Goal: Task Accomplishment & Management: Complete application form

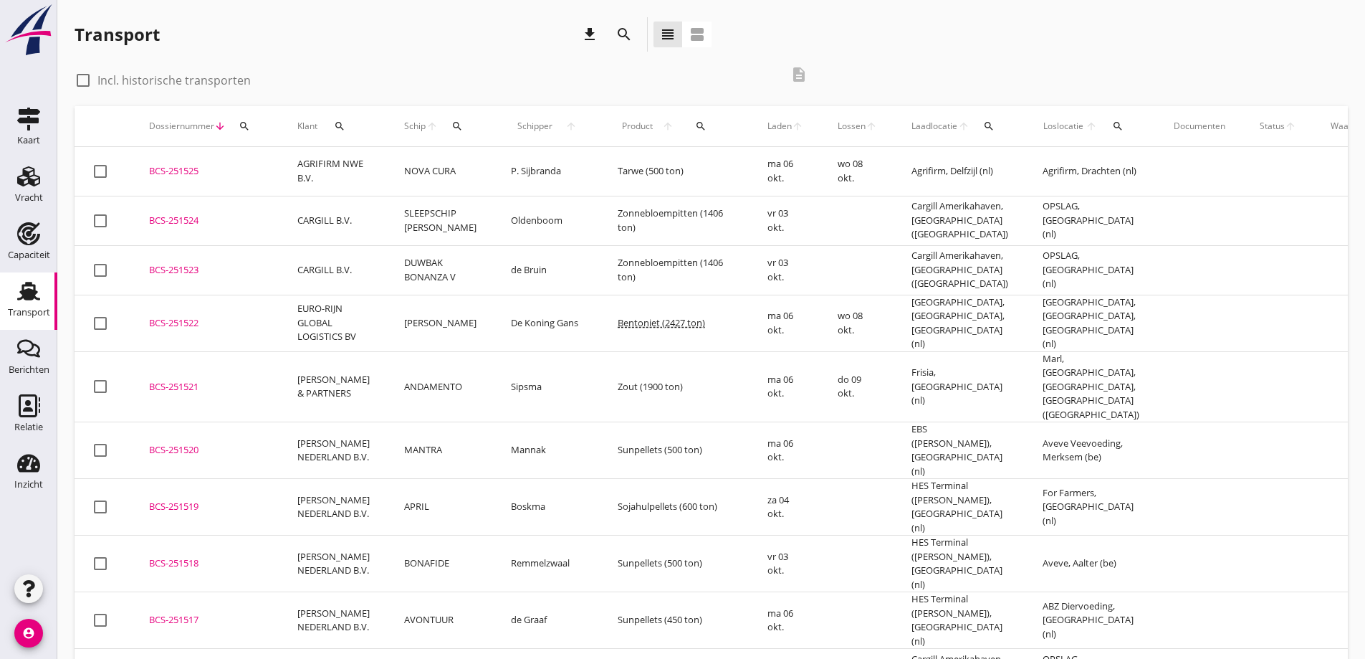
click at [1112, 130] on icon "search" at bounding box center [1117, 125] width 11 height 11
click at [1172, 158] on input "text" at bounding box center [1170, 167] width 149 height 23
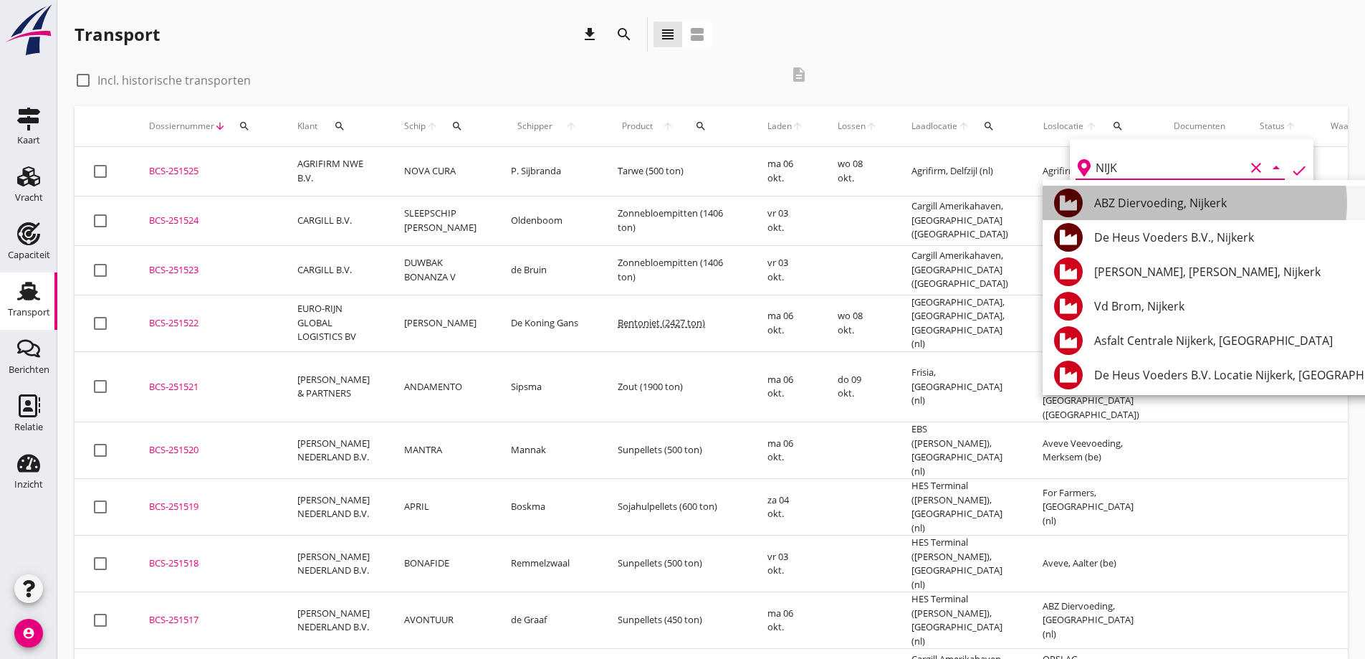
click at [1186, 201] on div "ABZ Diervoeding, Nijkerk" at bounding box center [1253, 202] width 318 height 17
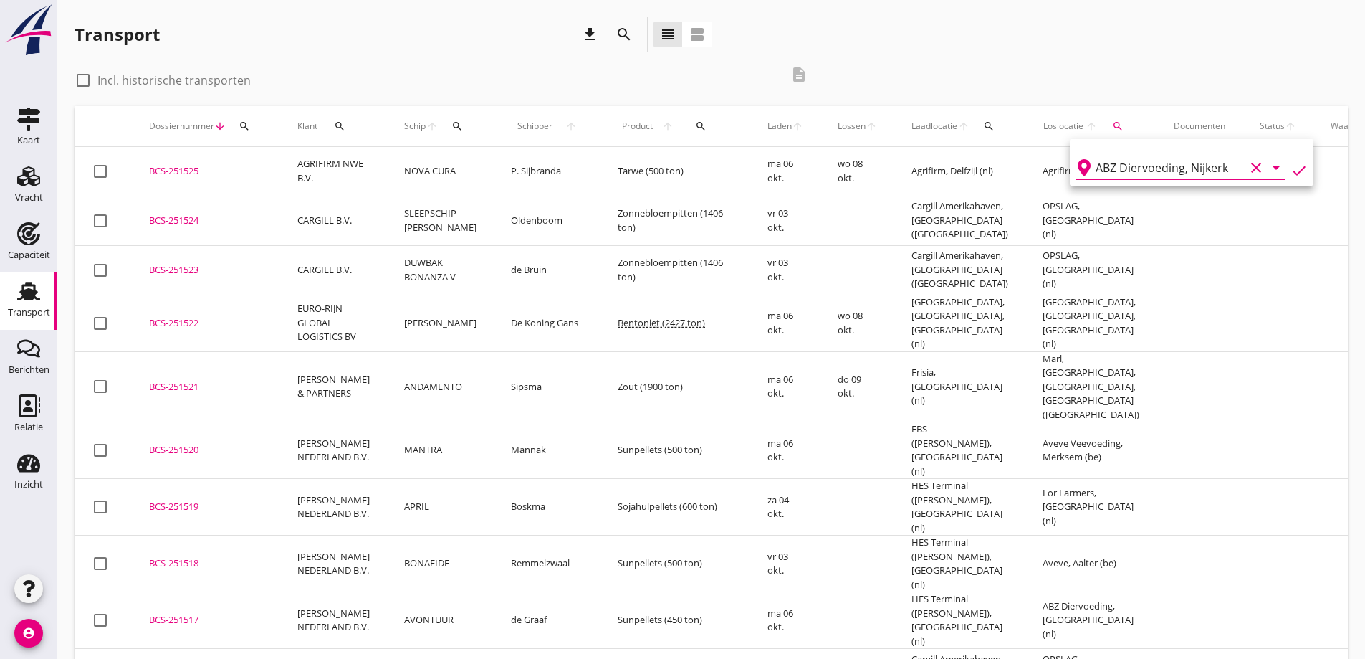
click at [1291, 176] on icon "check" at bounding box center [1299, 170] width 17 height 17
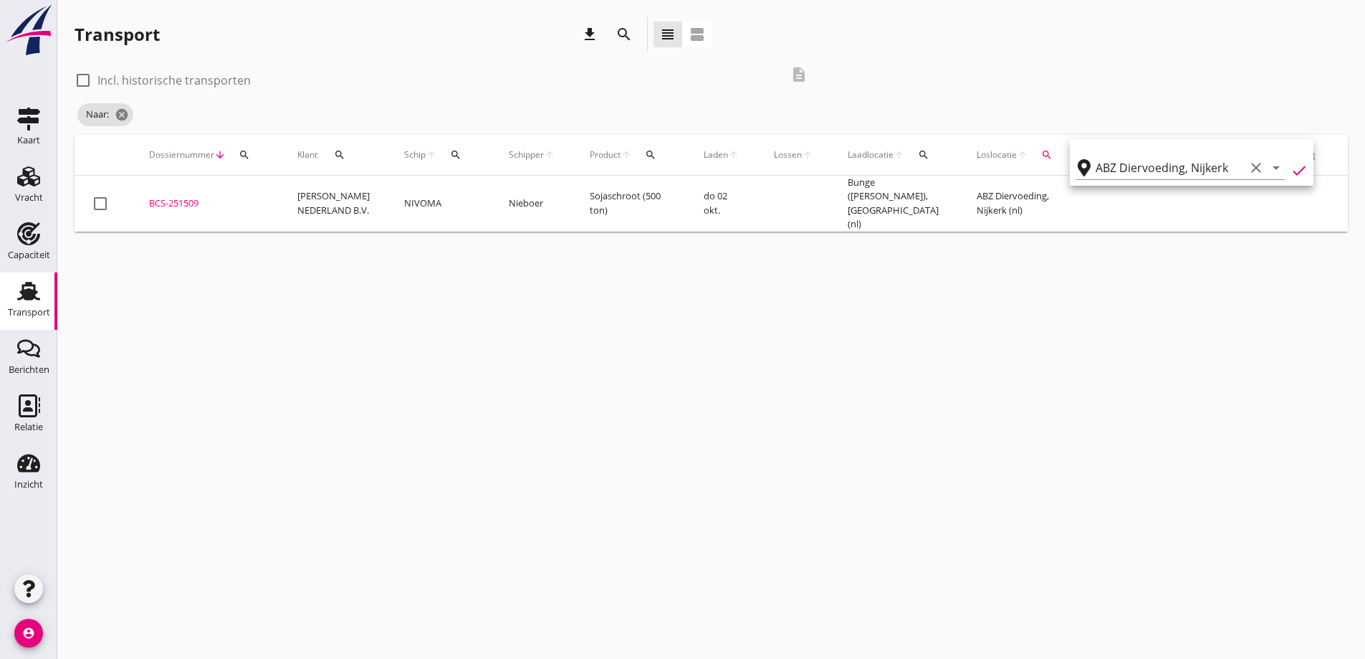
type input "ABZ Diervoeding"
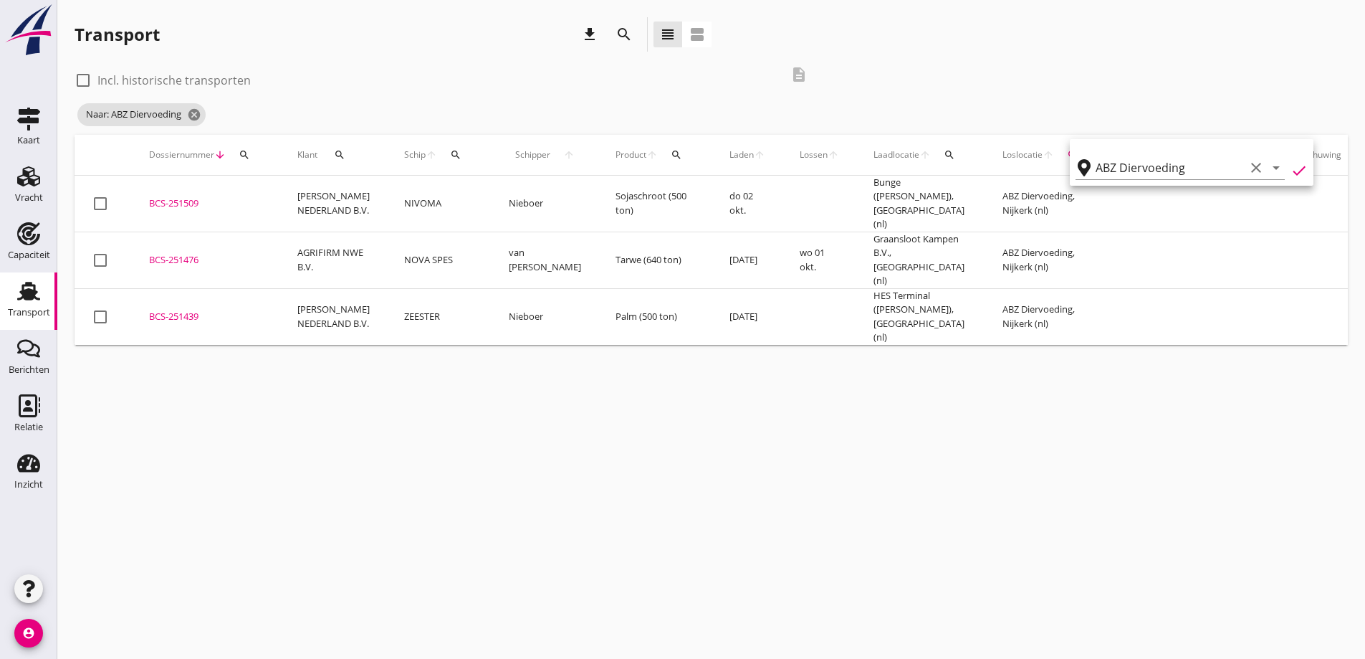
click at [598, 253] on td "Tarwe (640 ton)" at bounding box center [655, 259] width 114 height 57
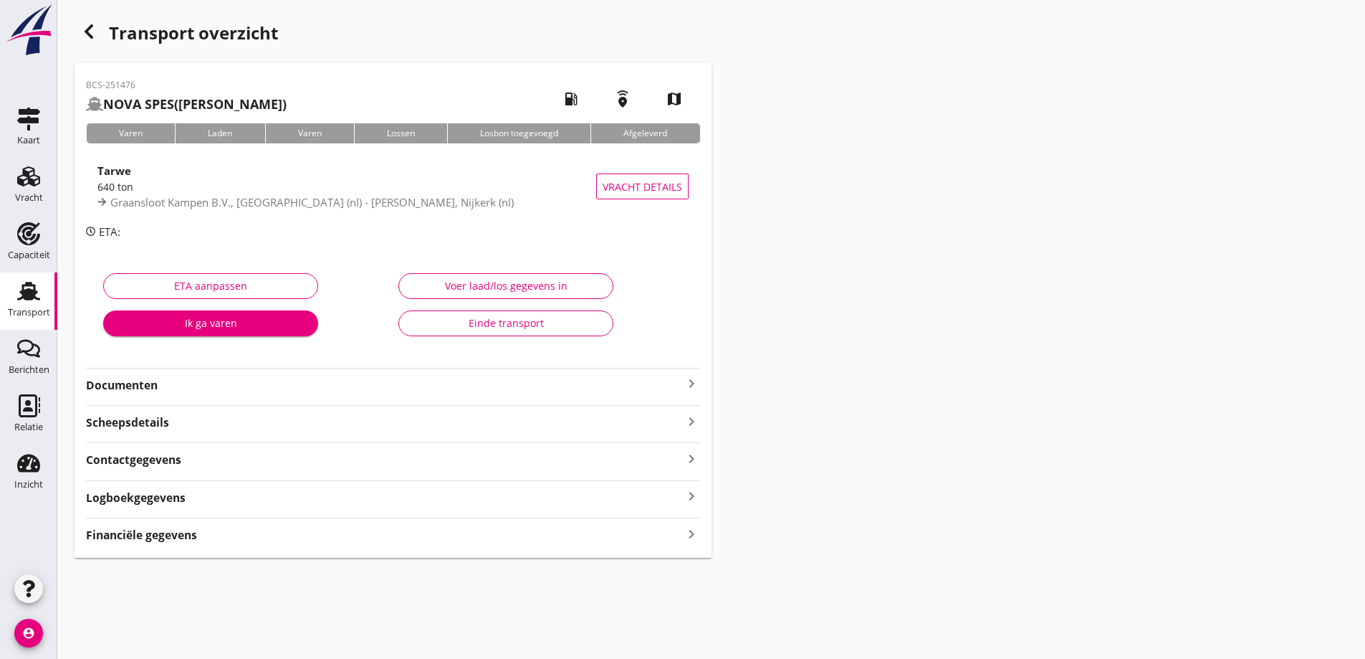
click at [278, 535] on div "Financiële gegevens keyboard_arrow_right" at bounding box center [393, 533] width 614 height 19
click at [649, 193] on span "Vracht details" at bounding box center [643, 186] width 80 height 15
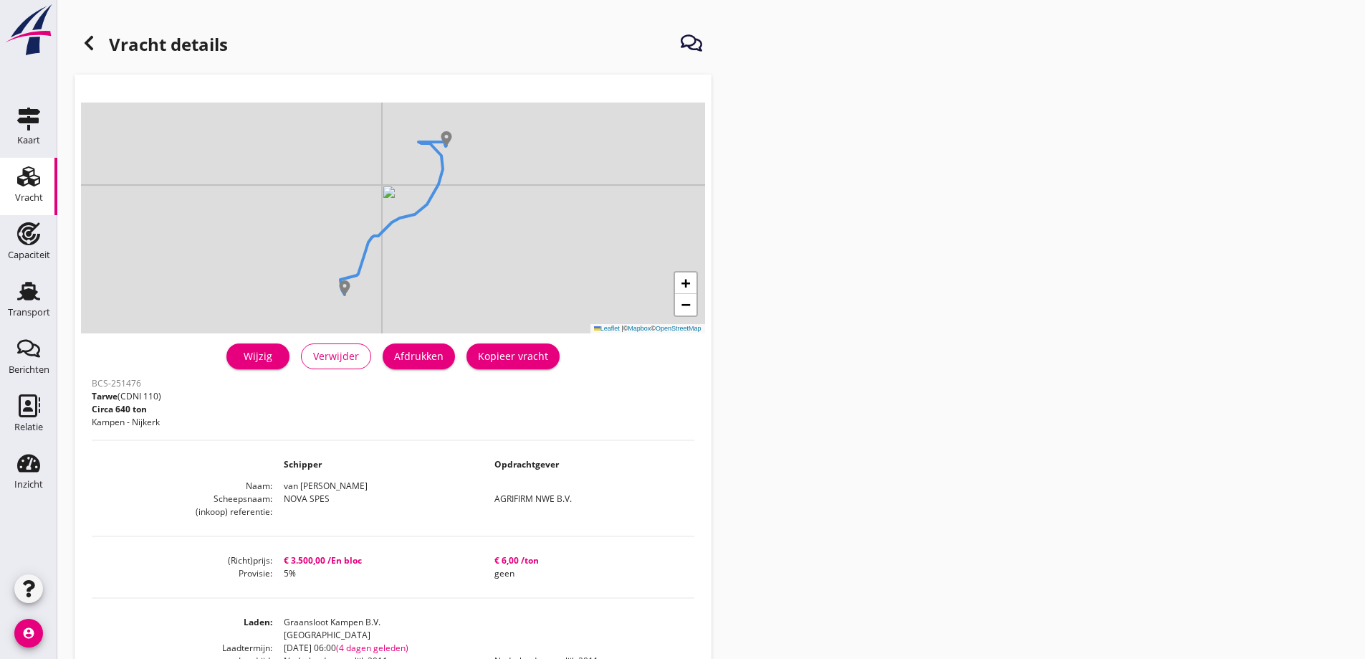
scroll to position [72, 0]
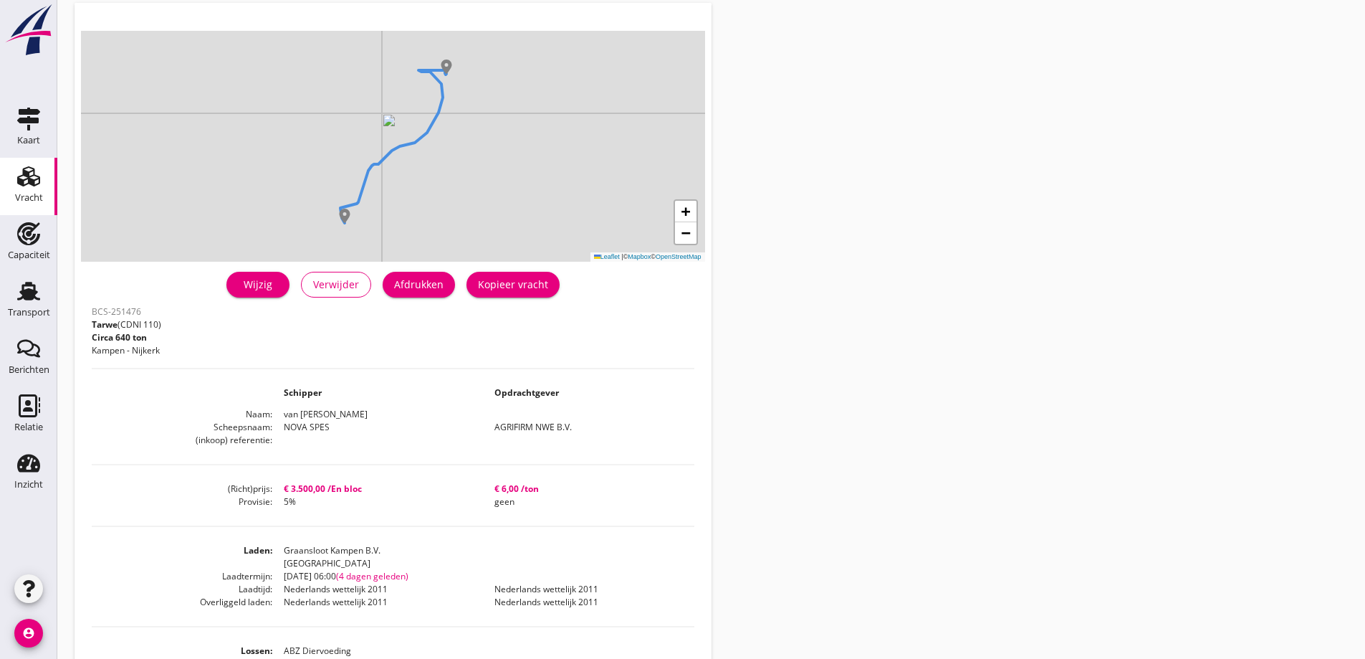
click at [23, 208] on link "Vracht Vracht" at bounding box center [28, 186] width 57 height 57
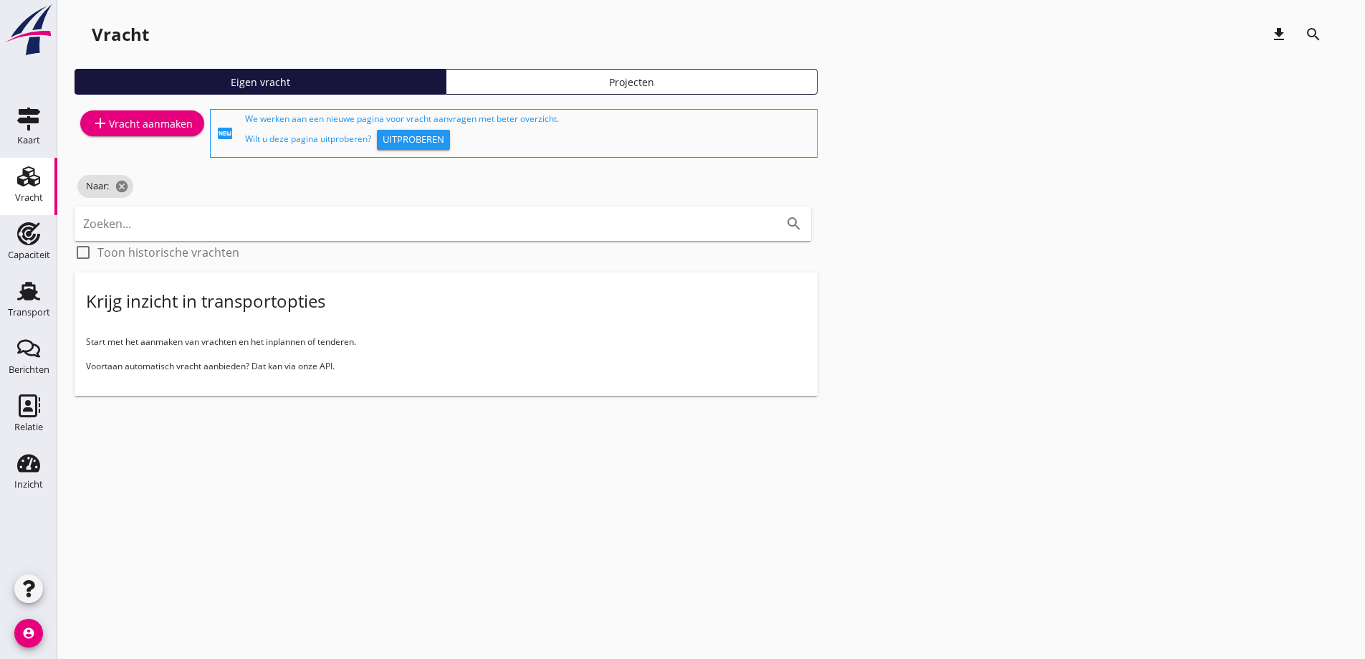
click at [20, 198] on div "Vracht" at bounding box center [29, 197] width 28 height 9
click at [16, 196] on div "Vracht" at bounding box center [29, 197] width 28 height 9
click at [26, 236] on icon "Capaciteit" at bounding box center [28, 233] width 23 height 23
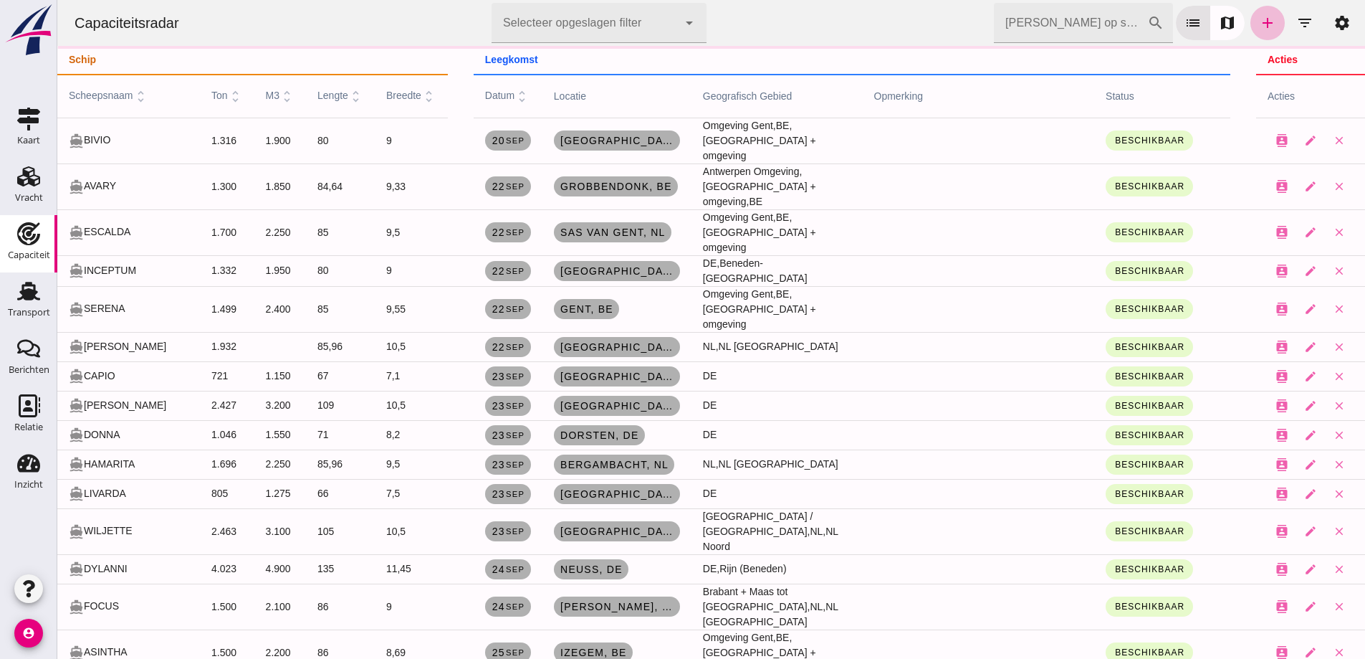
click at [6, 310] on link "Transport Transport" at bounding box center [28, 300] width 57 height 57
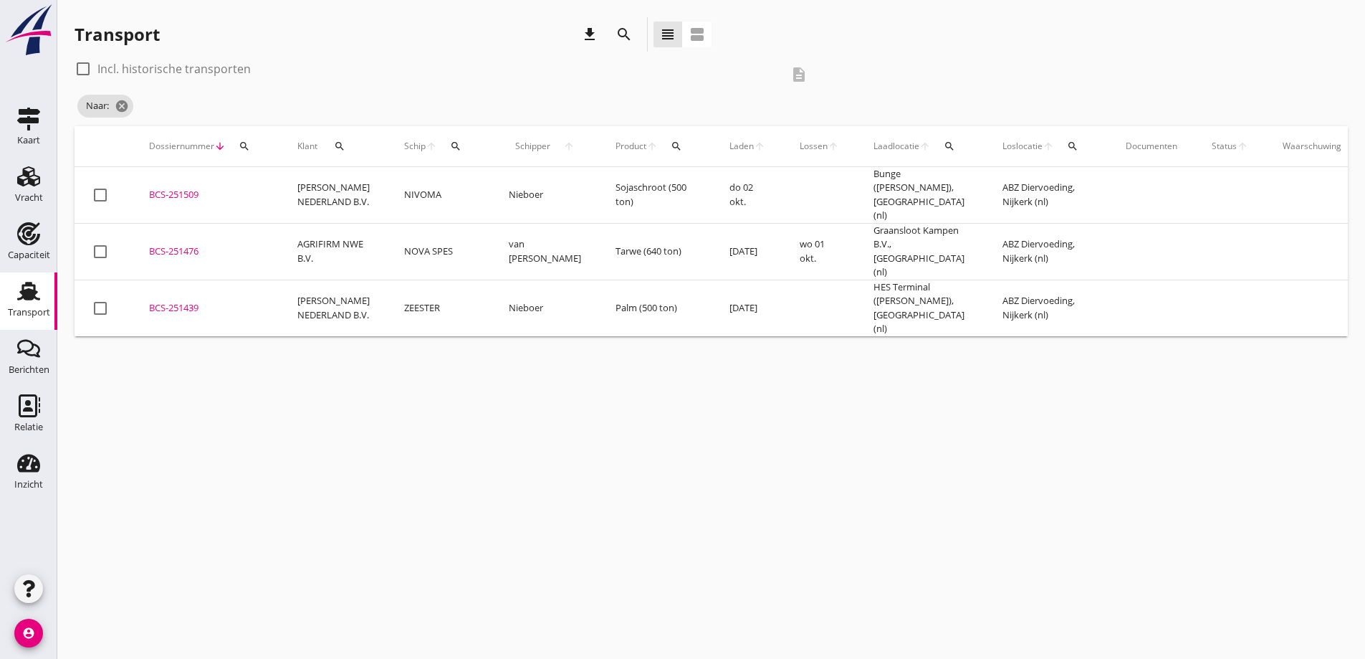
click at [74, 56] on div "Transport download search view_headline view_agenda check_box_outline_blank Inc…" at bounding box center [711, 176] width 1308 height 353
click at [85, 68] on div at bounding box center [83, 69] width 24 height 24
checkbox input "true"
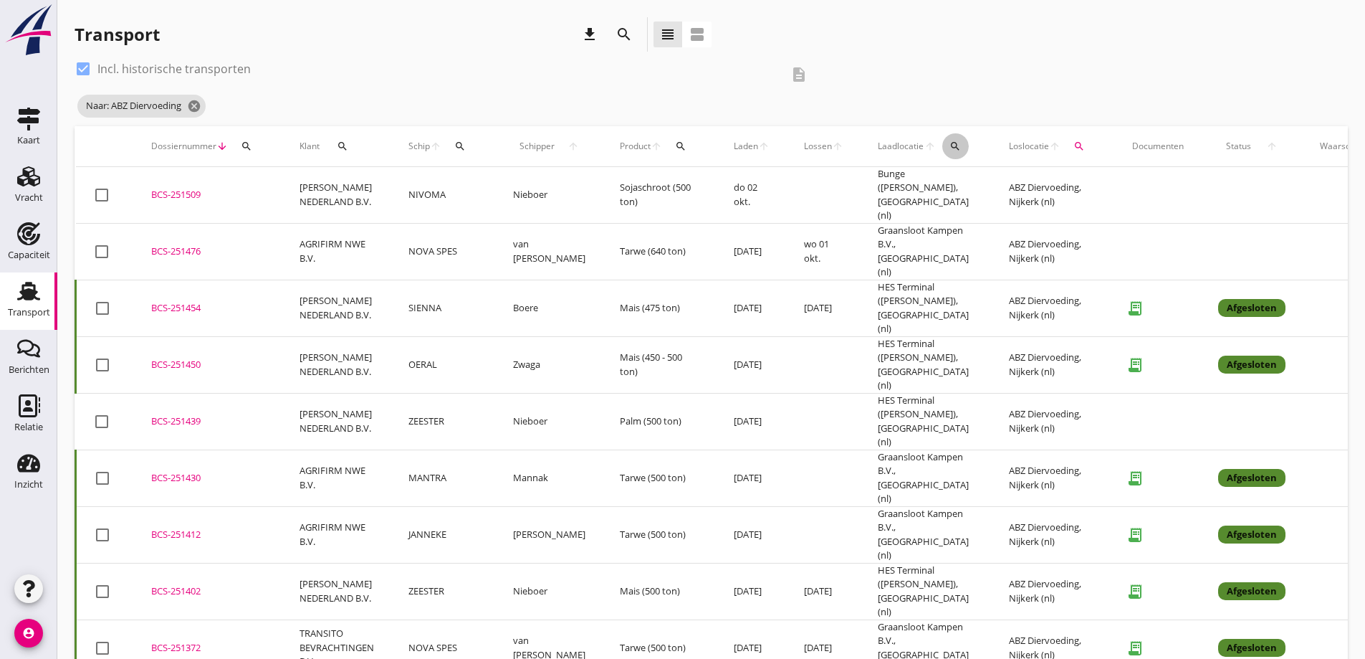
click at [950, 148] on icon "search" at bounding box center [955, 145] width 11 height 11
click at [969, 191] on input "text" at bounding box center [1024, 187] width 149 height 23
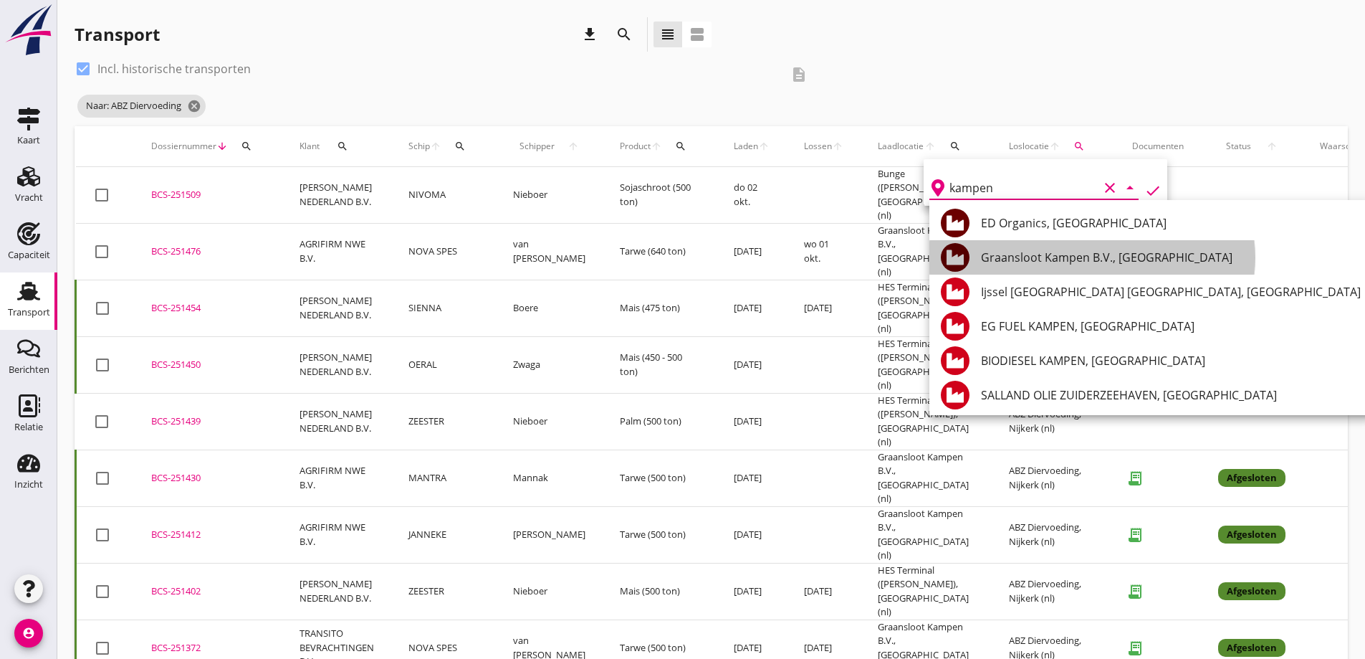
drag, startPoint x: 1085, startPoint y: 257, endPoint x: 1086, endPoint y: 248, distance: 8.6
click at [1086, 257] on div "Graansloot Kampen B.V., [GEOGRAPHIC_DATA]" at bounding box center [1171, 257] width 380 height 17
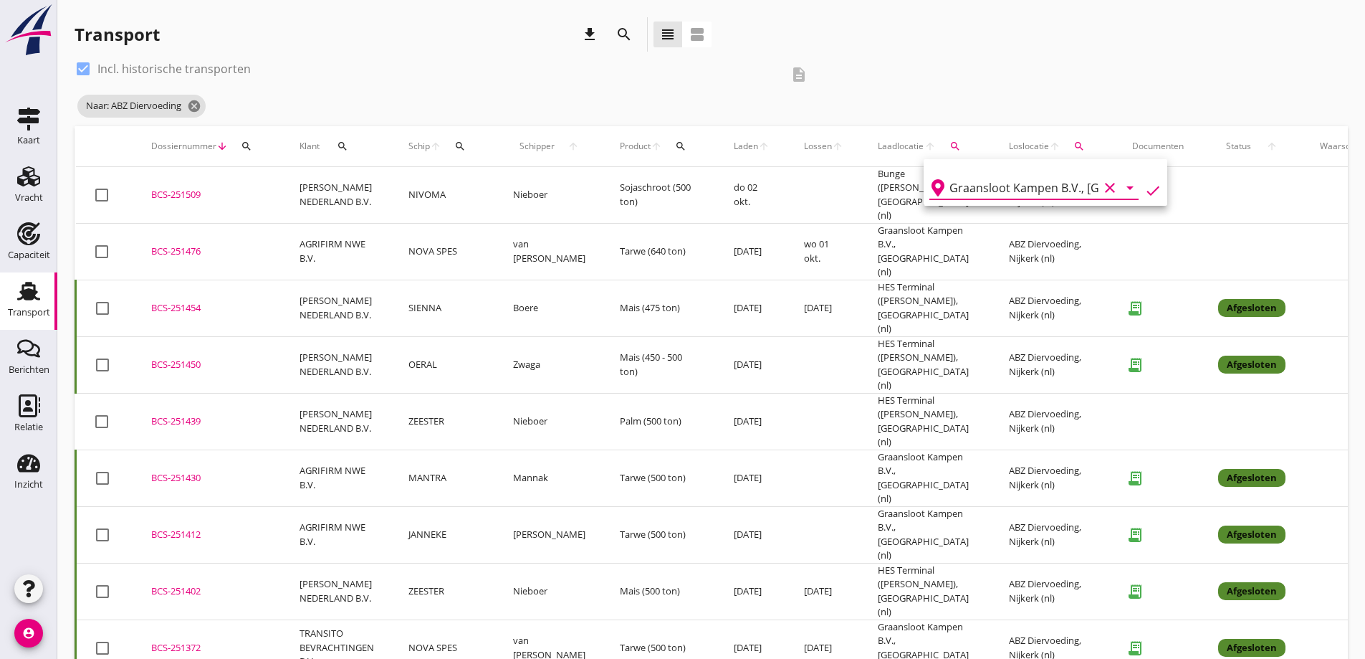
type input "Graansloot Kampen B.V., [GEOGRAPHIC_DATA]"
click at [1066, 150] on div "search" at bounding box center [1079, 145] width 26 height 11
click at [1268, 193] on icon "check" at bounding box center [1276, 190] width 17 height 17
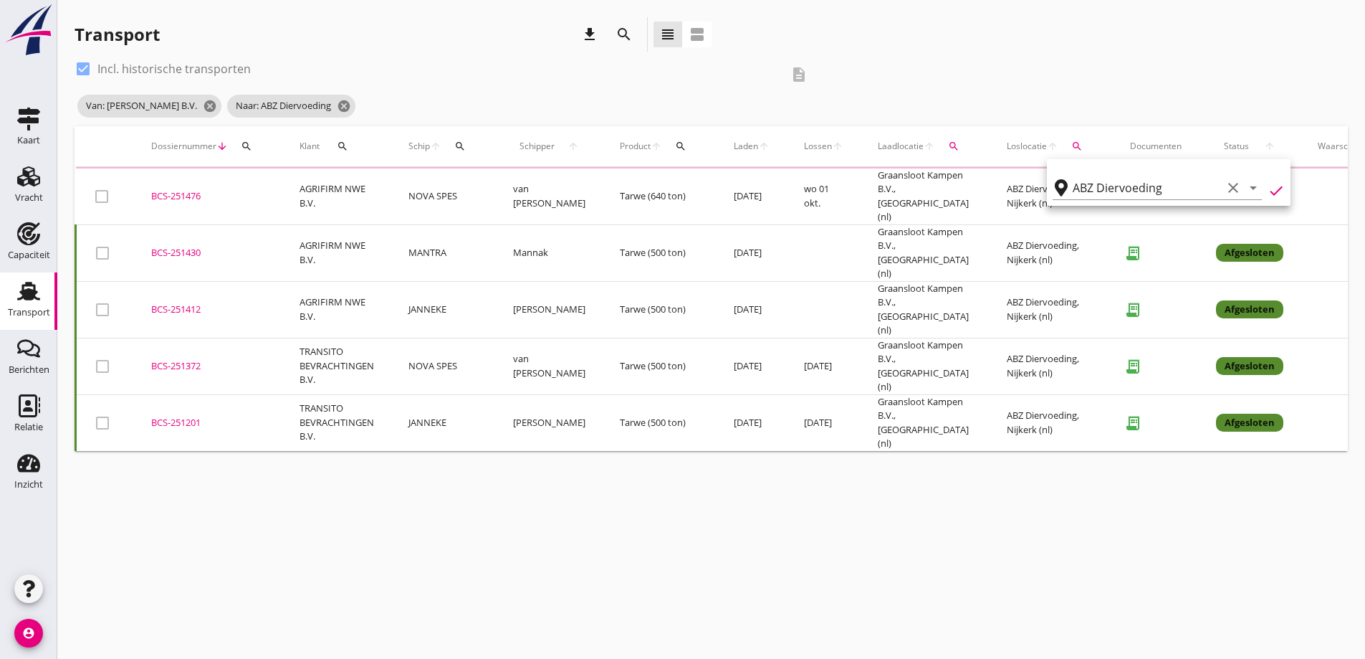
click at [1268, 191] on icon "check" at bounding box center [1276, 190] width 17 height 17
click at [645, 245] on td "Tarwe (500 ton)" at bounding box center [660, 251] width 114 height 57
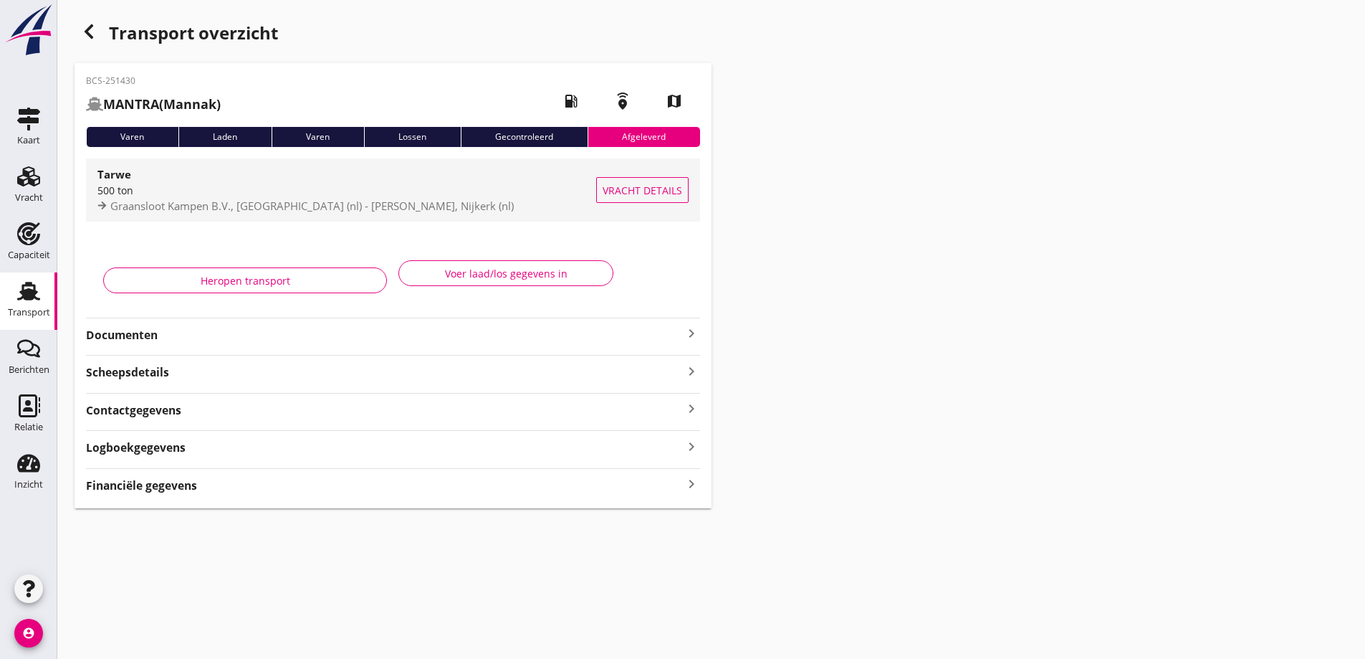
click at [628, 193] on span "Vracht details" at bounding box center [643, 190] width 80 height 15
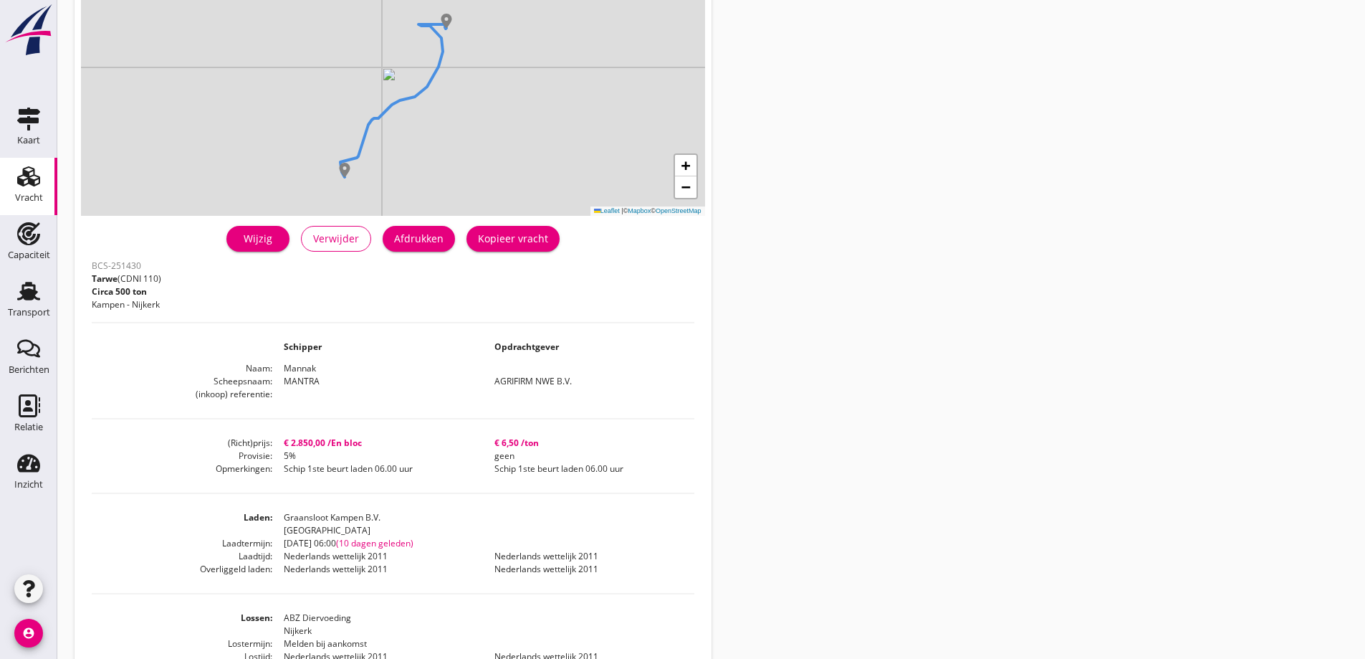
scroll to position [143, 0]
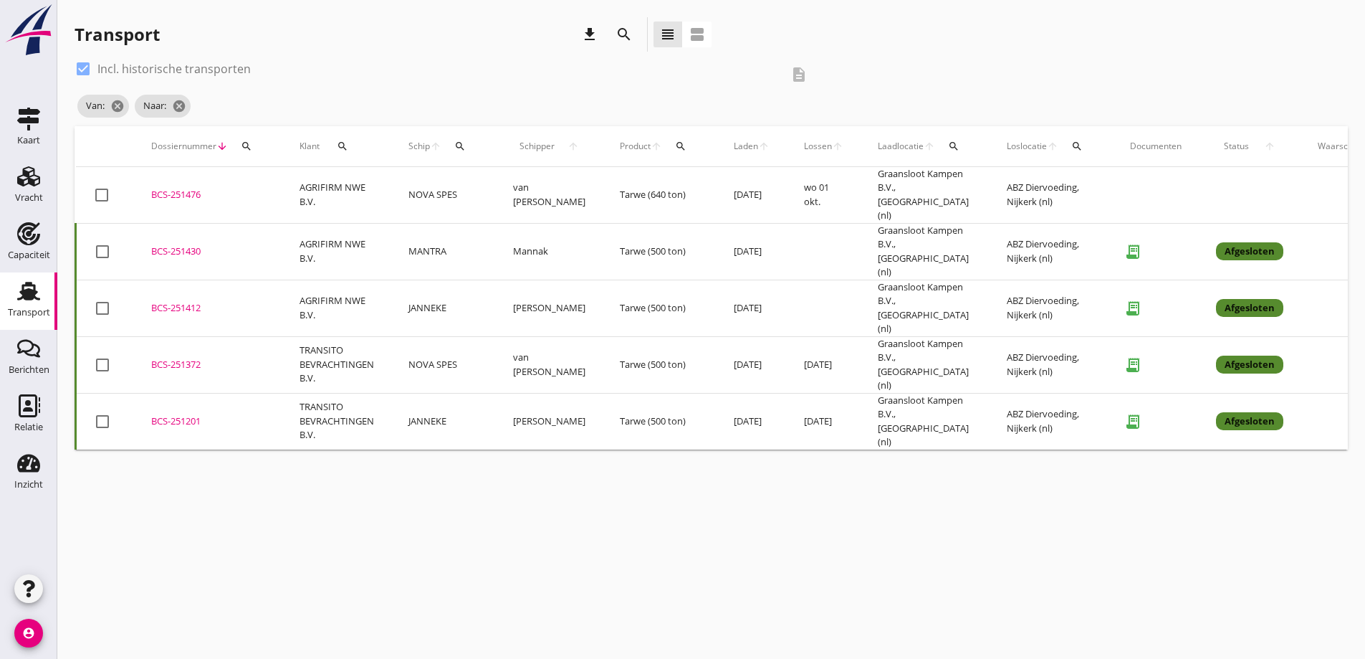
click at [459, 287] on td "JANNEKE" at bounding box center [443, 307] width 105 height 57
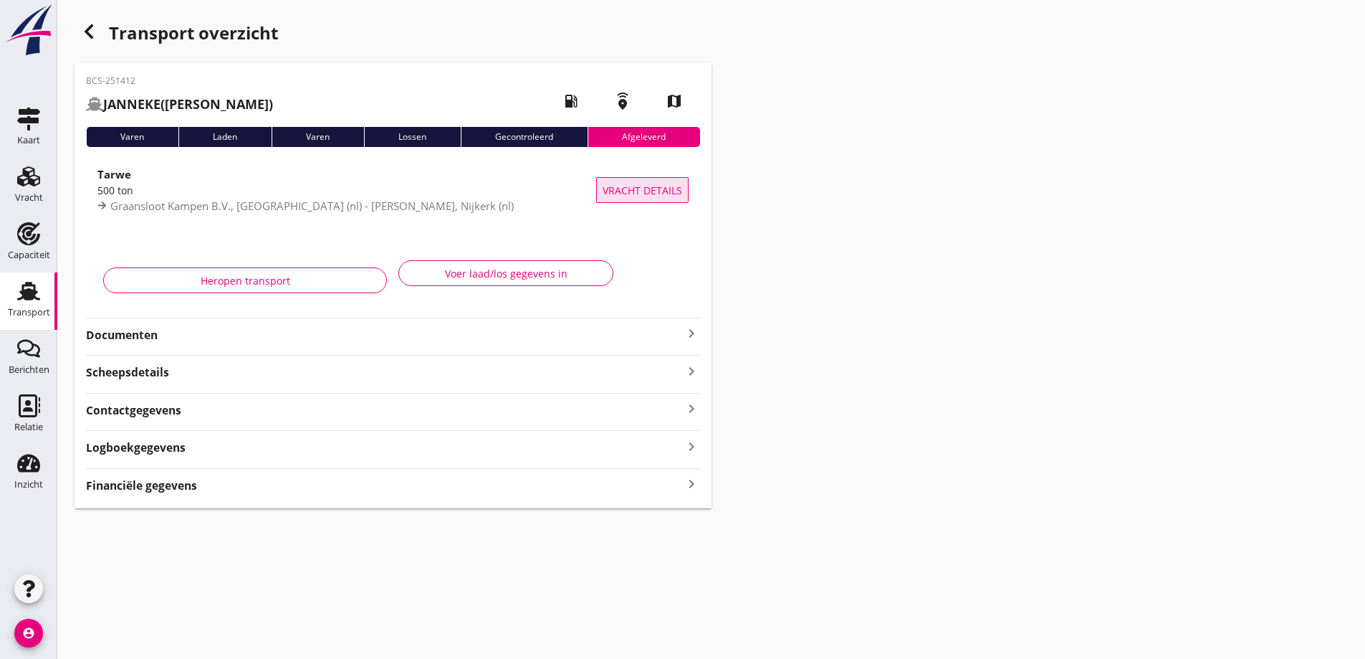
click at [670, 195] on span "Vracht details" at bounding box center [643, 190] width 80 height 15
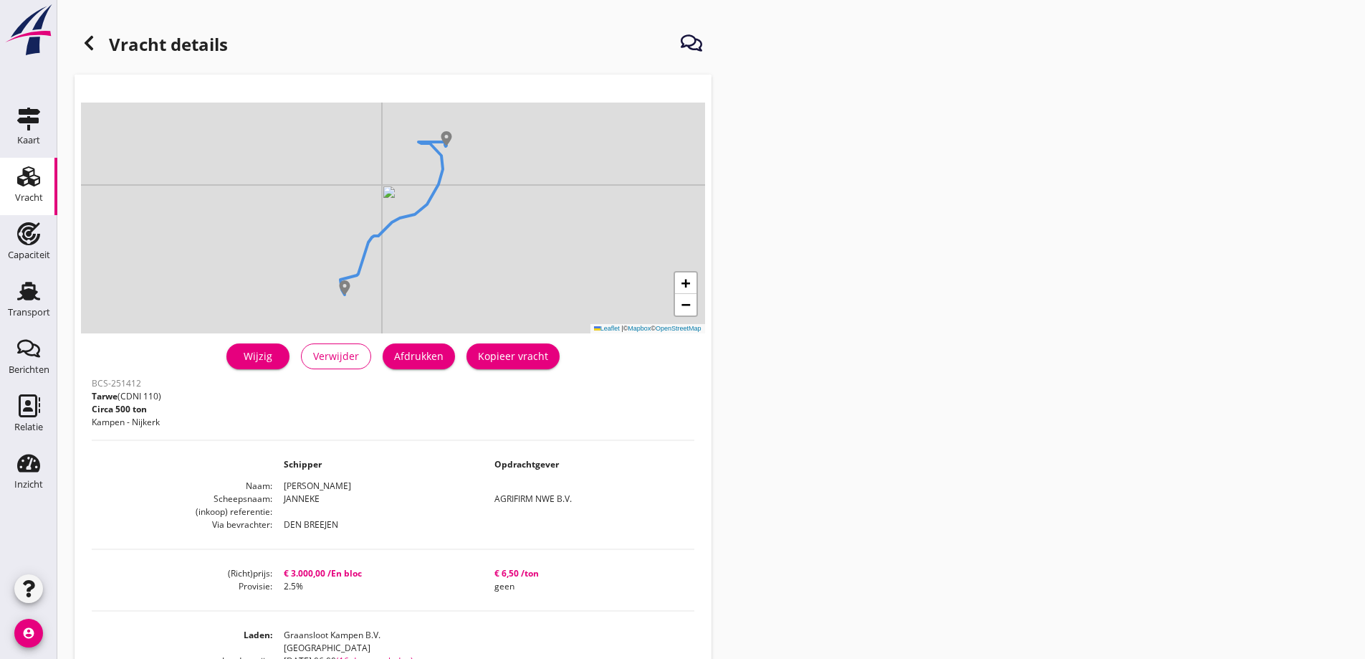
scroll to position [72, 0]
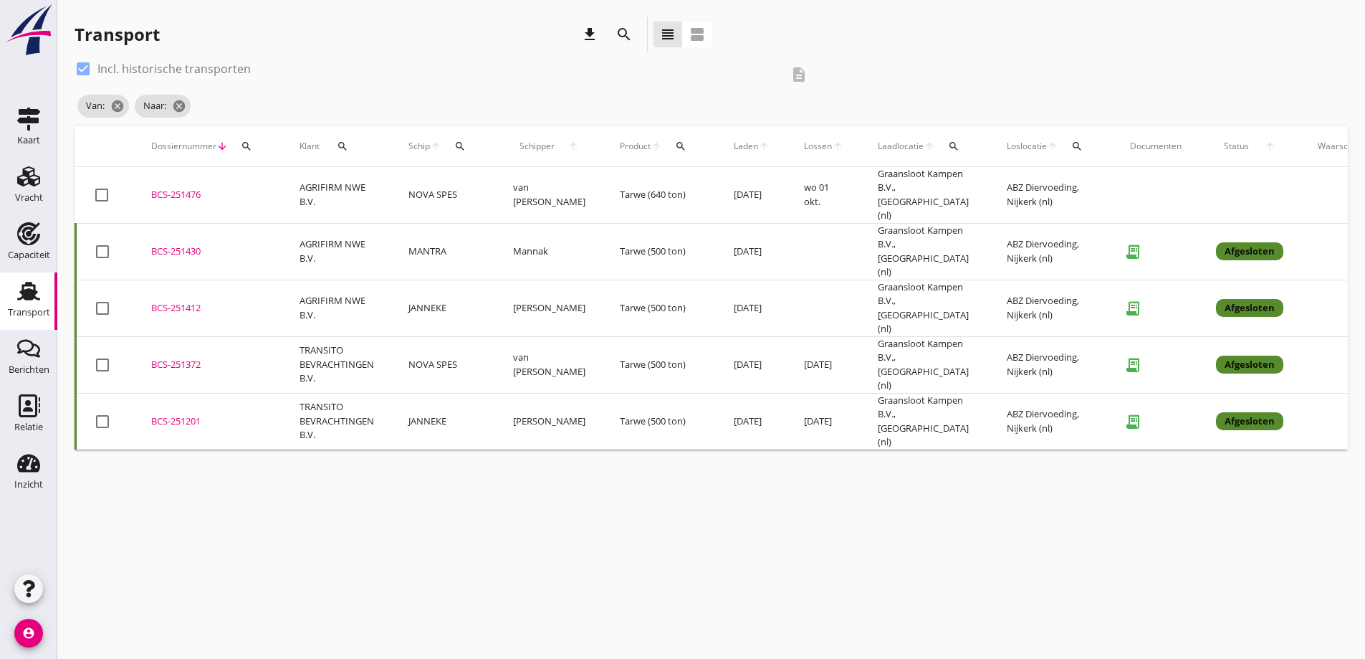
click at [611, 189] on td "Tarwe (640 ton)" at bounding box center [660, 195] width 114 height 57
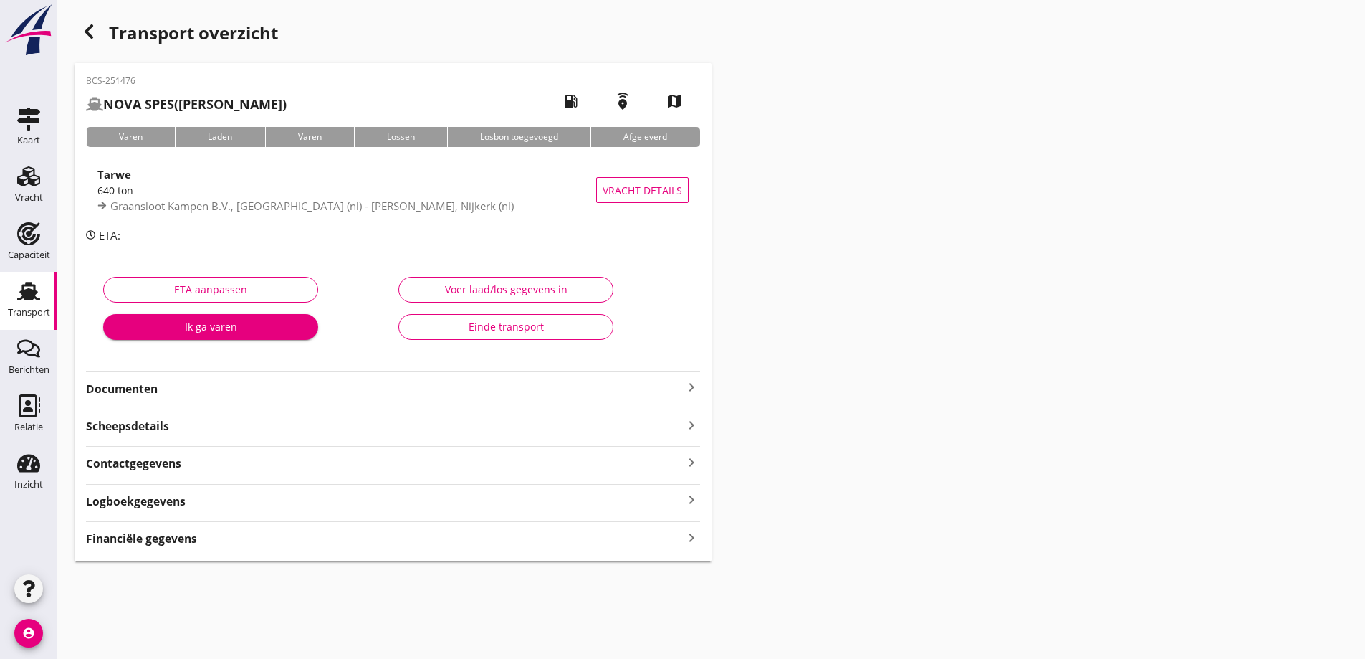
click at [621, 202] on div "Vracht details" at bounding box center [642, 189] width 92 height 63
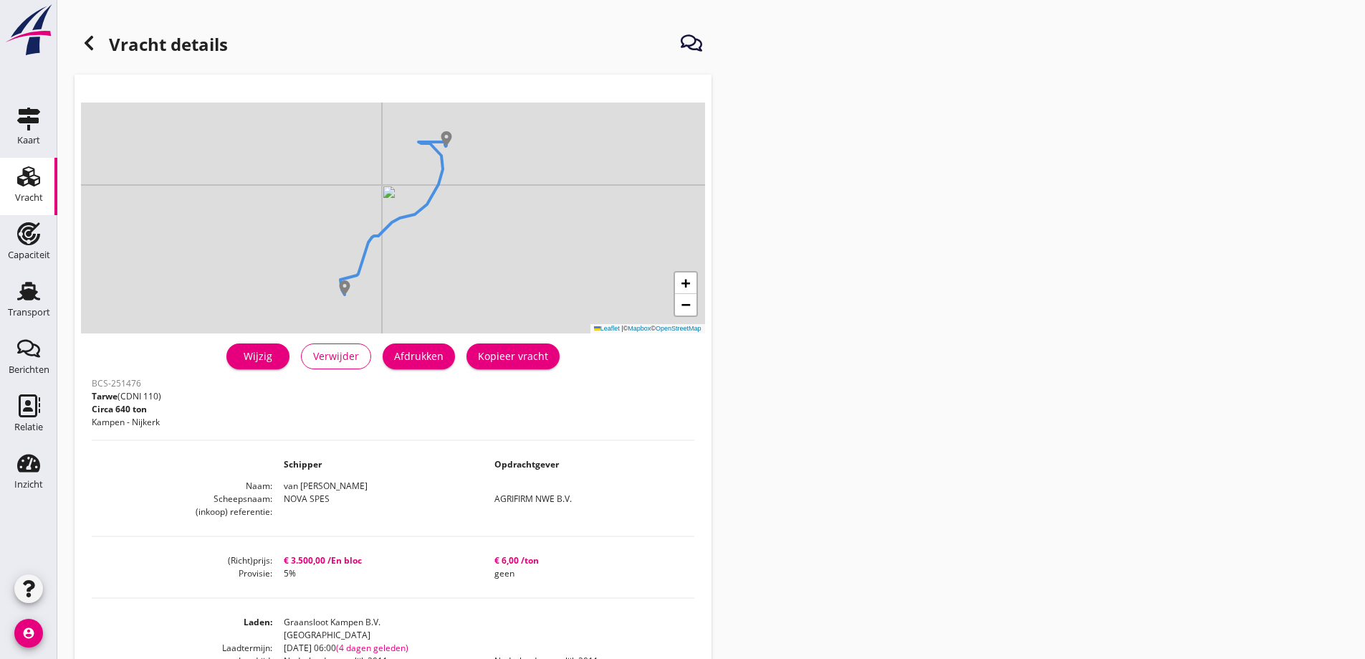
click at [90, 39] on use at bounding box center [89, 43] width 9 height 14
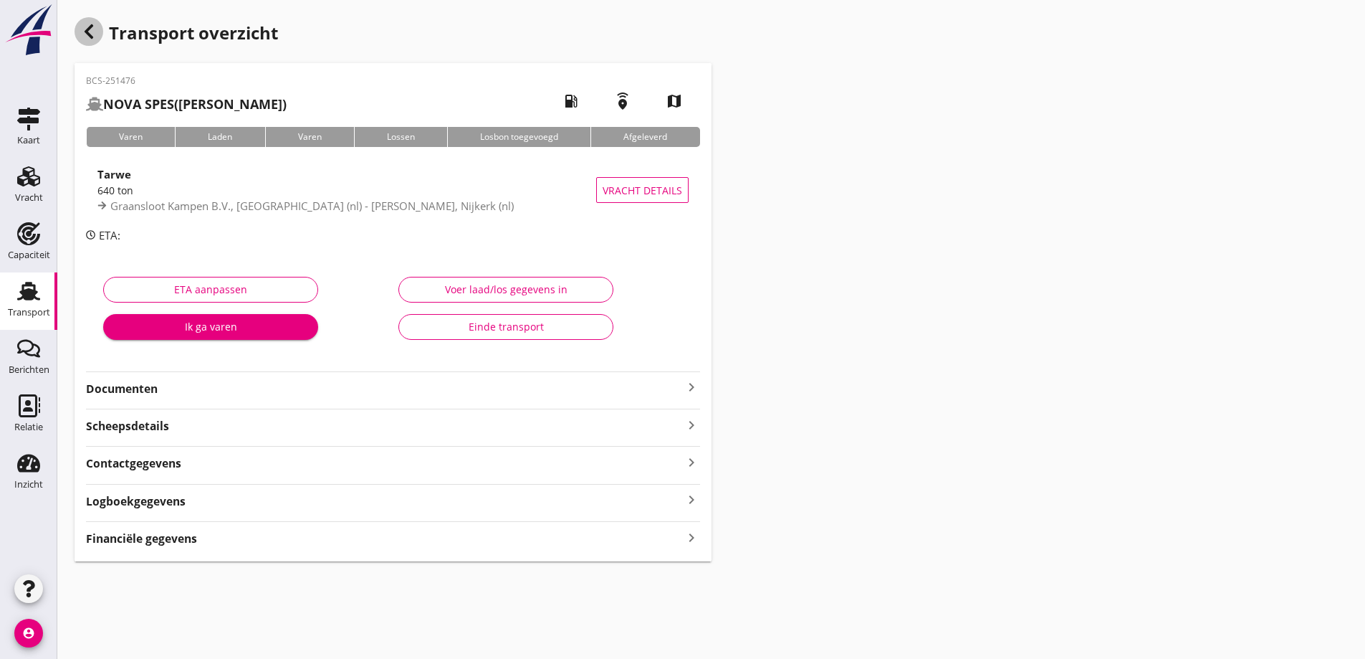
click at [87, 26] on icon "button" at bounding box center [88, 31] width 17 height 17
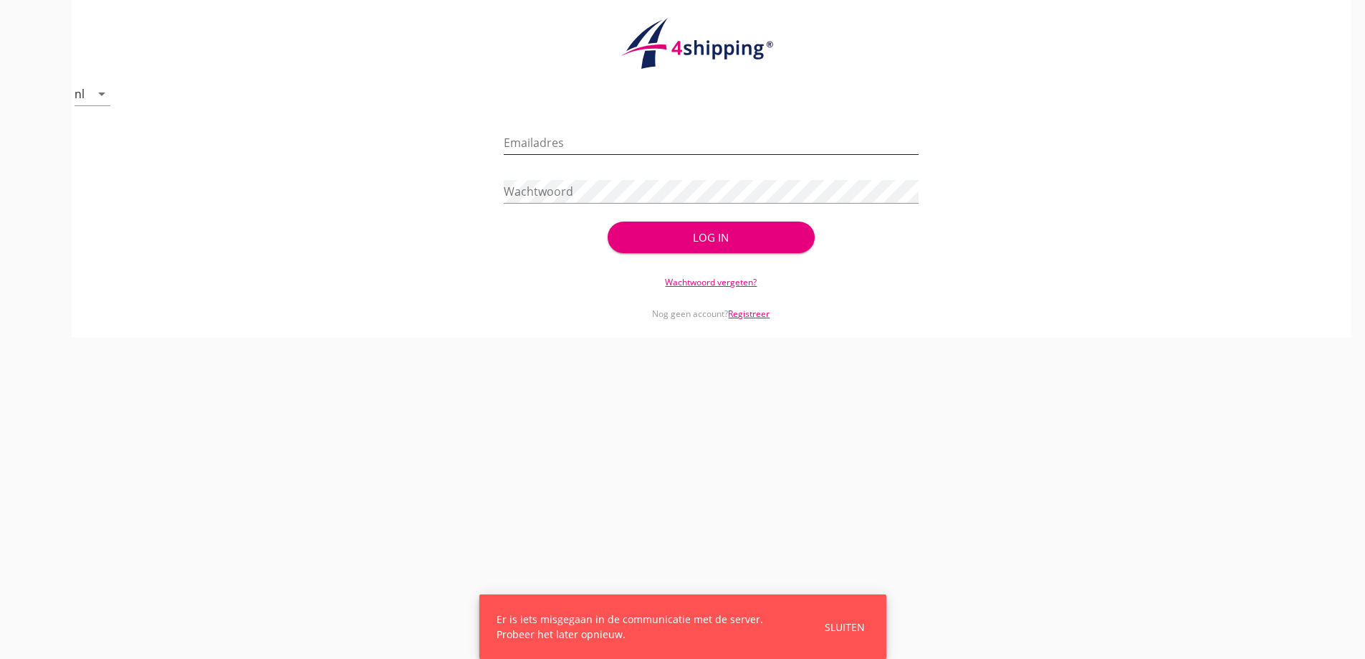
click at [603, 145] on input "Emailadres" at bounding box center [711, 142] width 415 height 23
type input "vanandel@stoffersbevrachtingen.nl"
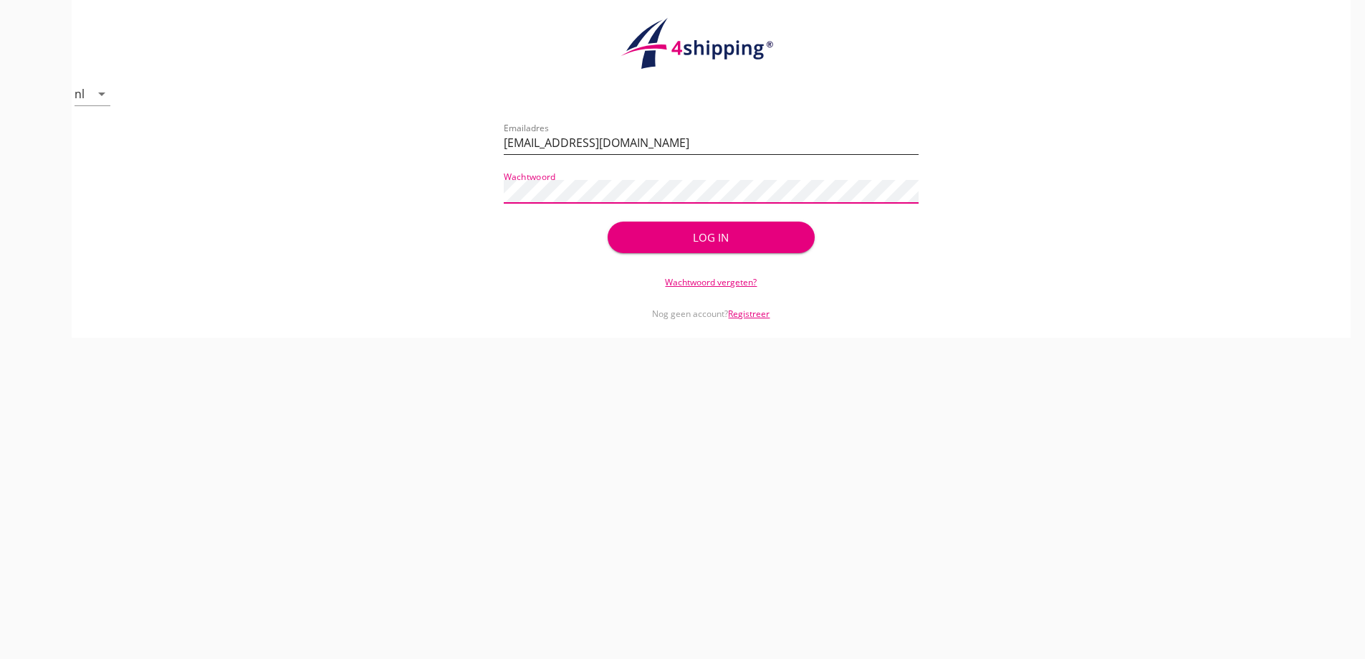
click at [608, 221] on button "Log in" at bounding box center [711, 237] width 207 height 32
drag, startPoint x: 762, startPoint y: 256, endPoint x: 732, endPoint y: 226, distance: 42.6
click at [762, 254] on div "check_circle Uw account is succesvol geactiveerd. U kunt nu inloggen met uw inl…" at bounding box center [711, 189] width 415 height 138
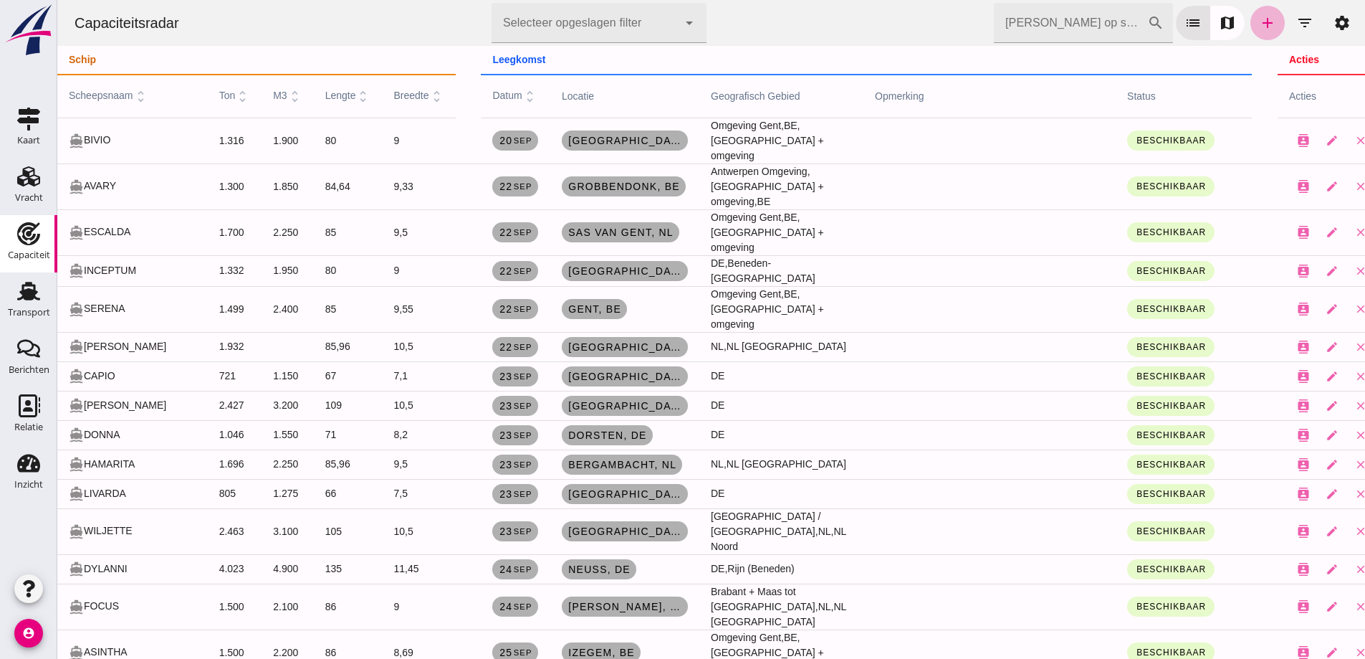
click at [1259, 20] on icon "add" at bounding box center [1267, 22] width 17 height 17
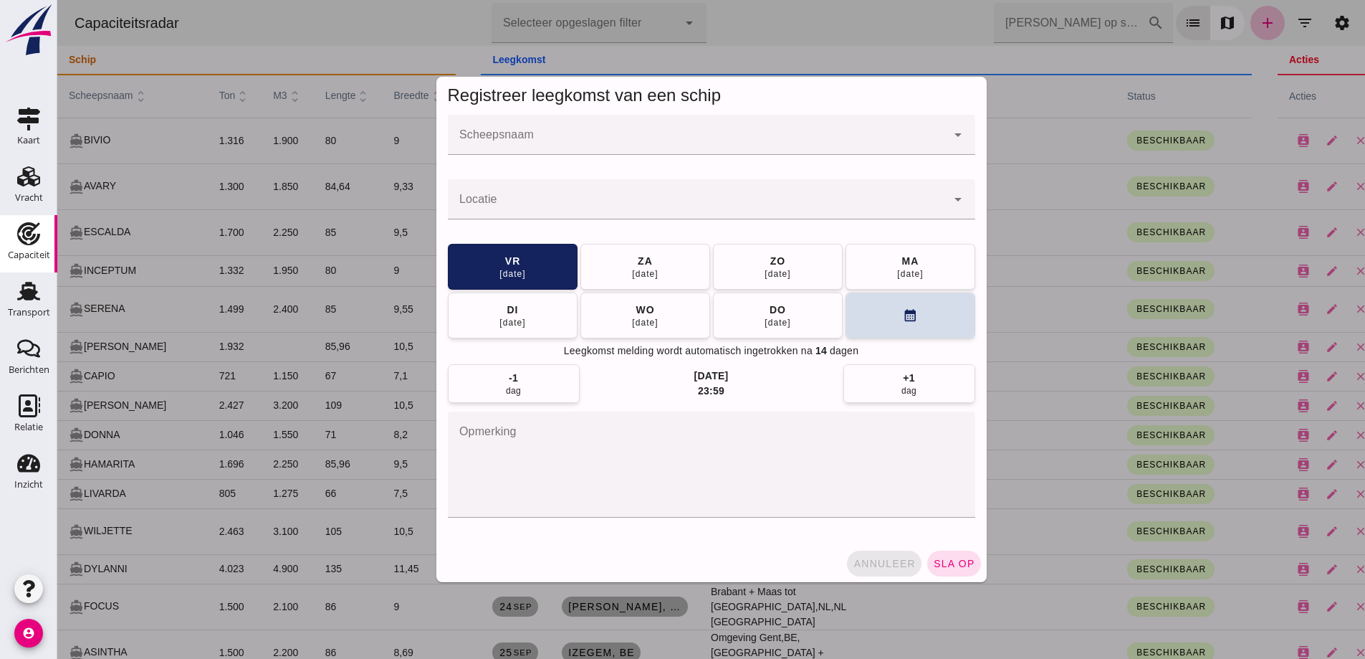
click at [880, 559] on span "annuleer" at bounding box center [884, 563] width 63 height 11
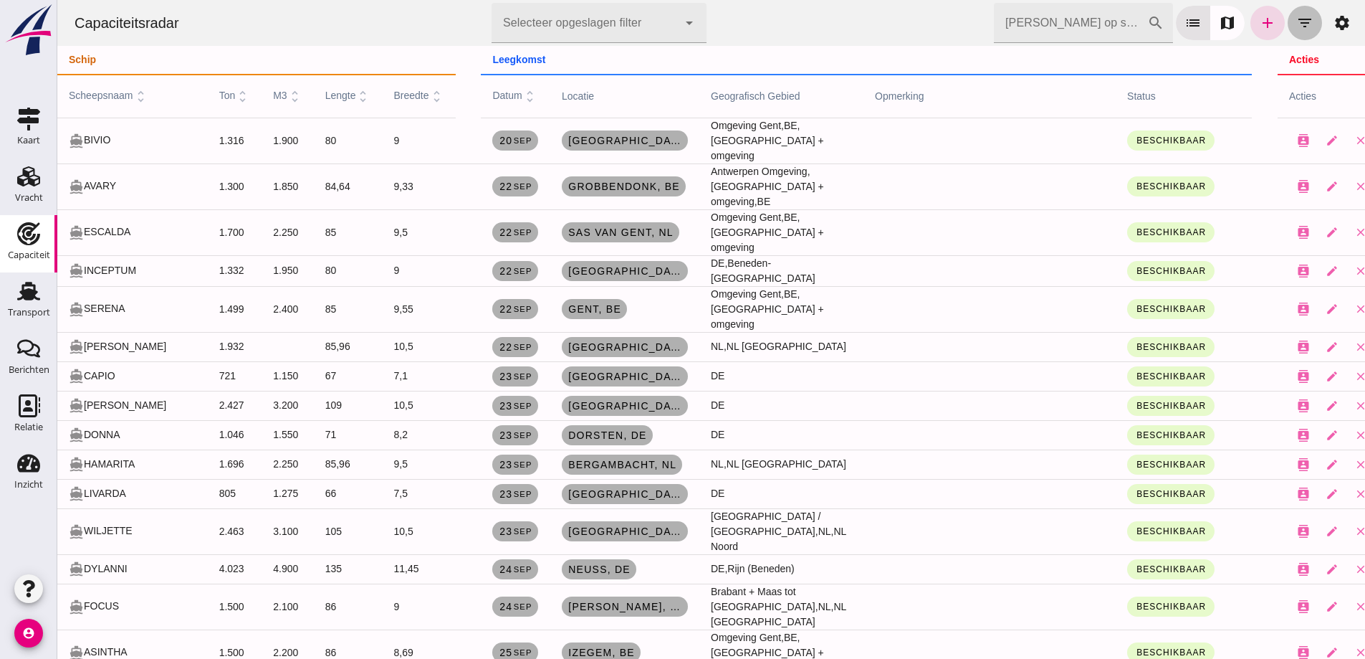
drag, startPoint x: 1287, startPoint y: 24, endPoint x: 1238, endPoint y: 26, distance: 49.5
click at [1296, 24] on icon "filter_list" at bounding box center [1304, 22] width 17 height 17
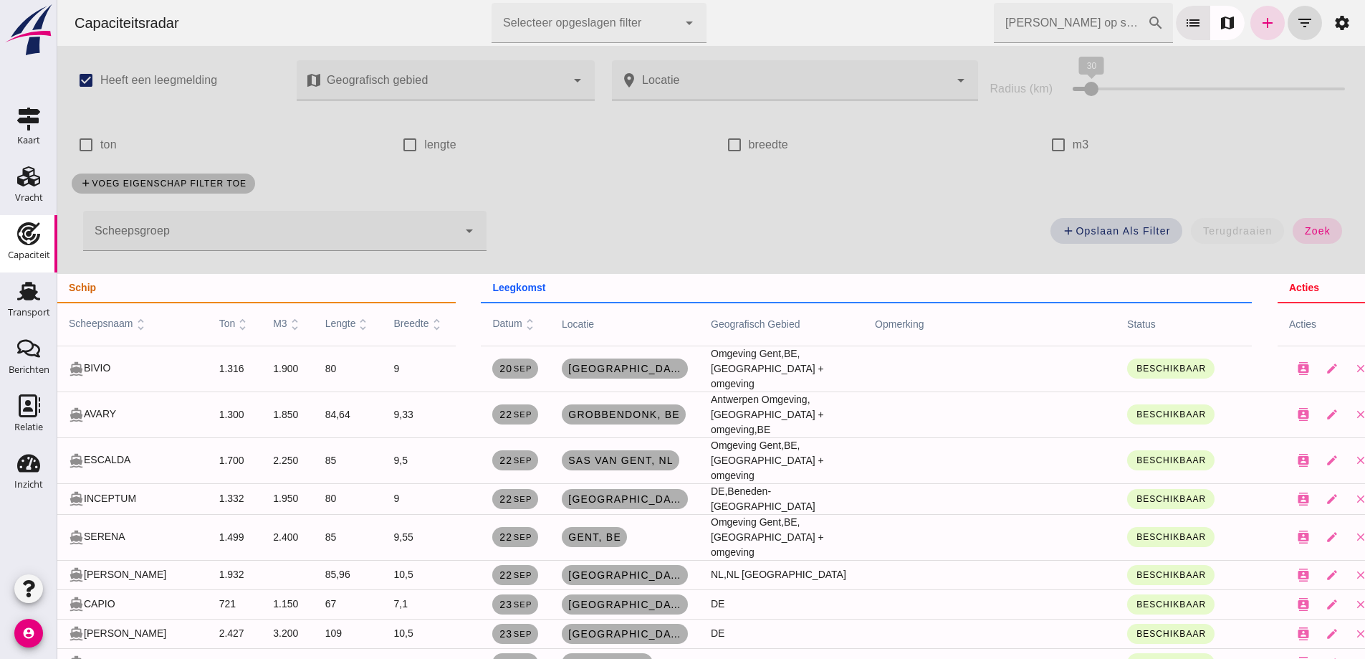
click at [179, 232] on div at bounding box center [270, 231] width 375 height 40
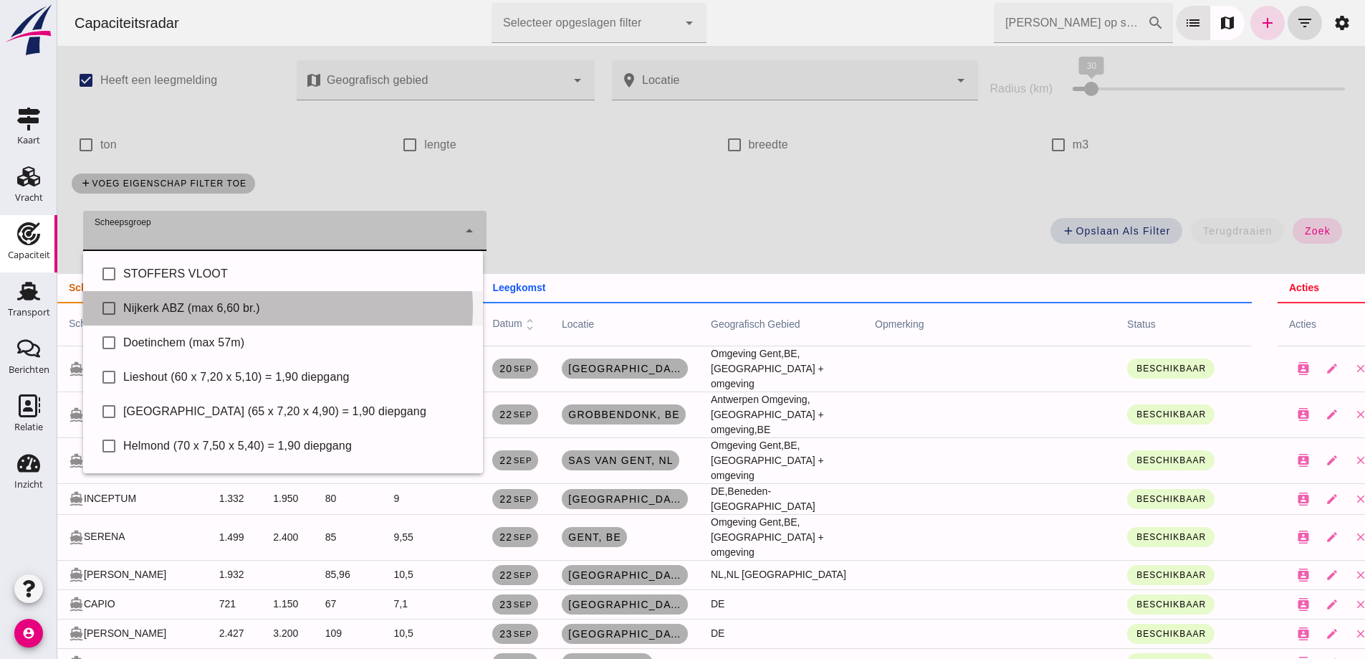
click at [210, 317] on div "check_box_outline_blank Nijkerk ABZ (max 6,60 br.)" at bounding box center [283, 308] width 400 height 34
type input "Nijkerk ABZ (max 6,60 br.)"
checkbox input "true"
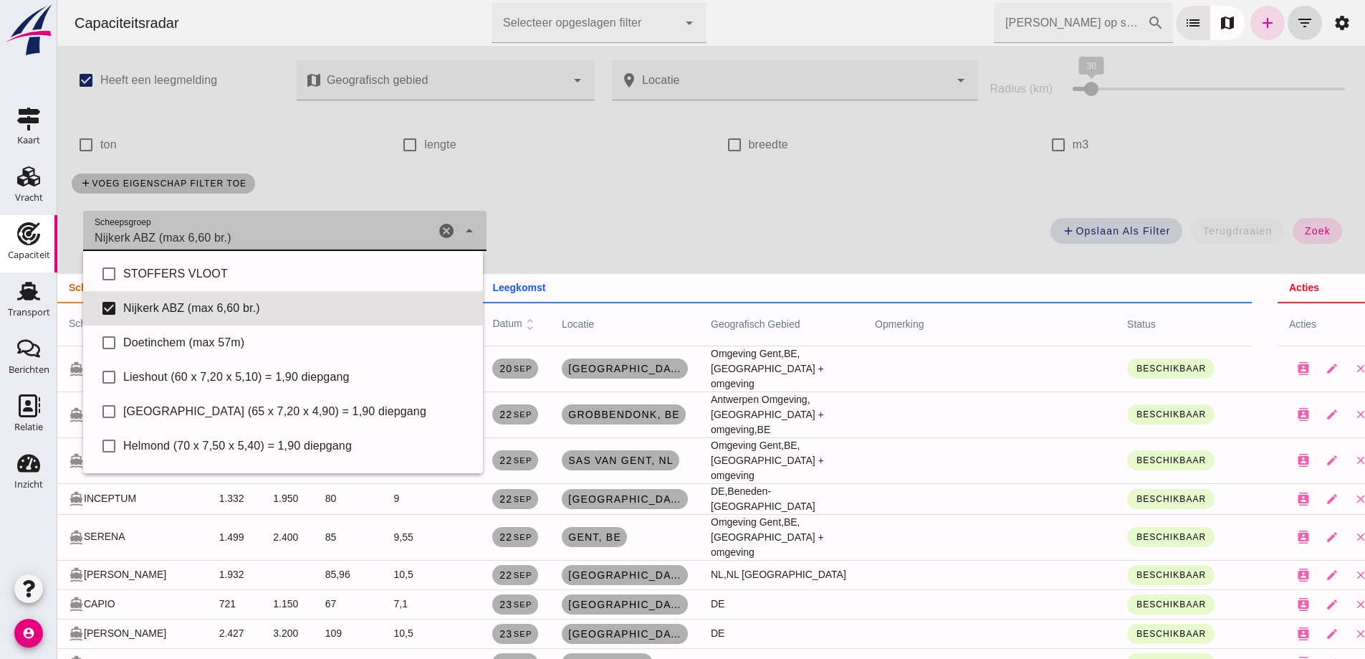
drag, startPoint x: 1311, startPoint y: 236, endPoint x: 565, endPoint y: 226, distance: 746.1
click at [1314, 241] on button "zoek" at bounding box center [1317, 231] width 49 height 26
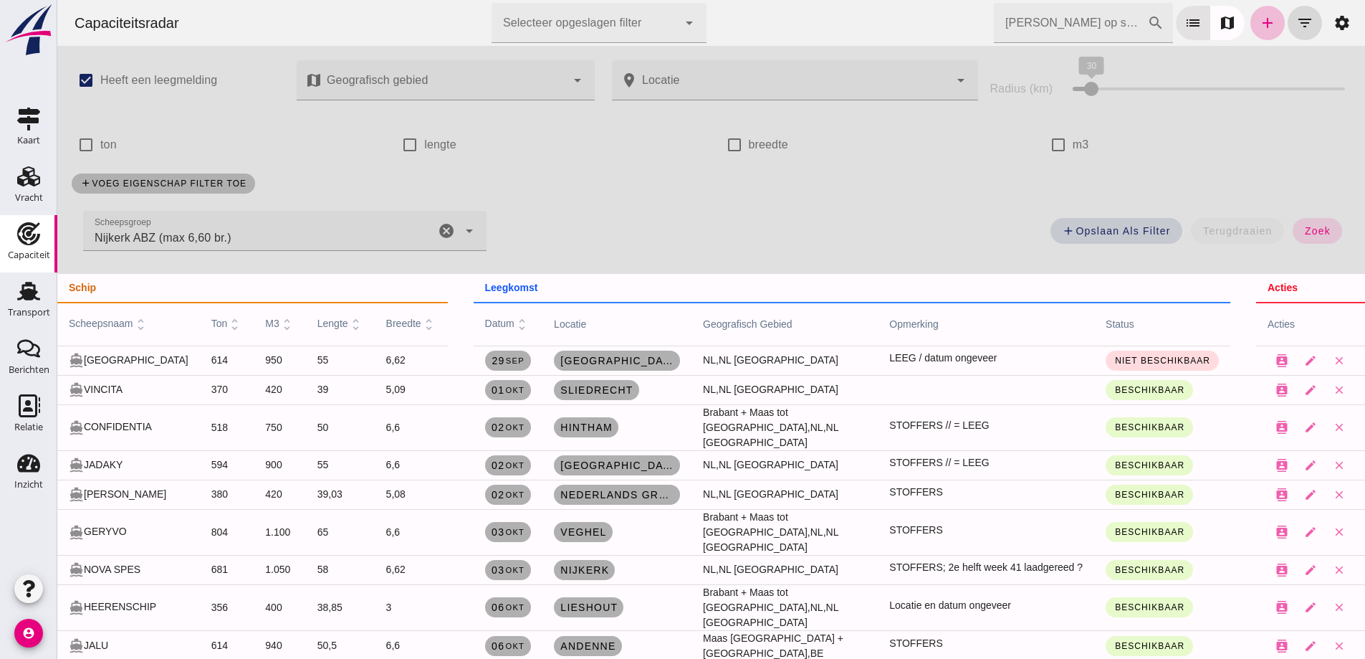
click at [260, 244] on div "Nijkerk ABZ (max 6,60 br.) Nijkerk ABZ (max 6,60 br.)" at bounding box center [259, 231] width 352 height 40
click at [593, 167] on div "add voeg eigenschap filter toe" at bounding box center [711, 183] width 1296 height 37
click at [28, 209] on link "Vracht Vracht" at bounding box center [28, 186] width 57 height 57
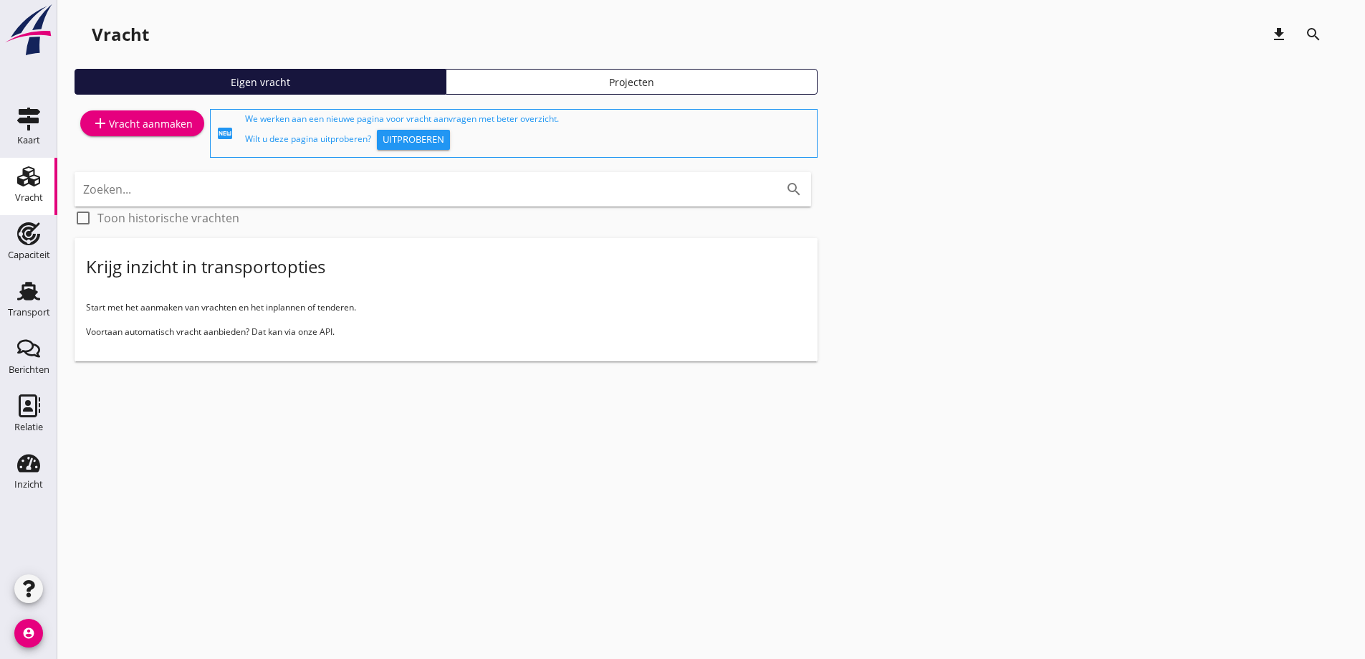
click at [122, 138] on div "add Vracht aanmaken" at bounding box center [142, 133] width 135 height 54
click at [122, 124] on div "add Vracht aanmaken" at bounding box center [142, 123] width 101 height 17
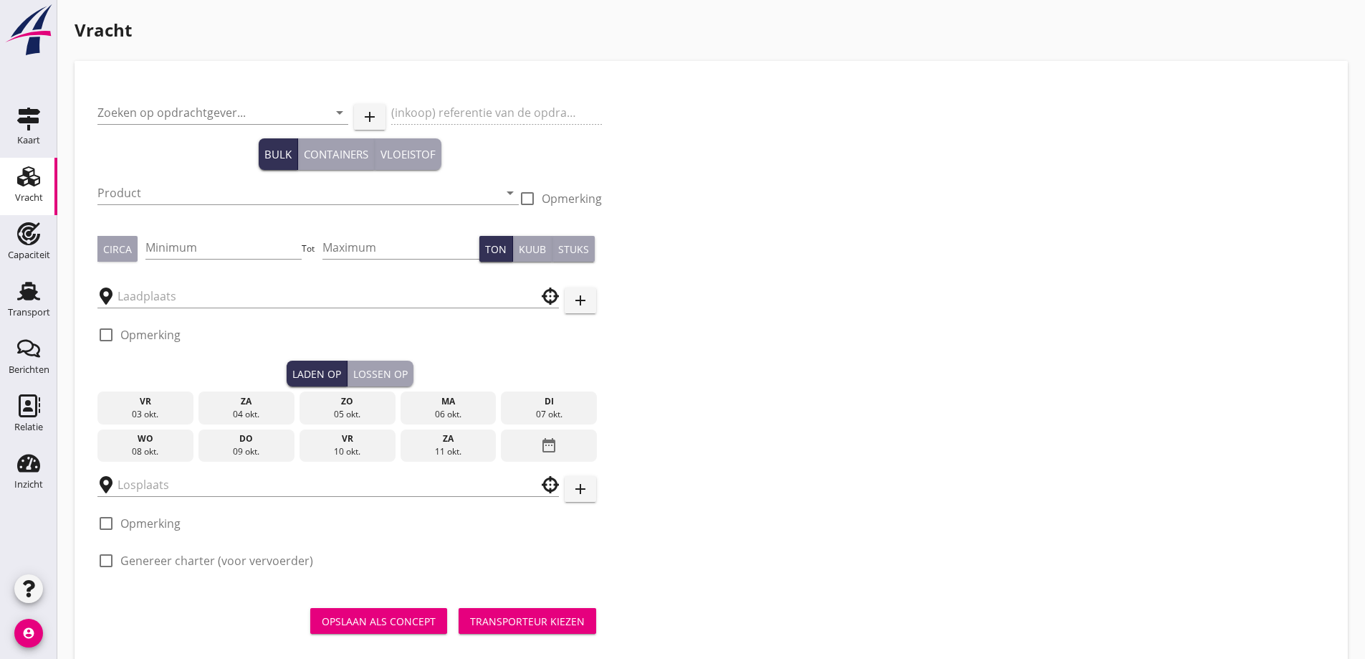
click at [1104, 42] on h1 "Vracht" at bounding box center [711, 30] width 1273 height 26
click at [274, 109] on input "Zoeken op opdrachtgever..." at bounding box center [202, 112] width 211 height 23
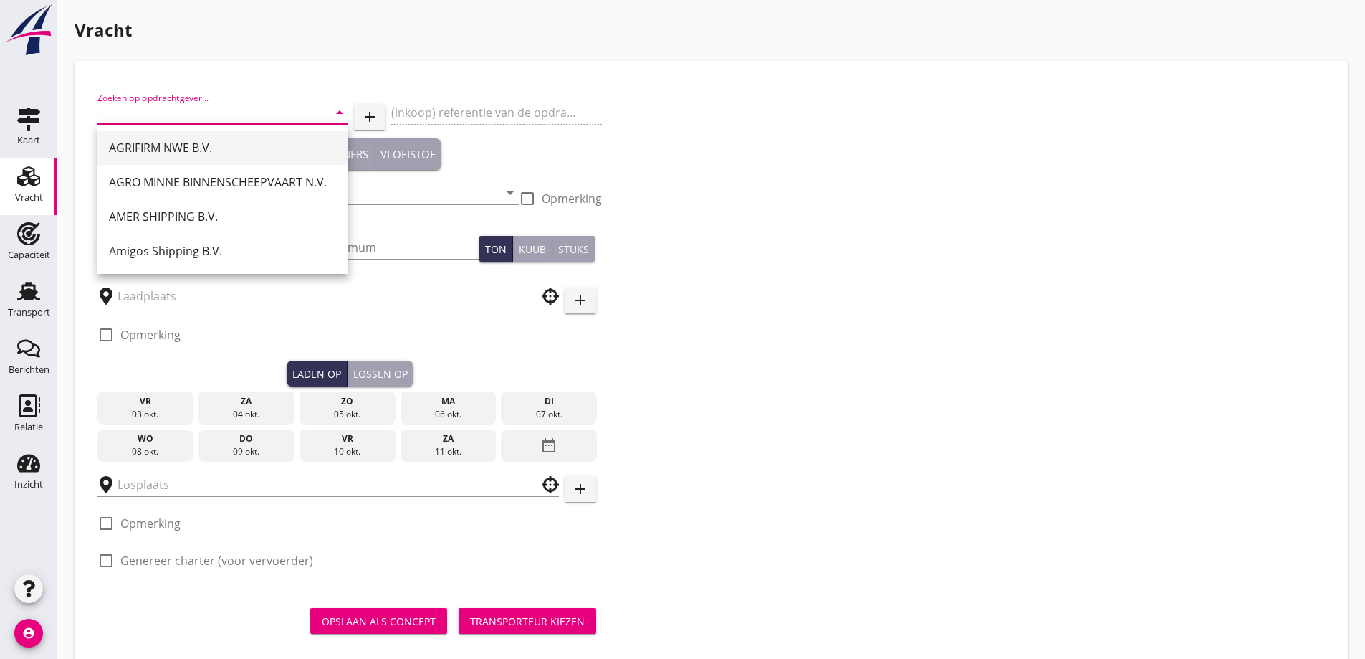
click at [267, 150] on div "AGRIFIRM NWE B.V." at bounding box center [223, 147] width 228 height 17
type input "AGRIFIRM NWE B.V."
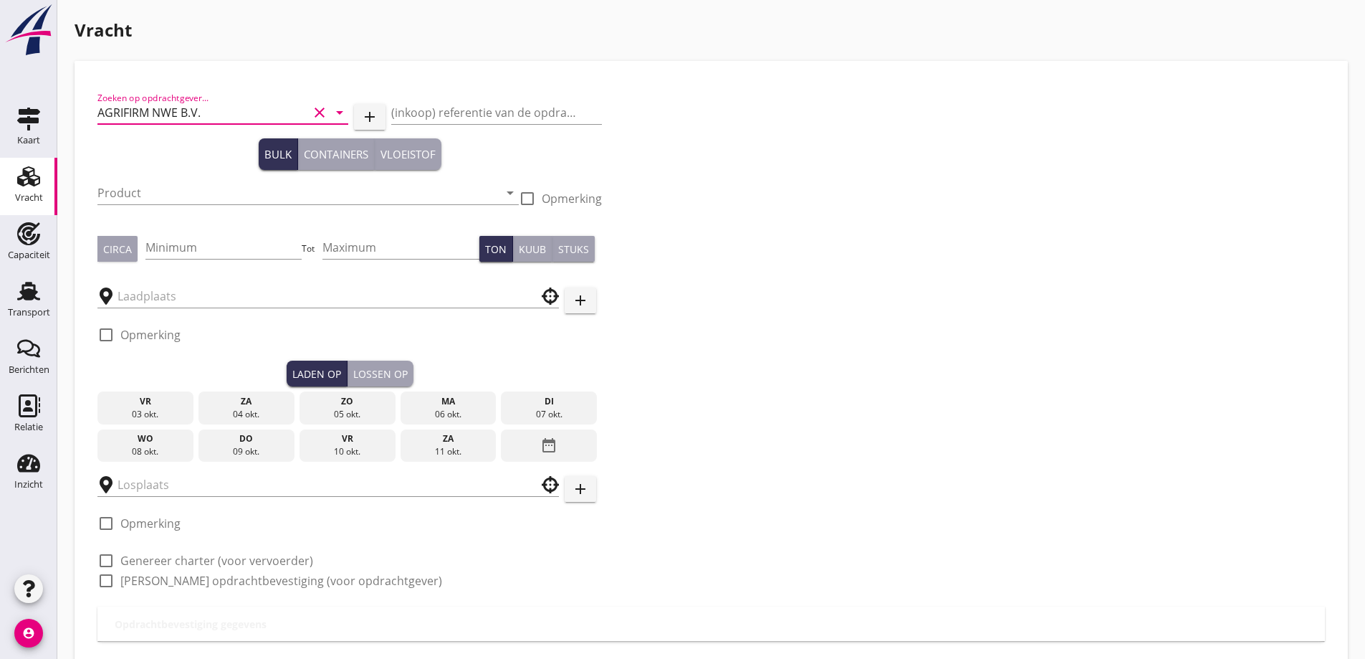
click at [149, 208] on div "Product arrow_drop_down" at bounding box center [307, 199] width 421 height 37
click at [150, 191] on input "Product" at bounding box center [297, 192] width 401 height 23
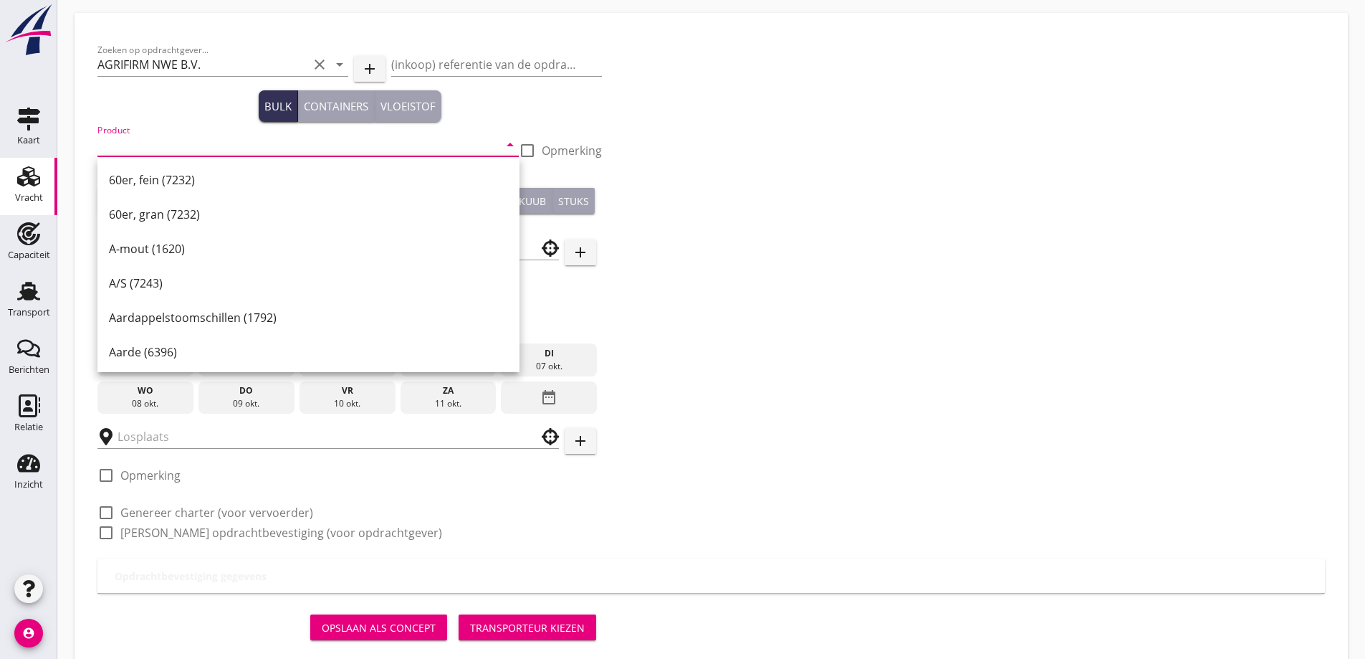
scroll to position [72, 0]
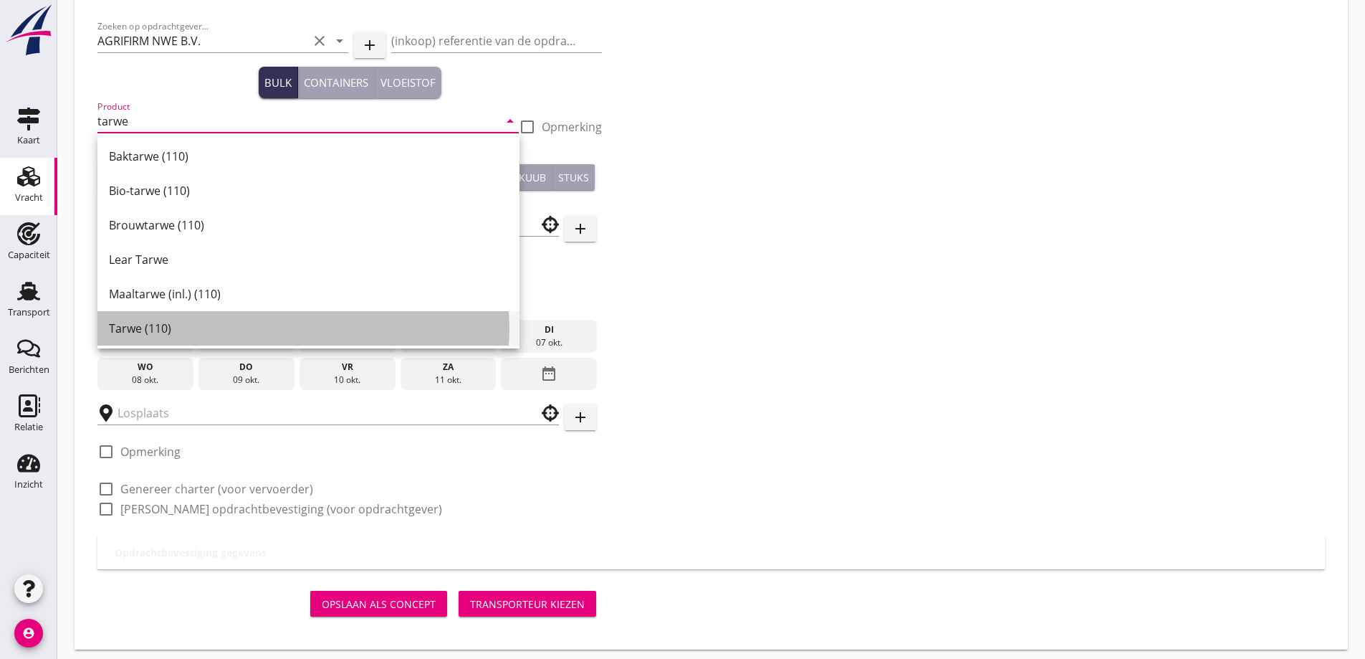
click at [170, 325] on div "Tarwe (110)" at bounding box center [308, 328] width 399 height 17
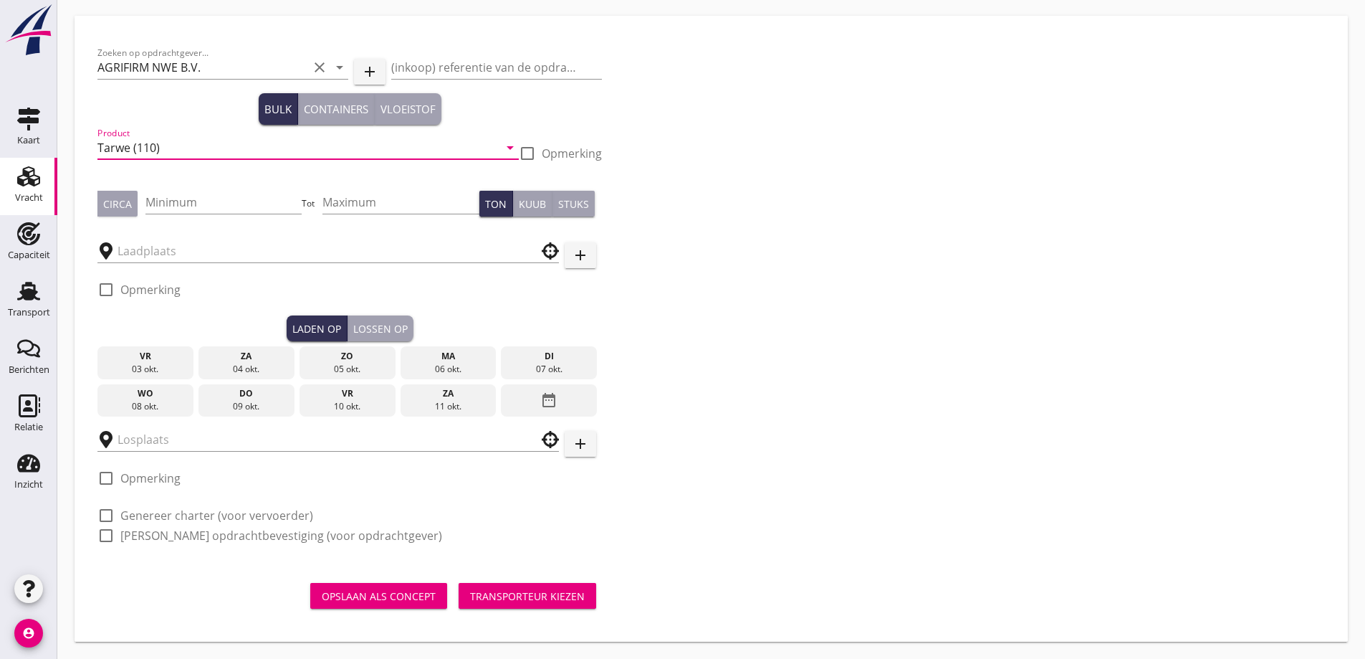
type input "Tarwe (110)"
click at [123, 204] on div "Circa" at bounding box center [117, 203] width 29 height 15
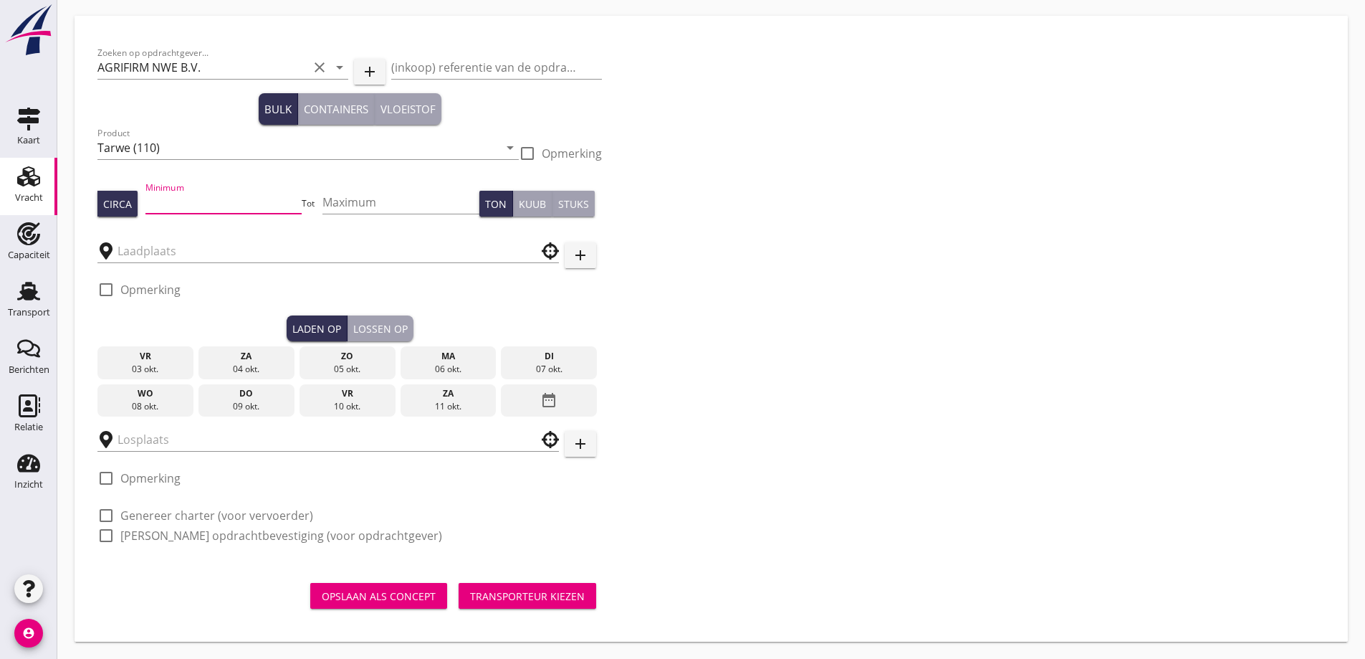
click at [199, 202] on input "Minimum" at bounding box center [223, 202] width 157 height 23
type input "540"
click at [294, 243] on input "text" at bounding box center [318, 250] width 401 height 23
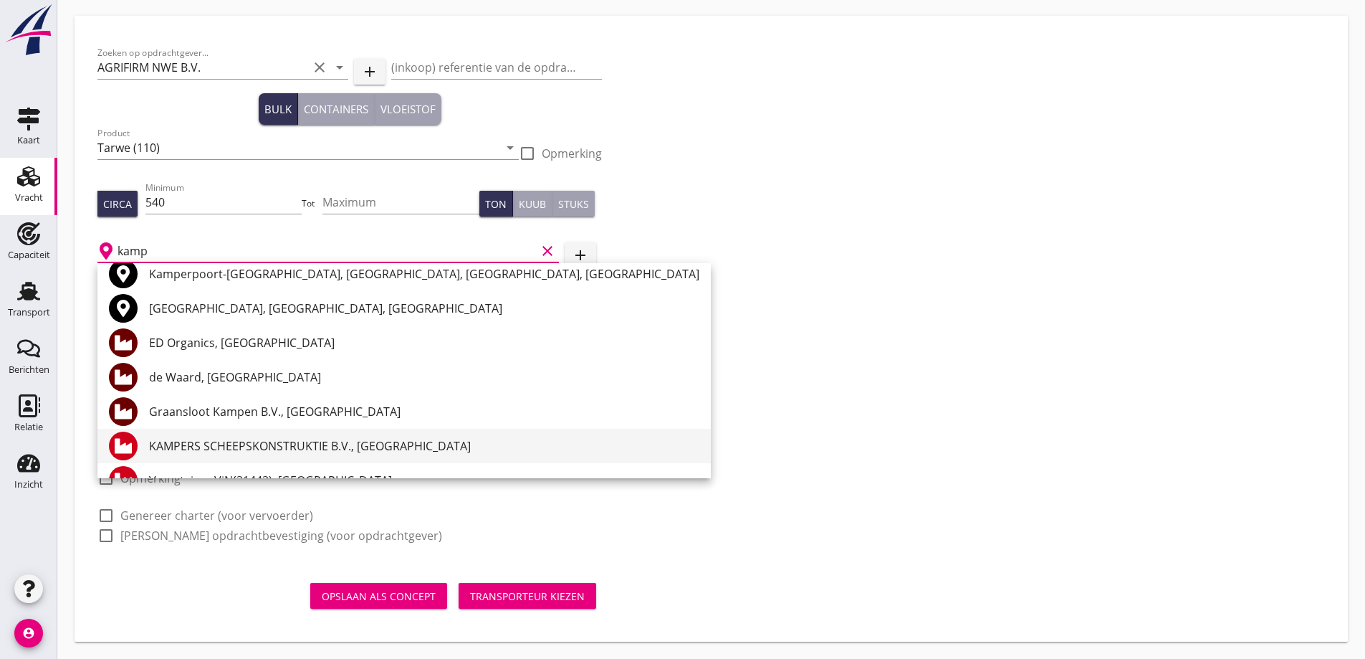
scroll to position [72, 0]
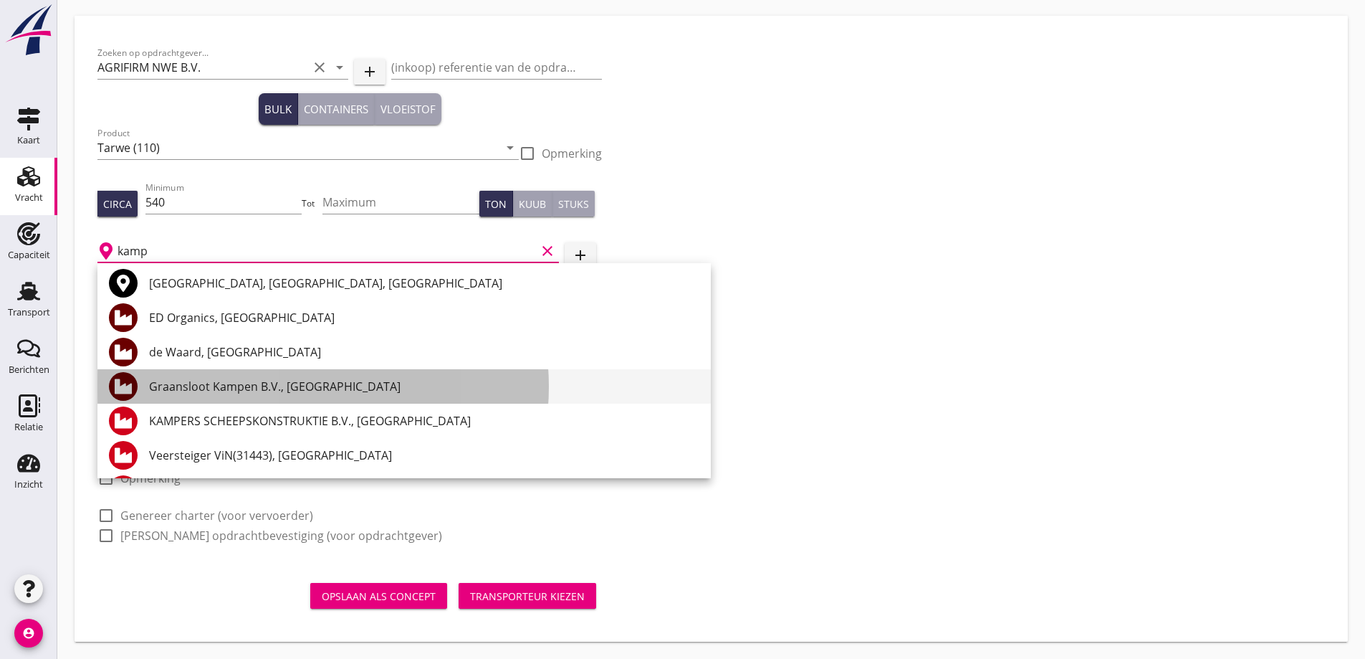
click at [204, 383] on div "Graansloot Kampen B.V., [GEOGRAPHIC_DATA]" at bounding box center [424, 386] width 550 height 17
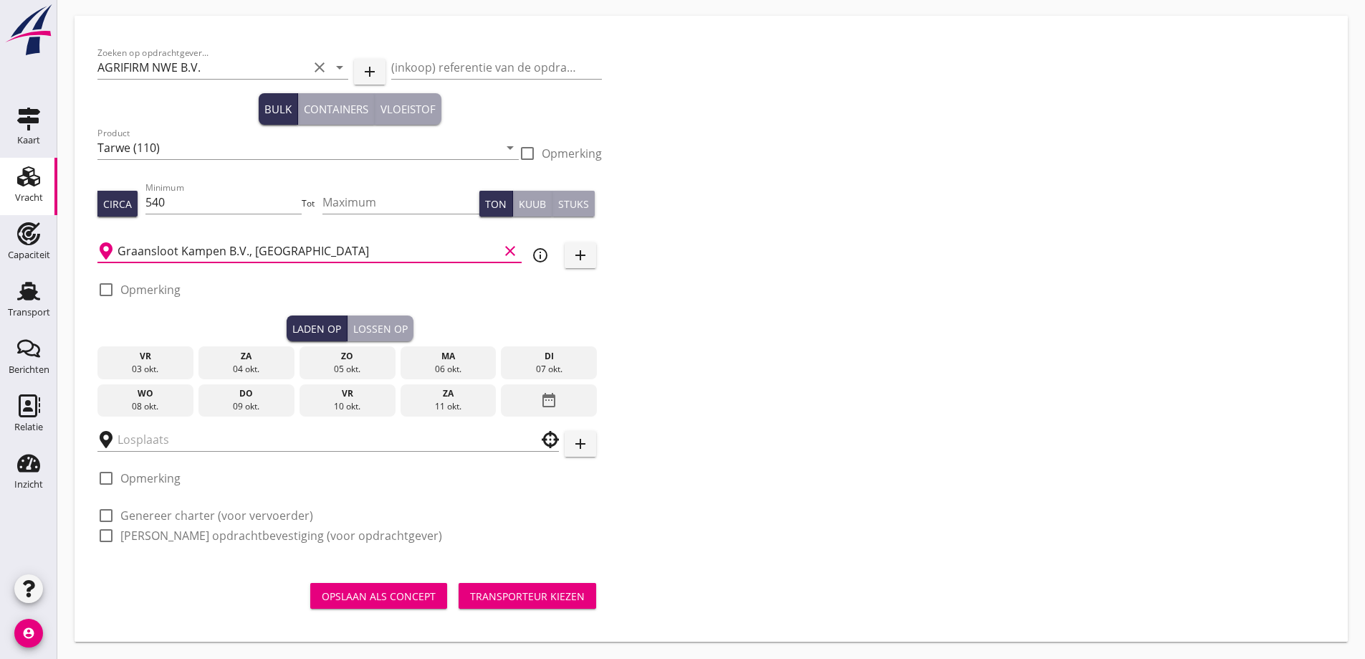
type input "Graansloot Kampen B.V., [GEOGRAPHIC_DATA]"
click at [117, 287] on div at bounding box center [106, 289] width 24 height 24
checkbox input "true"
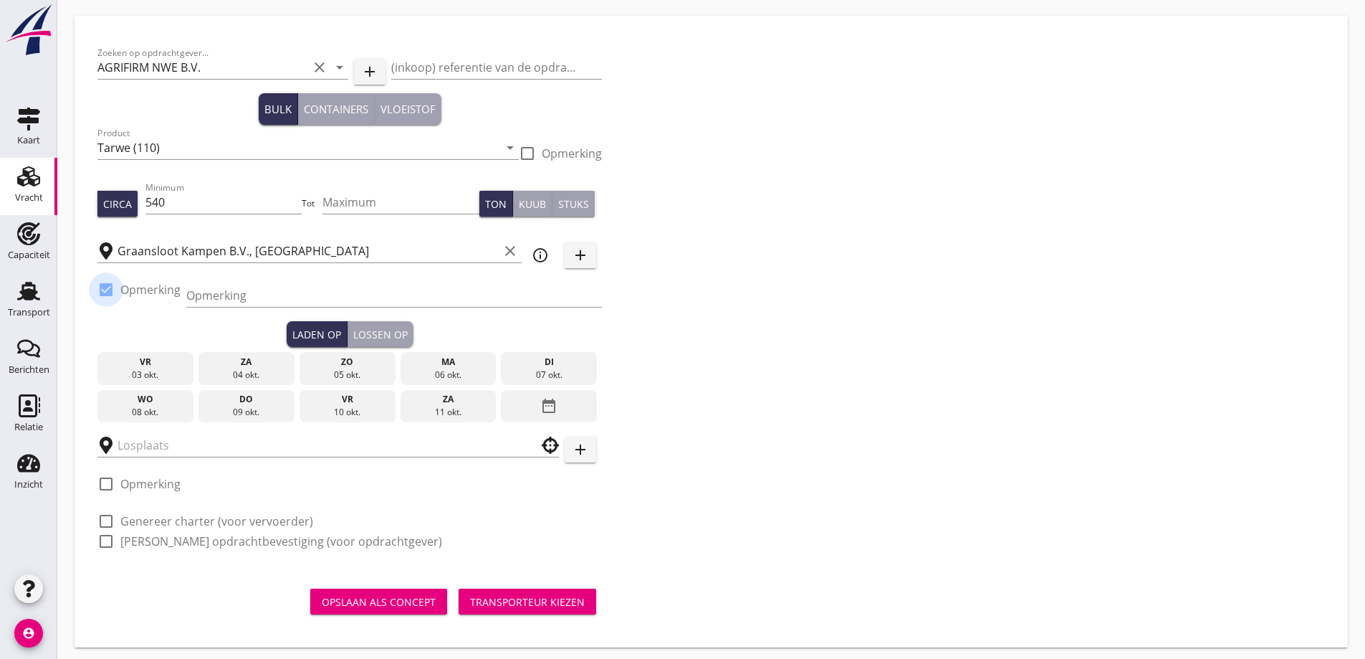
click at [119, 292] on div "check_box Opmerking" at bounding box center [138, 289] width 83 height 17
click at [172, 401] on div "wo" at bounding box center [145, 399] width 89 height 13
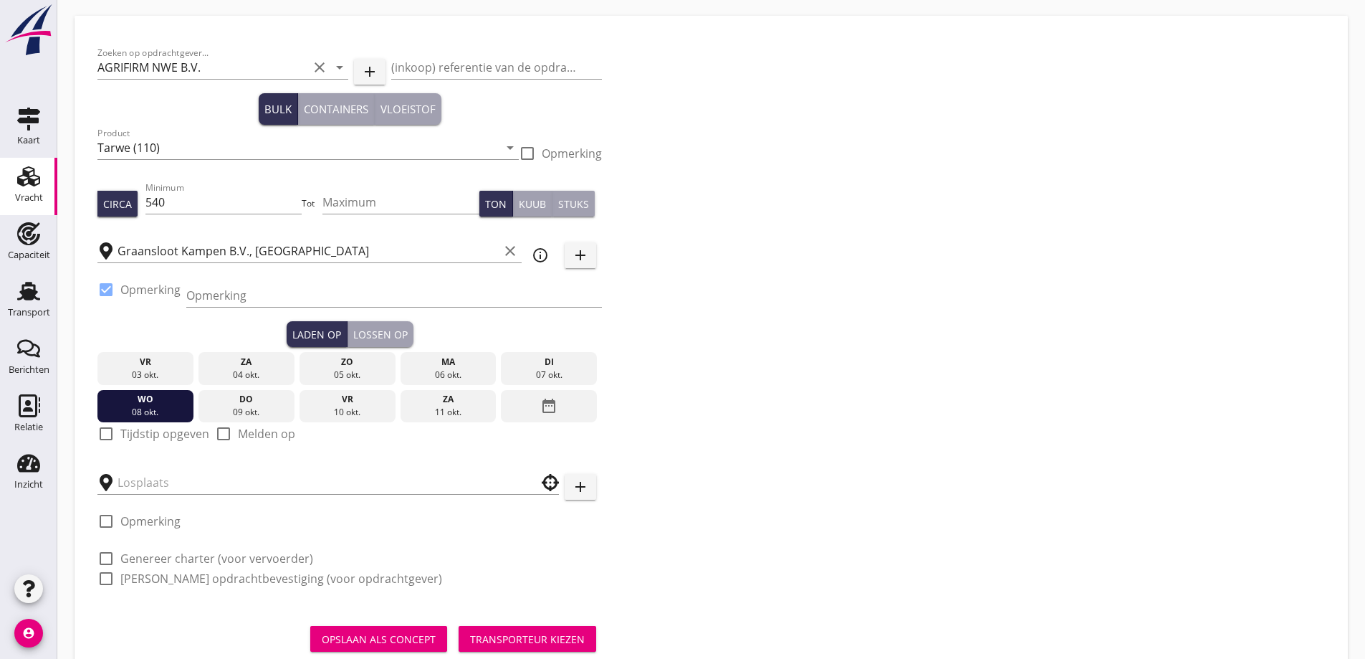
click at [139, 436] on label "Tijdstip opgeven" at bounding box center [164, 433] width 89 height 14
checkbox input "true"
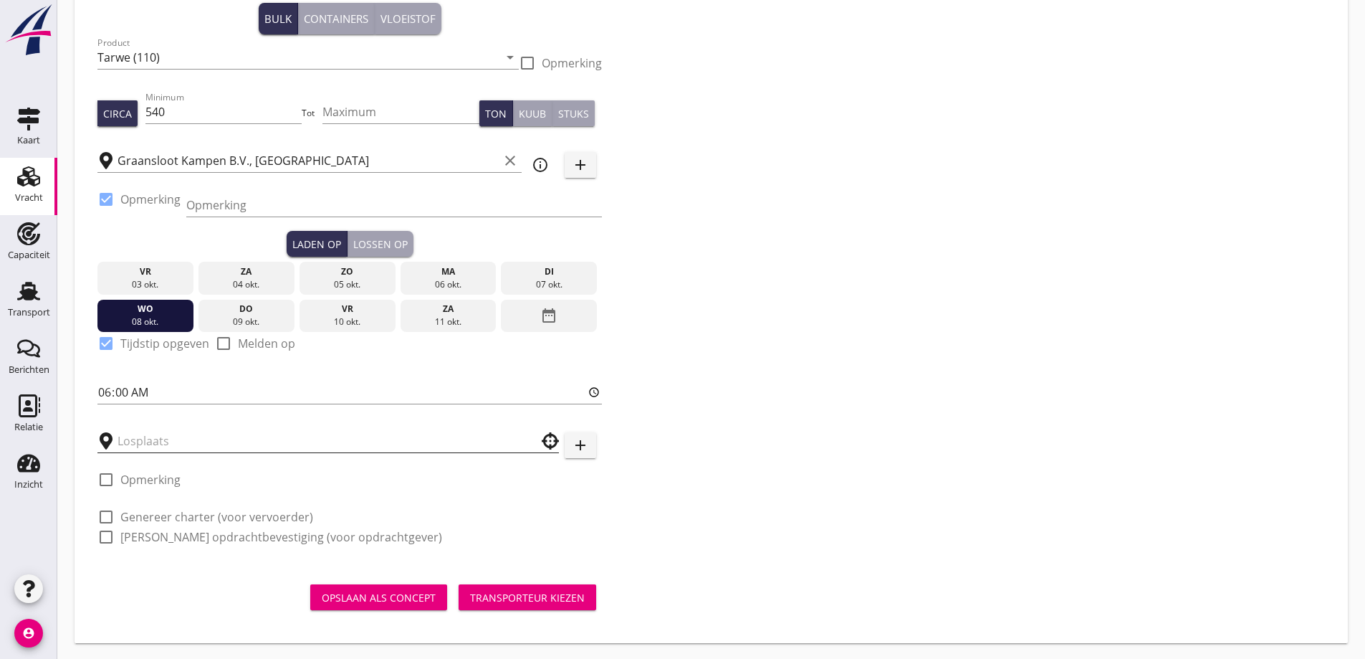
scroll to position [137, 0]
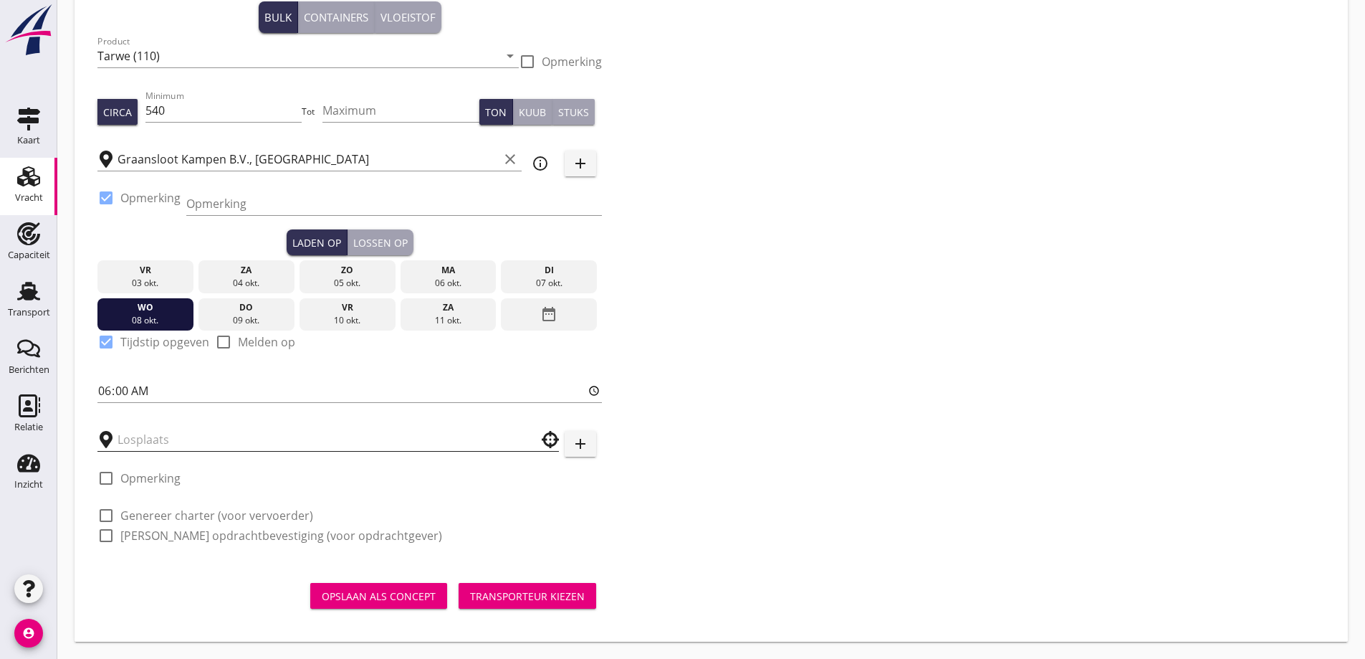
click at [157, 446] on input "text" at bounding box center [318, 439] width 401 height 23
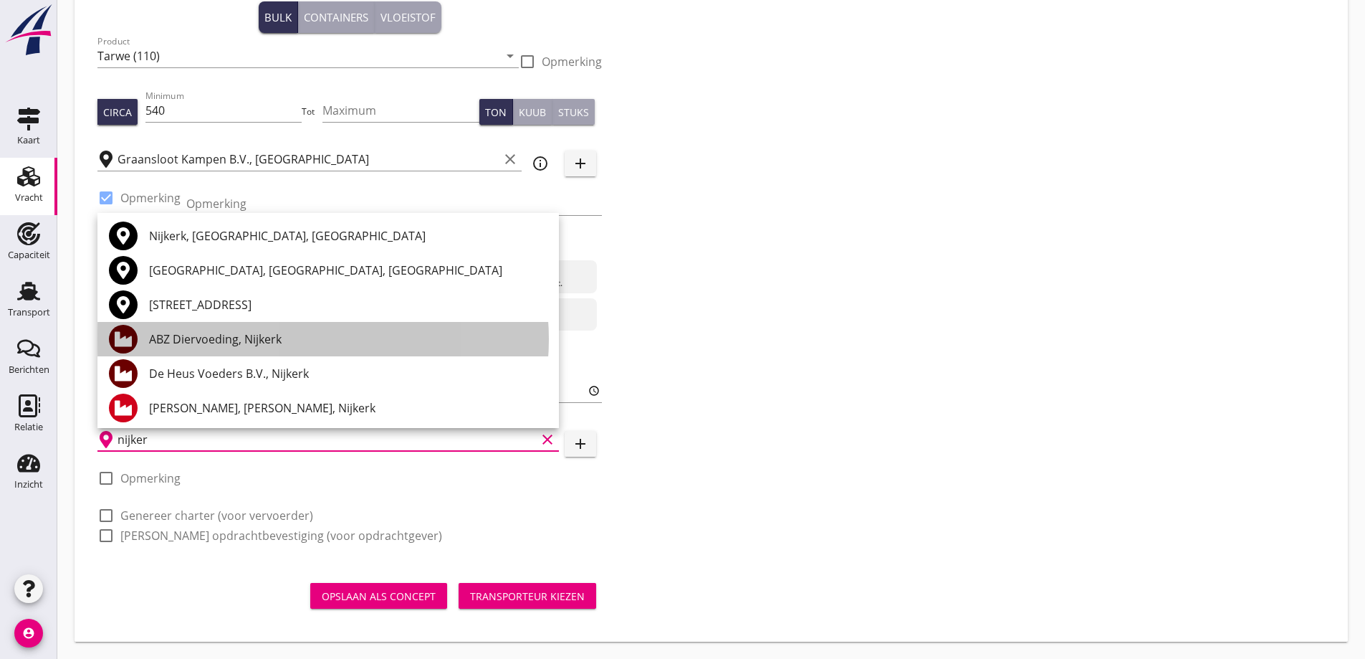
click at [179, 344] on div "ABZ Diervoeding, Nijkerk" at bounding box center [348, 338] width 398 height 17
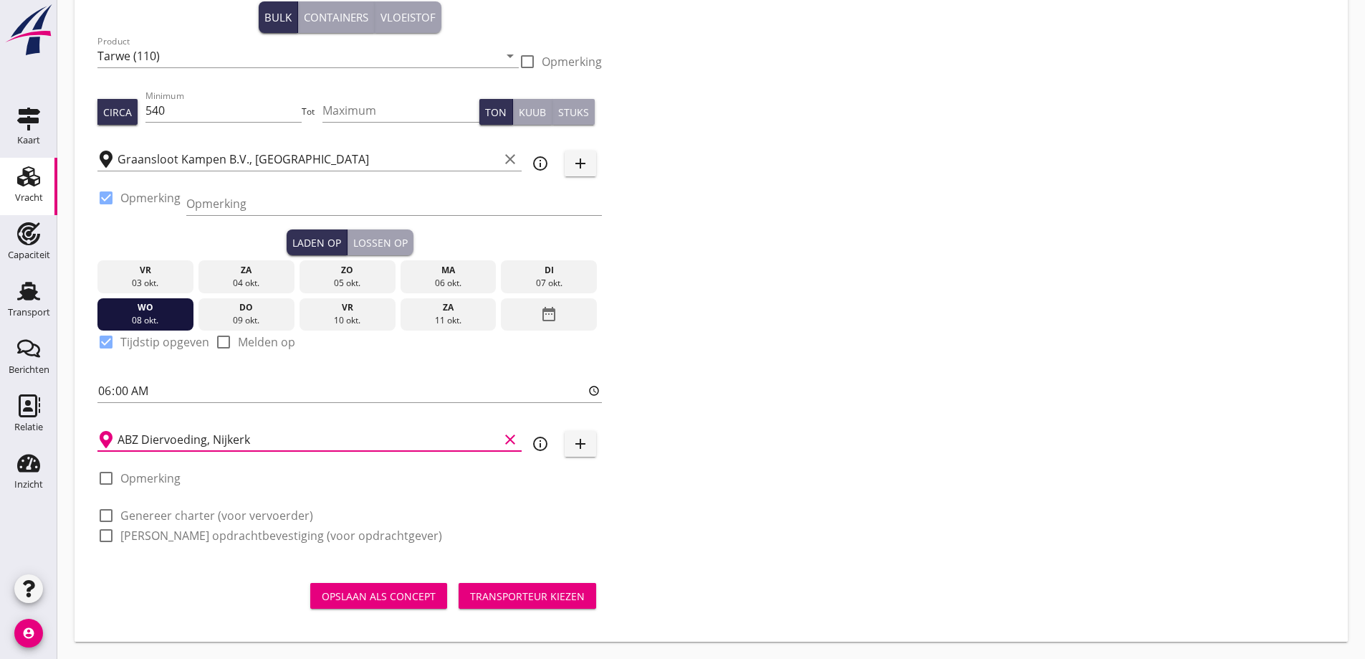
type input "ABZ Diervoeding, Nijkerk"
click at [153, 479] on label "Opmerking" at bounding box center [150, 478] width 60 height 14
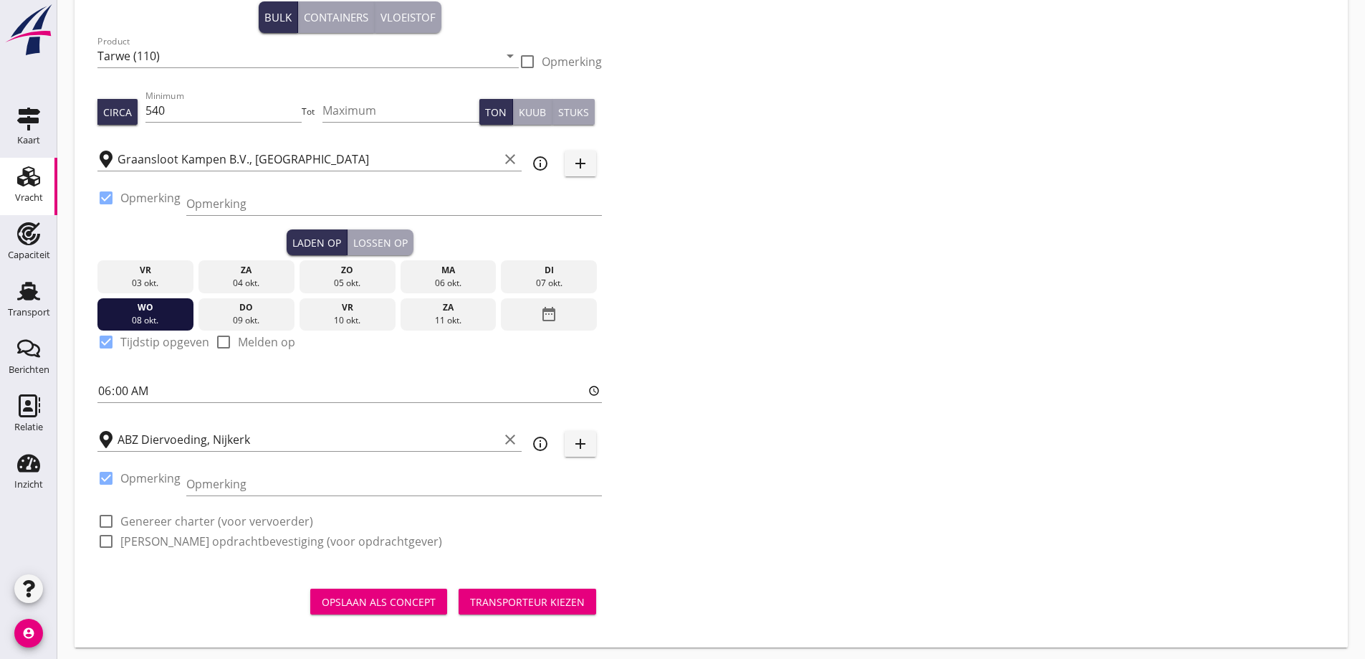
click at [146, 476] on label "Opmerking" at bounding box center [150, 478] width 60 height 14
checkbox input "false"
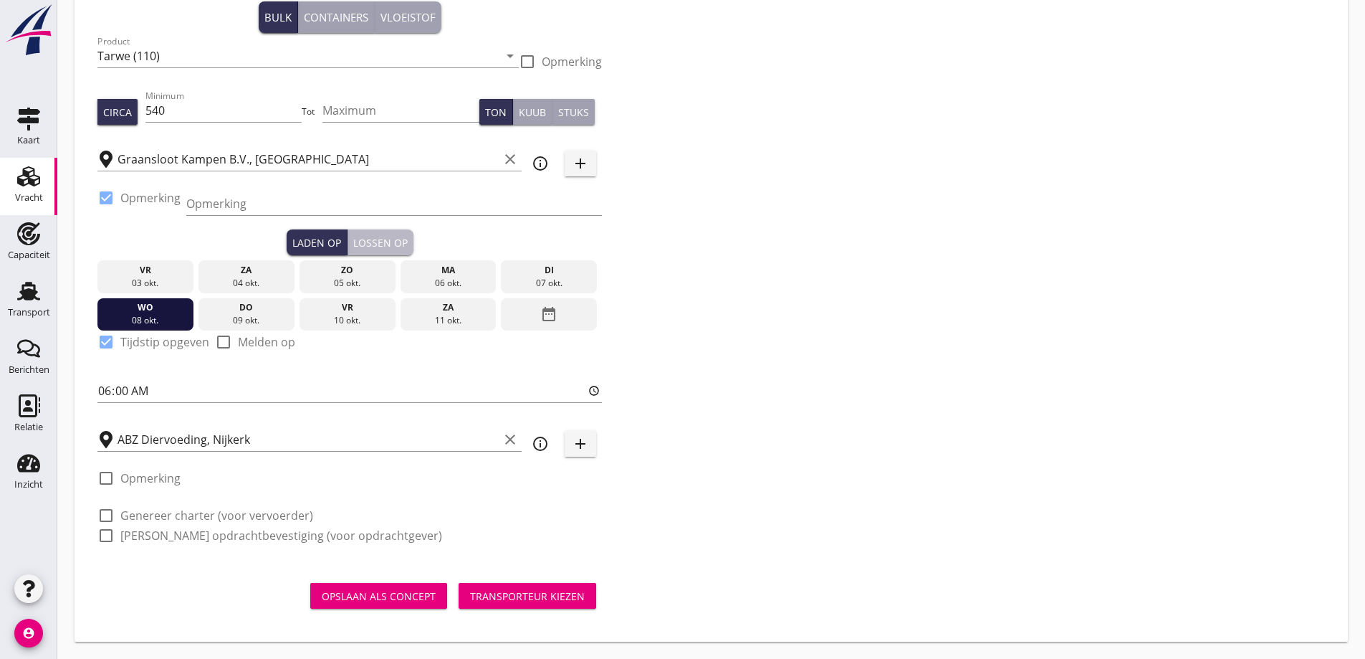
click at [379, 248] on div "Lossen op" at bounding box center [380, 242] width 54 height 15
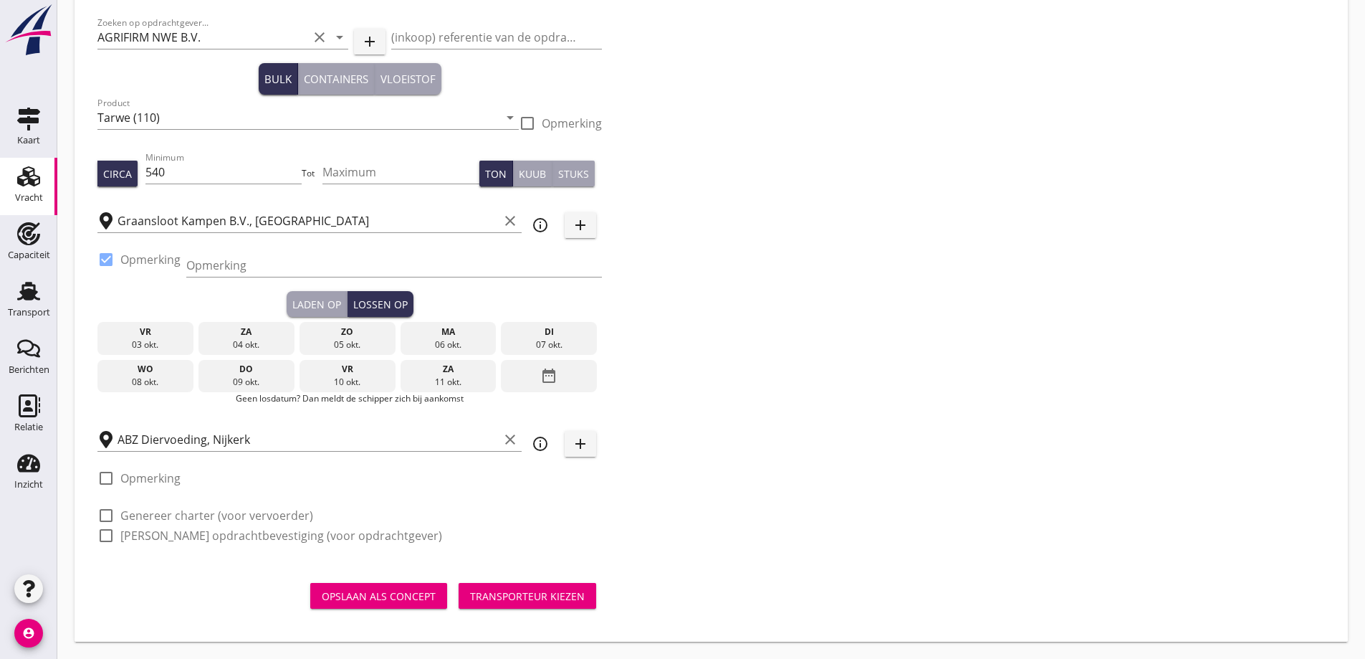
click at [375, 370] on div "vr" at bounding box center [347, 369] width 89 height 13
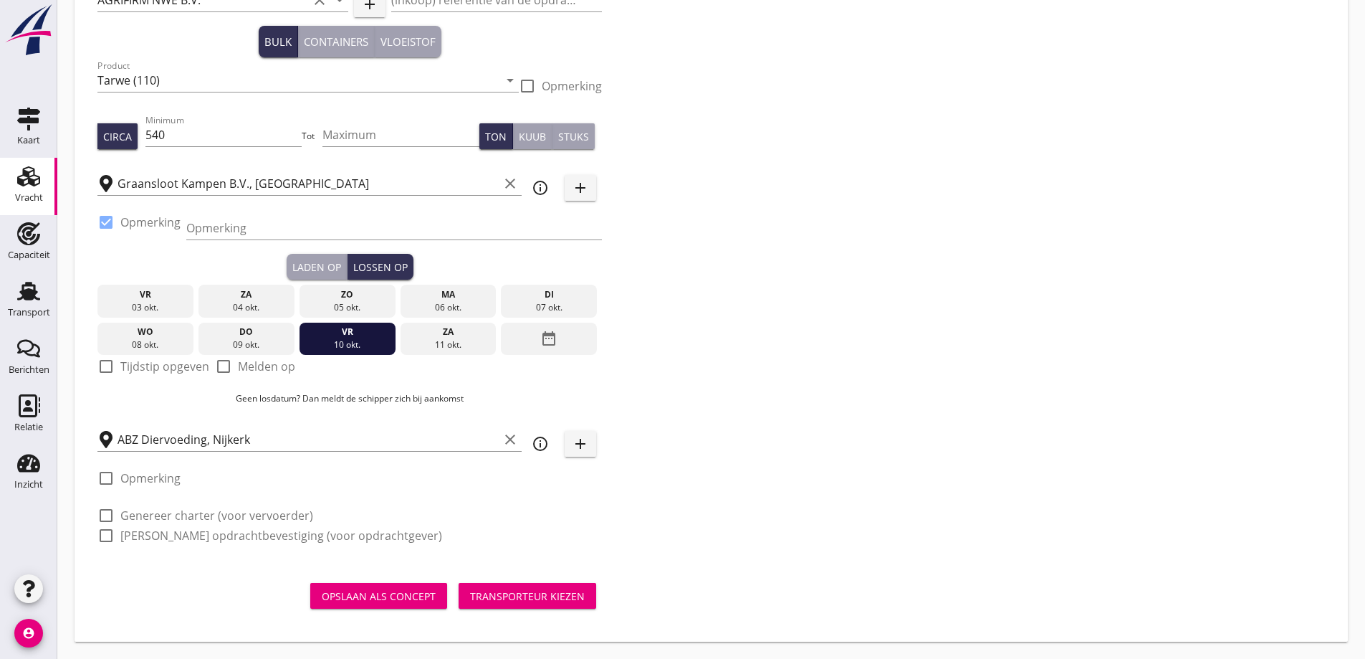
click at [145, 372] on label "Tijdstip opgeven" at bounding box center [164, 366] width 89 height 14
checkbox input "true"
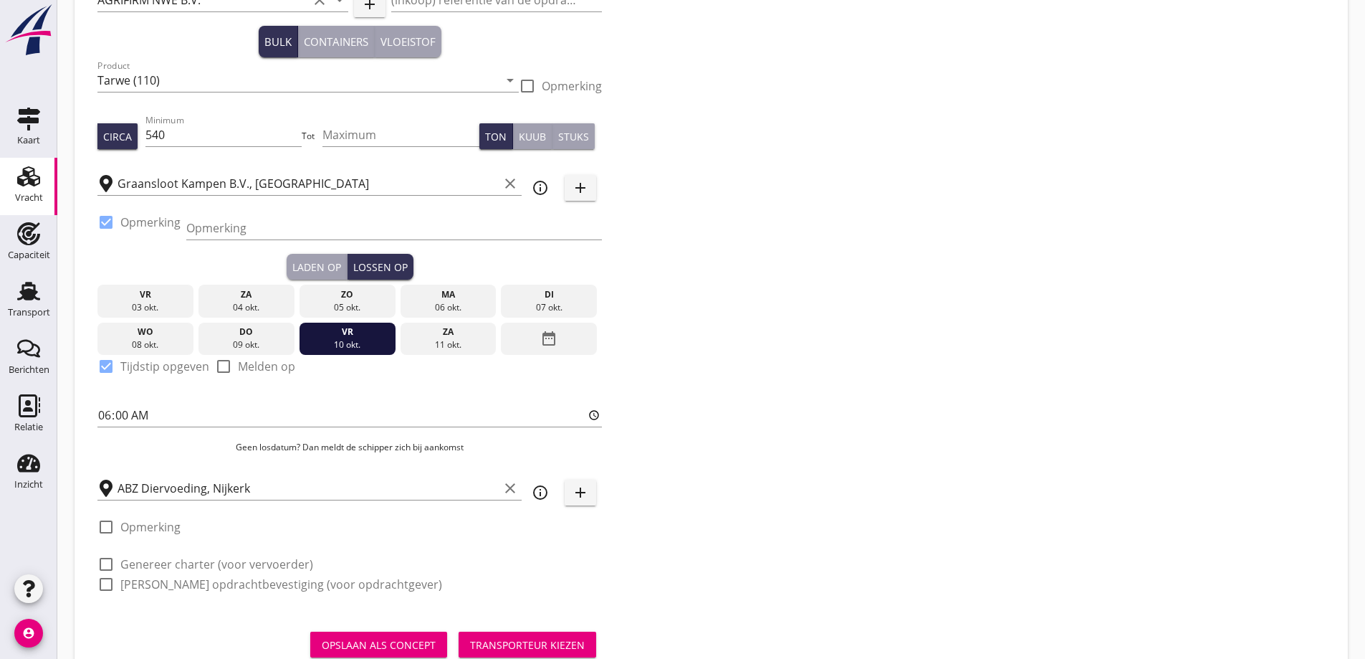
scroll to position [137, 0]
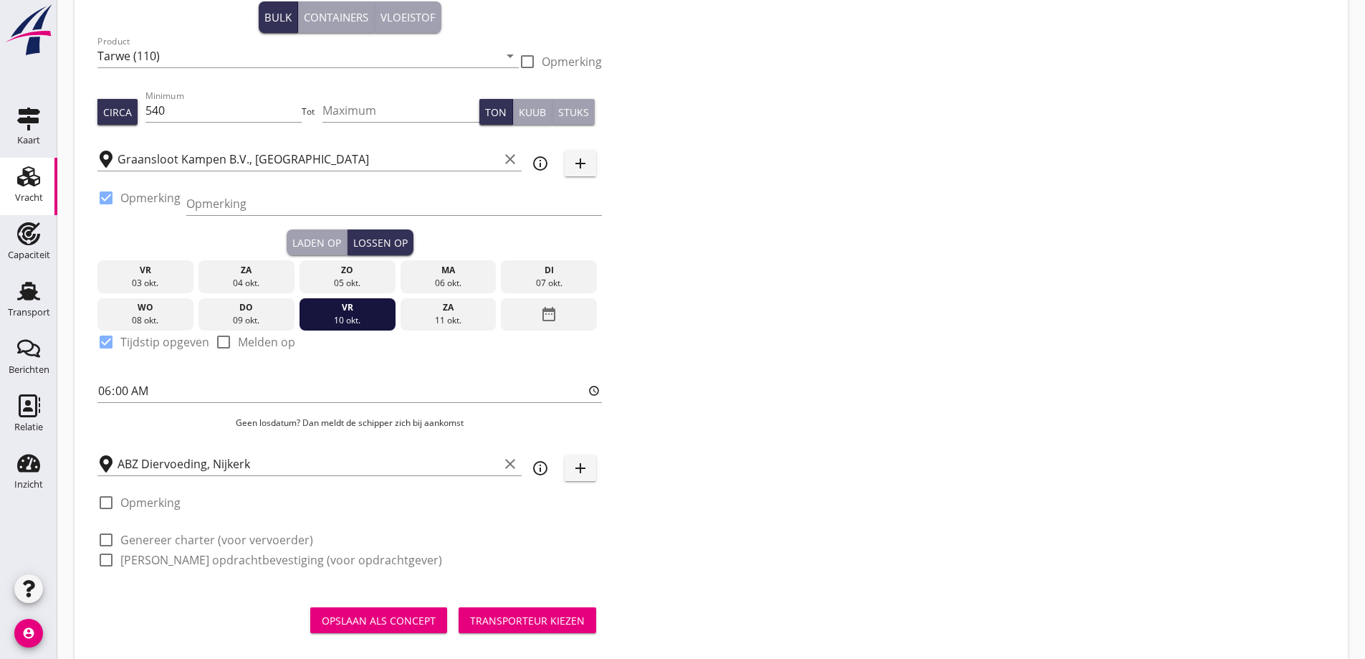
drag, startPoint x: 218, startPoint y: 536, endPoint x: 219, endPoint y: 549, distance: 13.0
click at [218, 537] on label "Genereer charter (voor vervoerder)" at bounding box center [216, 539] width 193 height 14
checkbox input "true"
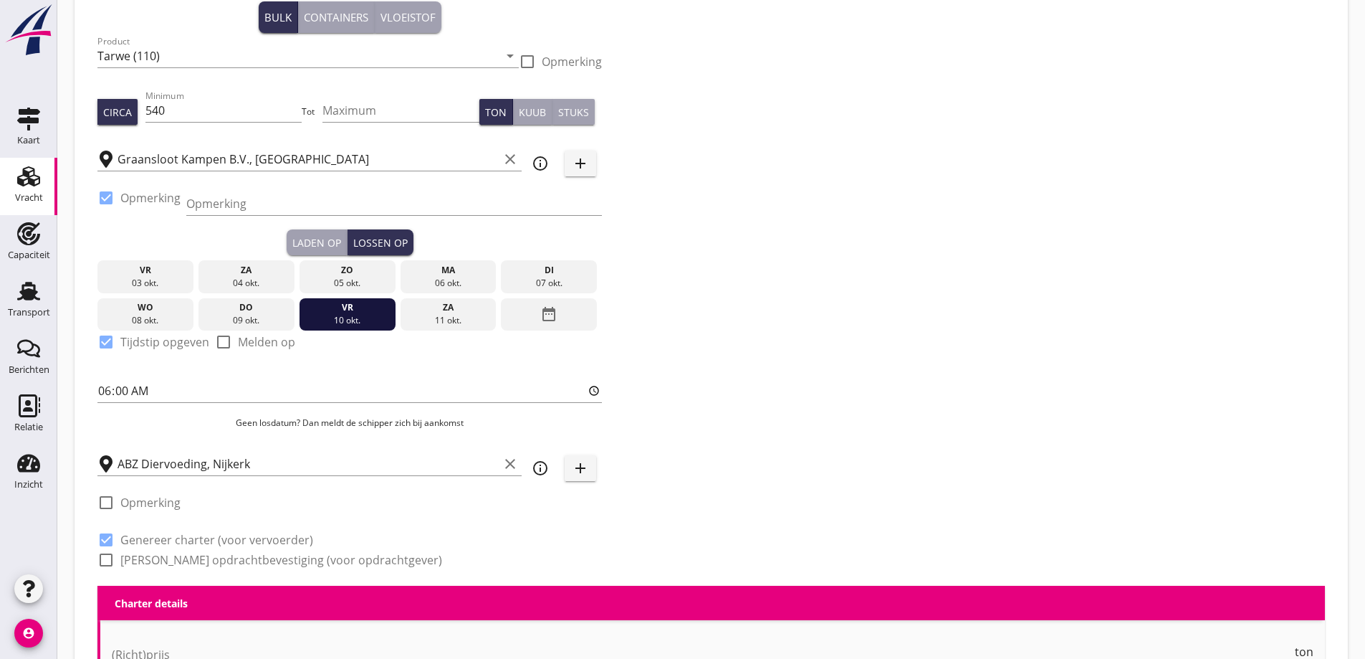
click at [219, 553] on label "Genereer opdrachtbevestiging (voor opdrachtgever)" at bounding box center [281, 560] width 322 height 14
checkbox input "true"
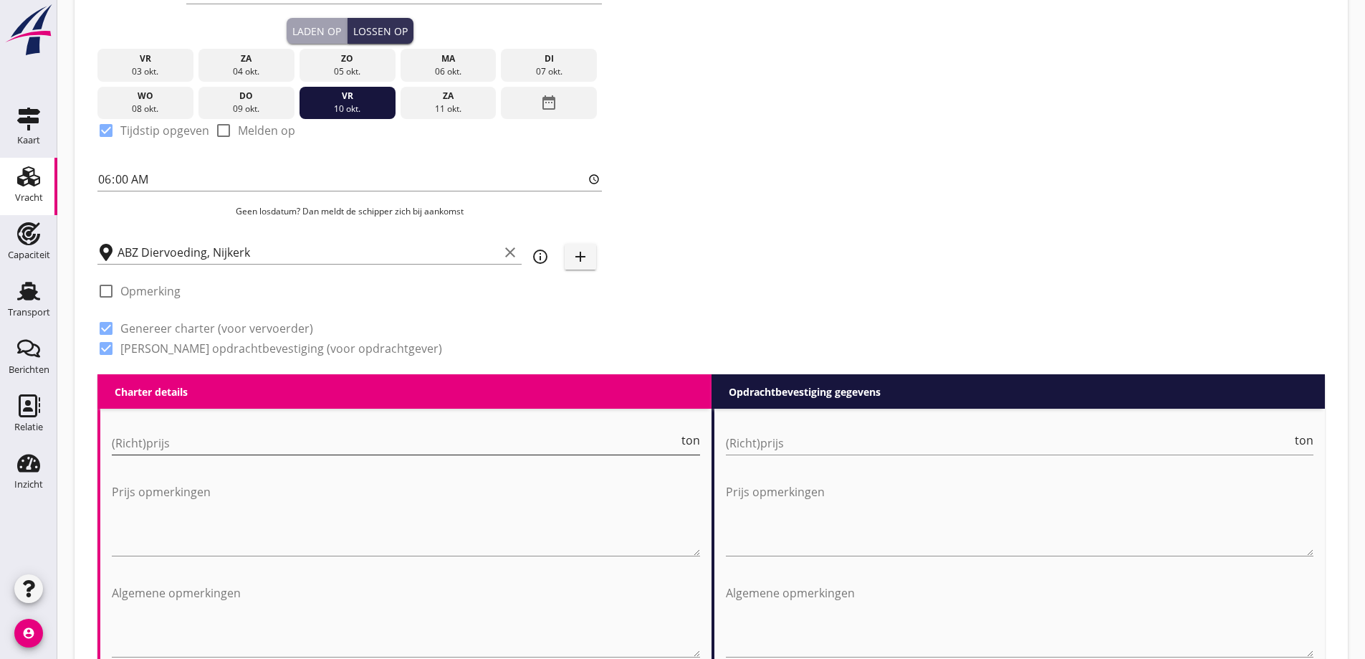
scroll to position [352, 0]
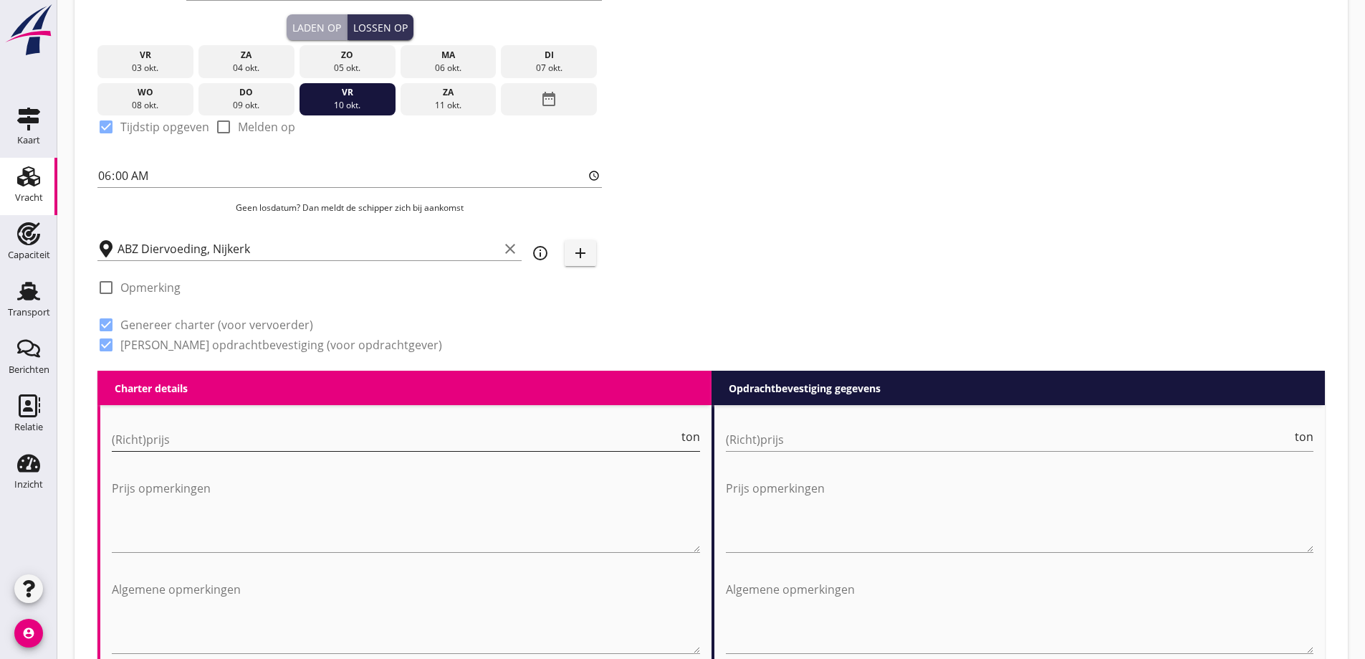
click at [360, 436] on input "(Richt)prijs" at bounding box center [395, 439] width 567 height 23
type input "6"
type input "6.00"
click at [896, 439] on input "(Richt)prijs" at bounding box center [1009, 439] width 567 height 23
type input "6"
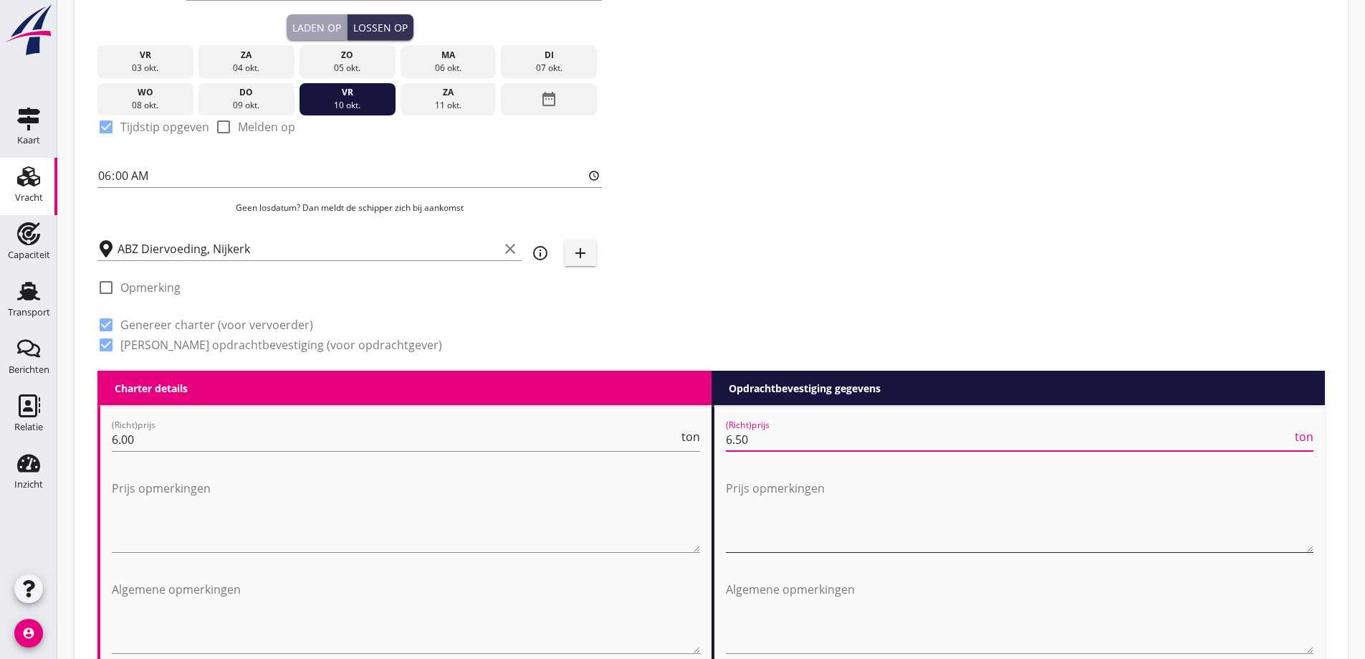
type input "6.50"
click at [942, 493] on textarea "Prijs opmerkingen" at bounding box center [1020, 514] width 588 height 75
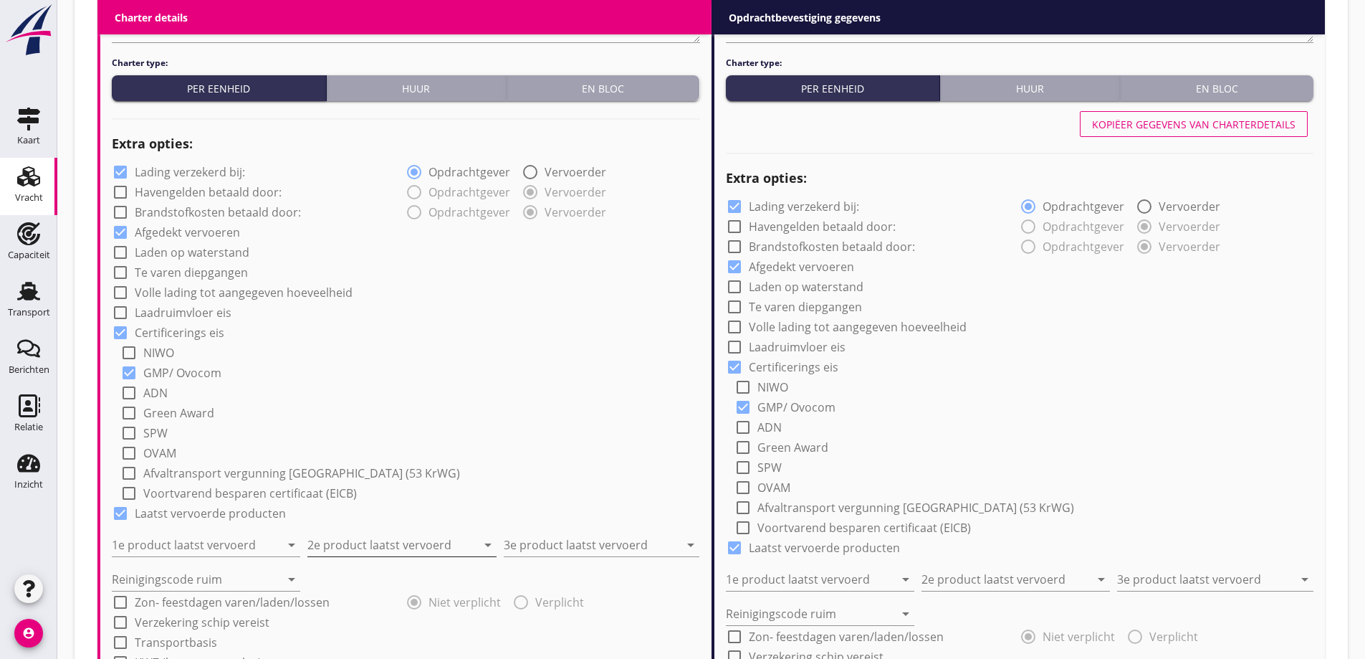
scroll to position [1069, 0]
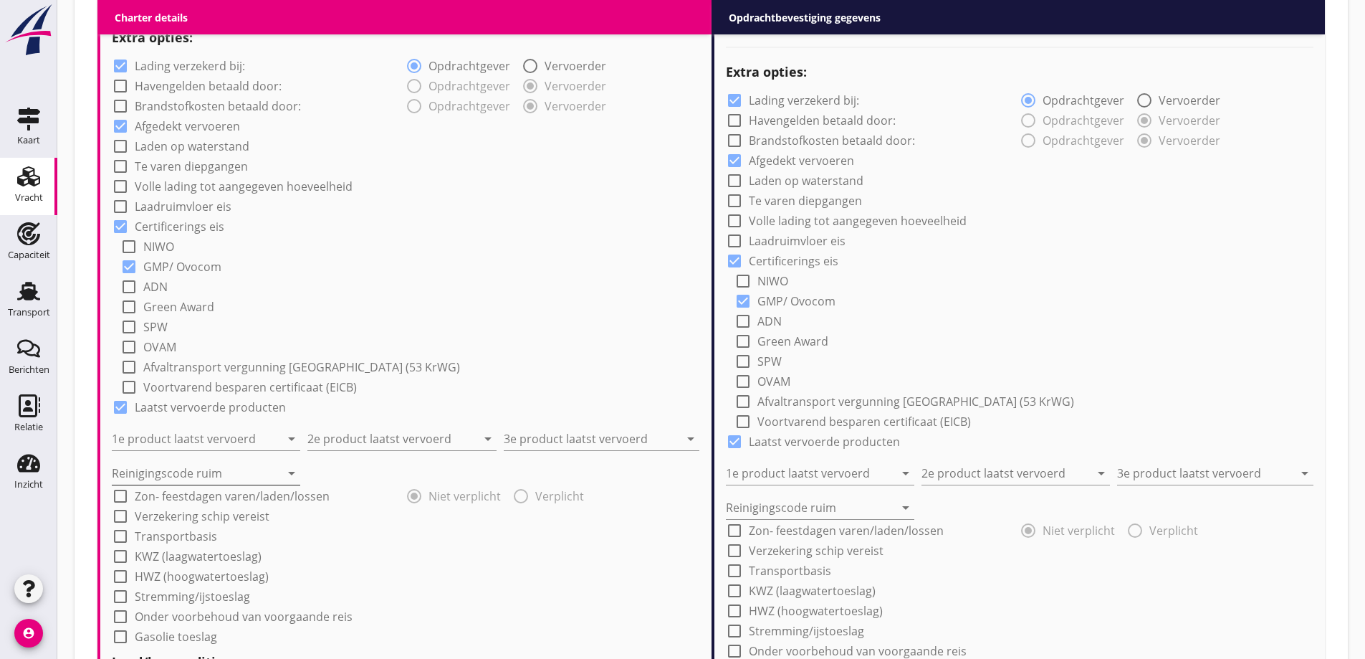
drag, startPoint x: 217, startPoint y: 469, endPoint x: 210, endPoint y: 475, distance: 9.2
click at [216, 469] on input "Reinigingscode ruim" at bounding box center [196, 473] width 168 height 23
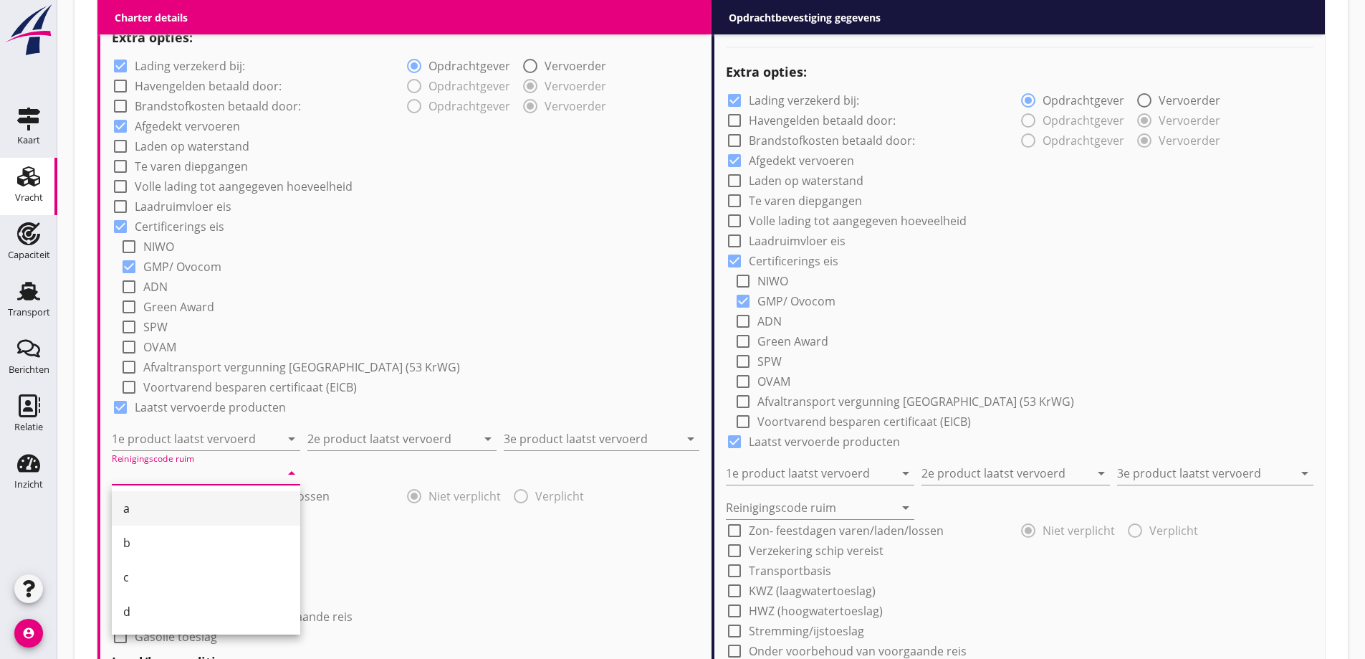
click at [186, 504] on div "a" at bounding box center [206, 507] width 166 height 17
type input "a"
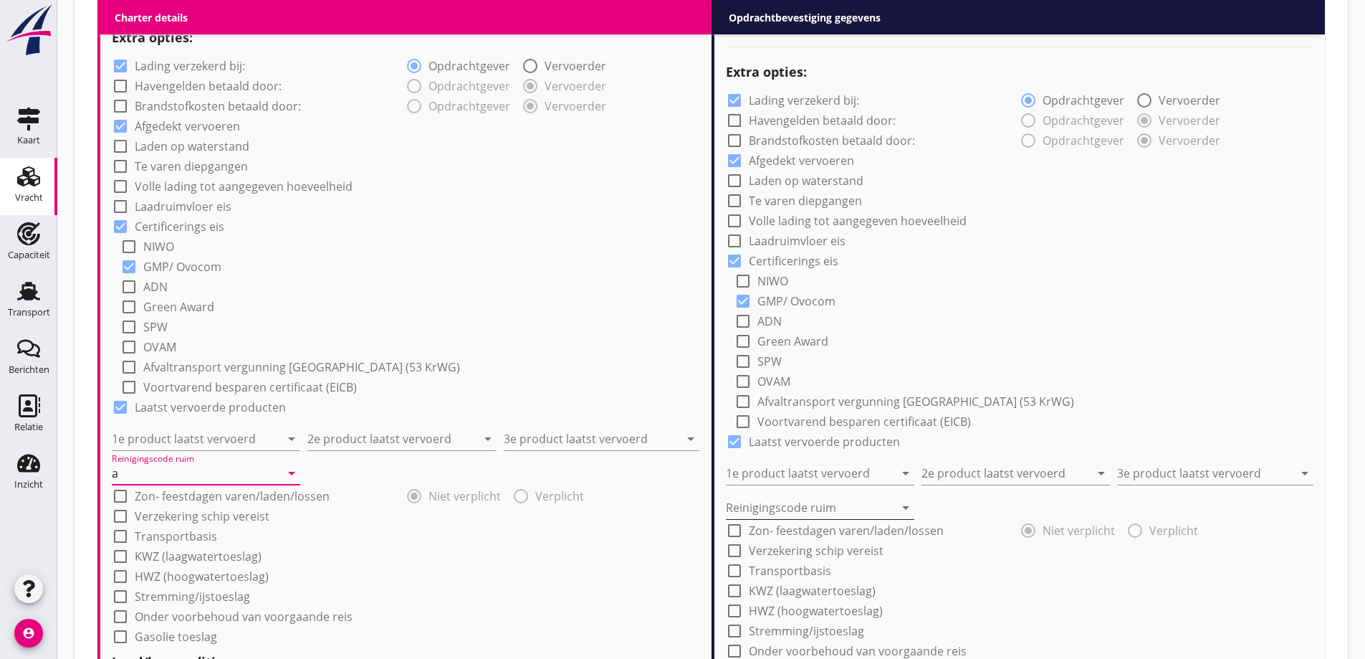
click at [805, 506] on input "Reinigingscode ruim" at bounding box center [810, 507] width 168 height 23
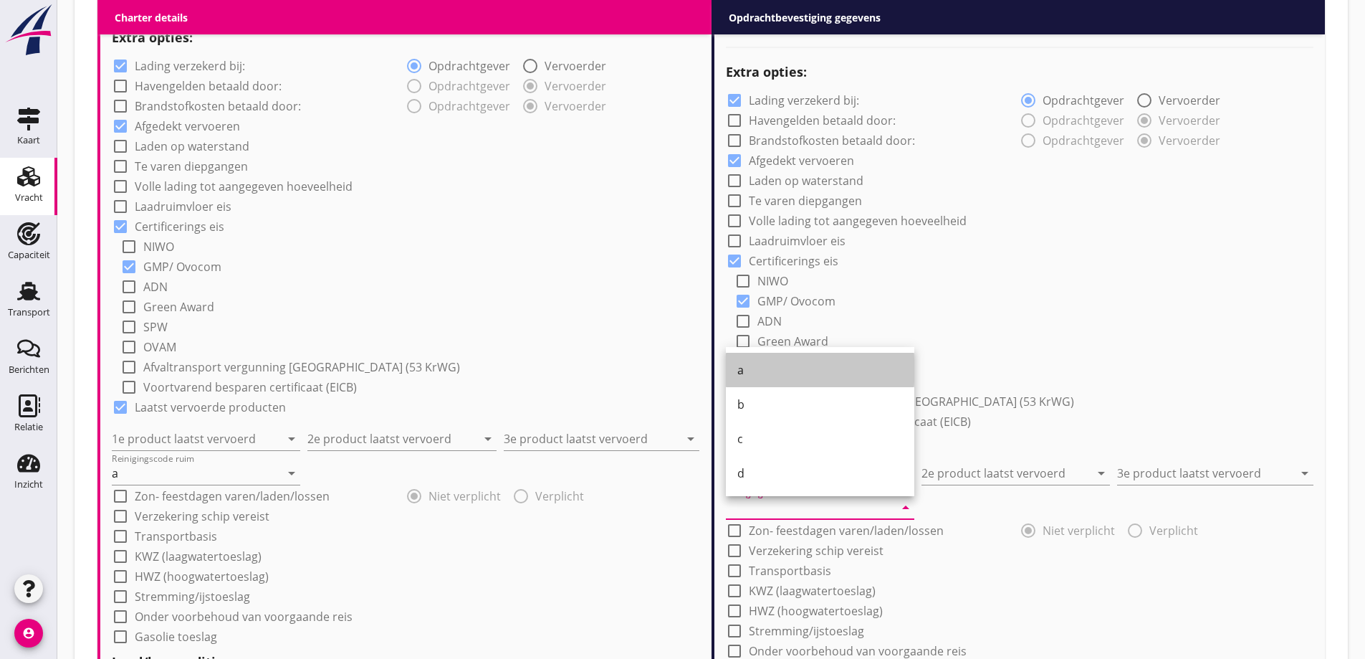
click at [764, 364] on div "a" at bounding box center [820, 369] width 166 height 17
type input "a"
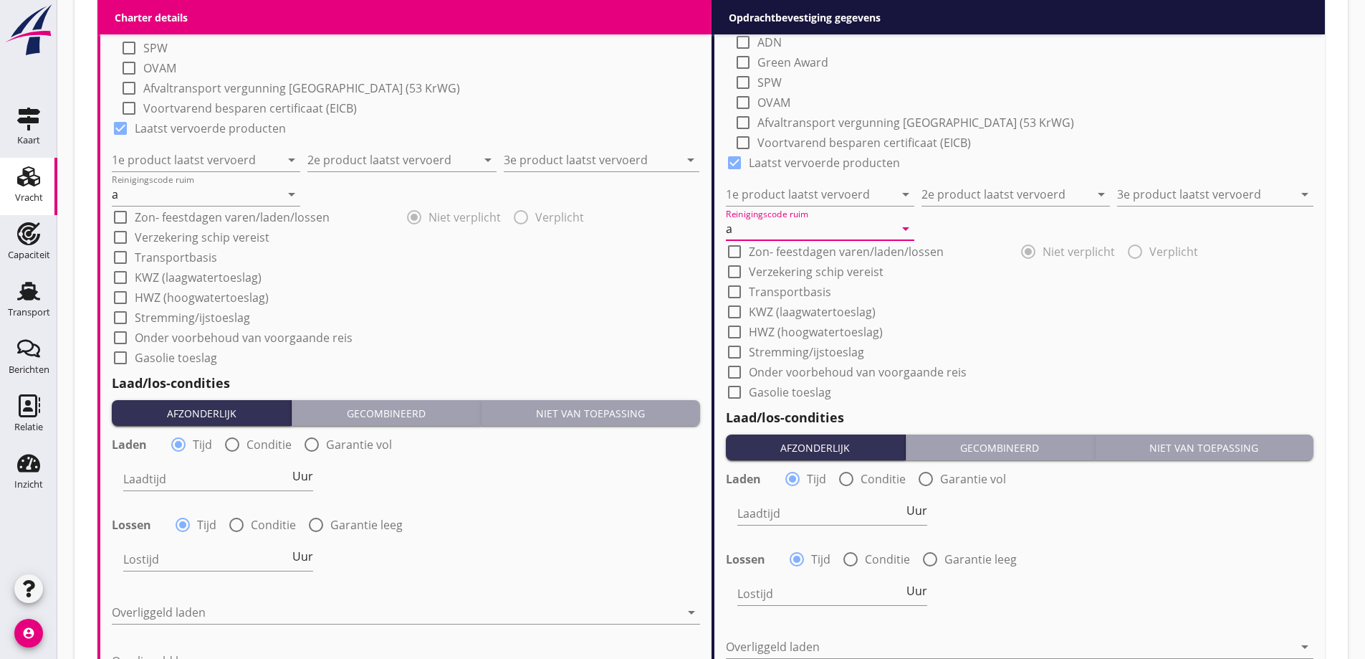
scroll to position [1427, 0]
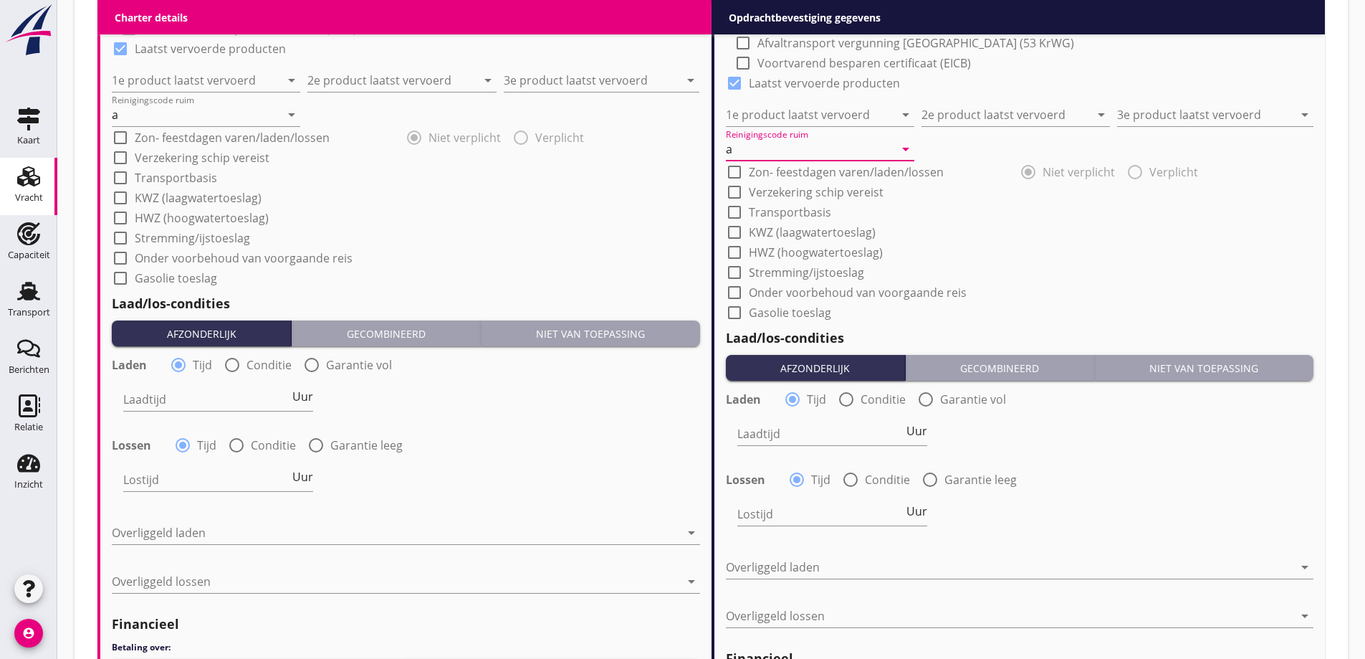
click at [261, 362] on label "Conditie" at bounding box center [269, 365] width 45 height 14
radio input "false"
radio input "true"
drag, startPoint x: 268, startPoint y: 393, endPoint x: 255, endPoint y: 420, distance: 29.5
click at [267, 395] on div at bounding box center [256, 399] width 267 height 23
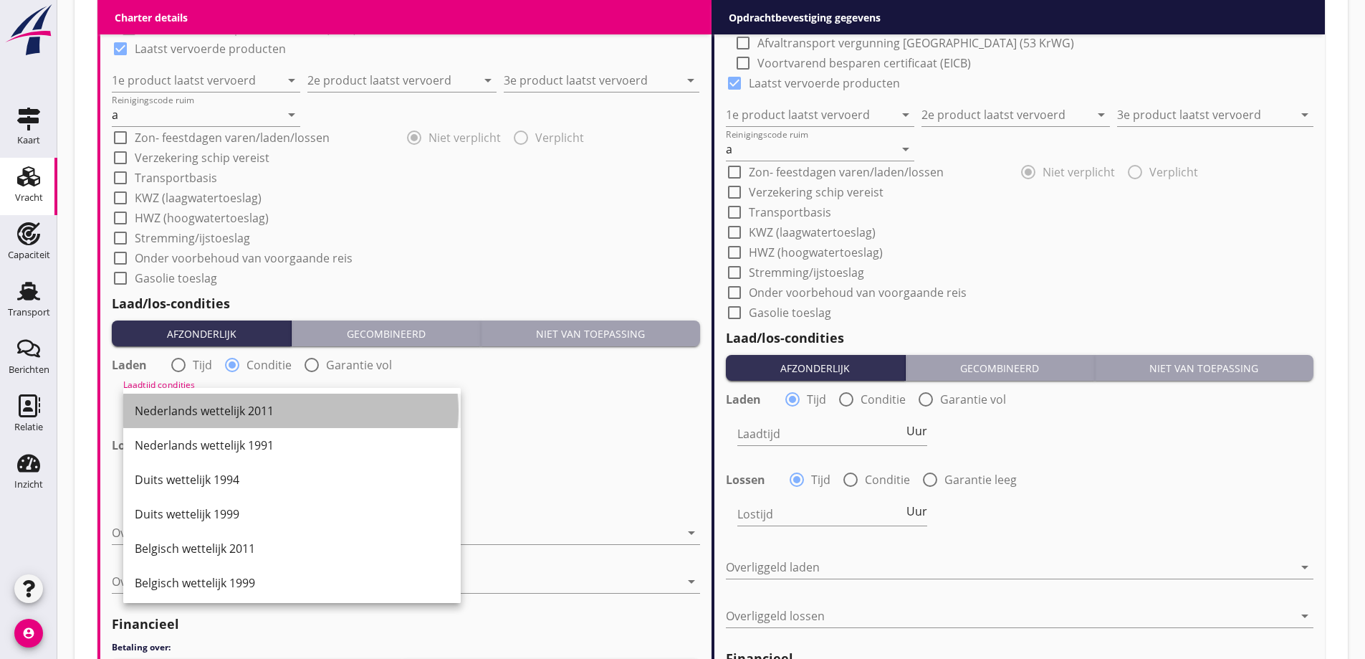
click at [252, 413] on div "Nederlands wettelijk 2011" at bounding box center [292, 410] width 315 height 17
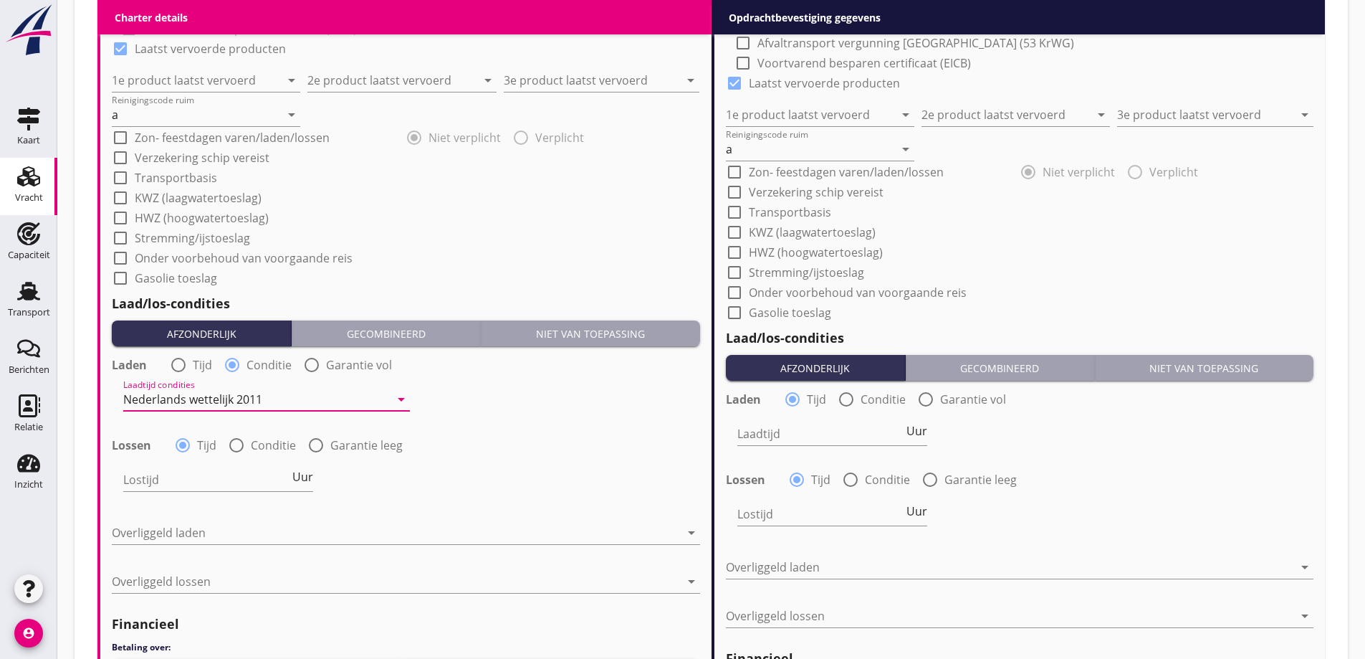
click at [256, 442] on label "Conditie" at bounding box center [273, 445] width 45 height 14
radio input "false"
radio input "true"
click at [262, 486] on div at bounding box center [256, 479] width 267 height 23
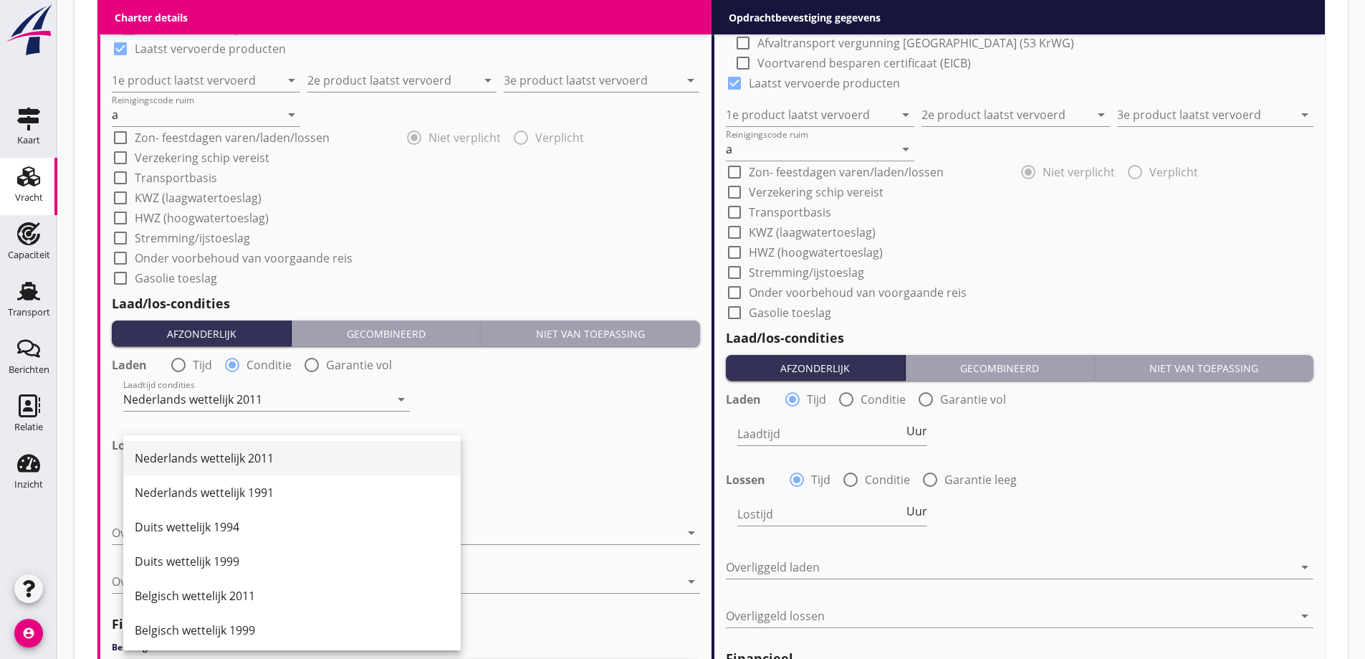
click at [264, 454] on div "Nederlands wettelijk 2011" at bounding box center [292, 457] width 315 height 17
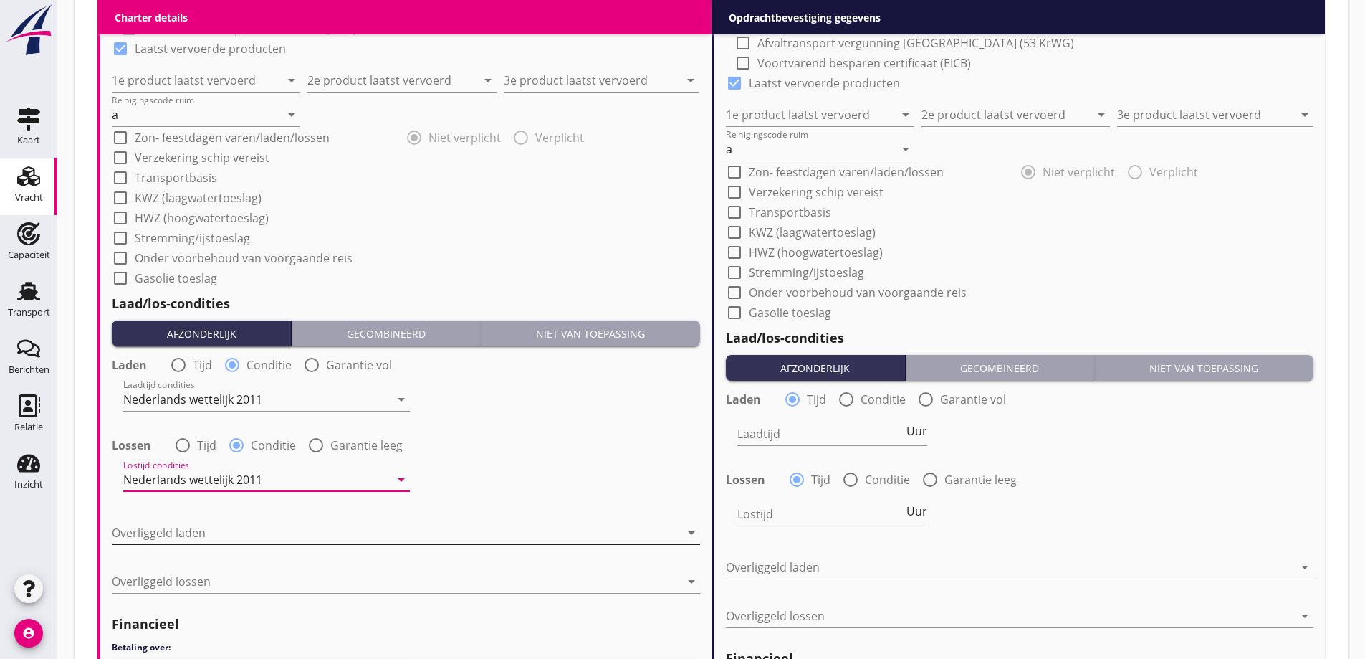
click at [259, 525] on div at bounding box center [396, 532] width 568 height 23
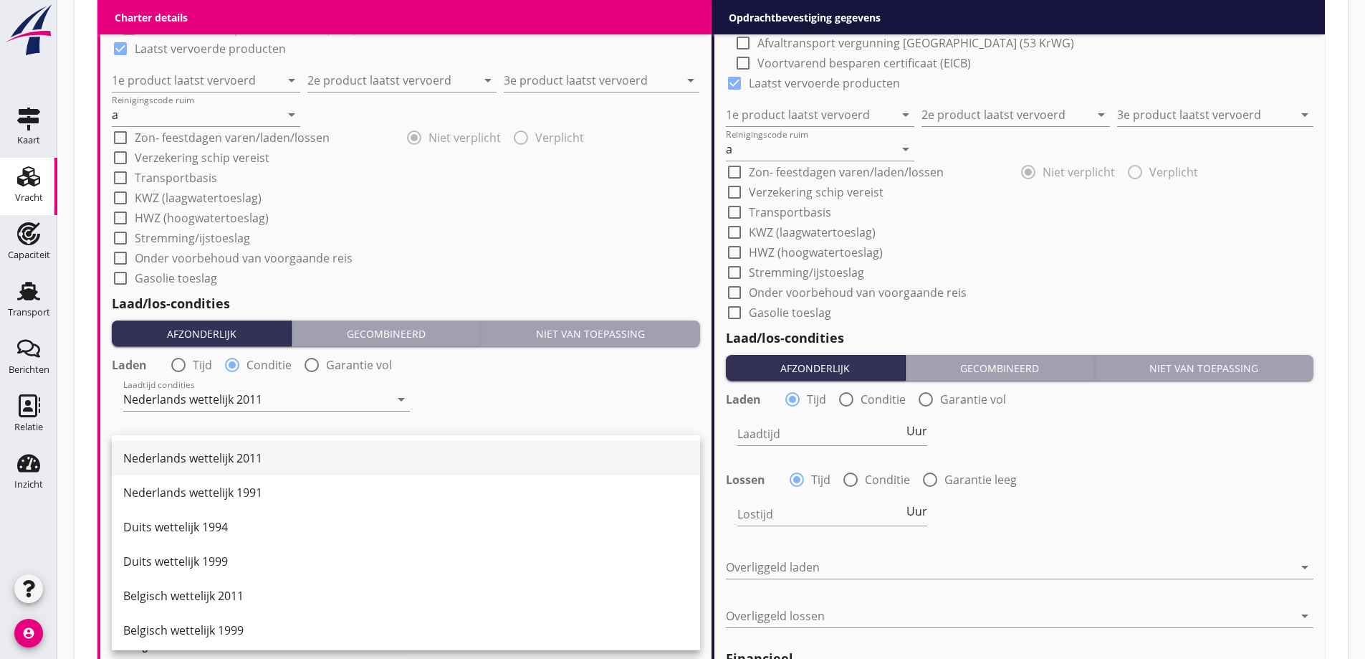
click at [249, 454] on div "Nederlands wettelijk 2011" at bounding box center [405, 457] width 565 height 17
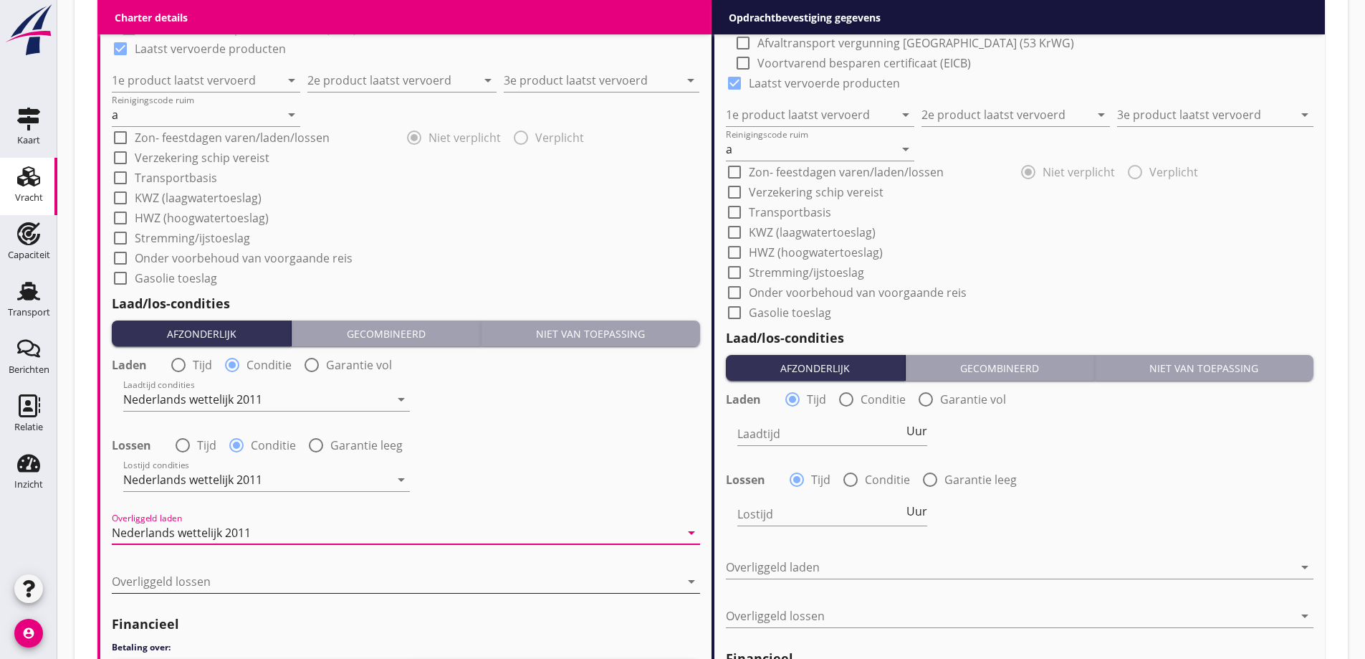
click at [239, 570] on div at bounding box center [396, 581] width 568 height 23
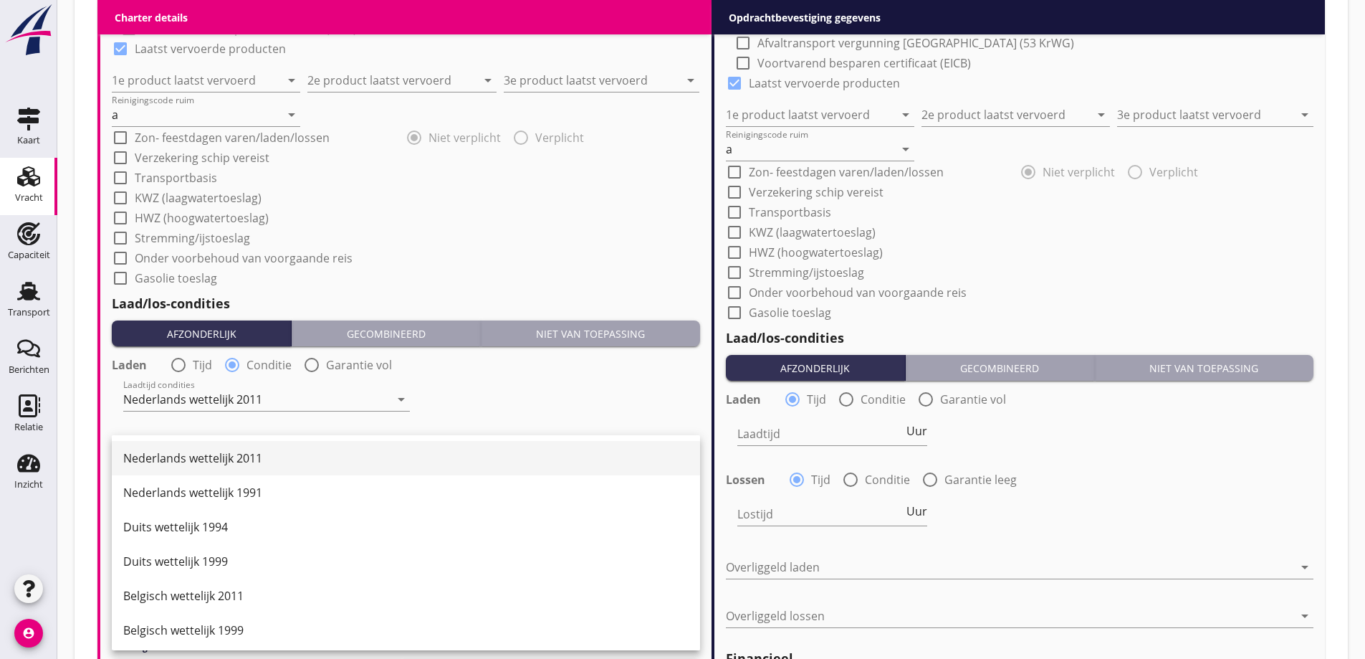
click at [261, 456] on div "Nederlands wettelijk 2011" at bounding box center [405, 457] width 565 height 17
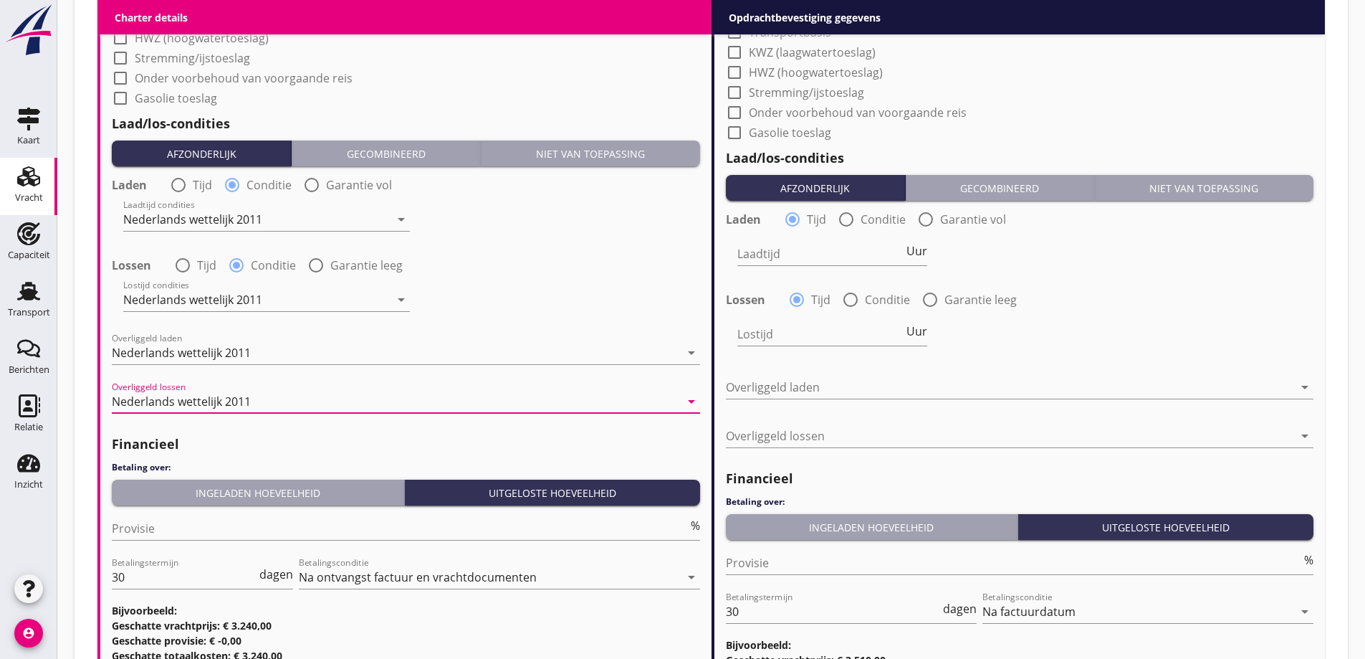
scroll to position [1642, 0]
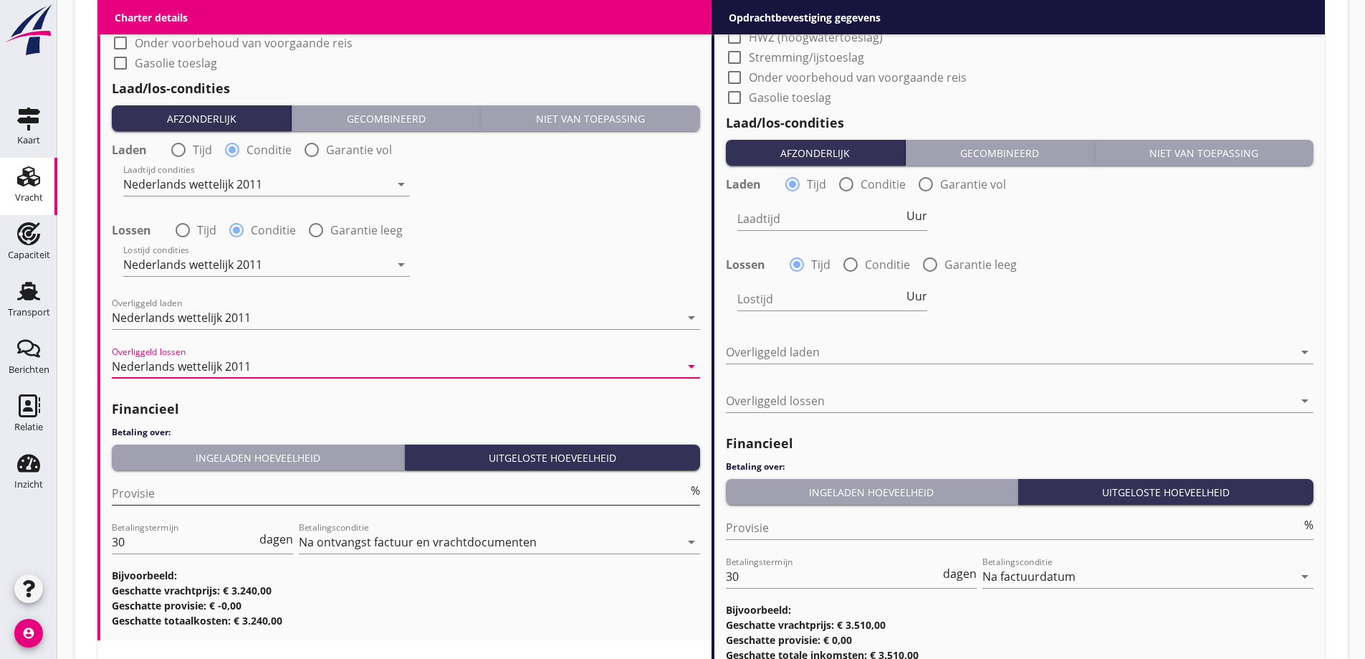
click at [230, 497] on input "Provisie" at bounding box center [400, 493] width 576 height 23
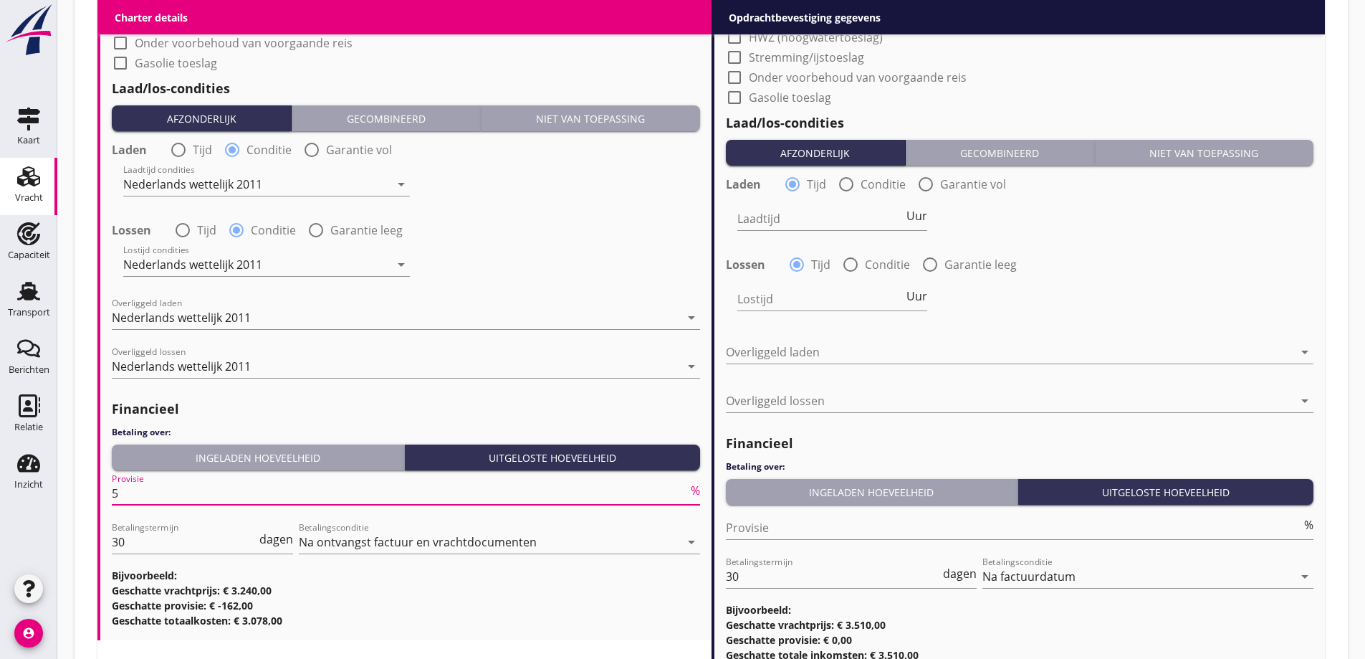
type input "5"
click at [411, 520] on div "Betalingsconditie Na ontvangst factuur en vrachtdocumenten arrow_drop_down" at bounding box center [499, 543] width 401 height 49
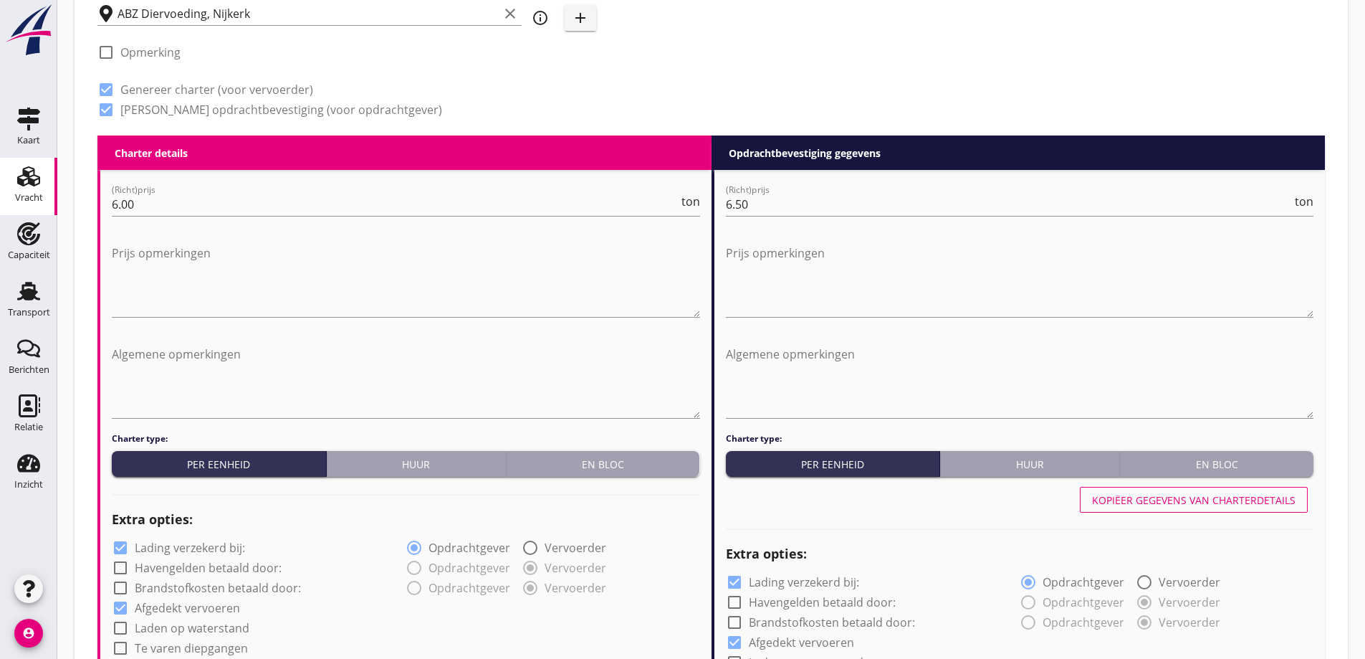
scroll to position [567, 0]
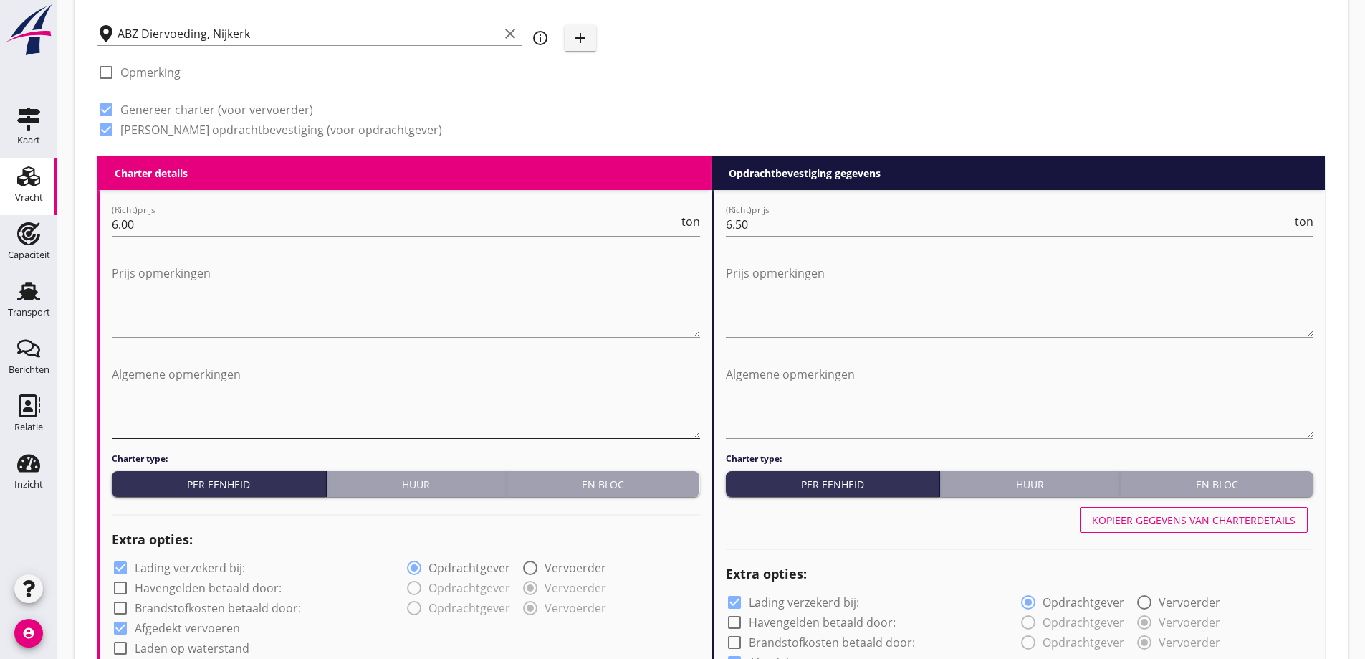
click at [280, 393] on textarea "Algemene opmerkingen" at bounding box center [406, 400] width 588 height 75
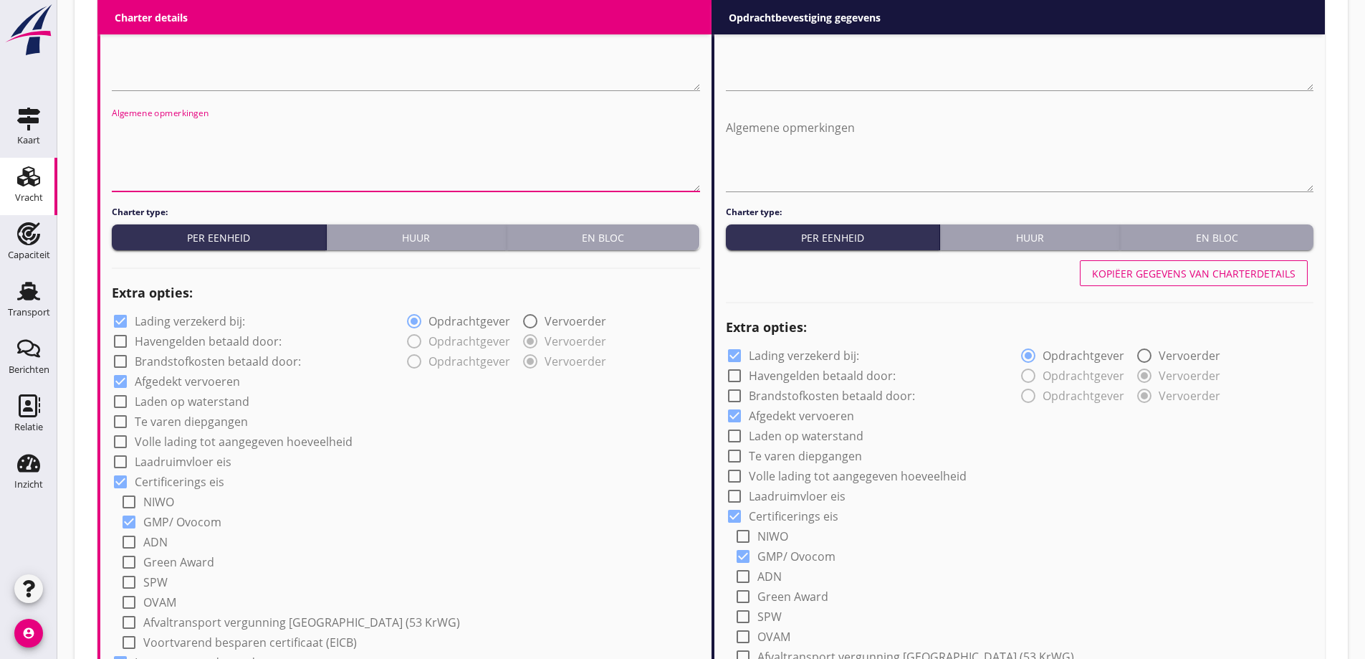
scroll to position [925, 0]
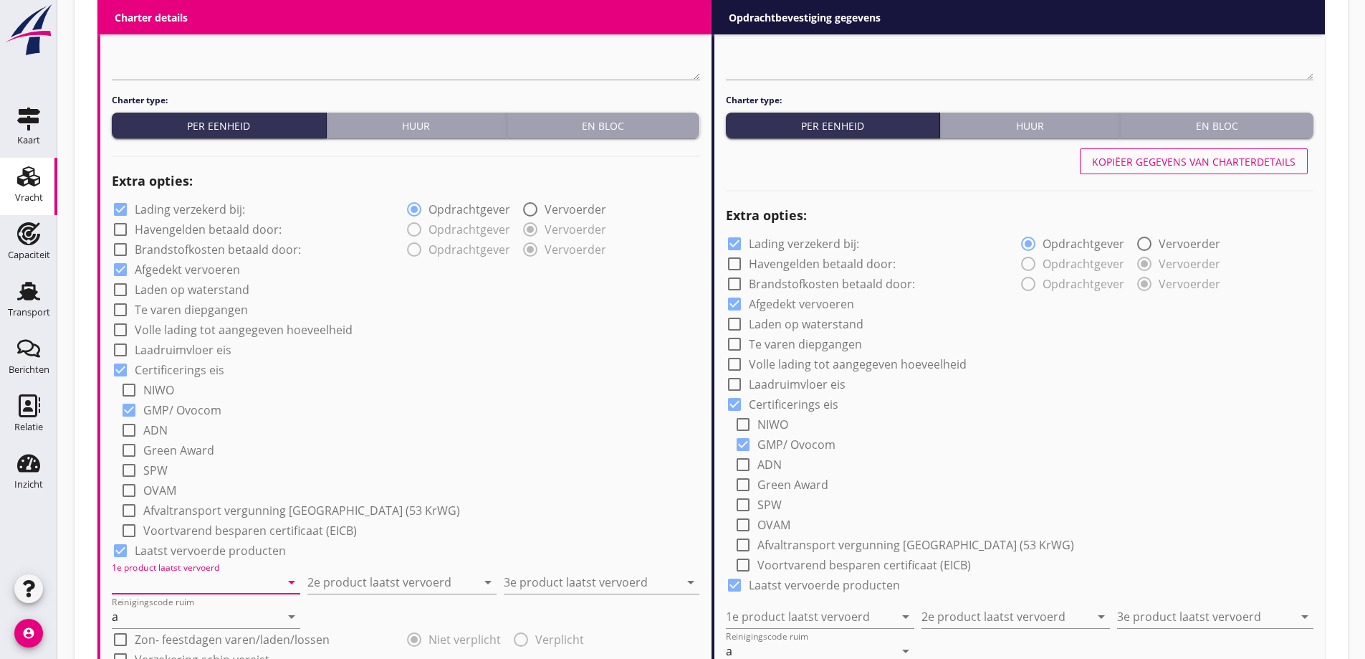
click at [242, 583] on input "1e product laatst vervoerd" at bounding box center [196, 581] width 168 height 23
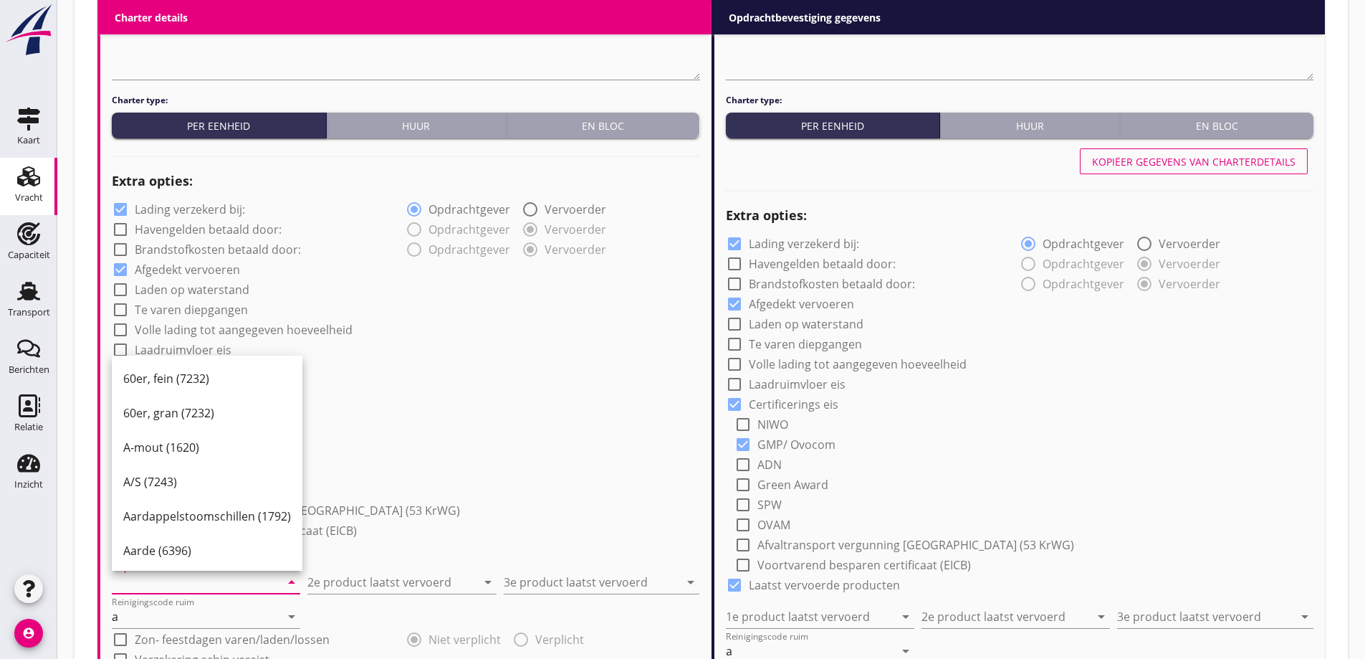
click at [235, 580] on input "1e product laatst vervoerd" at bounding box center [196, 581] width 168 height 23
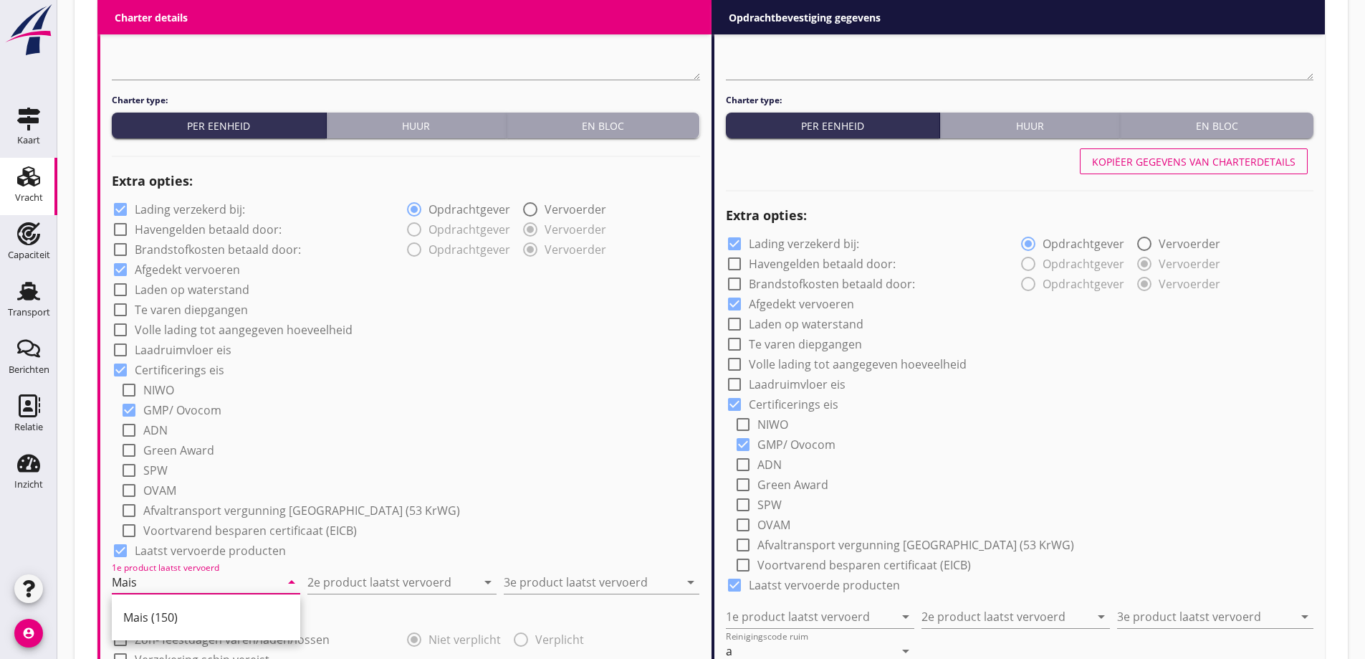
click at [216, 624] on div "Mais (150)" at bounding box center [206, 616] width 166 height 17
type input "Mais (150)"
click at [389, 588] on input "2e product laatst vervoerd" at bounding box center [391, 581] width 168 height 23
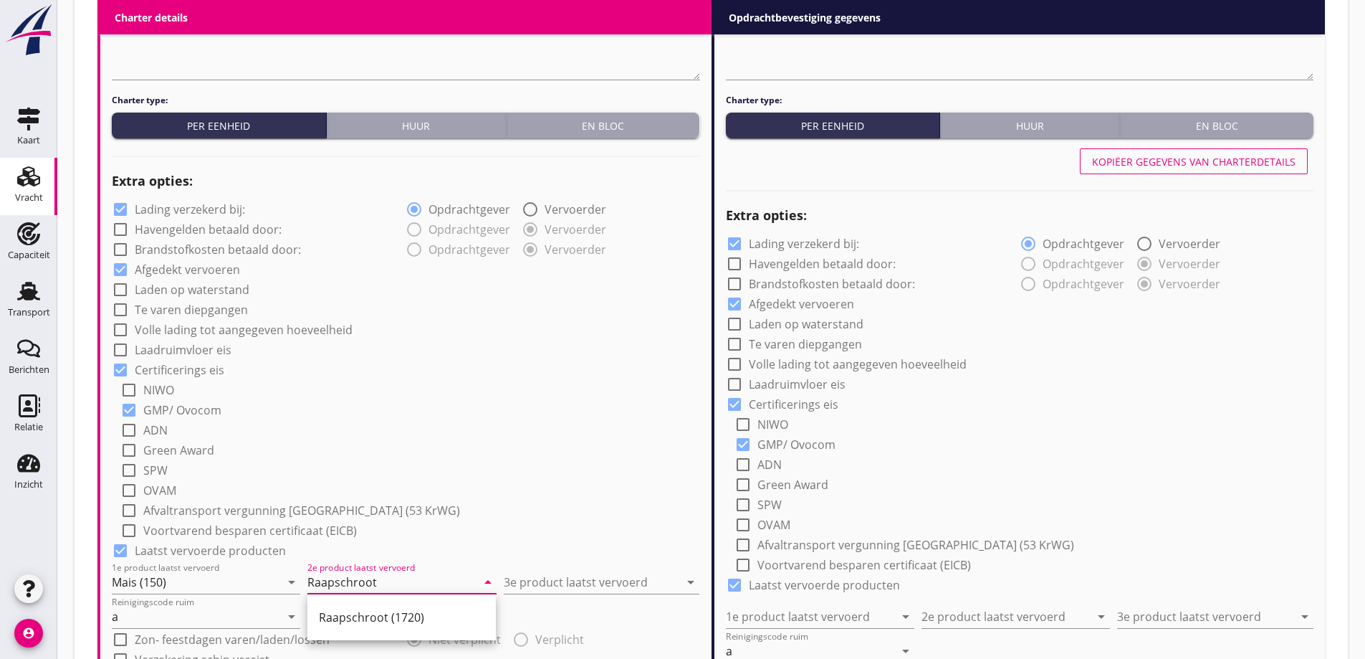
click at [396, 613] on div "Raapschroot (1720)" at bounding box center [402, 616] width 166 height 17
type input "Raapschroot (1720)"
click at [568, 580] on input "3e product laatst vervoerd" at bounding box center [592, 581] width 176 height 23
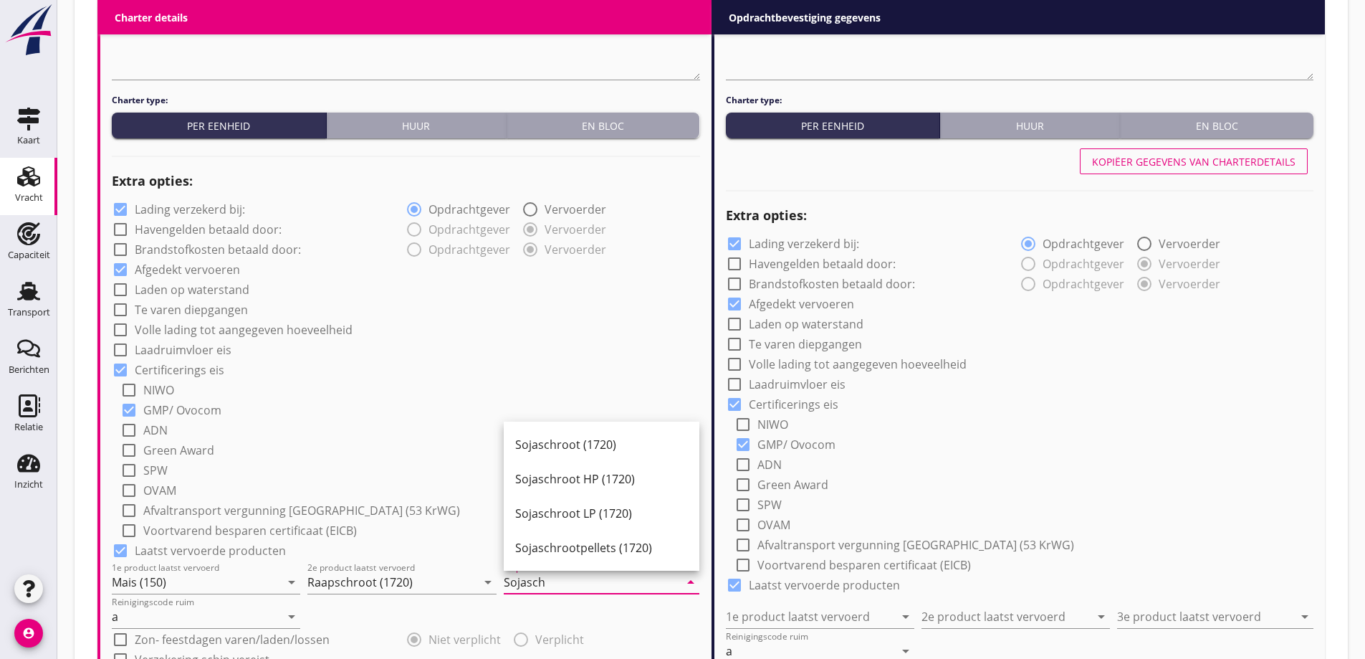
click at [571, 442] on div "Sojaschroot (1720)" at bounding box center [601, 444] width 173 height 17
type input "Sojaschroot (1720)"
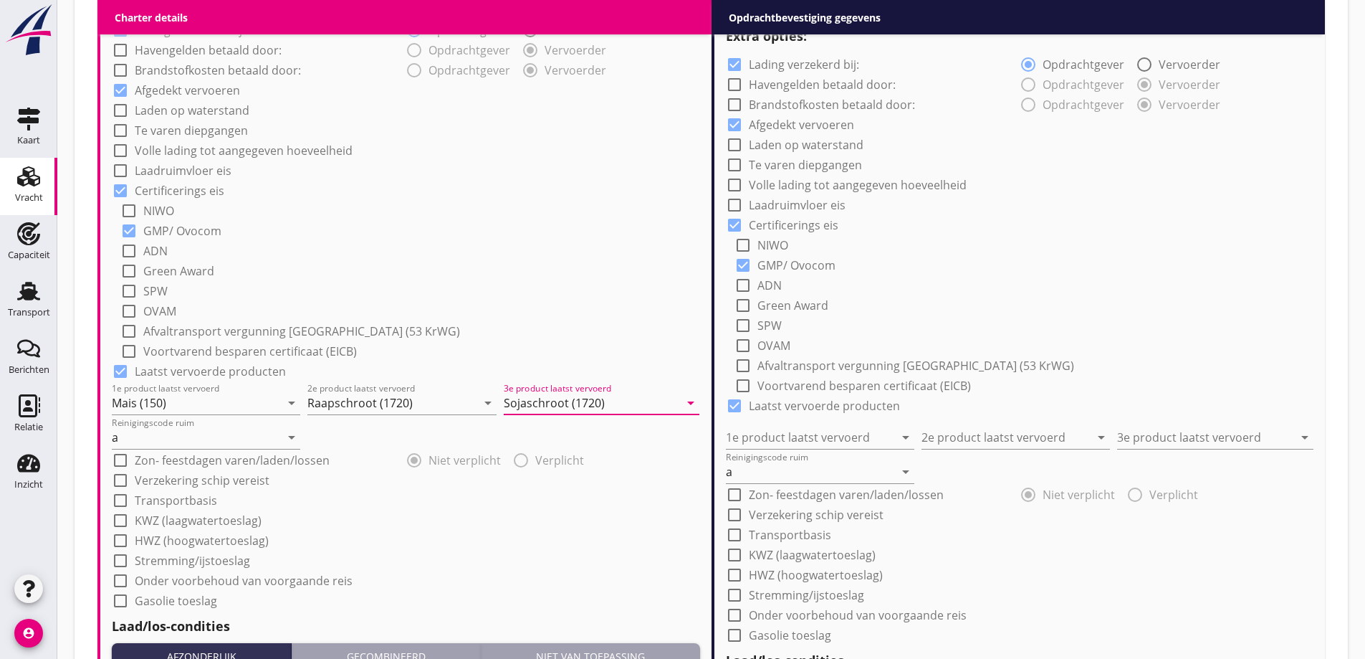
scroll to position [997, 0]
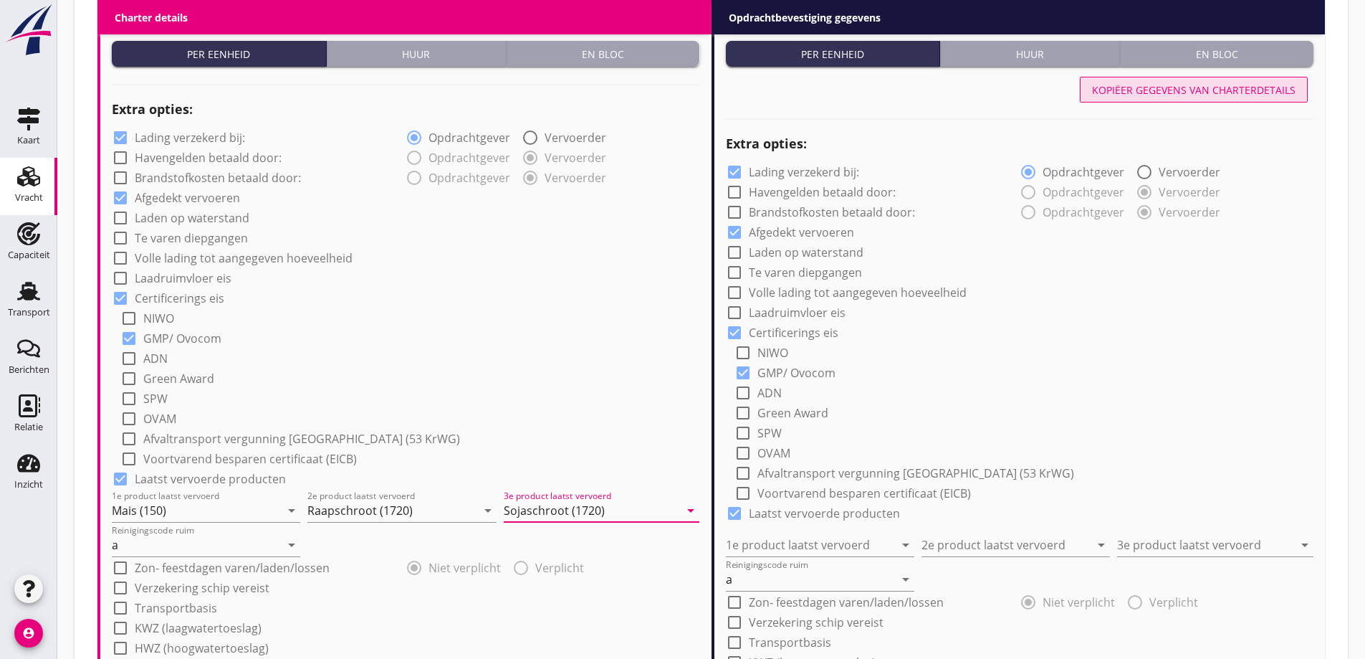
drag, startPoint x: 1281, startPoint y: 94, endPoint x: 1236, endPoint y: 249, distance: 161.9
click at [1281, 94] on div "Kopiëer gegevens van charterdetails" at bounding box center [1194, 89] width 204 height 15
type input "Mais (150)"
type input "Raapschroot (1720)"
type input "Sojaschroot (1720)"
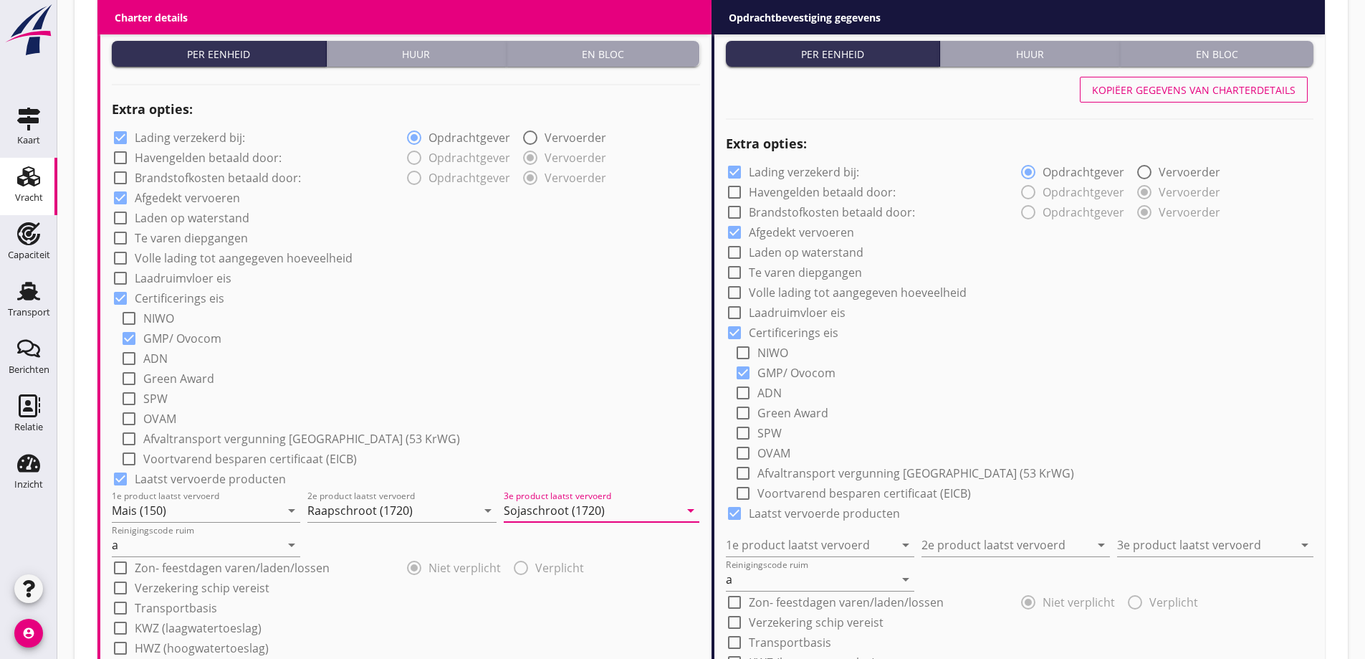
radio input "false"
radio input "true"
radio input "false"
radio input "true"
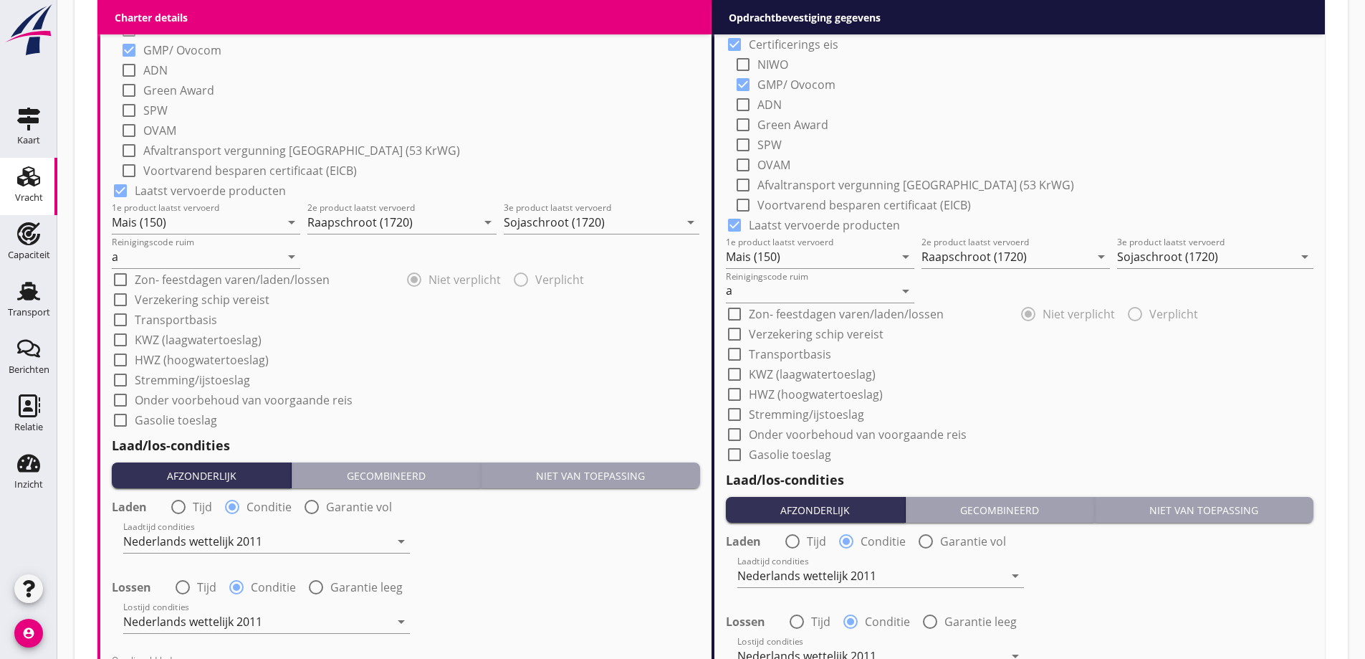
scroll to position [1283, 0]
click at [1046, 396] on div "check_box_outline_blank HWZ (hoogwatertoeslag)" at bounding box center [1020, 394] width 588 height 20
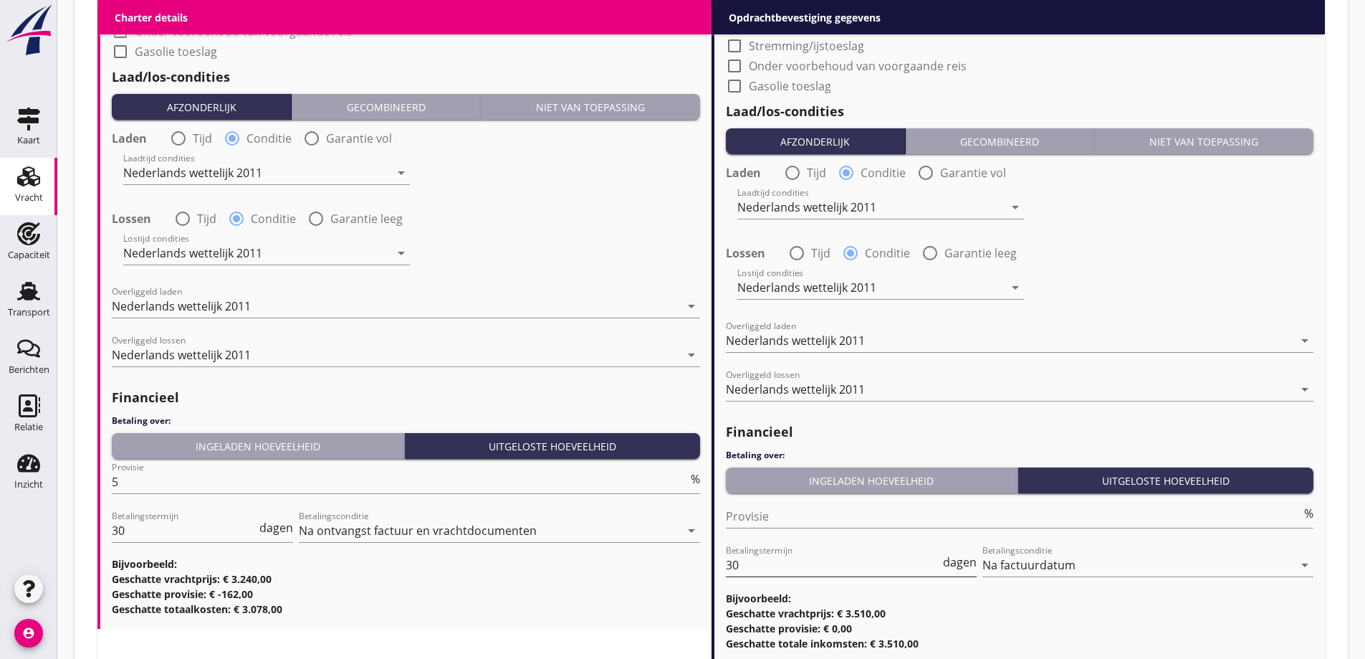
scroll to position [1755, 0]
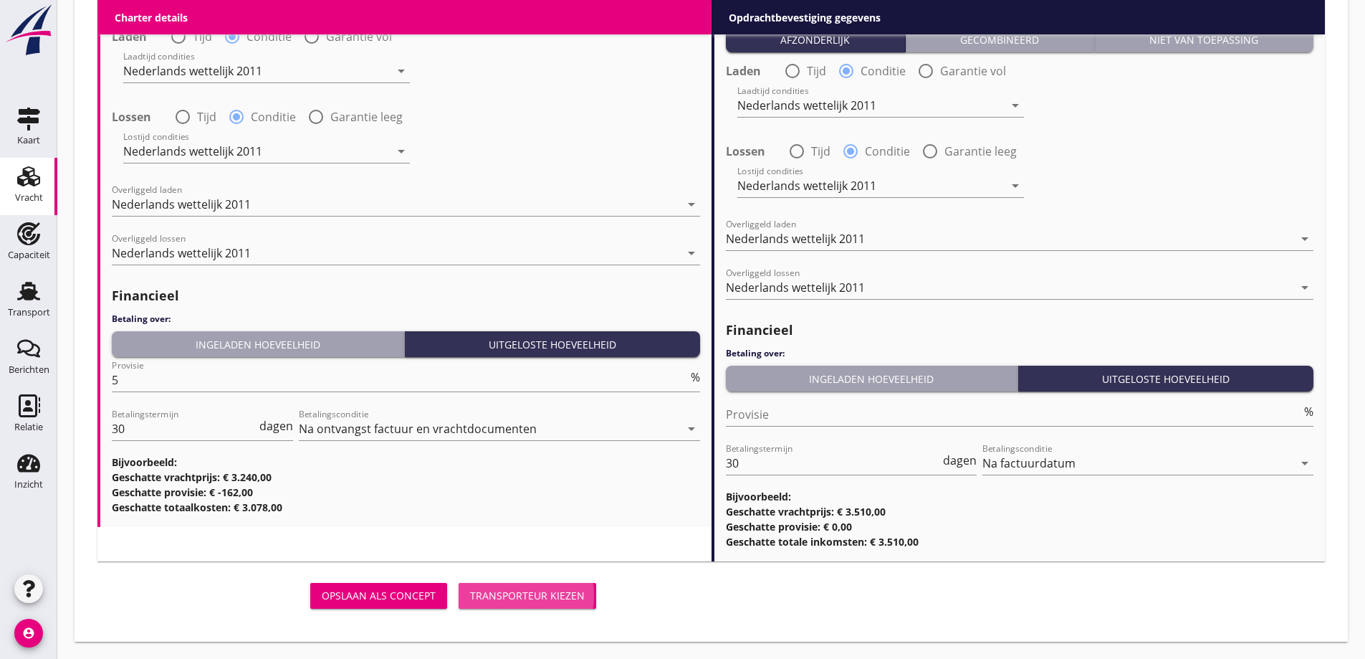
click at [532, 594] on div "Transporteur kiezen" at bounding box center [527, 595] width 115 height 15
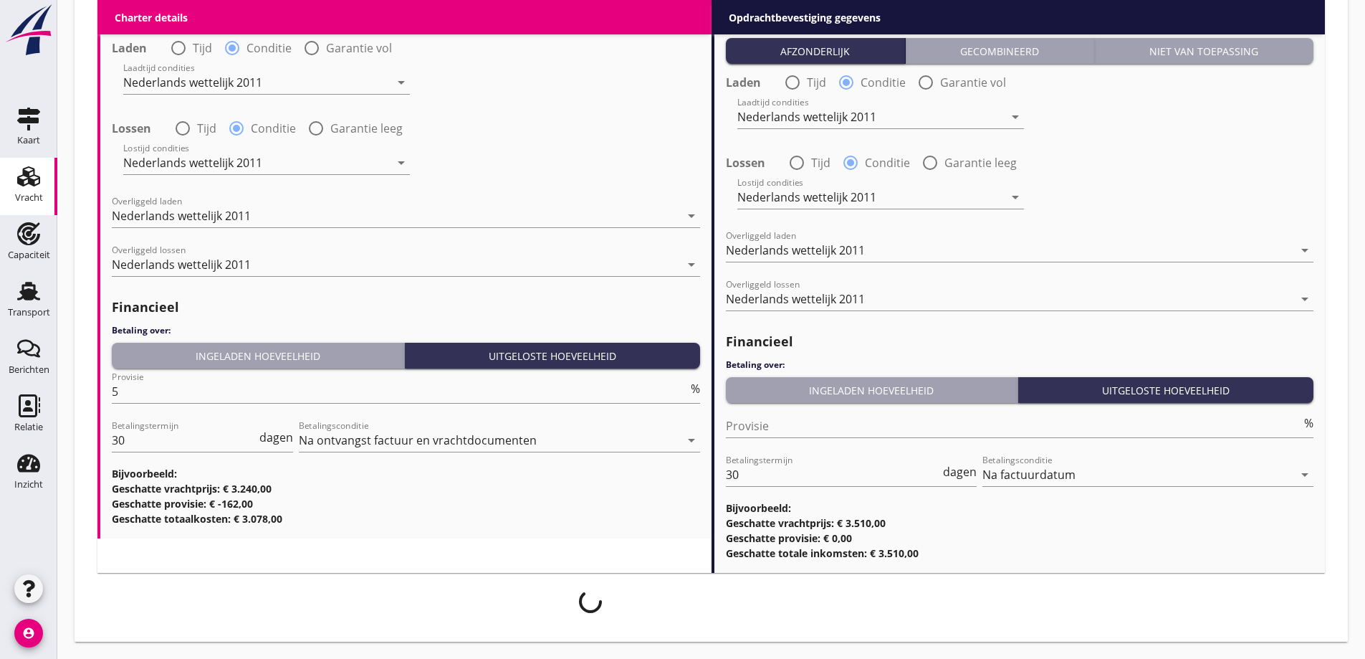
scroll to position [1744, 0]
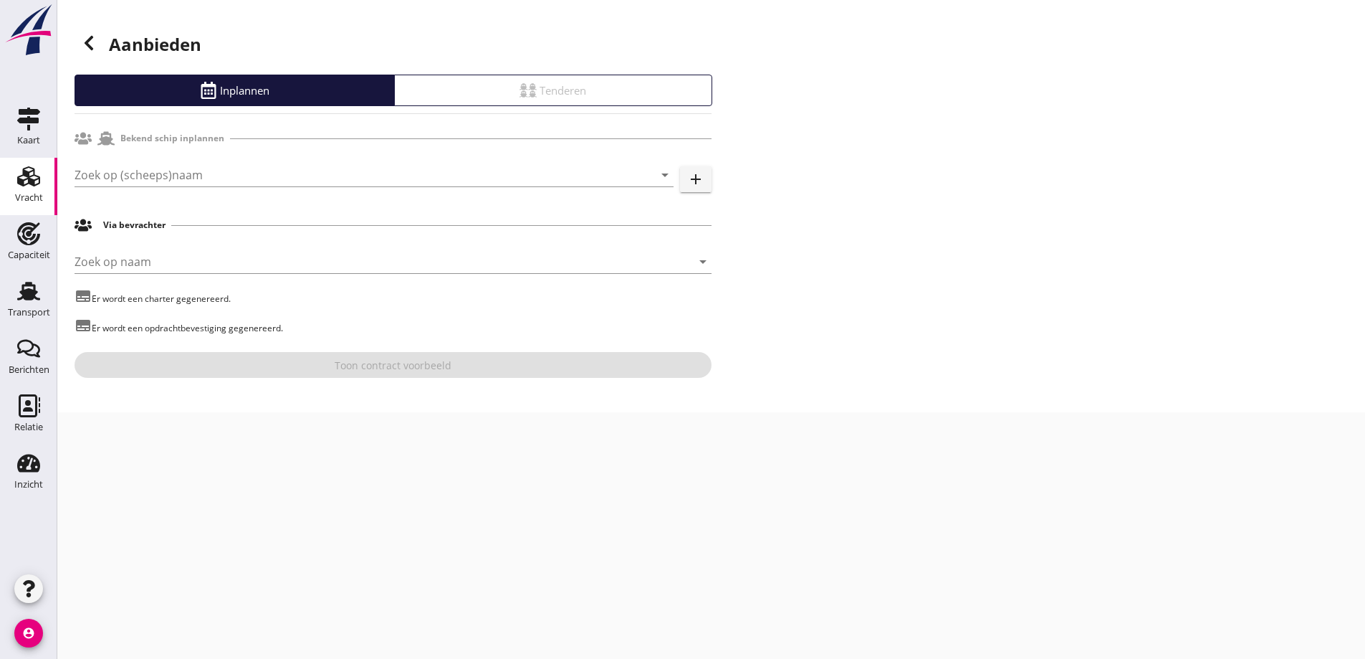
click at [219, 161] on div "Zoek op (scheeps)naam arrow_drop_down add" at bounding box center [393, 178] width 637 height 46
click at [216, 169] on input "Zoek op (scheeps)naam" at bounding box center [354, 174] width 559 height 23
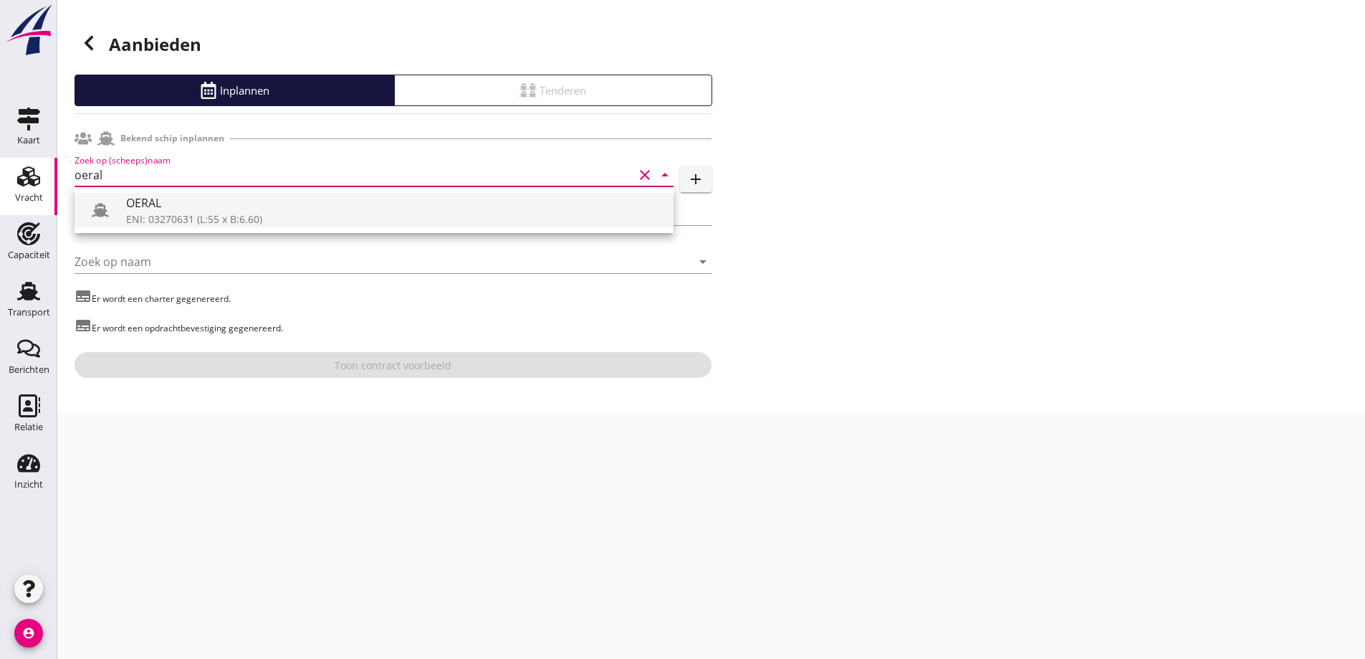
click at [202, 212] on div "ENI: 03270631 (L:55 x B:6.60)" at bounding box center [394, 218] width 536 height 15
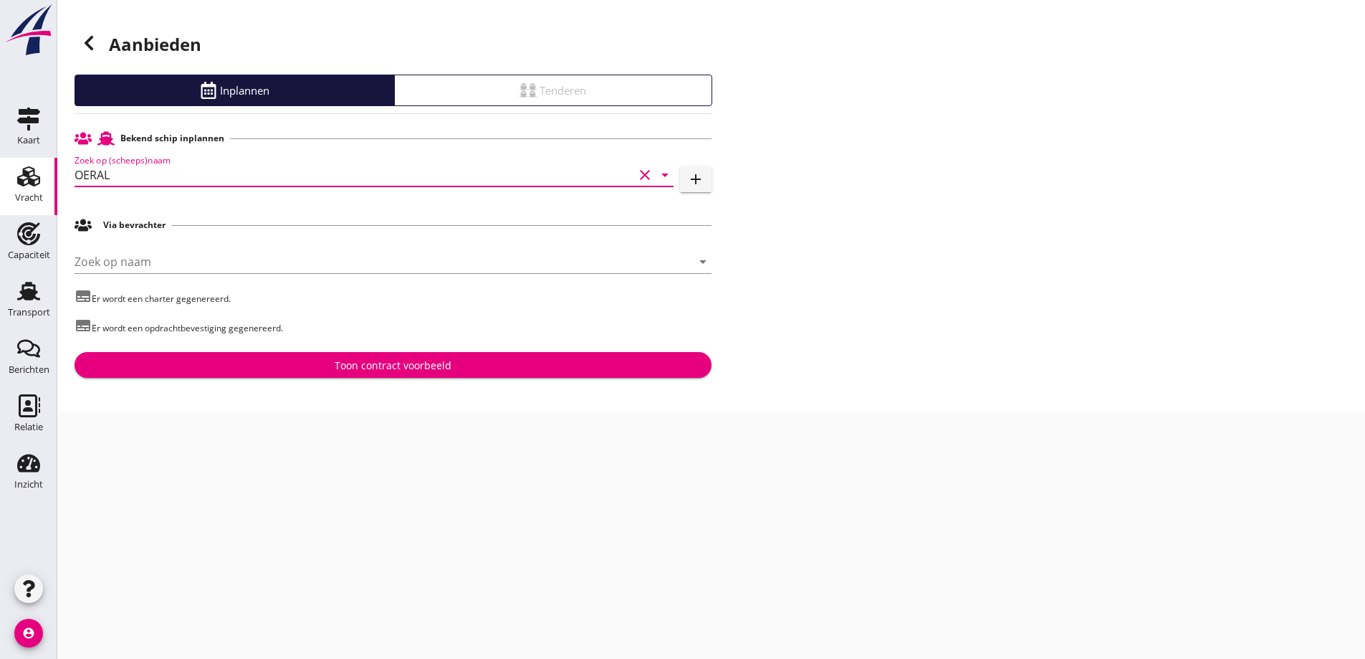
type input "OERAL"
click at [286, 367] on div "Toon contract voorbeeld" at bounding box center [393, 365] width 614 height 15
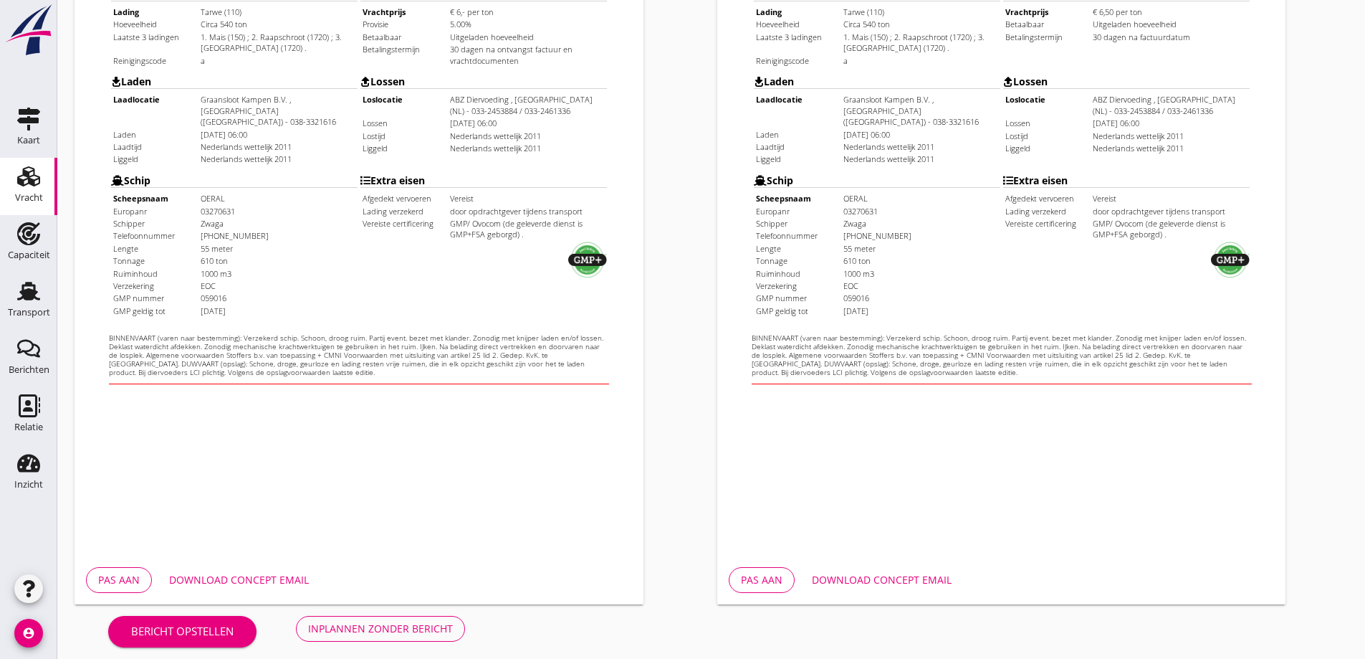
scroll to position [403, 0]
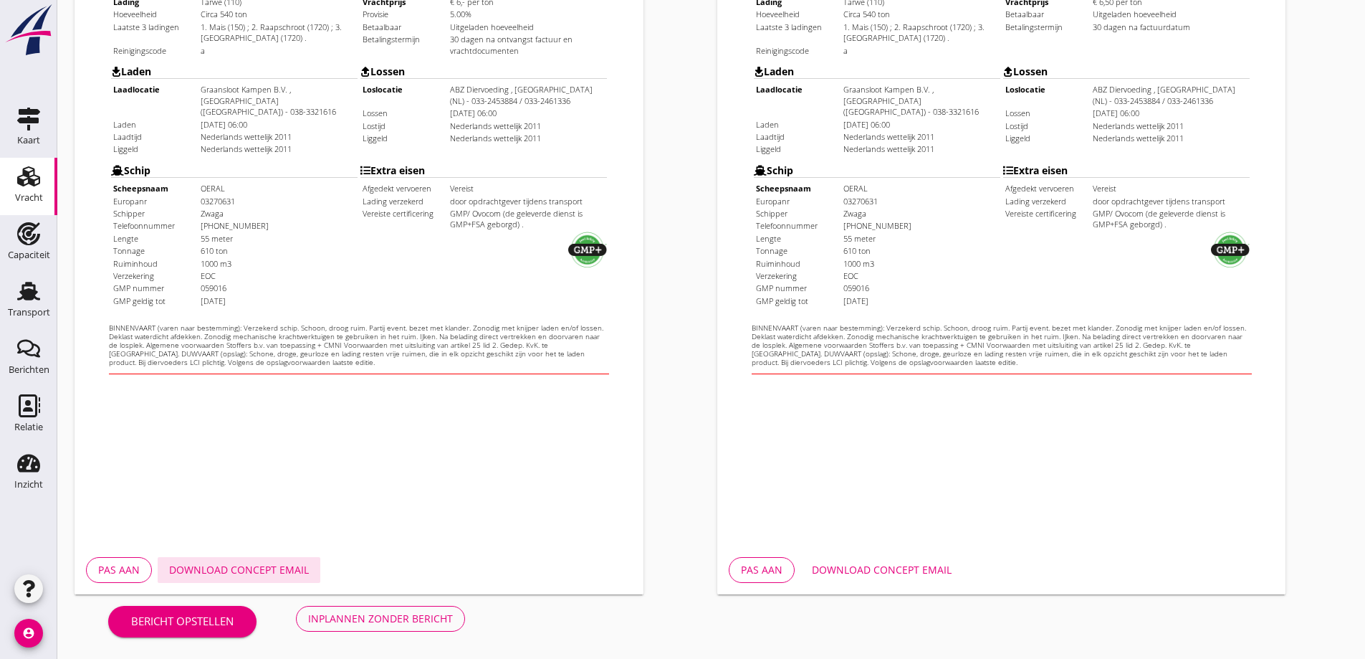
drag, startPoint x: 216, startPoint y: 565, endPoint x: 440, endPoint y: 563, distance: 223.6
click at [216, 565] on div "Download concept email" at bounding box center [239, 569] width 140 height 15
click at [838, 566] on div "Download concept email" at bounding box center [882, 569] width 140 height 15
click at [869, 579] on button "Download concept email" at bounding box center [881, 570] width 163 height 26
click at [410, 618] on div "Inplannen zonder bericht" at bounding box center [380, 618] width 145 height 15
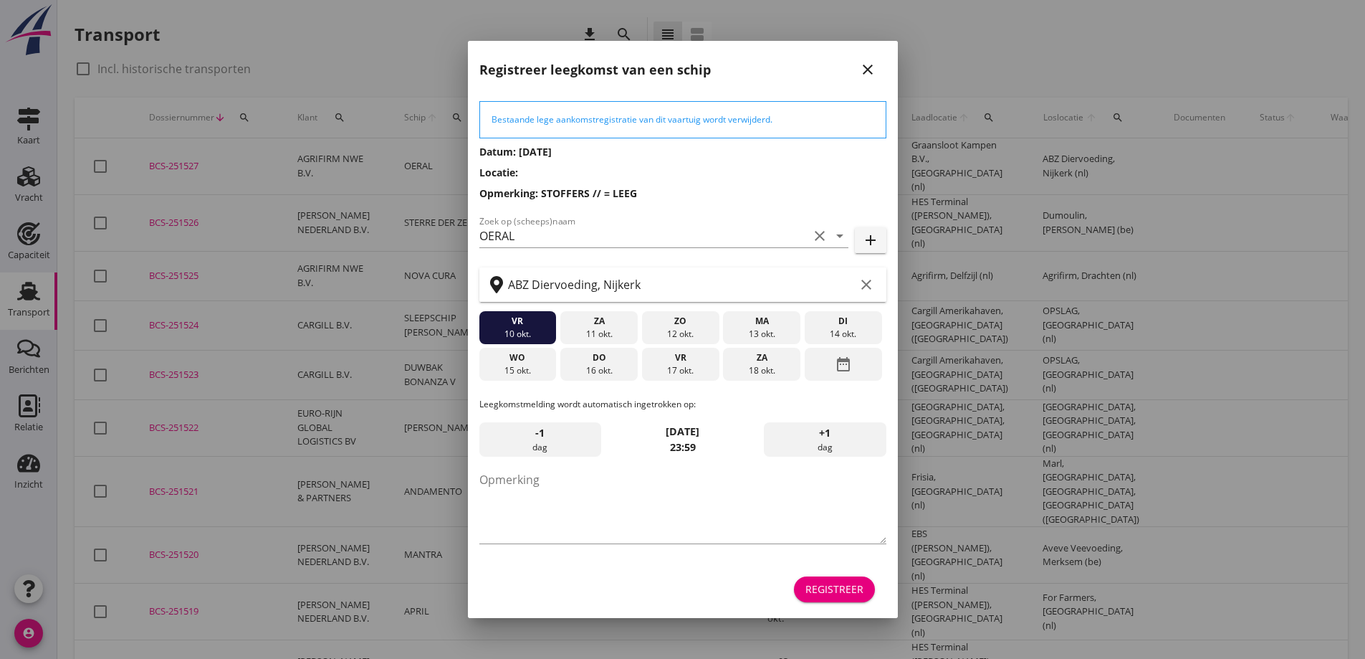
click at [1151, 258] on div at bounding box center [682, 329] width 1365 height 659
click at [564, 496] on textarea "Opmerking" at bounding box center [682, 505] width 407 height 75
type textarea "STOFFERS"
click at [831, 595] on div "Registreer" at bounding box center [834, 588] width 58 height 15
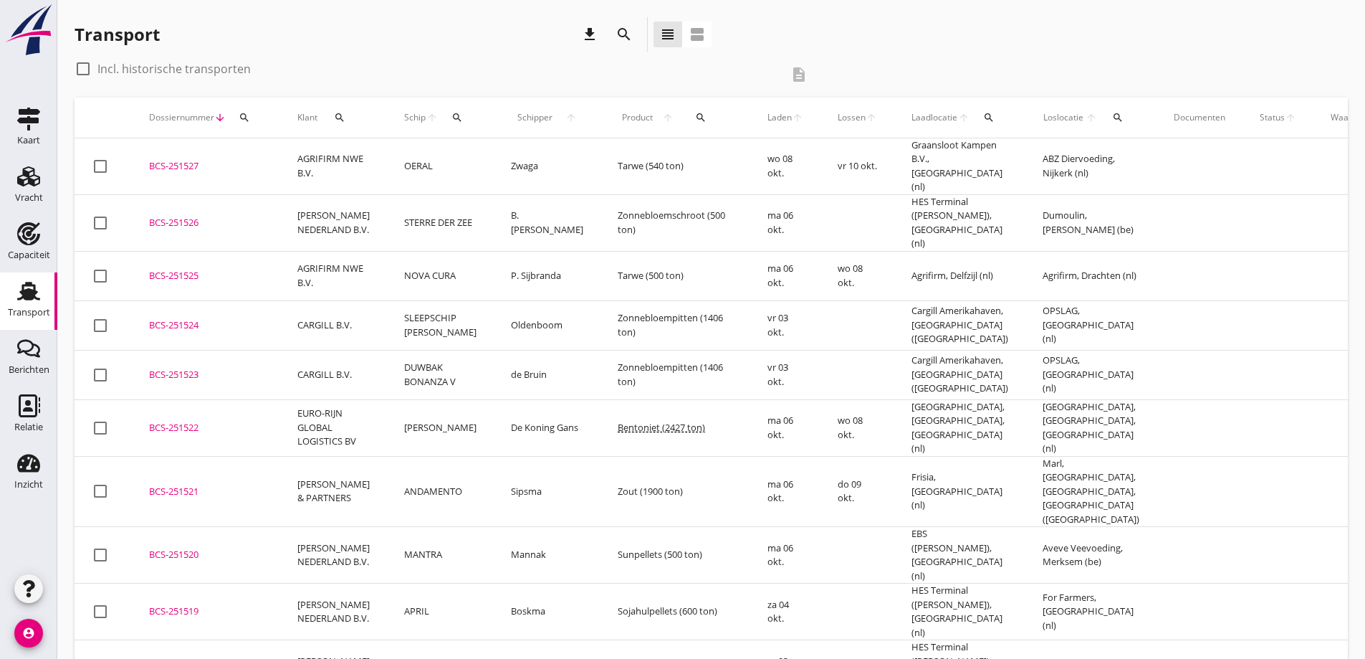
click at [201, 167] on div "BCS-251527" at bounding box center [206, 166] width 114 height 14
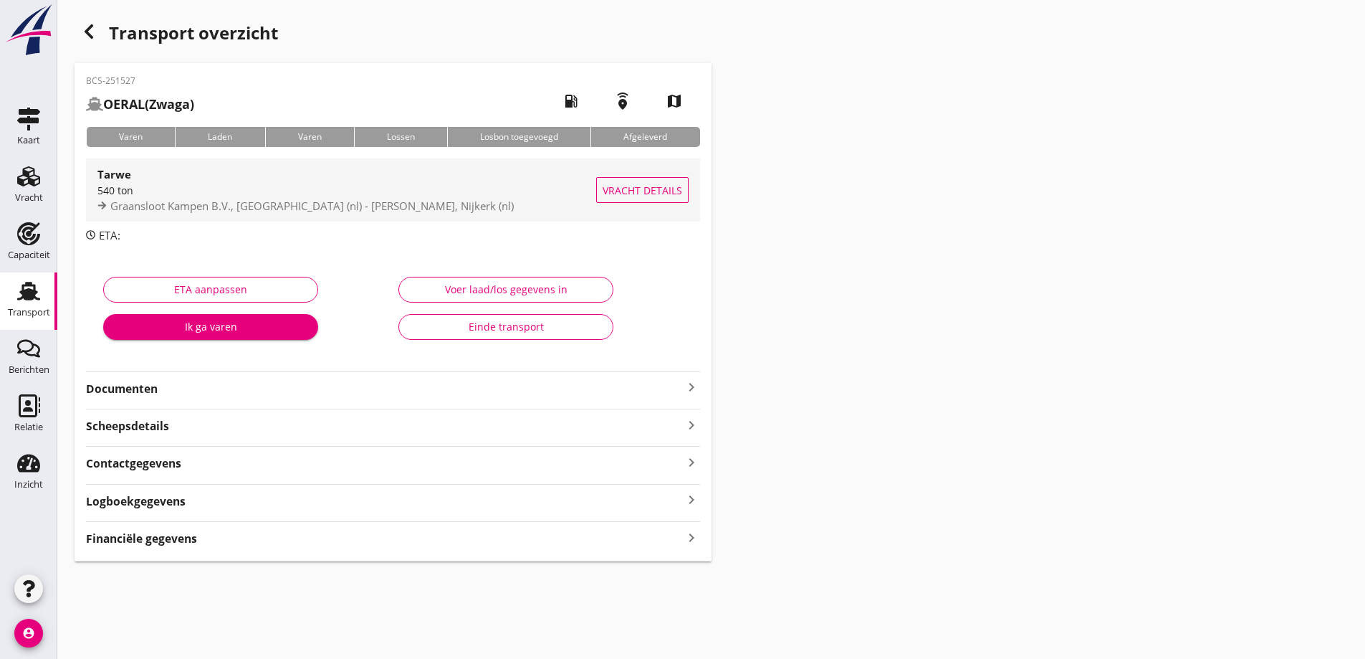
click at [618, 186] on span "Vracht details" at bounding box center [643, 190] width 80 height 15
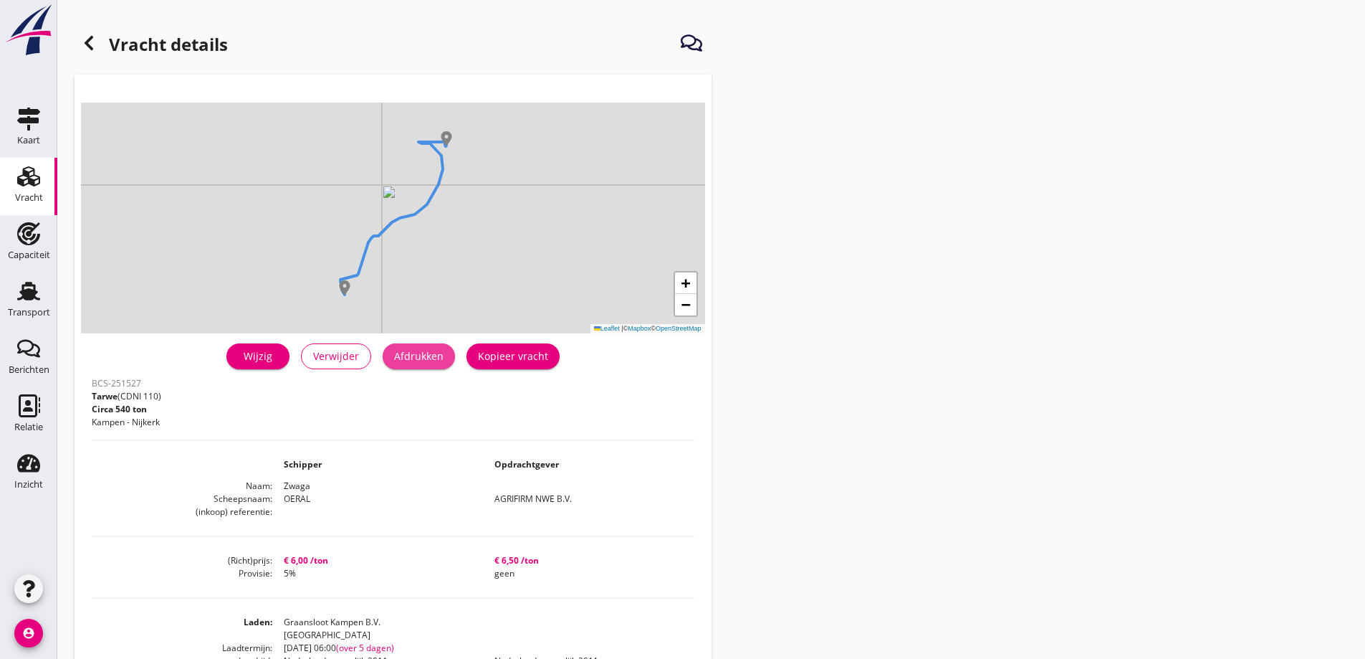
click at [432, 363] on div "Afdrukken" at bounding box center [418, 355] width 49 height 15
click at [95, 46] on icon at bounding box center [88, 42] width 17 height 17
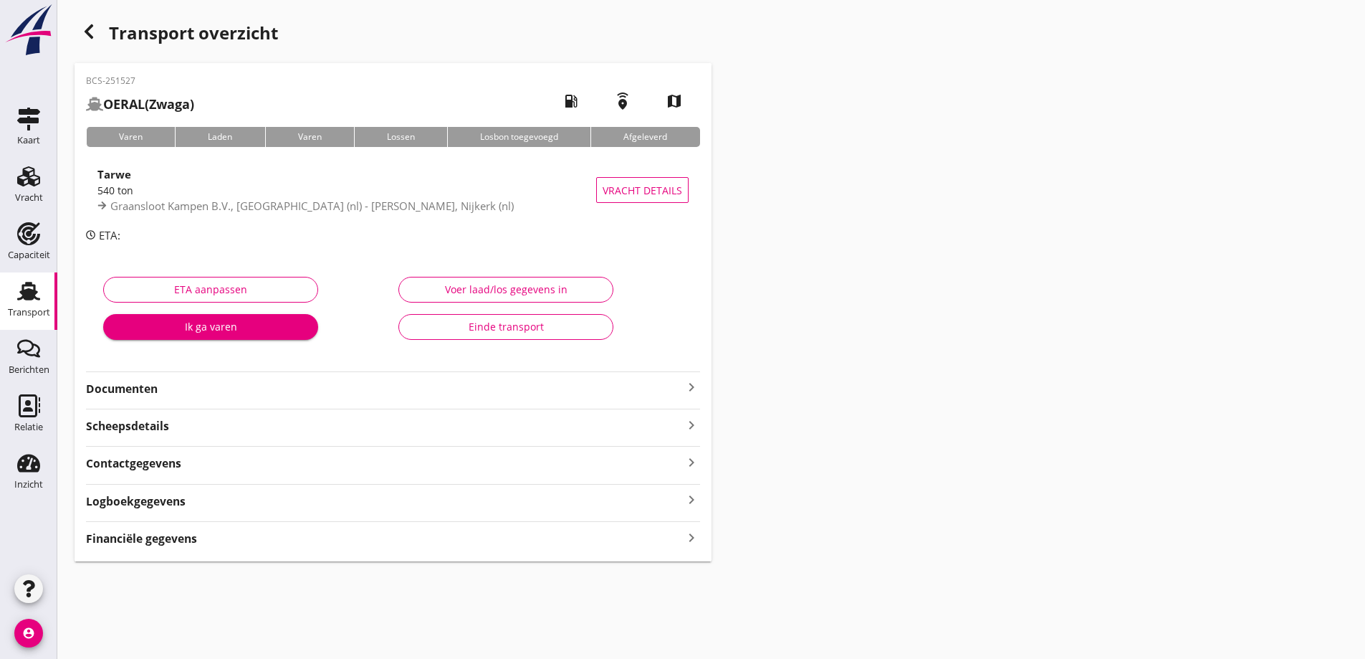
click at [169, 397] on div "BCS-251527 OERAL (Zwaga) local_gas_station emergency_share map Varen Laden Vare…" at bounding box center [393, 312] width 637 height 498
click at [171, 388] on strong "Documenten" at bounding box center [384, 389] width 597 height 16
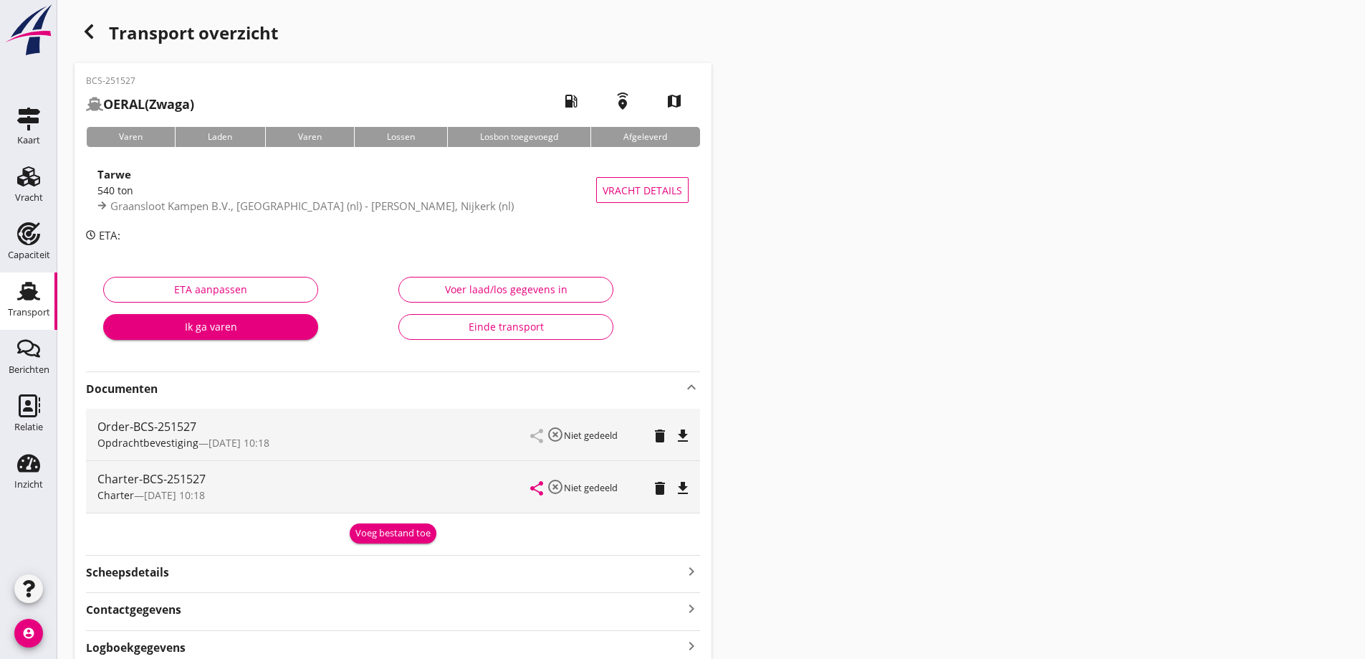
click at [412, 533] on div "Voeg bestand toe" at bounding box center [392, 533] width 75 height 14
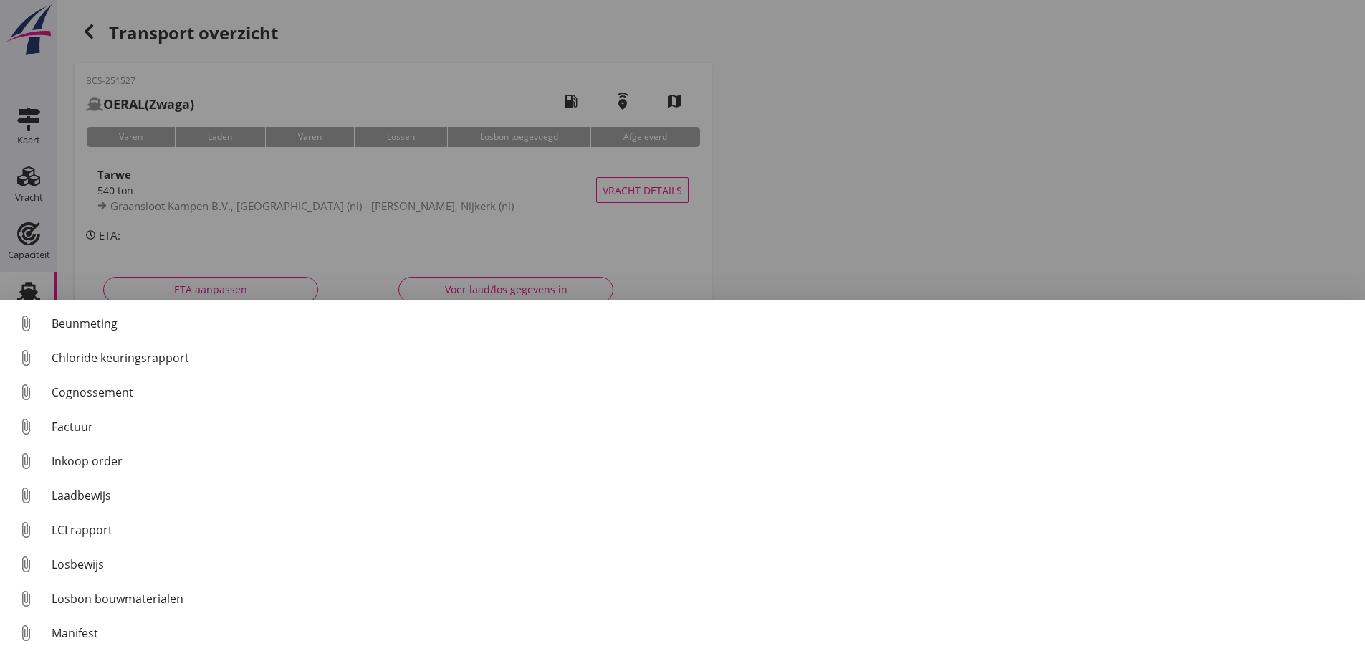
click at [123, 388] on div "Cognossement" at bounding box center [703, 391] width 1302 height 17
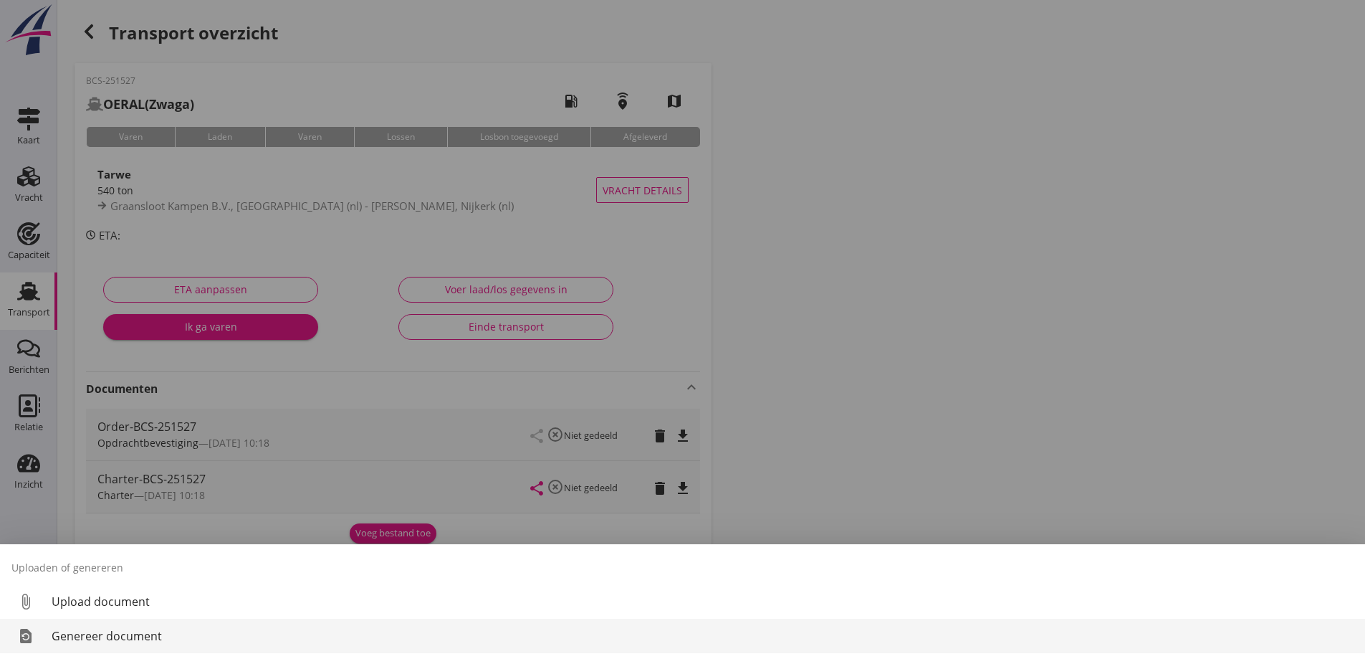
click at [63, 636] on div "Genereer document" at bounding box center [703, 635] width 1302 height 17
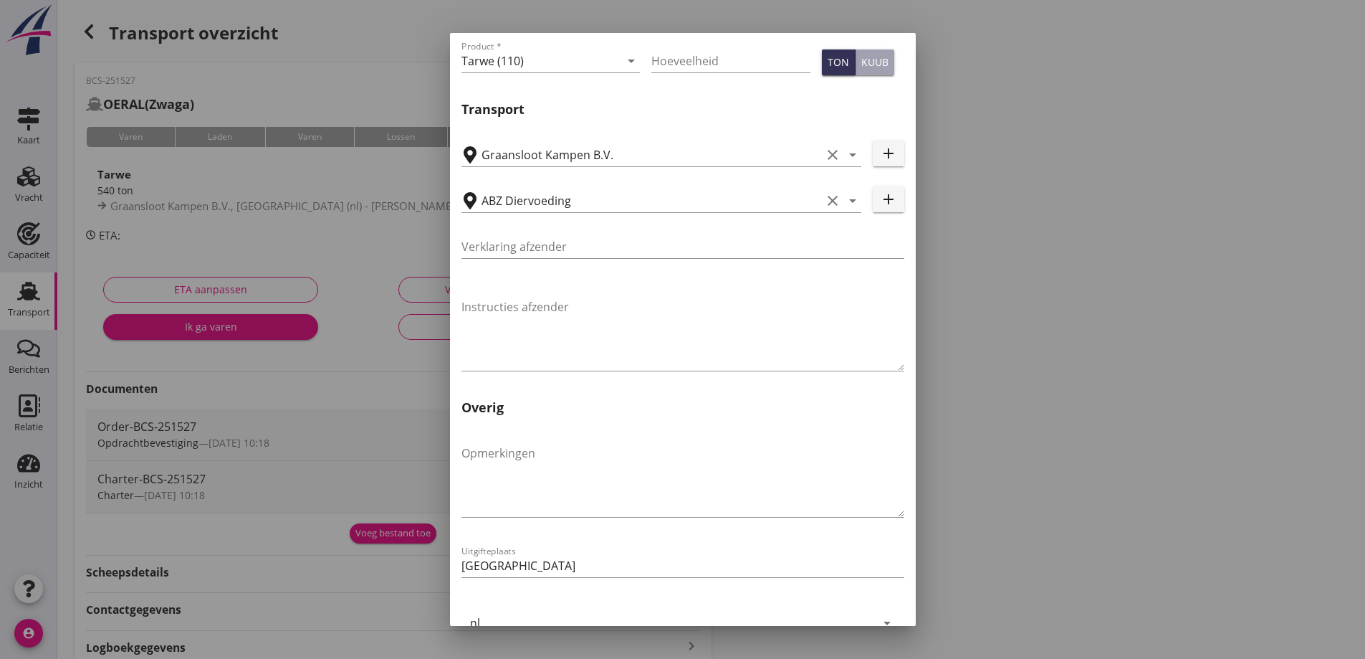
scroll to position [429, 0]
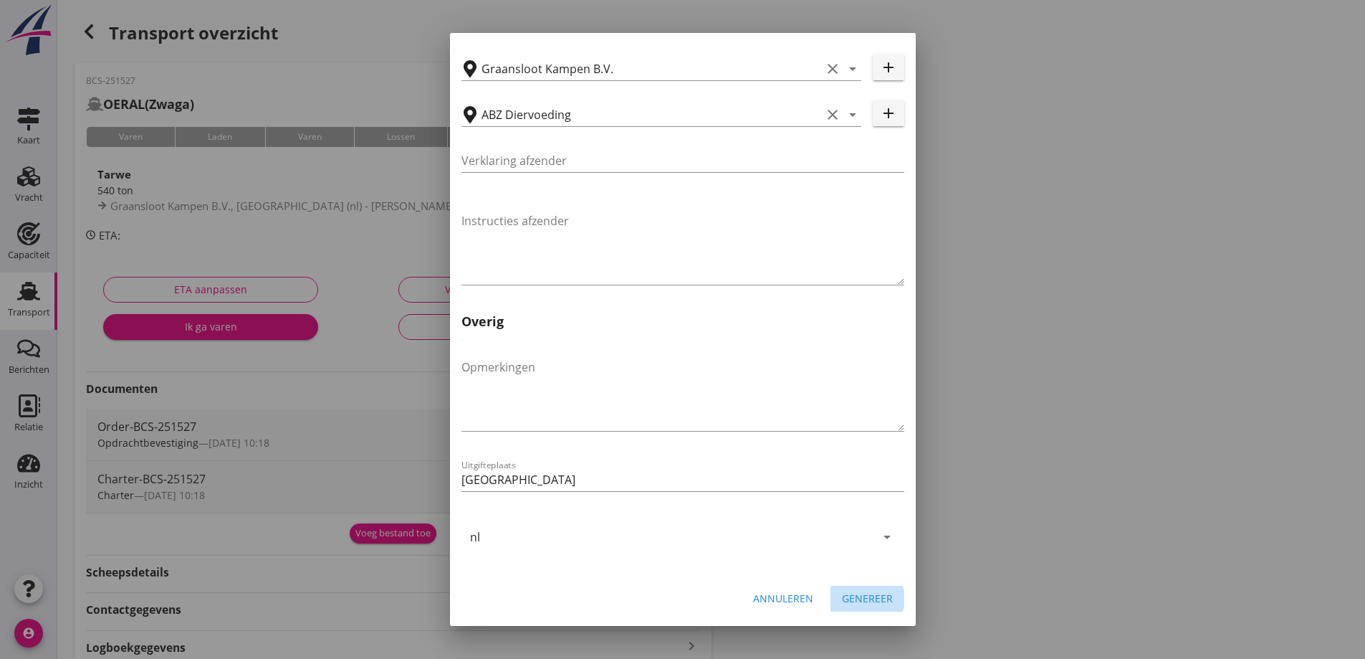
click at [873, 601] on div "Genereer" at bounding box center [867, 598] width 51 height 15
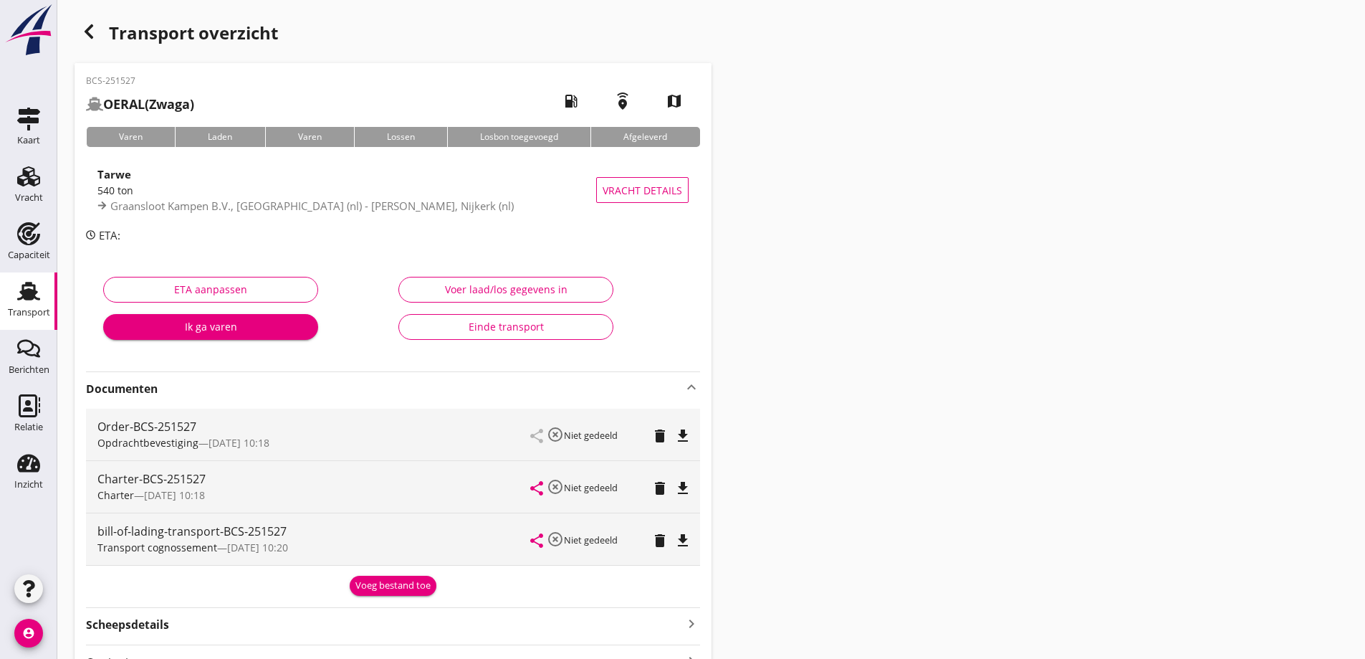
click at [1240, 241] on div "Transport overzicht BCS-251527 OERAL (Zwaga) local_gas_station emergency_share …" at bounding box center [711, 388] width 1308 height 777
click at [679, 537] on icon "file_download" at bounding box center [682, 540] width 17 height 17
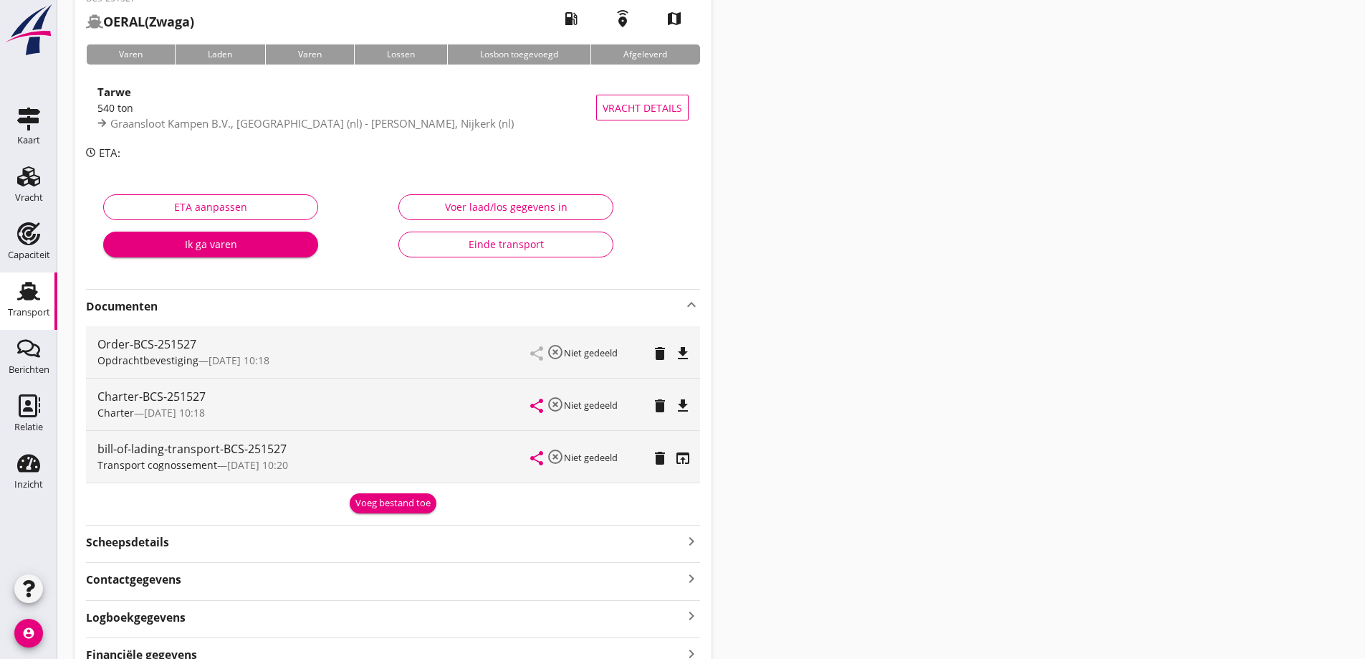
scroll to position [153, 0]
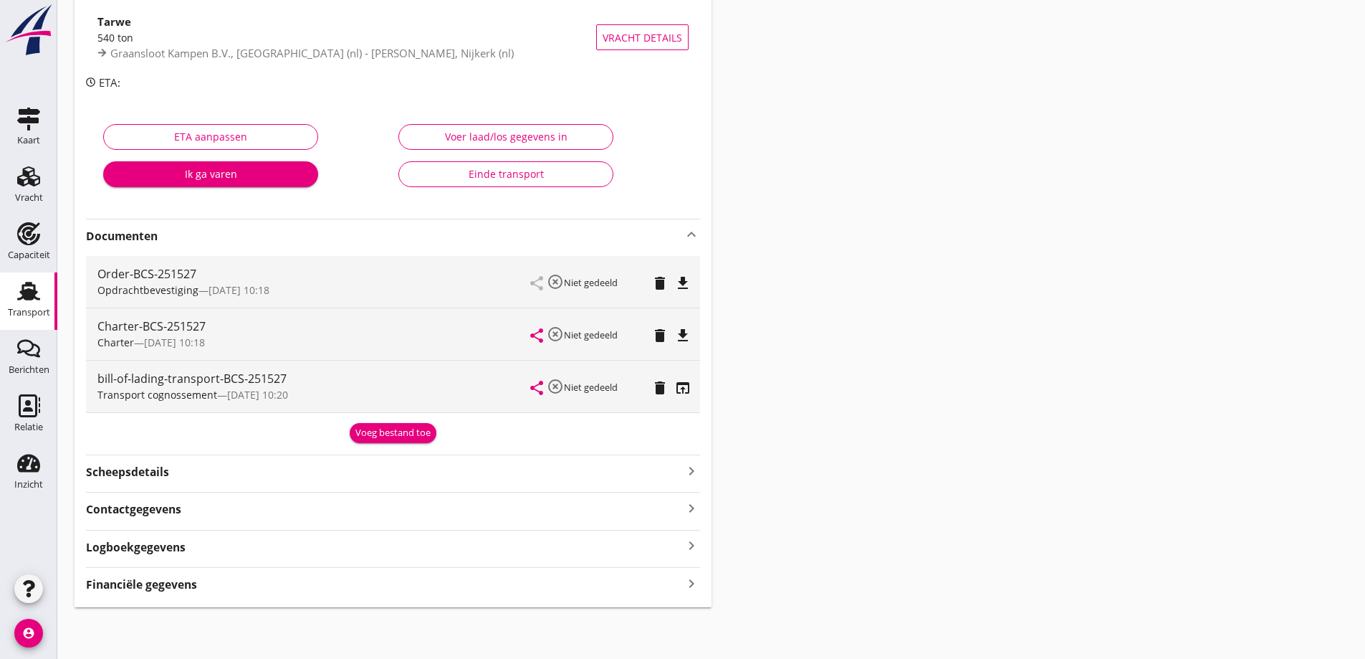
click at [297, 578] on div "Financiële gegevens keyboard_arrow_right" at bounding box center [393, 582] width 614 height 19
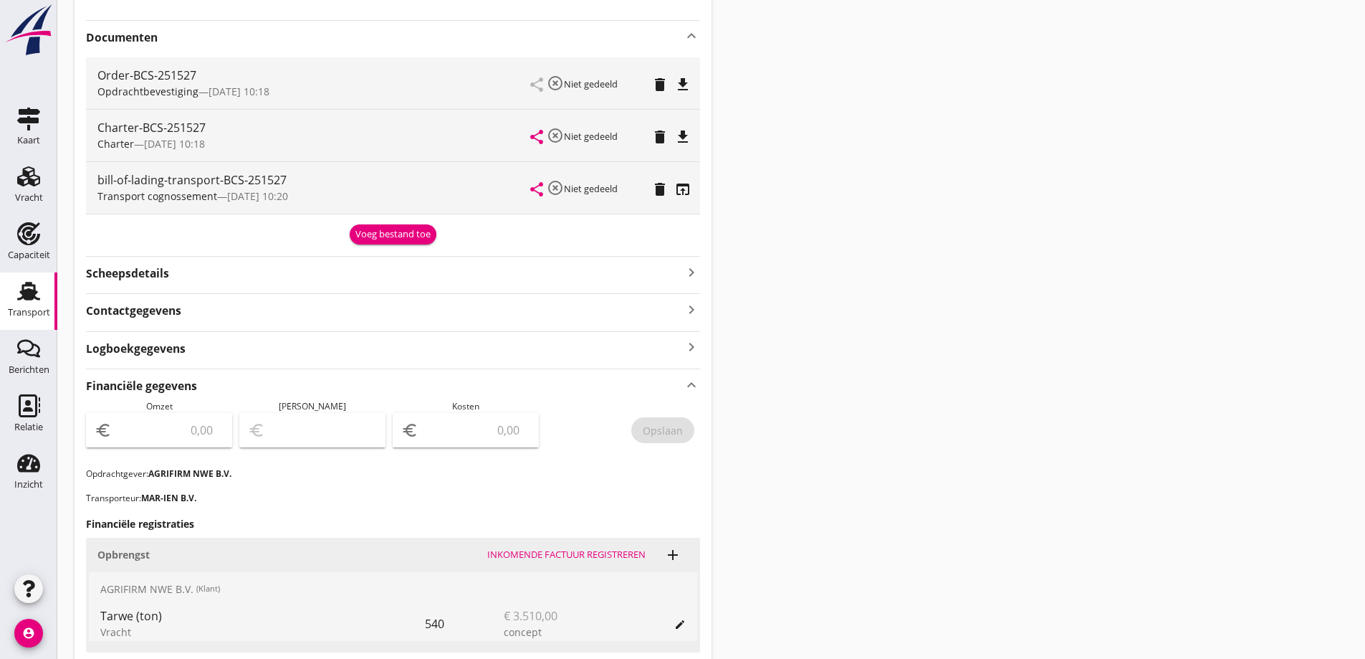
scroll to position [360, 0]
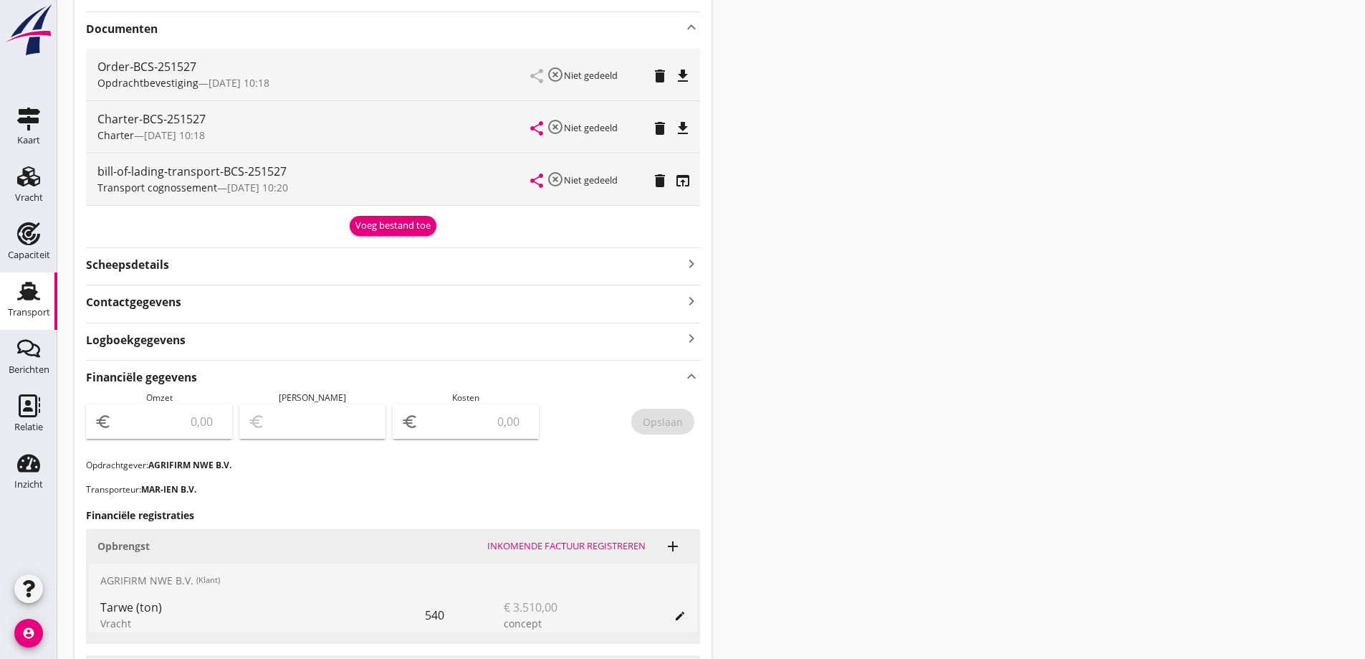
click at [190, 411] on input "number" at bounding box center [169, 421] width 109 height 23
click at [572, 505] on div "Financiële gegevens keyboard_arrow_up Omzet euro Marge euro Kosten euro Opslaan…" at bounding box center [393, 608] width 614 height 497
click at [922, 478] on div "Transport overzicht BCS-251527 OERAL (Zwaga) local_gas_station emergency_share …" at bounding box center [711, 264] width 1308 height 1249
click at [208, 424] on input "number" at bounding box center [169, 421] width 109 height 23
type input "3510"
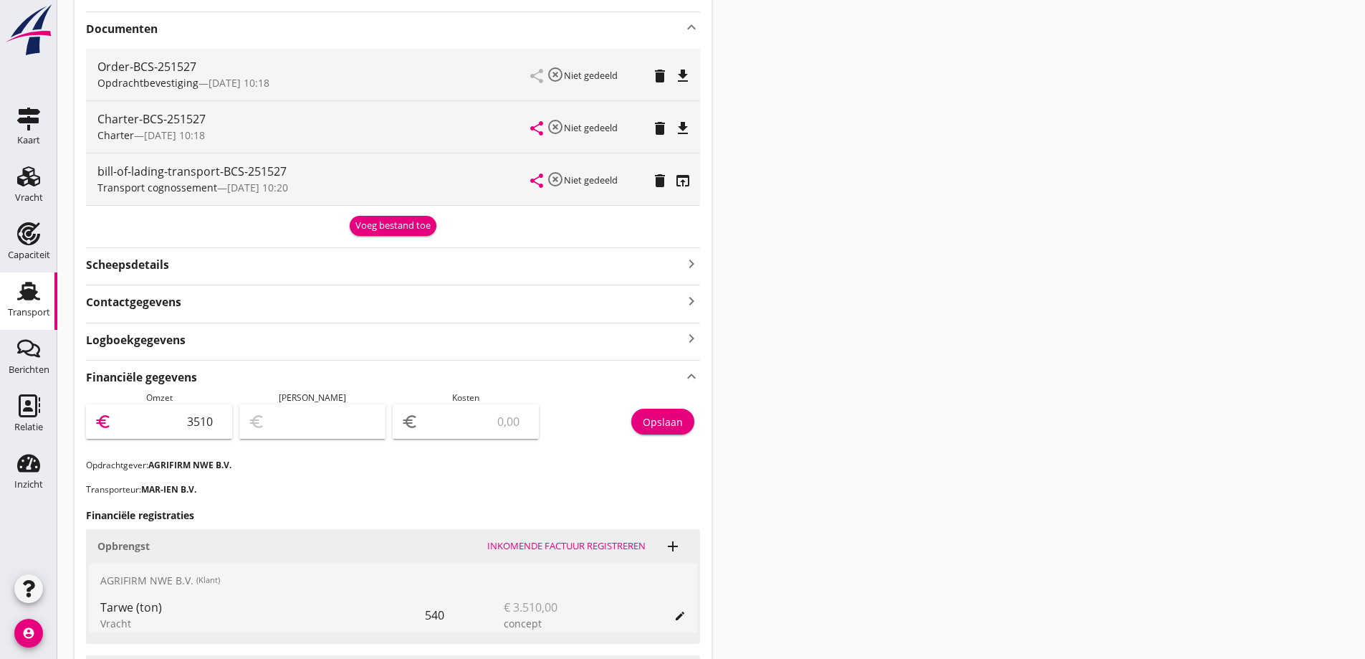
click at [487, 428] on input "number" at bounding box center [475, 421] width 109 height 23
type input "3507.00"
type input "3"
type input "3478.00"
type input "32"
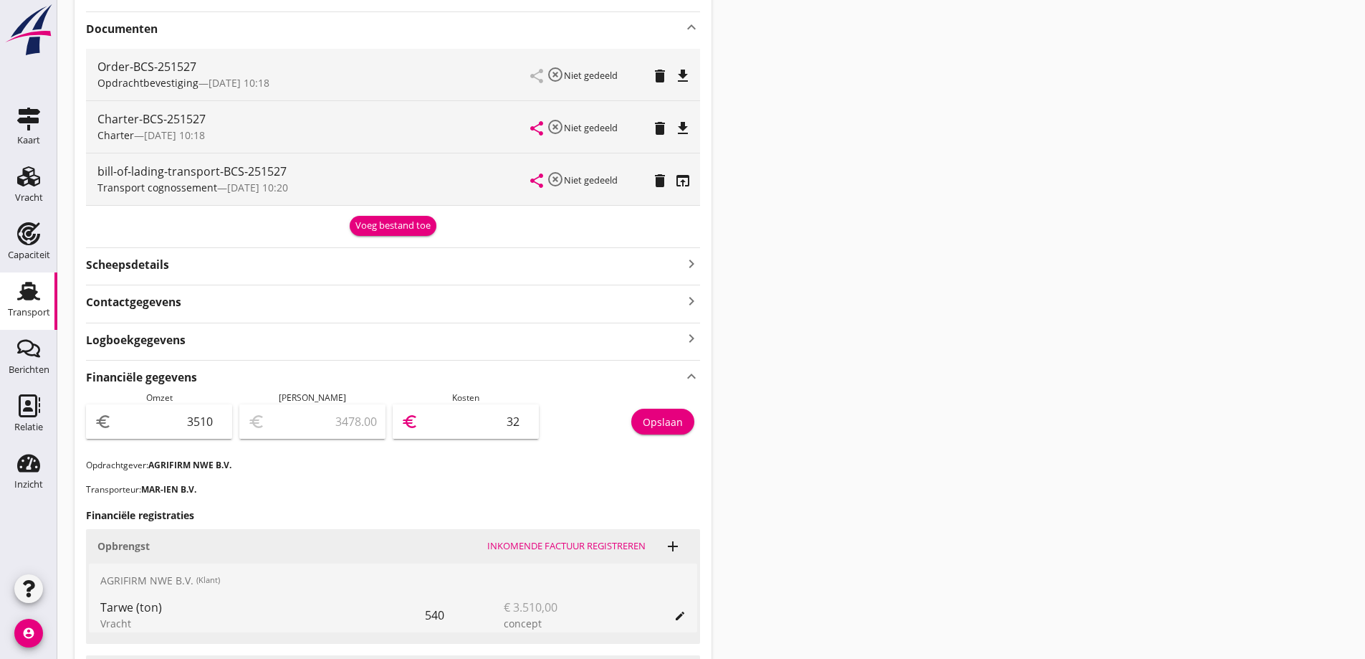
type input "3186.00"
type input "324"
type input "270.00"
type input "3240"
click at [550, 463] on p "Opdrachtgever: AGRIFIRM NWE B.V." at bounding box center [393, 465] width 614 height 13
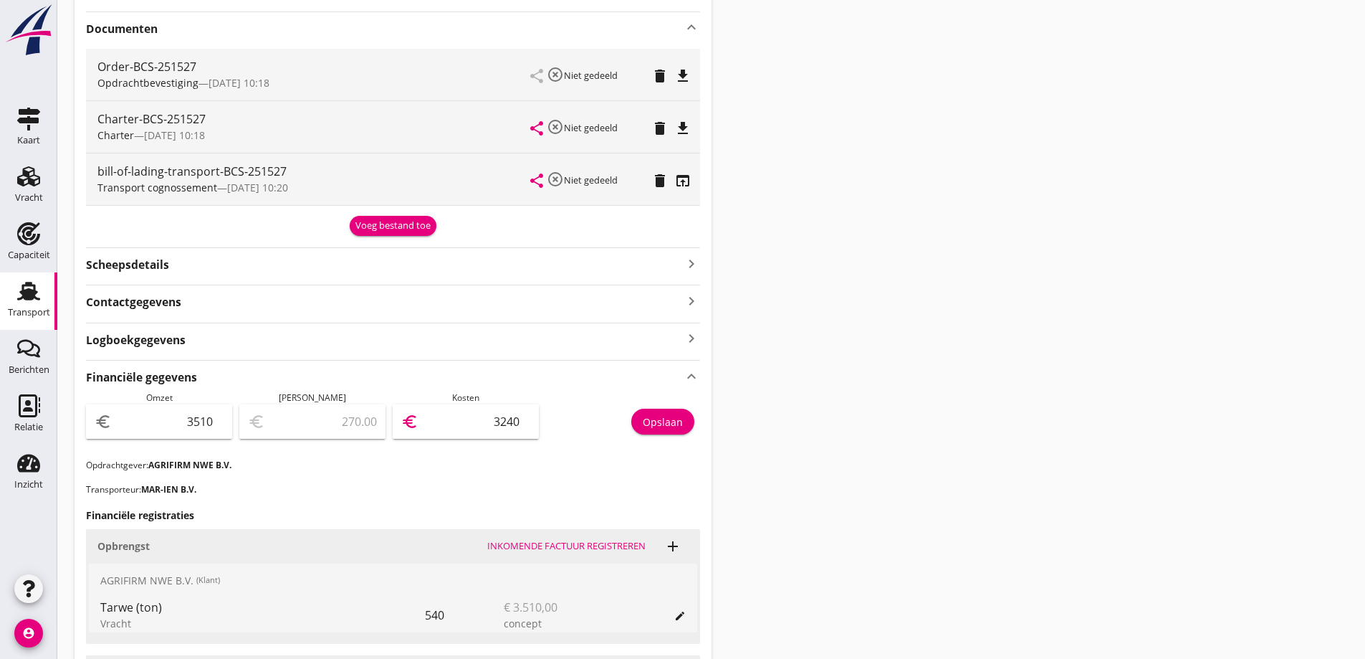
scroll to position [1, 0]
drag, startPoint x: 481, startPoint y: 426, endPoint x: 607, endPoint y: 431, distance: 126.2
click at [607, 431] on div "Omzet euro 3510 Marge euro 270.00 Kosten euro 3240 Opslaan" at bounding box center [393, 424] width 614 height 67
type input "3507.00"
type input "3"
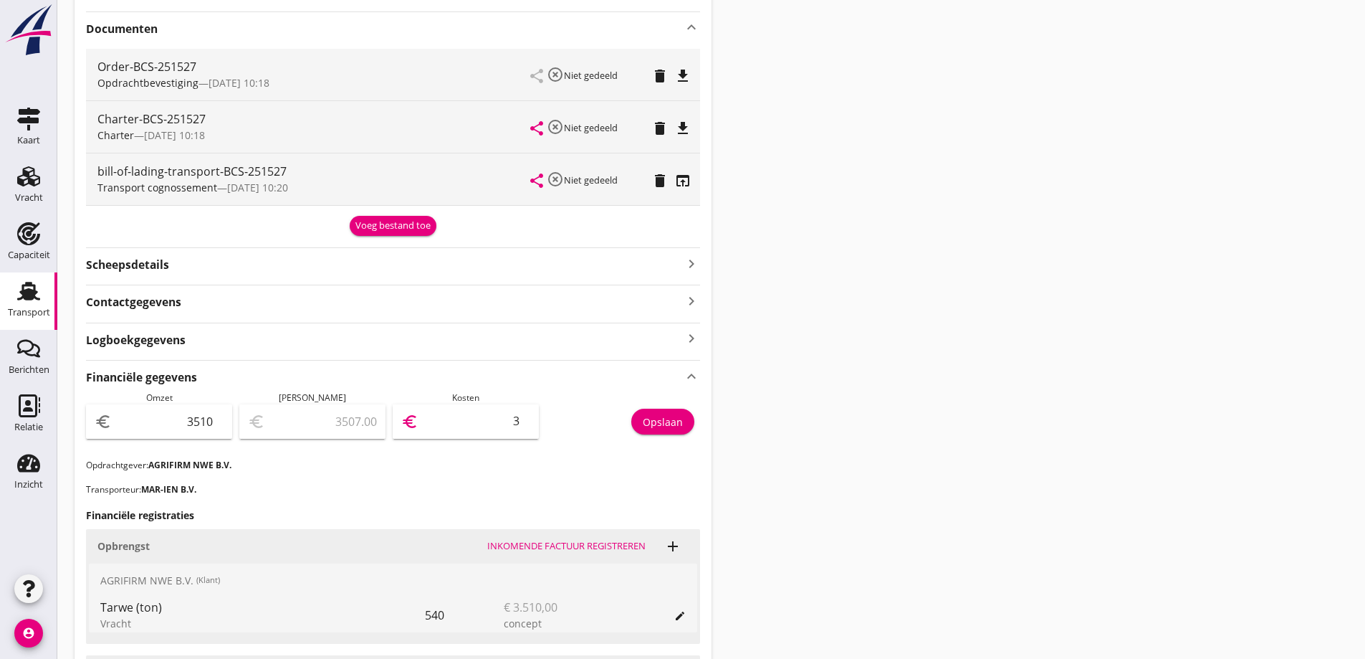
type input "3480.00"
type input "30"
type input "3203.00"
type input "307"
type input "432.00"
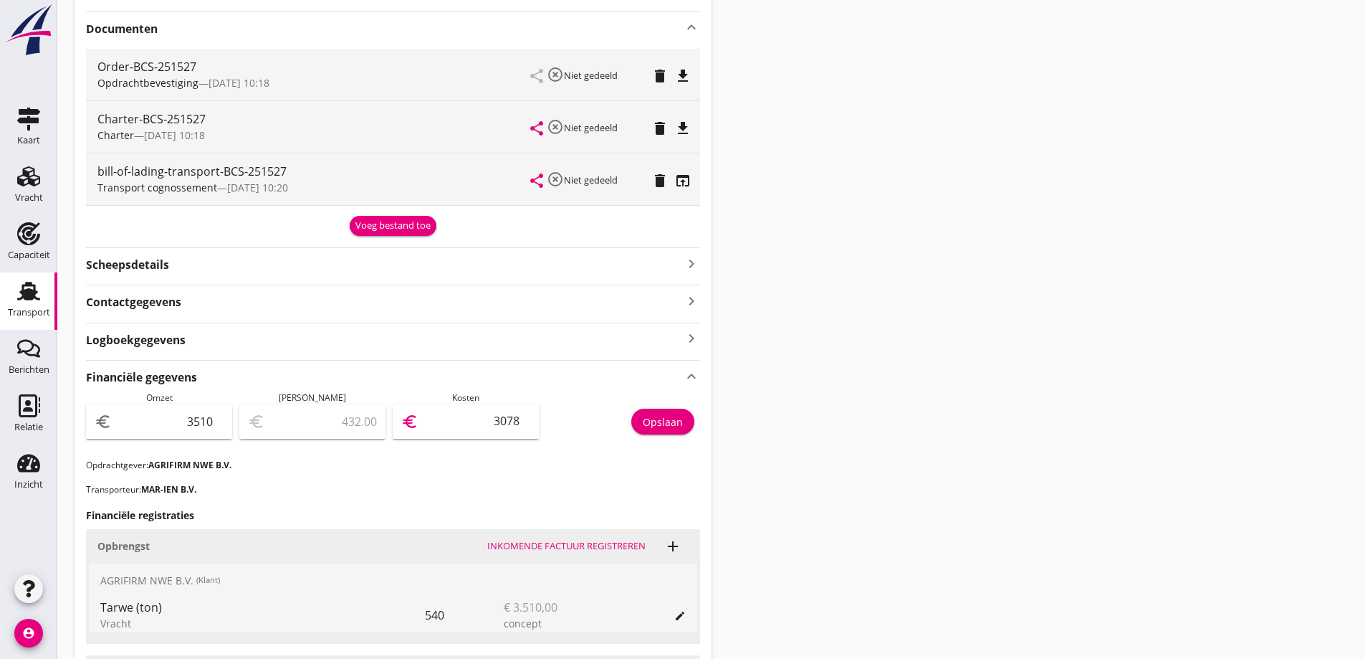
type input "3078"
click at [611, 479] on div "Financiële gegevens keyboard_arrow_up Omzet euro 3510 Marge euro 432.00 Kosten …" at bounding box center [393, 608] width 614 height 497
click at [682, 427] on div "Opslaan" at bounding box center [663, 421] width 40 height 15
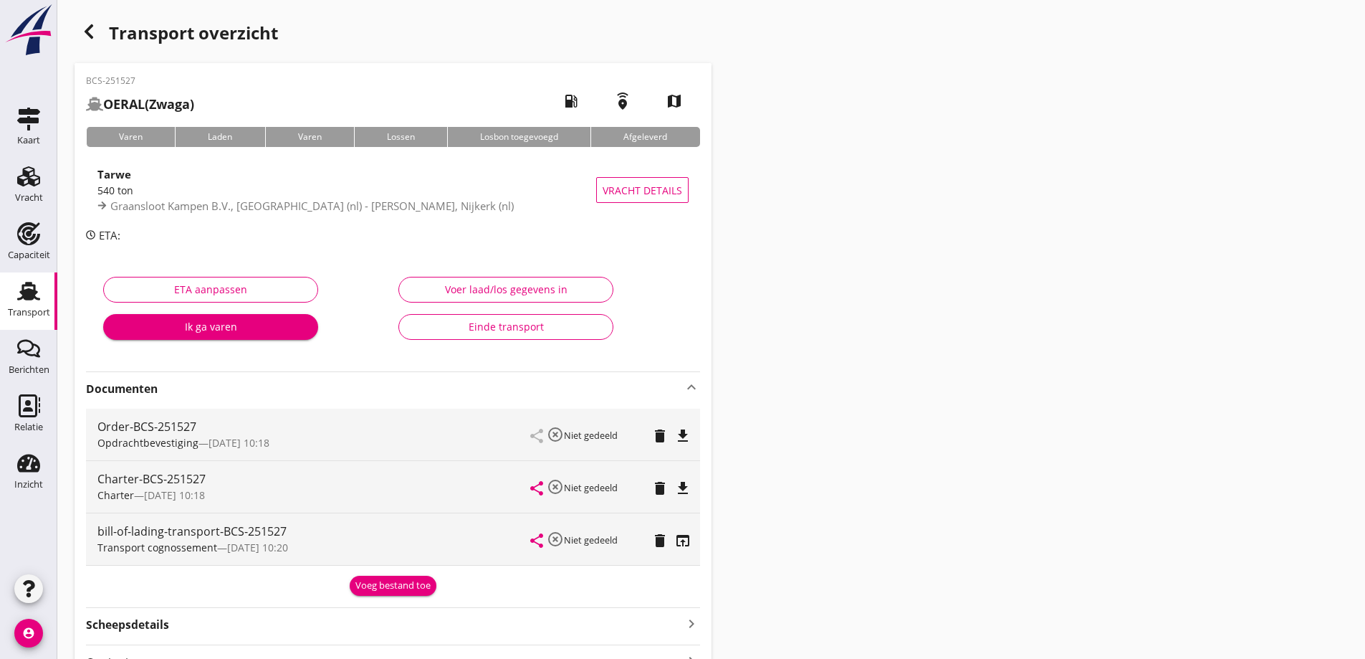
click at [12, 307] on div "Transport" at bounding box center [29, 312] width 42 height 20
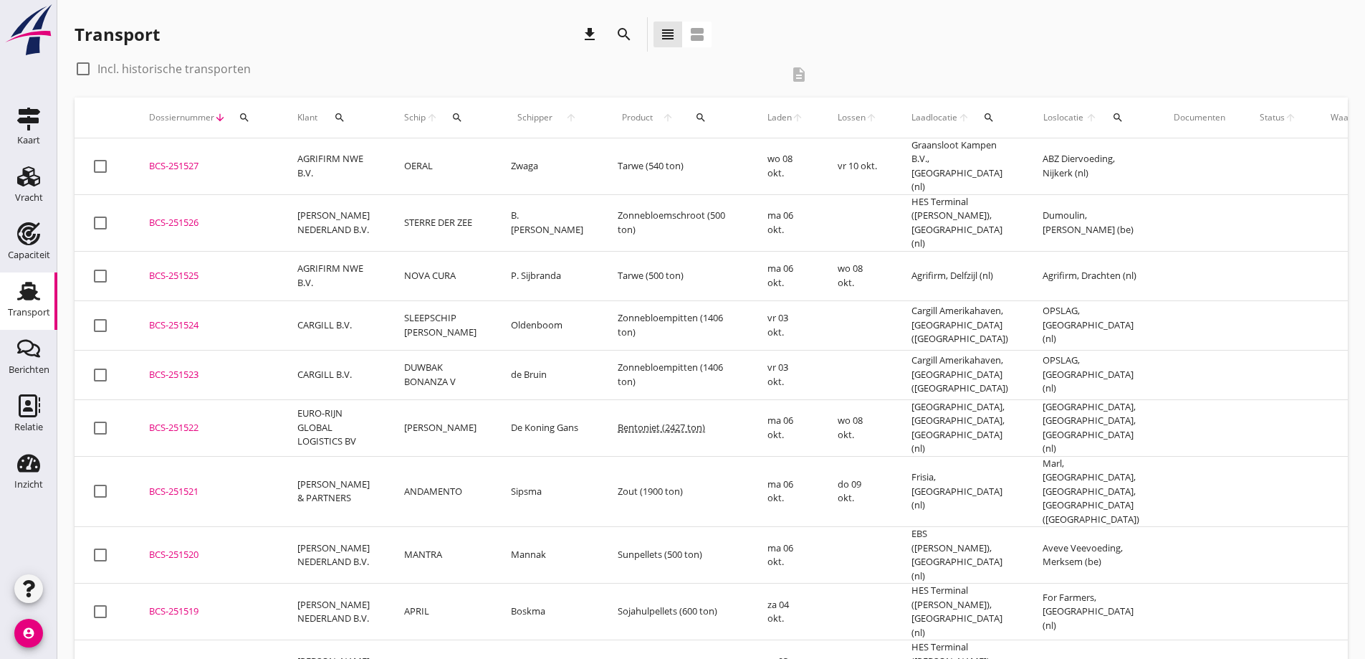
click at [350, 214] on td "[PERSON_NAME] NEDERLAND B.V." at bounding box center [333, 222] width 107 height 57
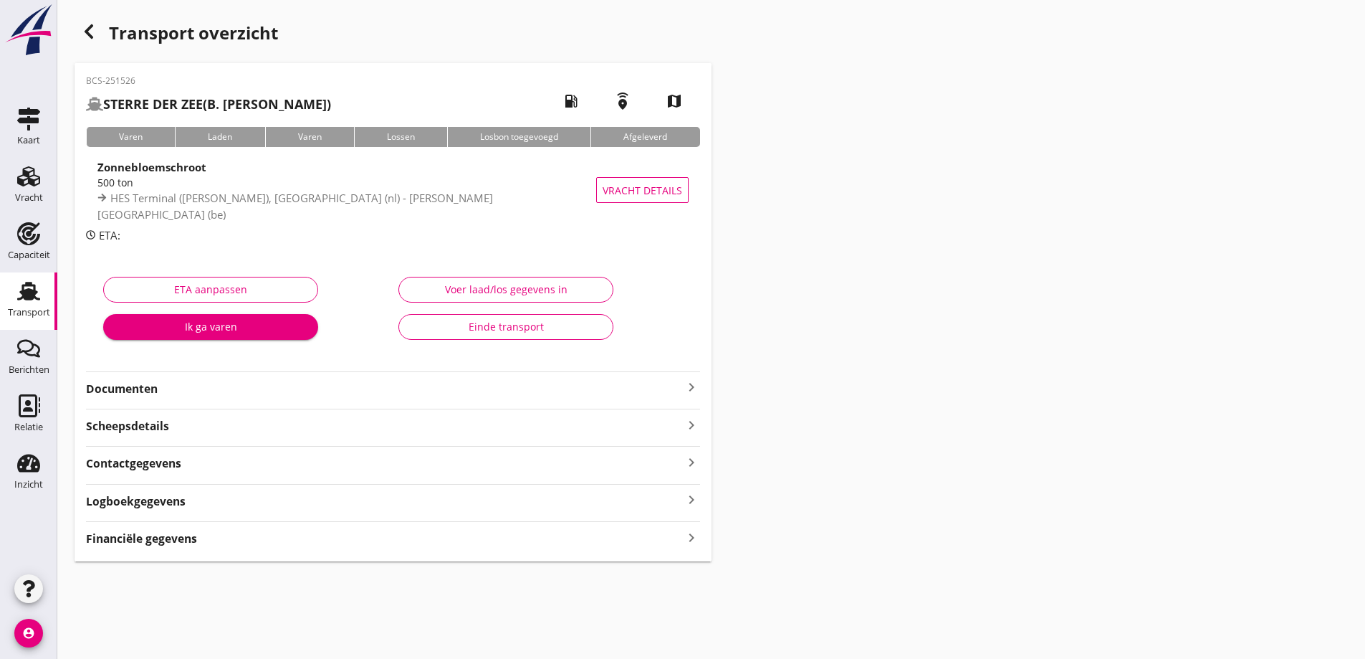
click at [219, 392] on strong "Documenten" at bounding box center [384, 389] width 597 height 16
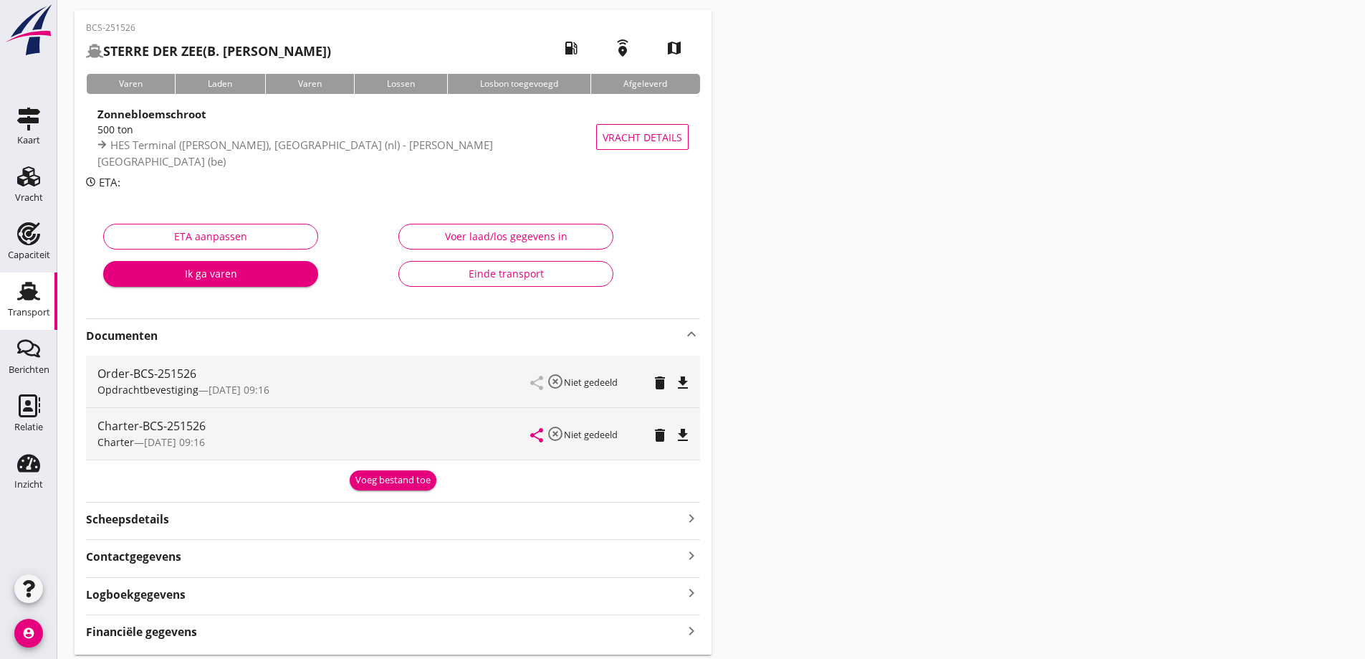
scroll to position [100, 0]
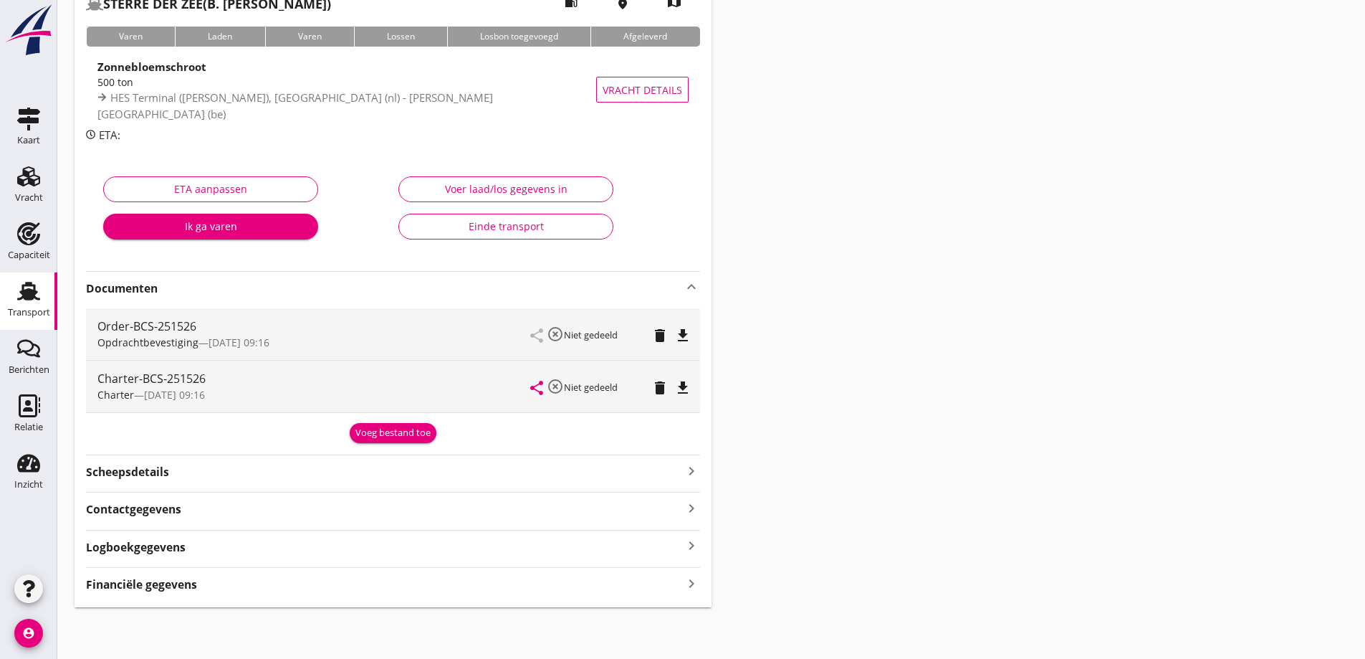
click at [171, 584] on strong "Financiële gegevens" at bounding box center [141, 584] width 111 height 16
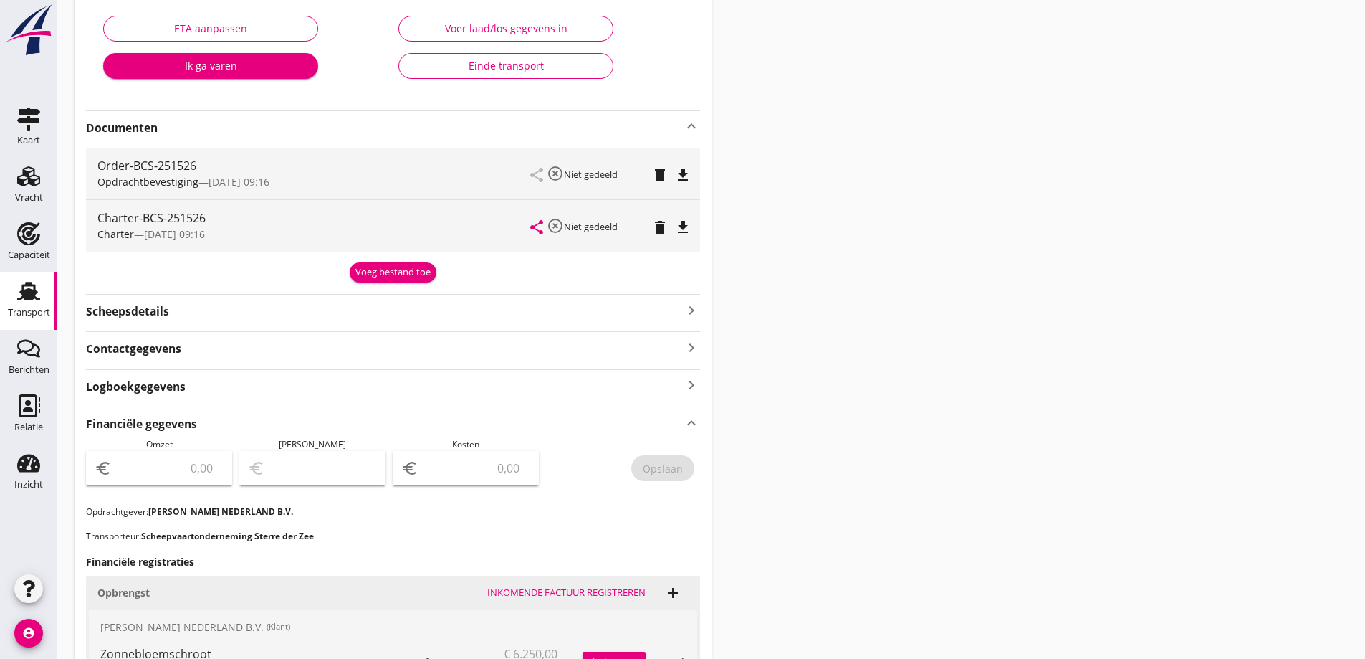
scroll to position [360, 0]
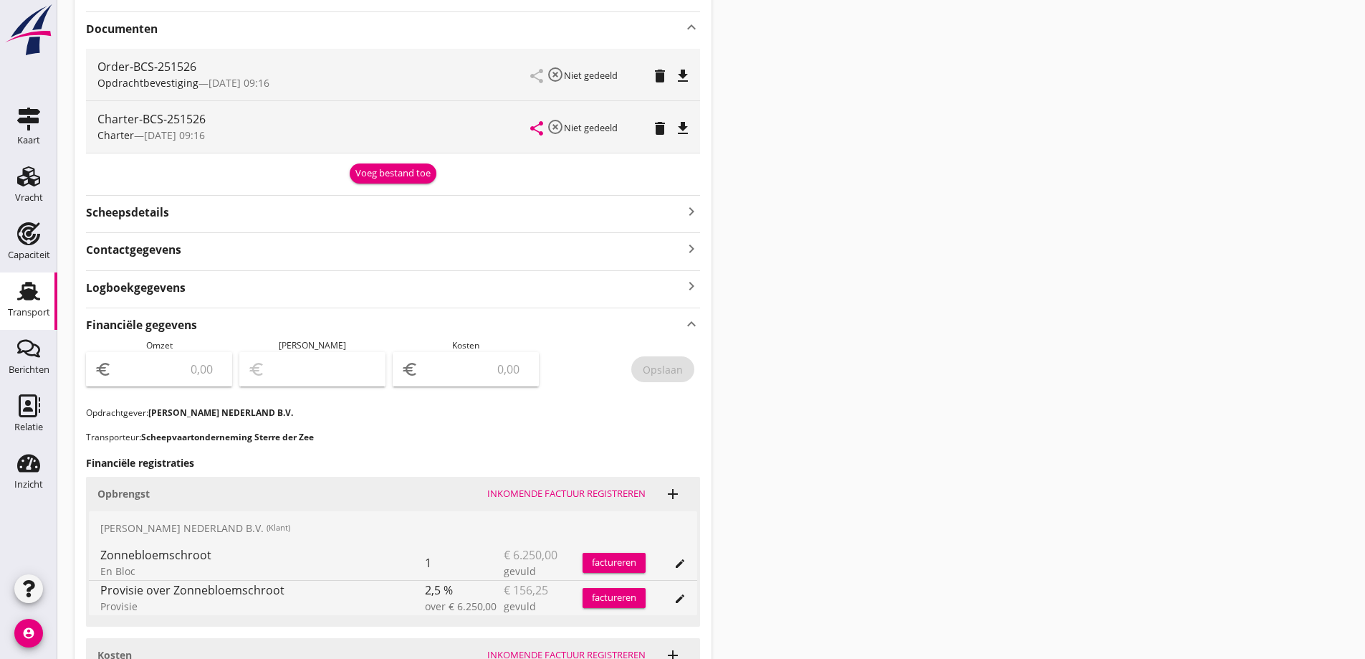
click at [208, 361] on input "number" at bounding box center [169, 369] width 109 height 23
click at [1115, 422] on div "Transport overzicht BCS-251526 STERRE DER ZEE (B. De Jong) local_gas_station em…" at bounding box center [711, 256] width 1308 height 1232
drag, startPoint x: 785, startPoint y: 500, endPoint x: 773, endPoint y: 502, distance: 11.7
click at [786, 501] on div "Transport overzicht BCS-251526 STERRE DER ZEE (B. De Jong) local_gas_station em…" at bounding box center [711, 256] width 1308 height 1232
click at [208, 363] on input "number" at bounding box center [169, 369] width 109 height 23
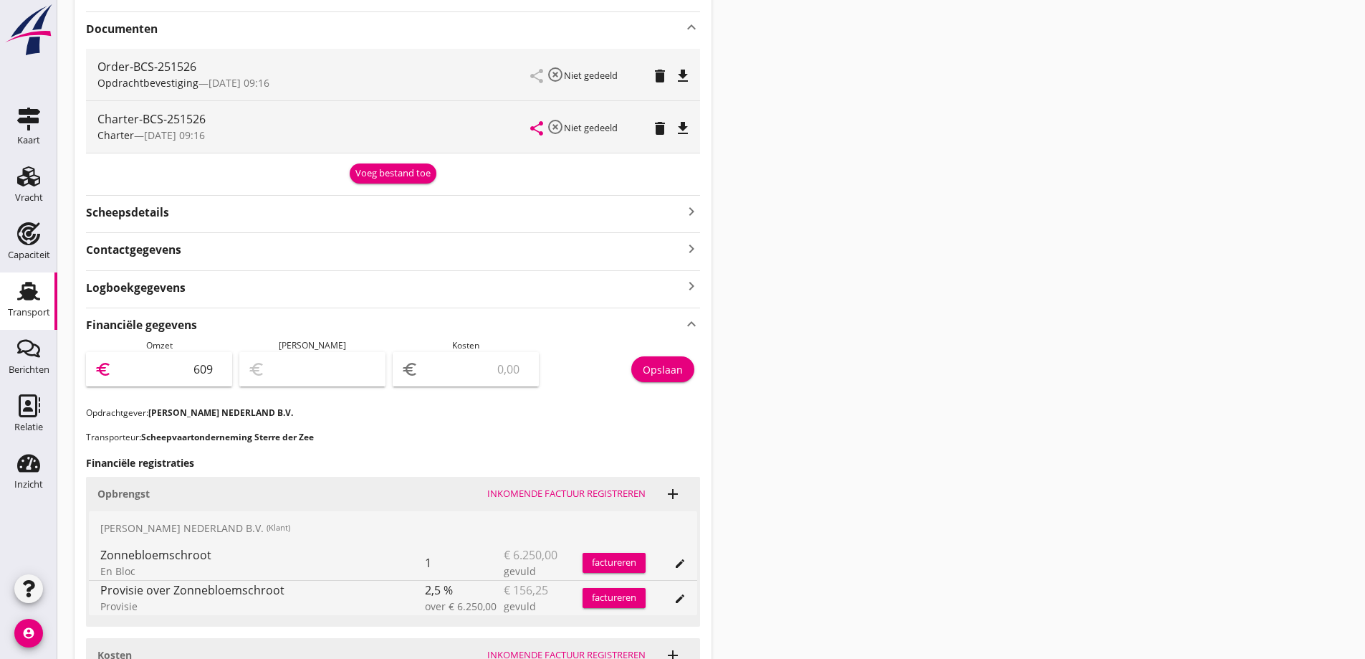
type input "6093"
type input "6093.75"
click at [413, 462] on h3 "Financiële registraties" at bounding box center [393, 462] width 614 height 15
click at [687, 128] on icon "file_download" at bounding box center [682, 128] width 17 height 17
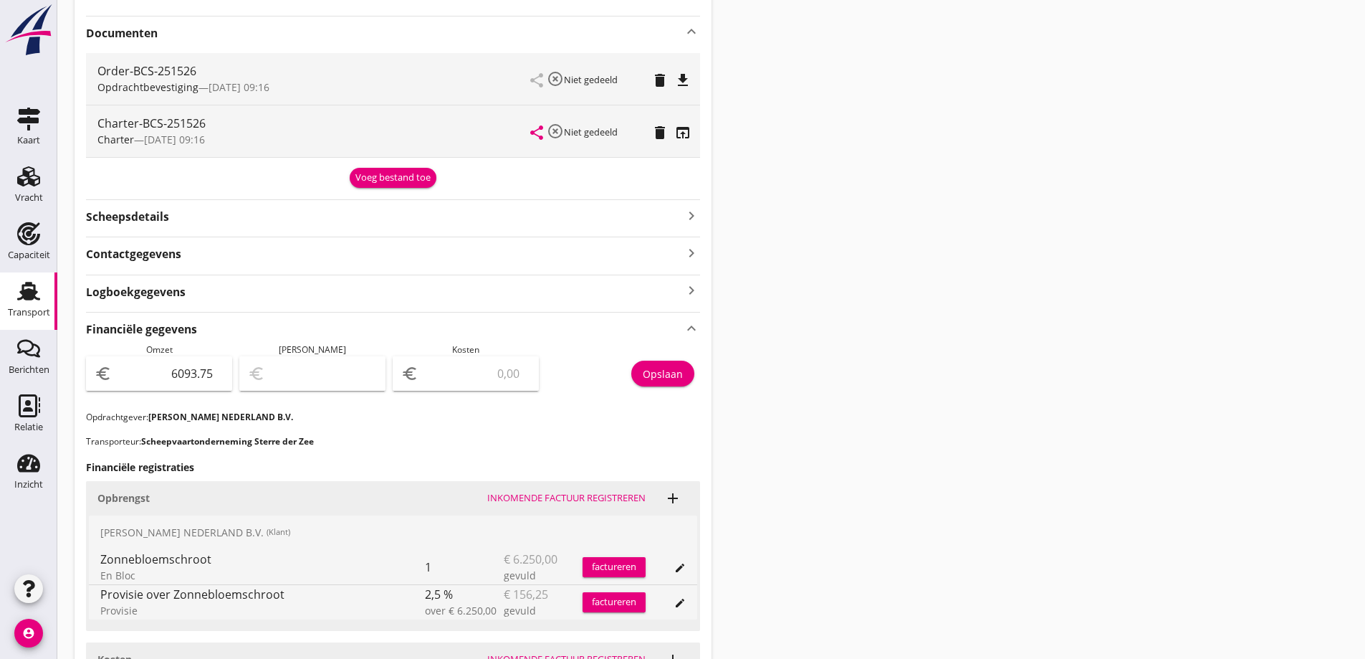
scroll to position [288, 0]
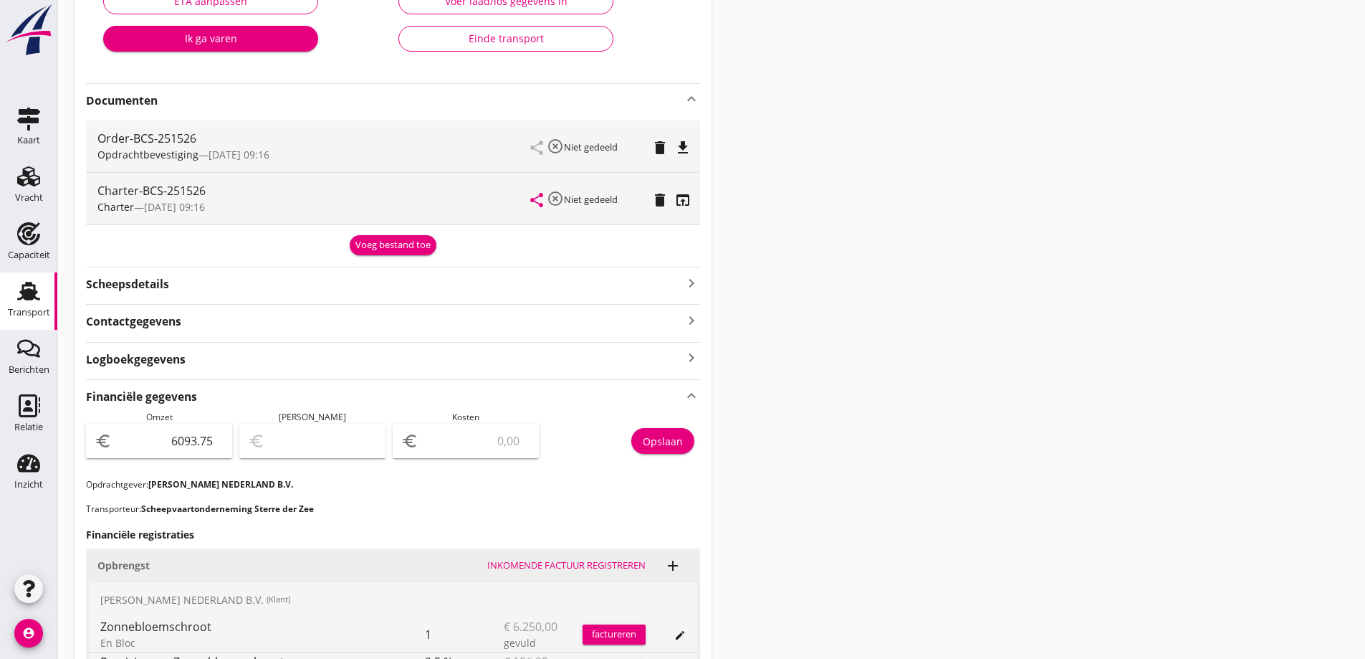
click at [496, 446] on input "number" at bounding box center [475, 440] width 109 height 23
type input "6088.75"
type input "5"
type input "6036.75"
type input "57"
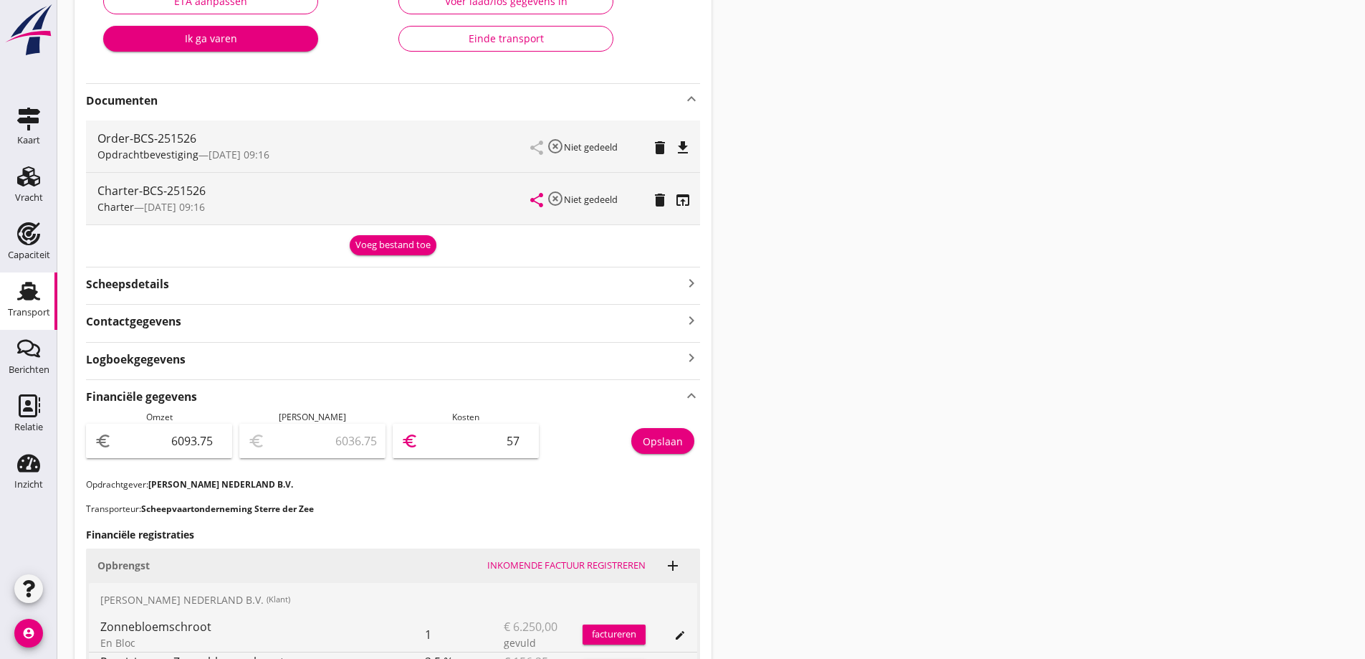
type input "5523.75"
type input "570"
type input "393.75"
type input "5700"
click at [509, 487] on p "Opdrachtgever: PETERSON NEDERLAND B.V." at bounding box center [393, 484] width 614 height 13
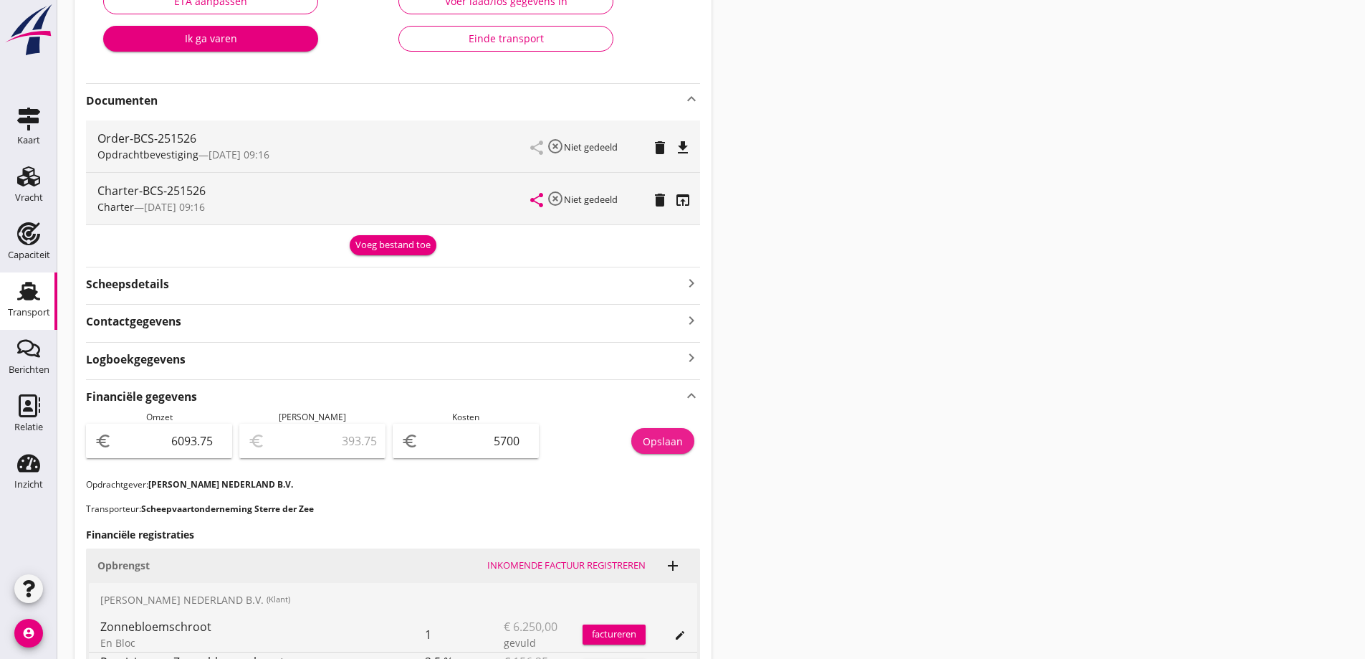
click at [687, 438] on button "Opslaan" at bounding box center [662, 441] width 63 height 26
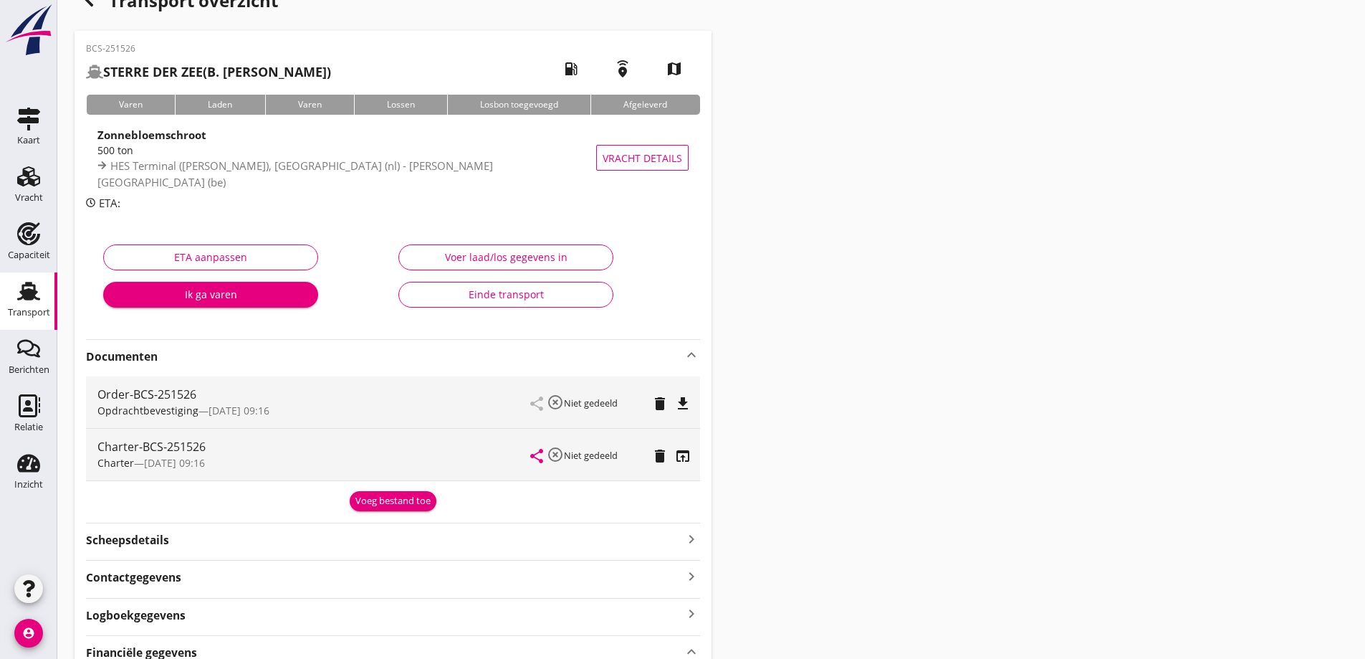
scroll to position [0, 0]
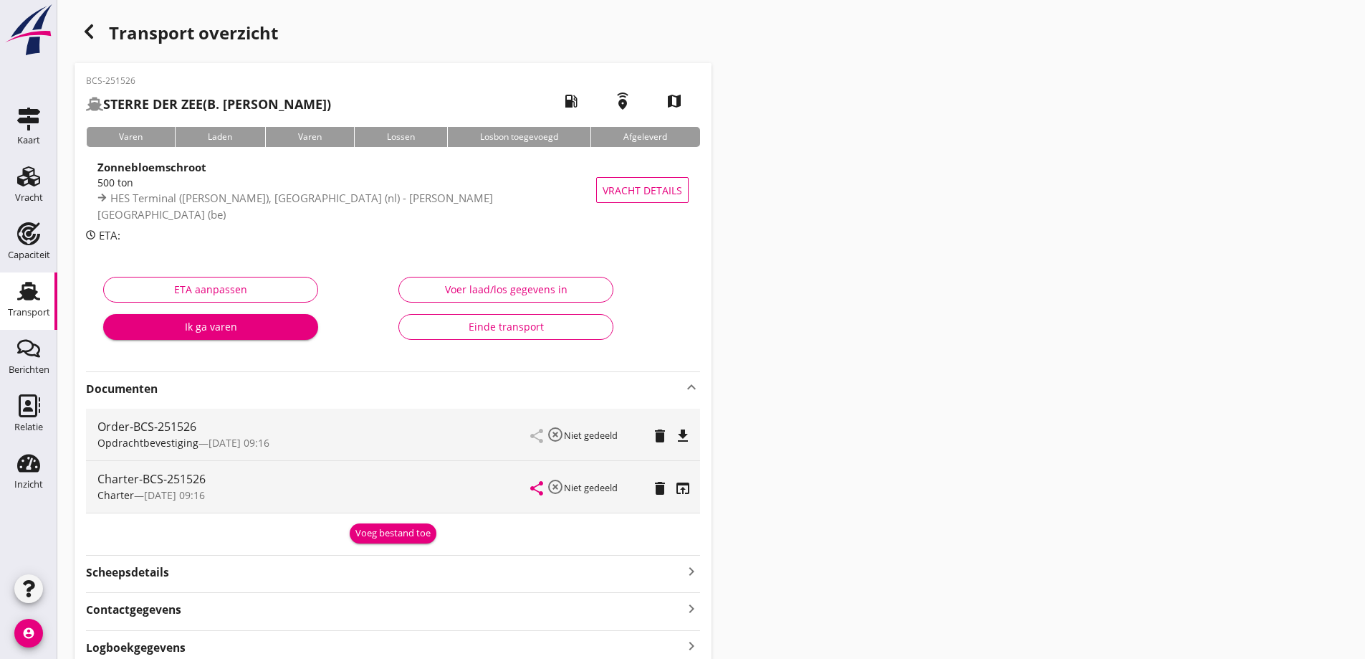
click at [30, 285] on use at bounding box center [28, 291] width 23 height 19
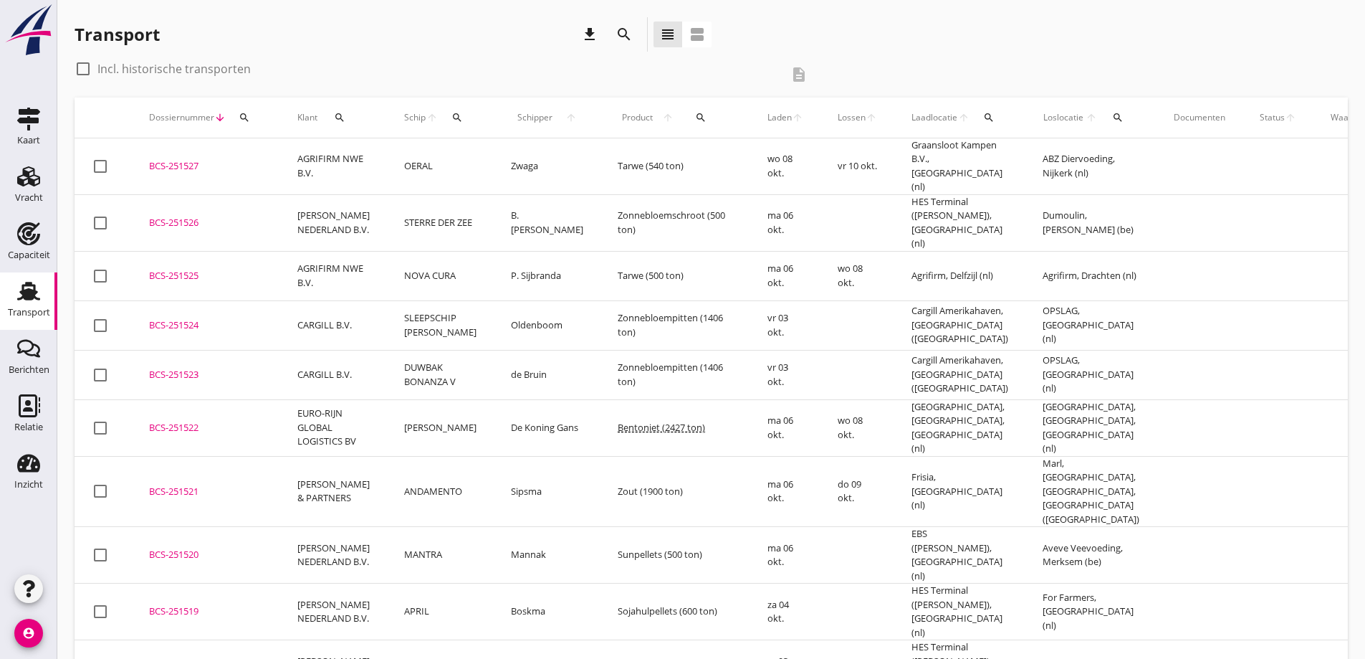
click at [445, 204] on td "STERRE DER ZEE" at bounding box center [440, 222] width 107 height 57
click at [46, 242] on link "Capaciteit Capaciteit" at bounding box center [28, 243] width 57 height 57
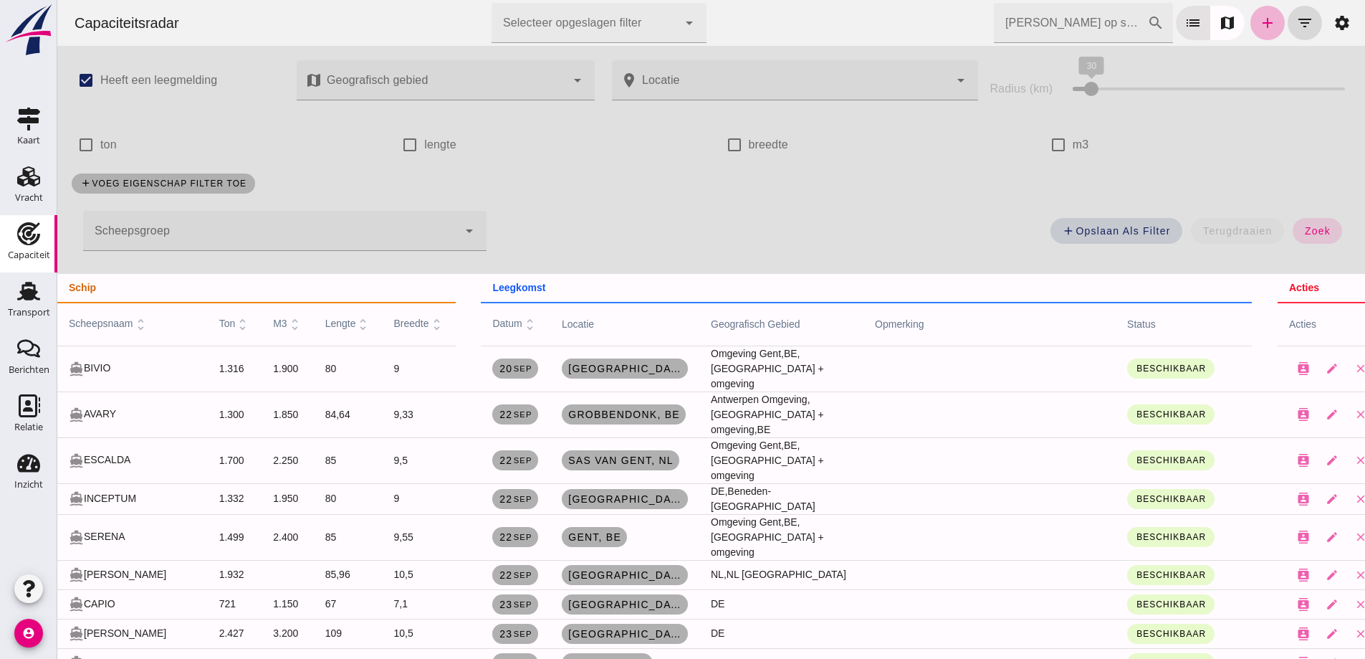
click at [1259, 26] on icon "add" at bounding box center [1267, 22] width 17 height 17
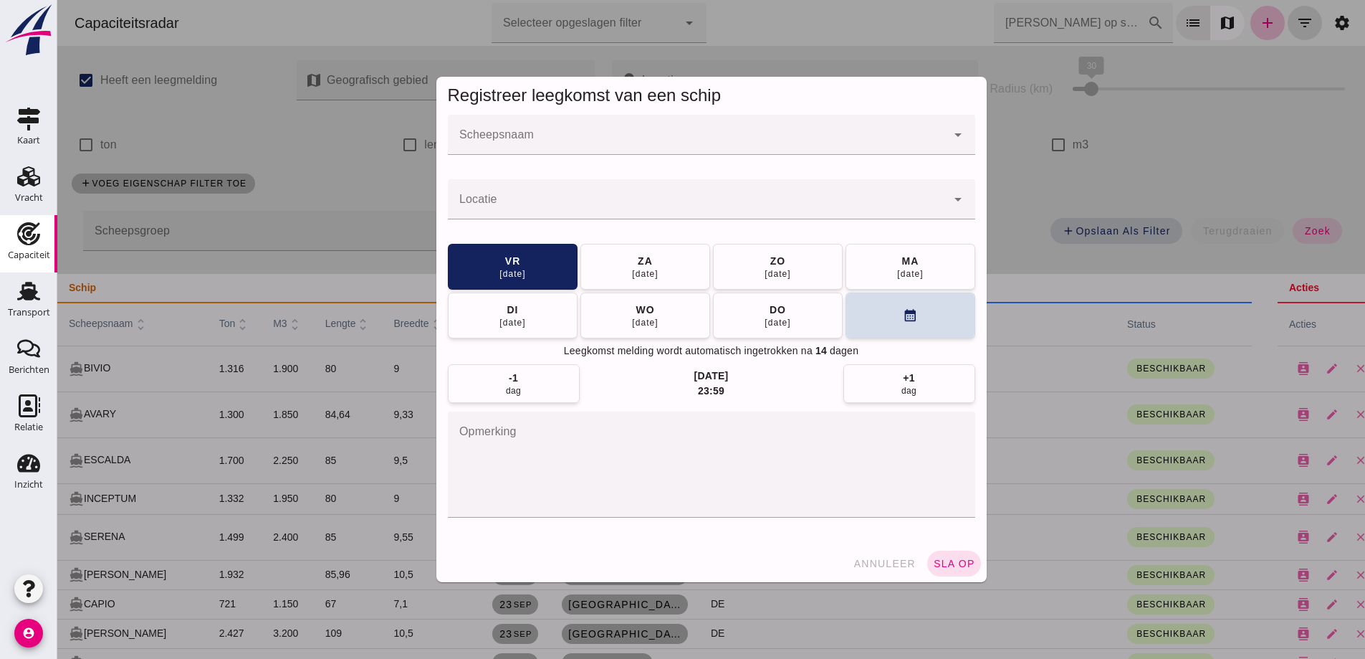
click at [692, 141] on input "Scheepsnaam" at bounding box center [697, 141] width 499 height 17
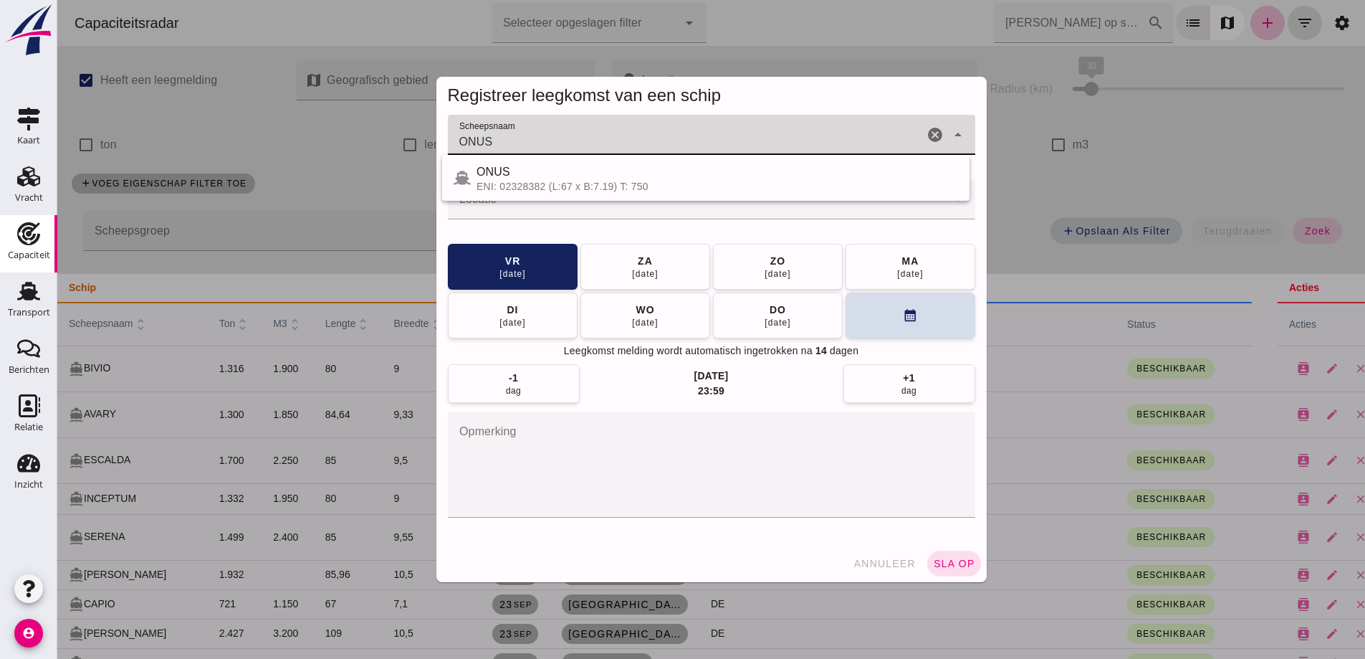
click at [590, 171] on div "ONUS" at bounding box center [718, 171] width 482 height 17
type input "ONUS"
click at [601, 209] on input "Locatie" at bounding box center [697, 206] width 499 height 17
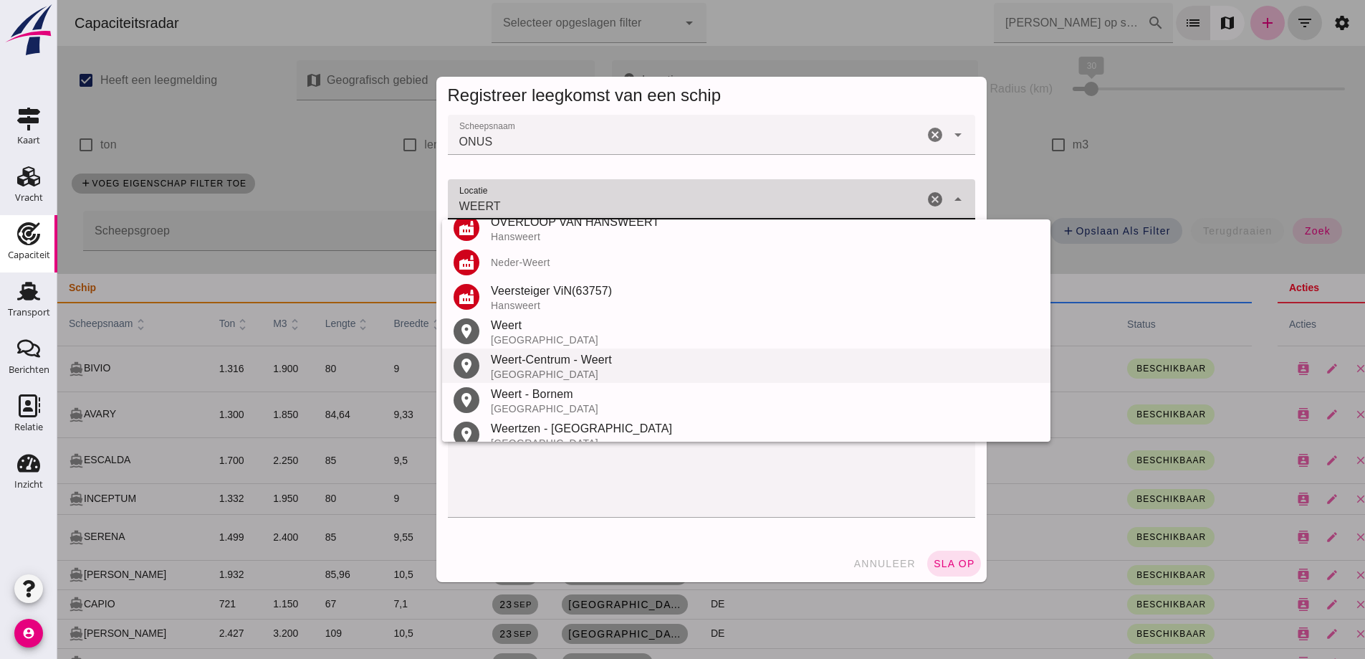
scroll to position [271, 0]
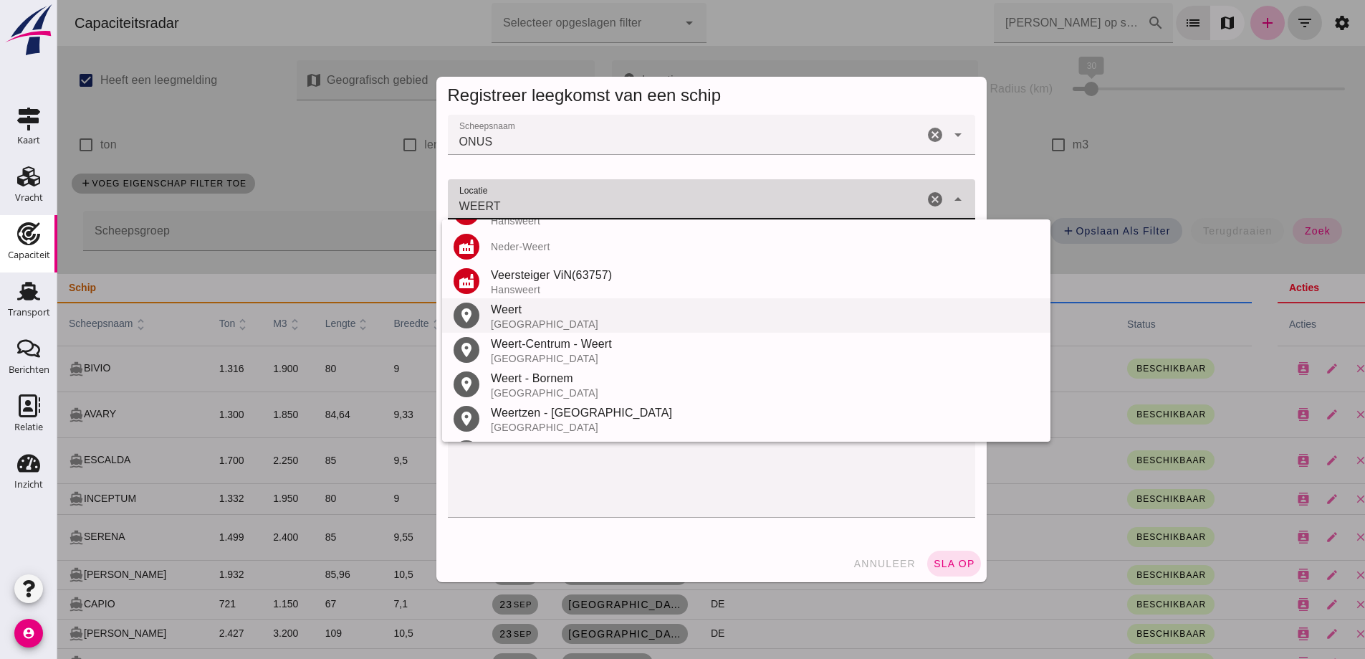
click at [525, 308] on div "Weert" at bounding box center [765, 309] width 548 height 17
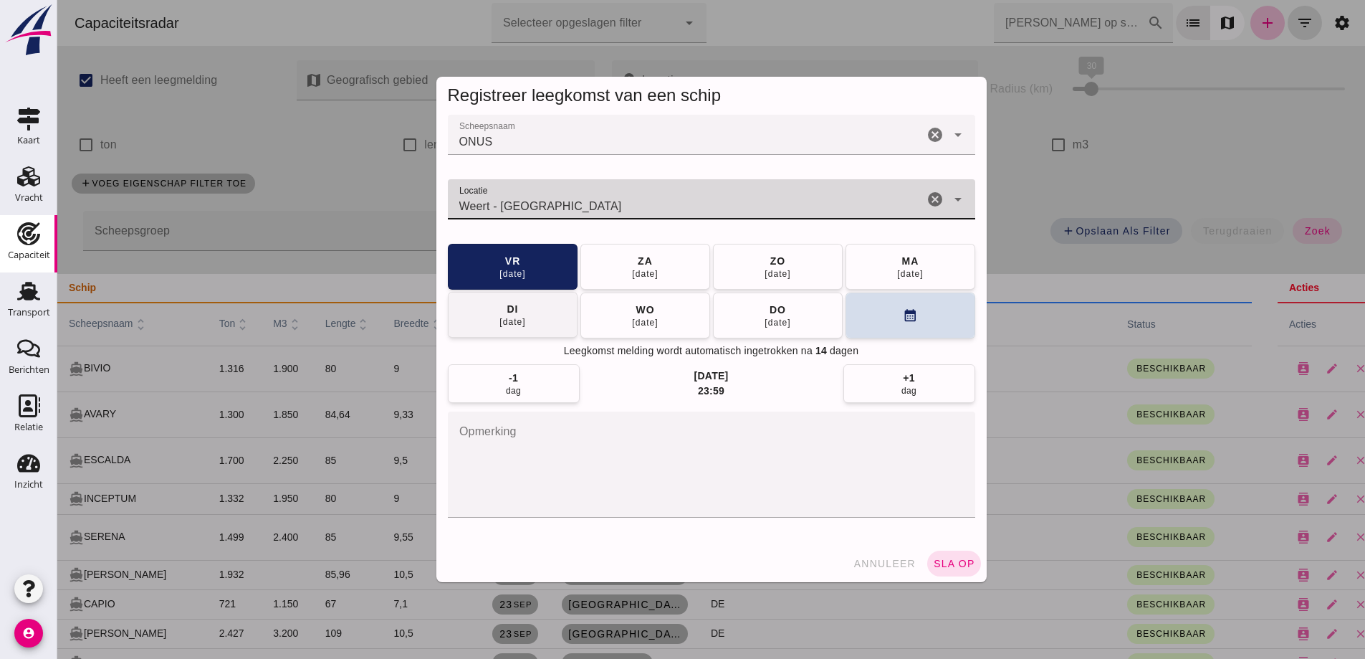
type input "Weert - Limburg"
click at [525, 310] on button "di 07 okt" at bounding box center [513, 315] width 130 height 46
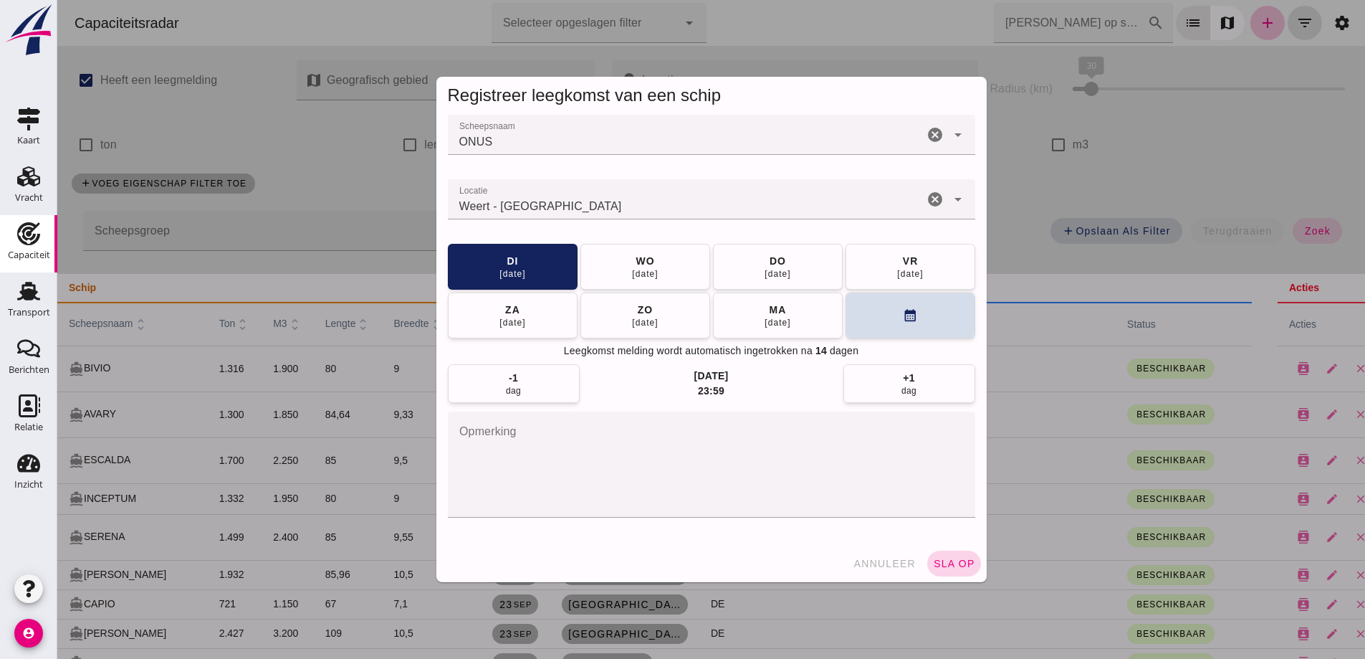
click at [960, 568] on span "sla op" at bounding box center [954, 563] width 42 height 11
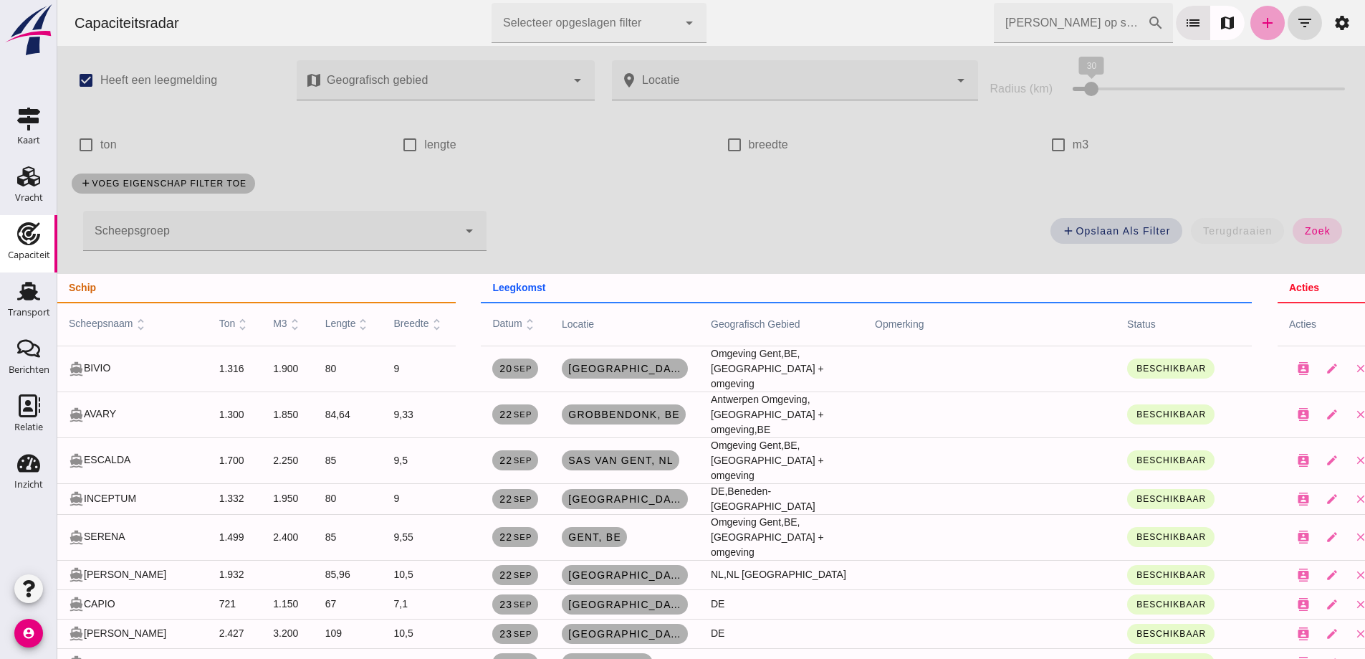
click at [1263, 18] on icon "add" at bounding box center [1267, 22] width 17 height 17
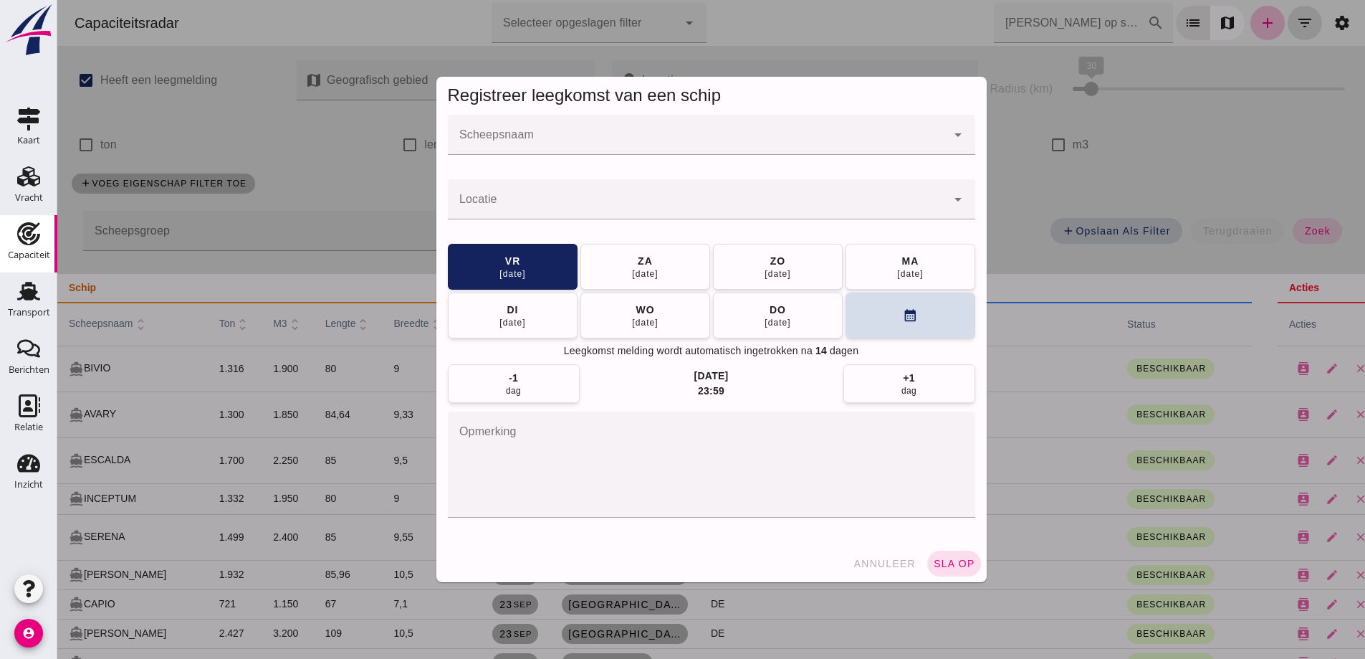
click at [674, 149] on input "Scheepsnaam" at bounding box center [697, 141] width 499 height 17
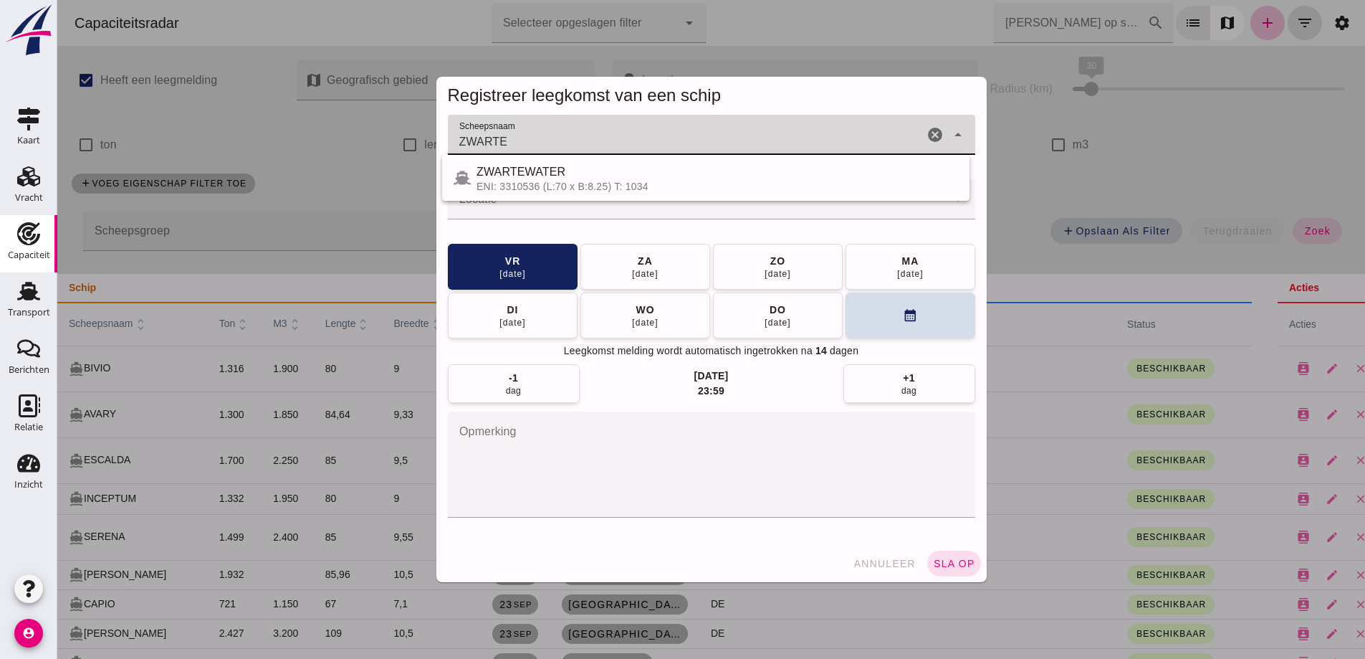
click at [614, 181] on div "ENI: 3310536 (L:70 x B:8.25) T: 1034" at bounding box center [718, 186] width 482 height 11
type input "ZWARTEWATER"
click at [614, 192] on div at bounding box center [697, 199] width 499 height 40
click at [615, 200] on input "Locatie" at bounding box center [697, 206] width 499 height 17
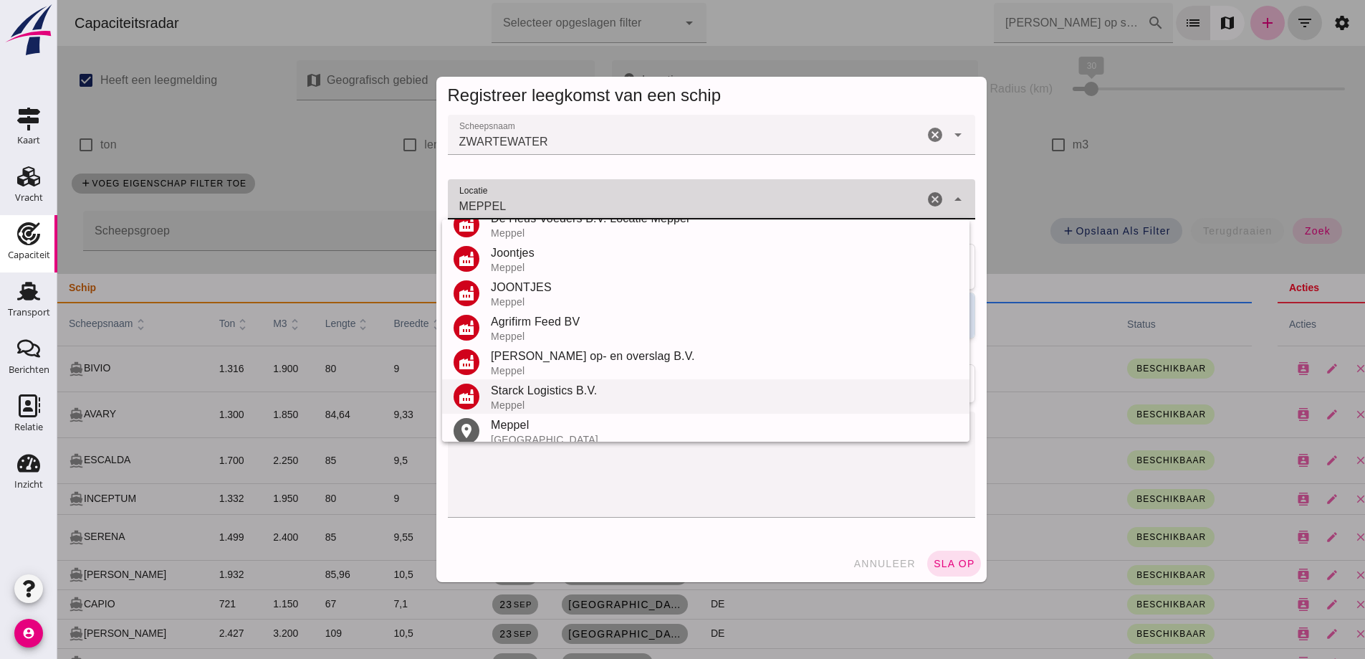
scroll to position [168, 0]
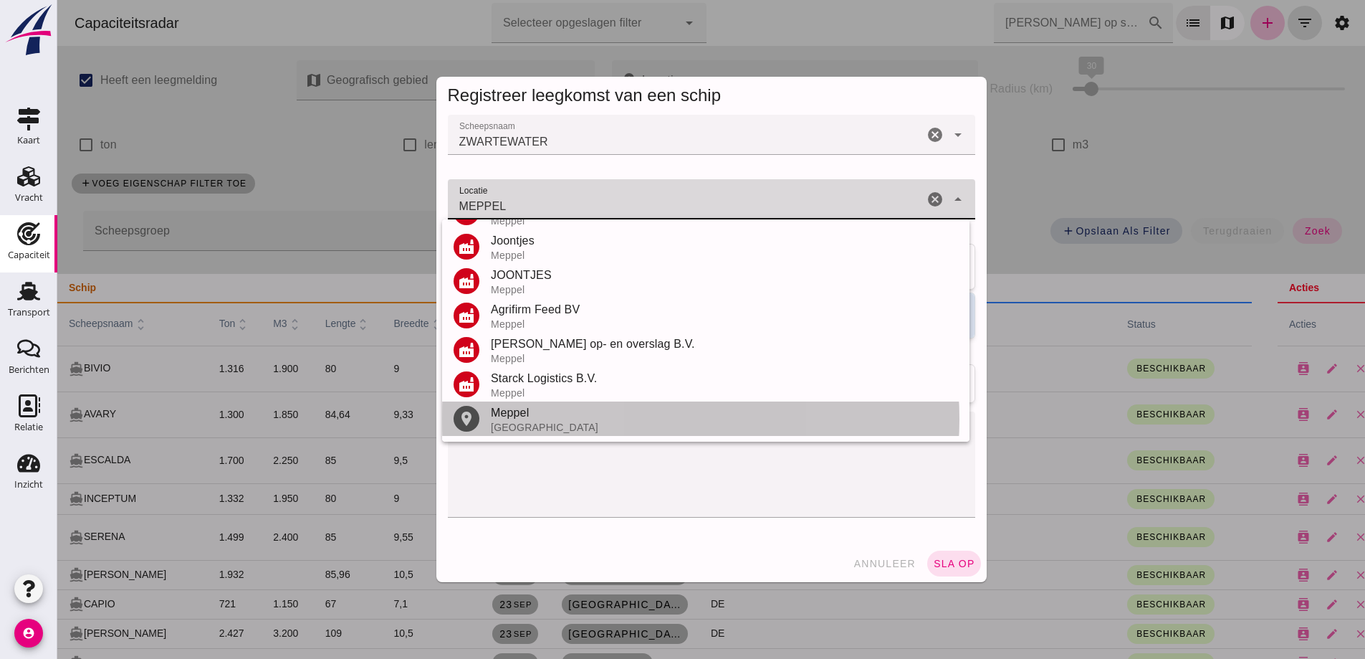
click at [558, 424] on div "Nederland" at bounding box center [724, 426] width 467 height 11
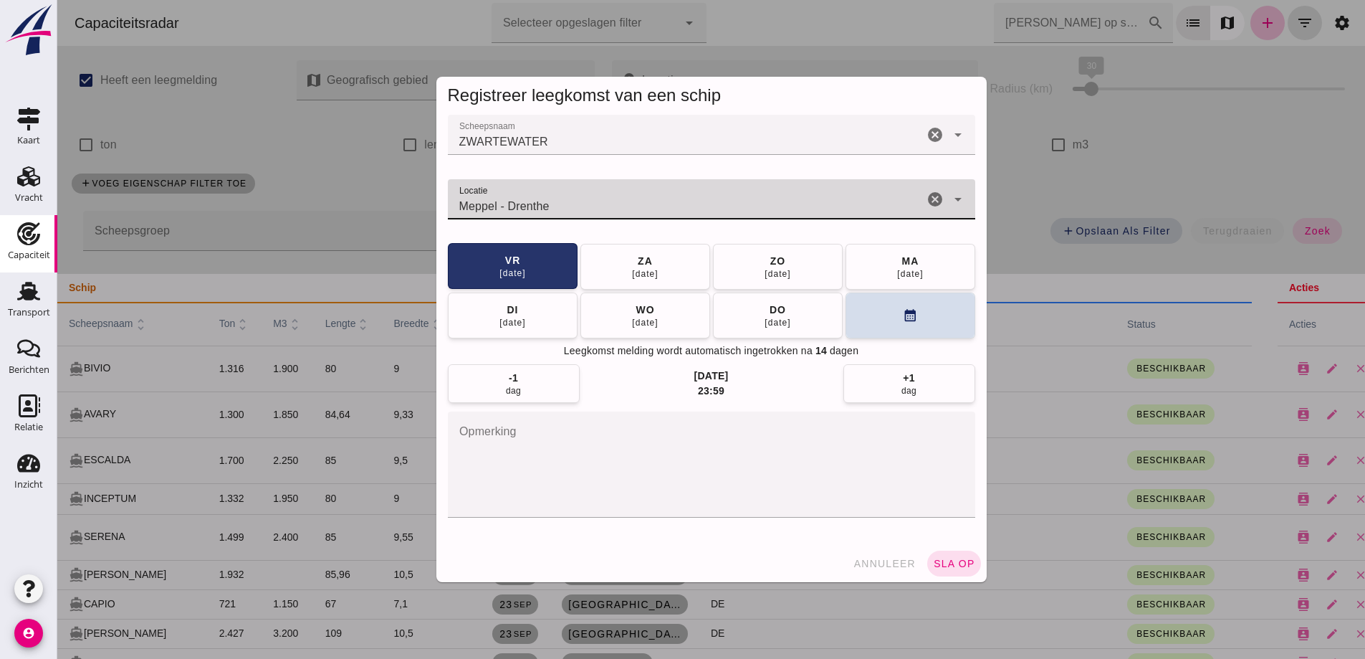
type input "Meppel - Drenthe"
click at [550, 264] on button "vr 03 okt" at bounding box center [513, 266] width 130 height 46
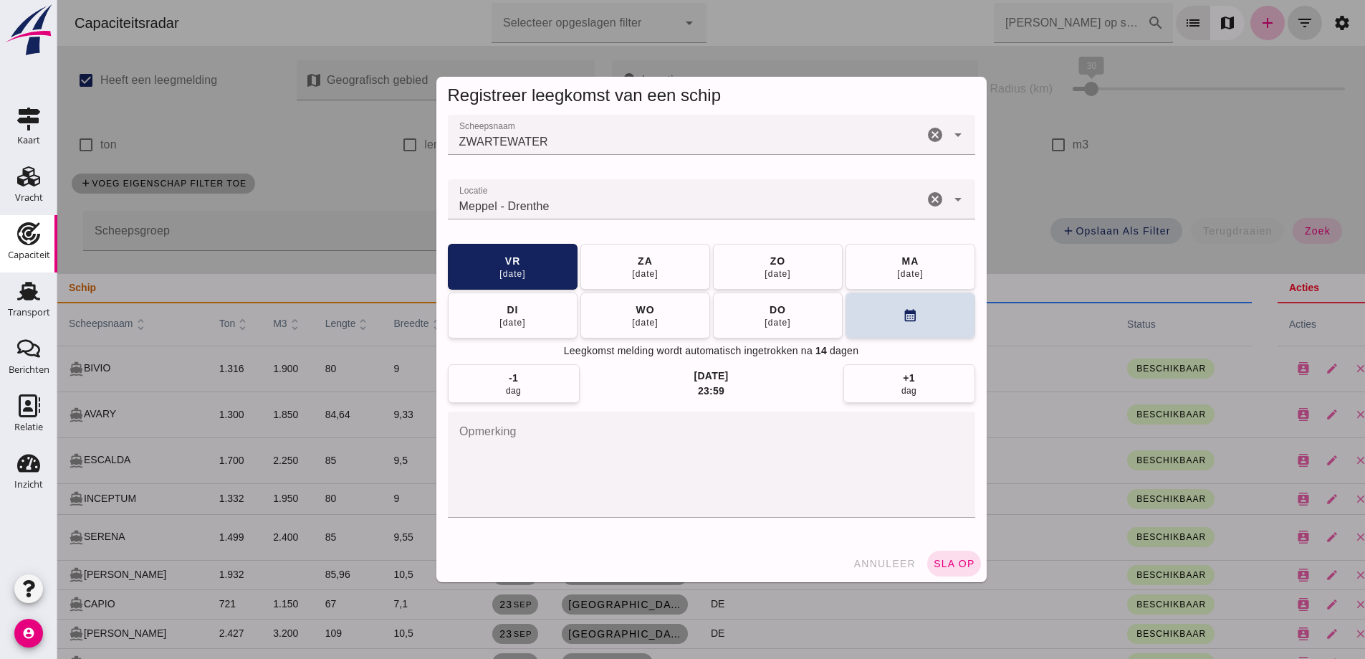
drag, startPoint x: 951, startPoint y: 570, endPoint x: 944, endPoint y: 564, distance: 9.6
click at [950, 570] on button "sla op" at bounding box center [954, 563] width 54 height 26
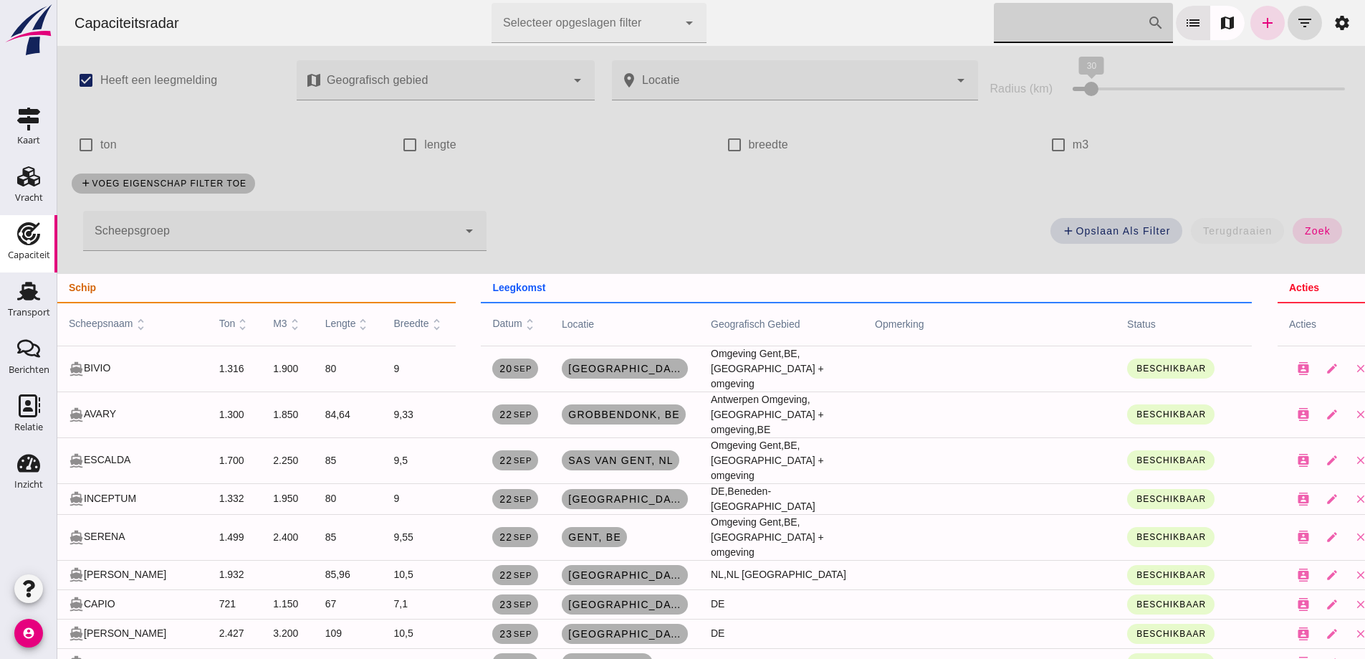
click at [1096, 24] on input "Zoek op scheepsnaam" at bounding box center [1070, 23] width 153 height 40
click at [1261, 28] on icon "add" at bounding box center [1267, 22] width 17 height 17
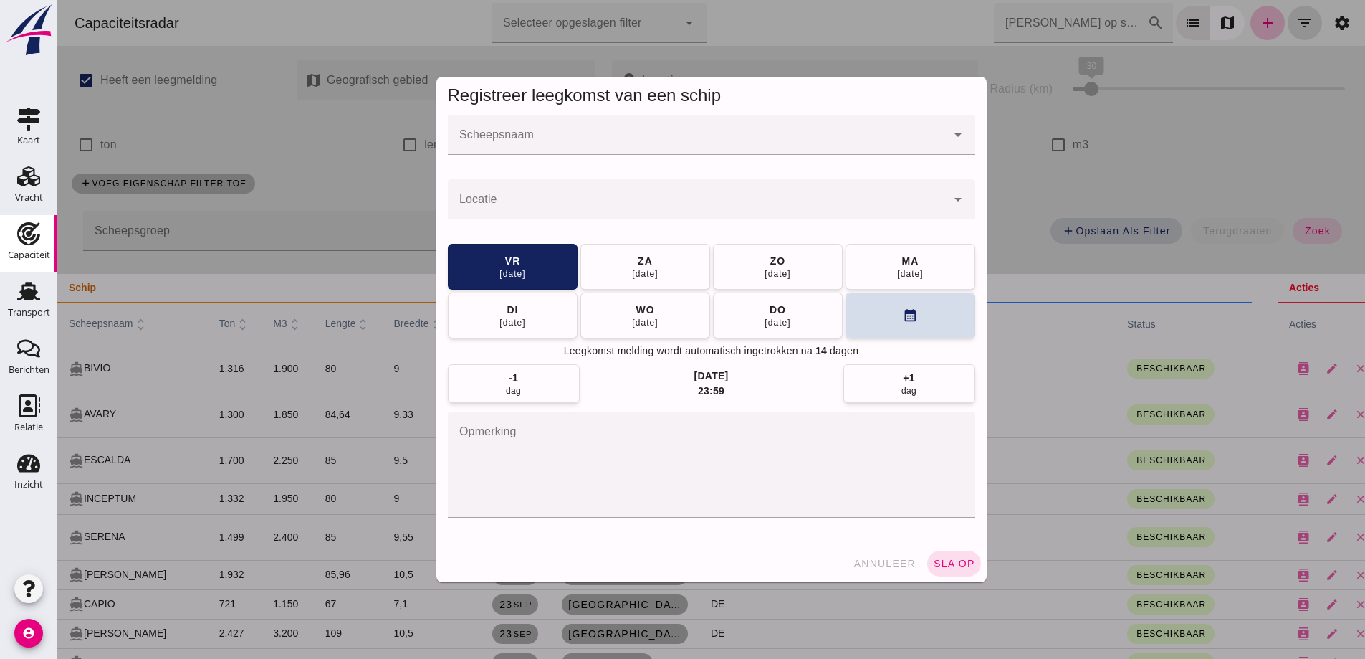
click at [757, 140] on input "Scheepsnaam" at bounding box center [697, 141] width 499 height 17
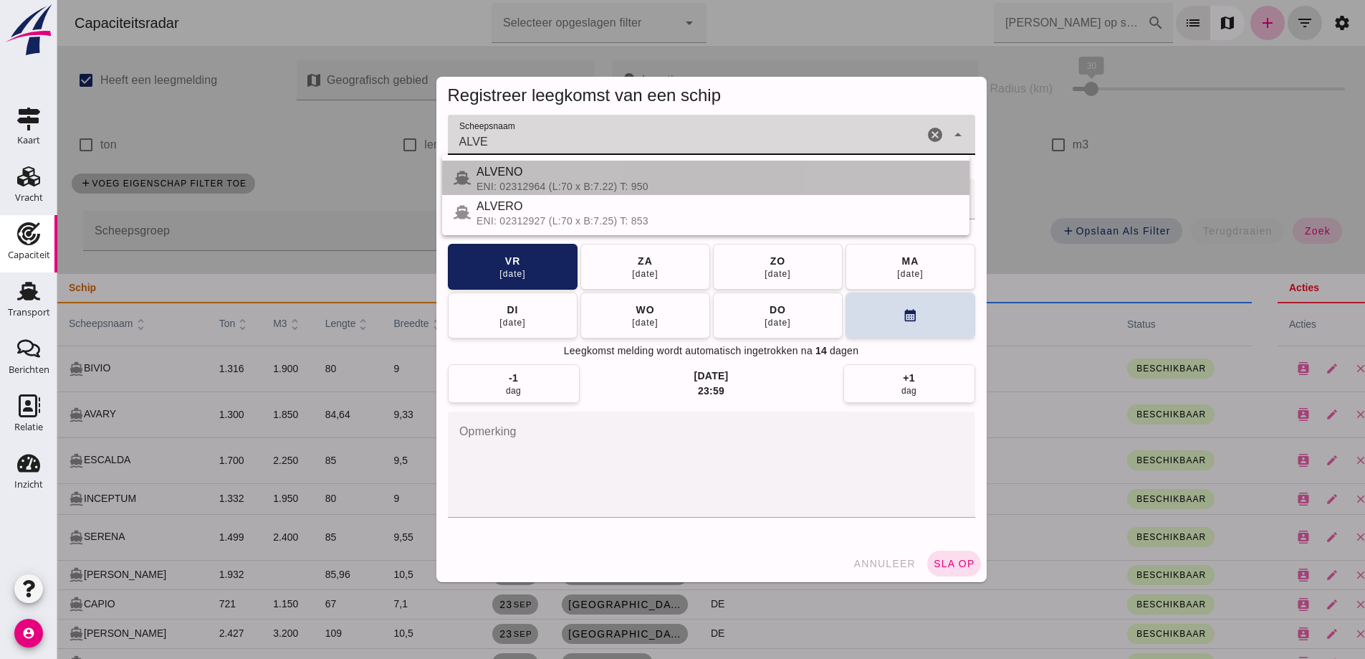
click at [532, 185] on div "ENI: 02312964 (L:70 x B:7.22) T: 950" at bounding box center [718, 186] width 482 height 11
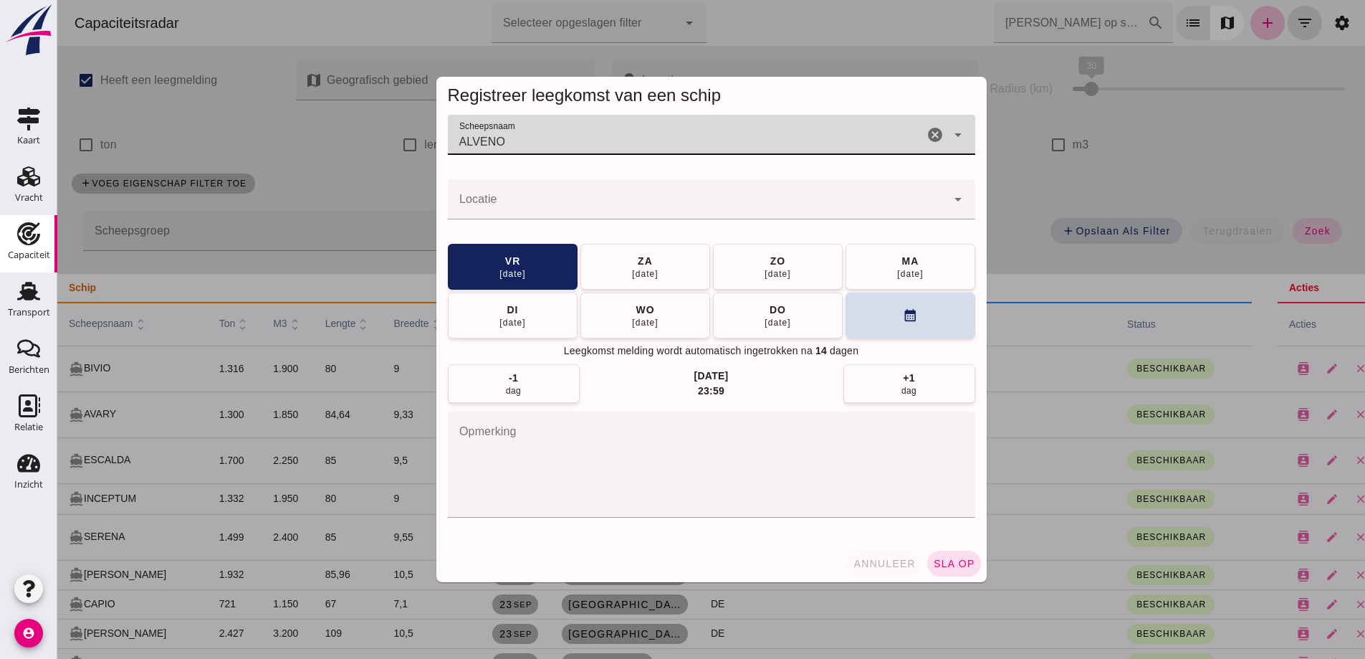
type input "ALVENO"
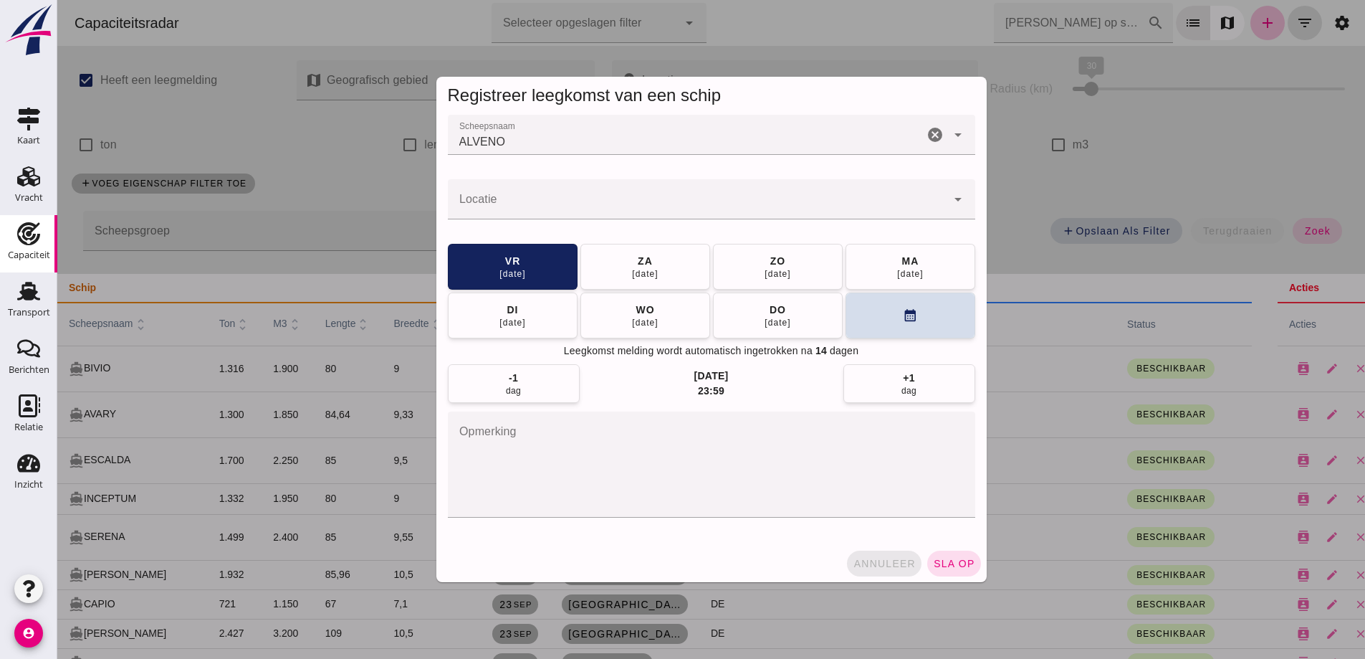
click at [891, 554] on button "annuleer" at bounding box center [884, 563] width 75 height 26
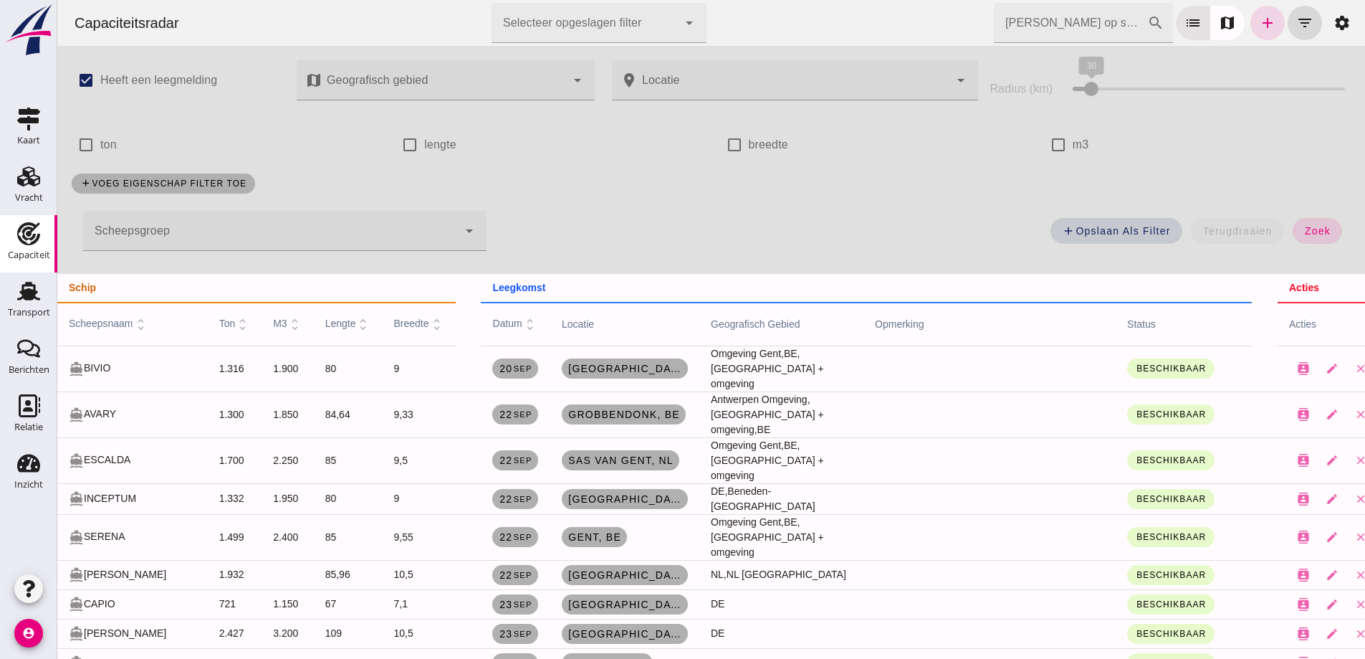
click at [1089, 24] on input "Zoek op scheepsnaam" at bounding box center [1070, 23] width 153 height 40
type input "ALVENO"
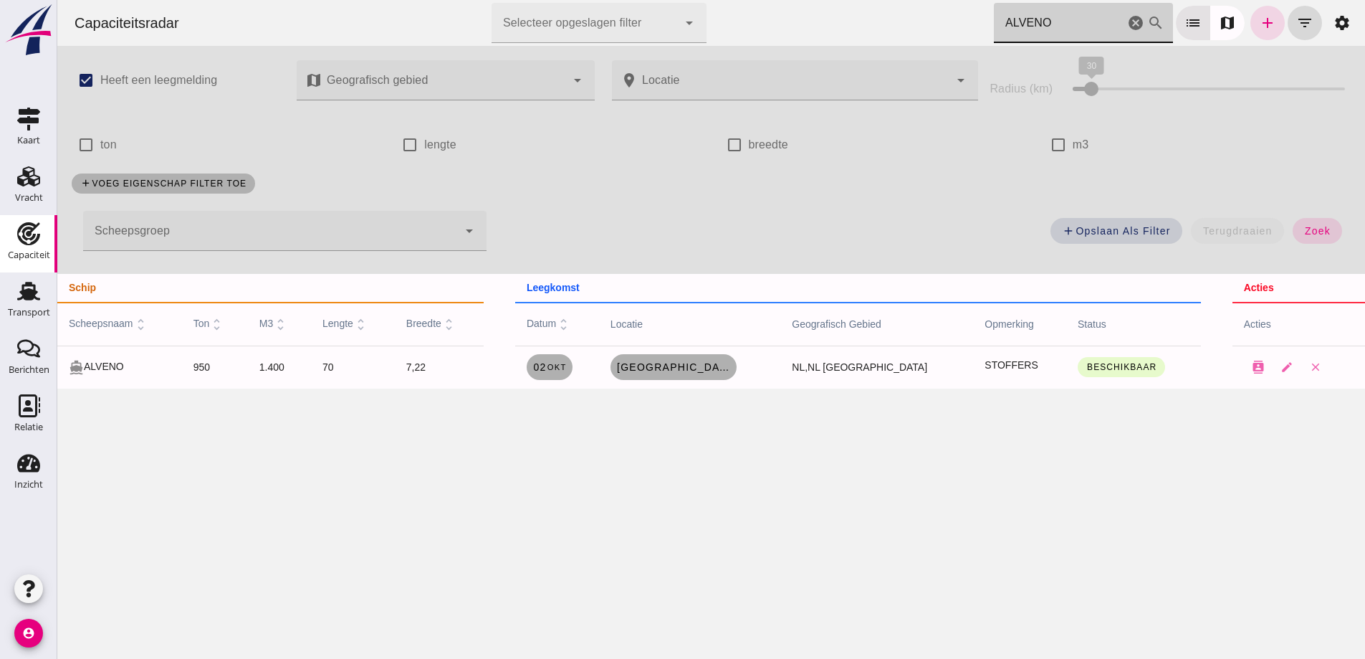
click at [1127, 23] on icon "cancel" at bounding box center [1135, 22] width 17 height 17
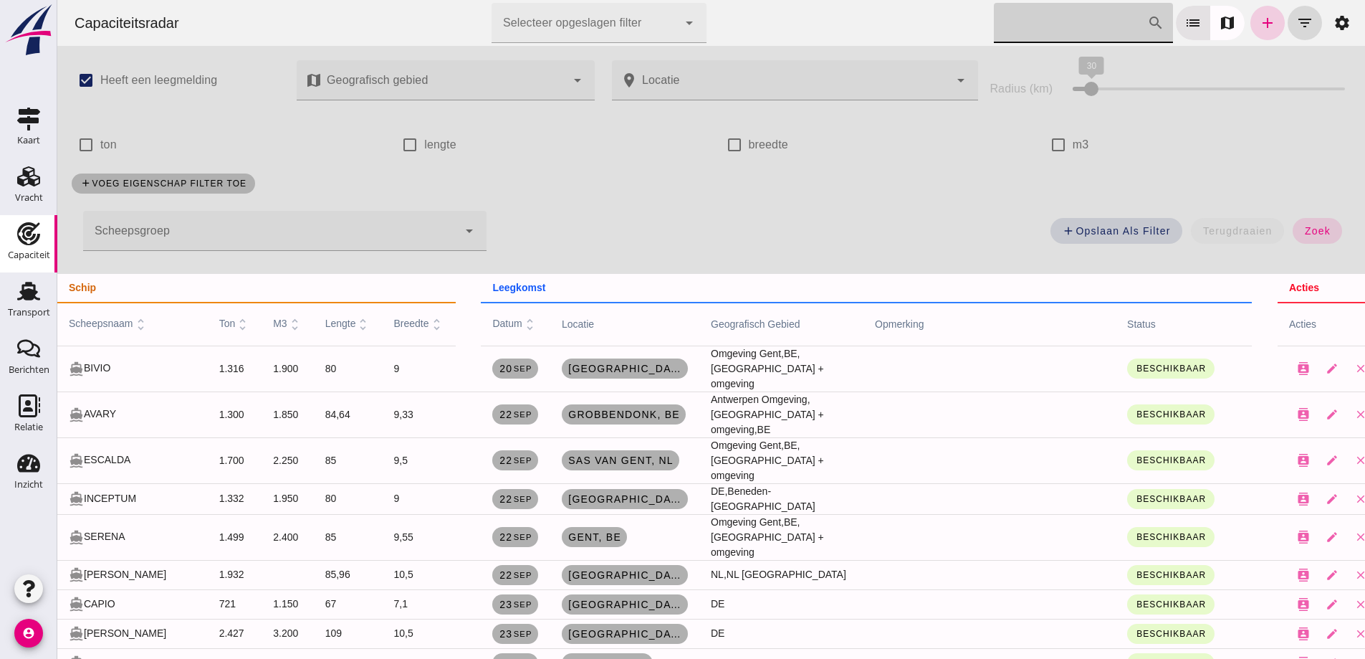
click at [1259, 27] on icon "add" at bounding box center [1267, 22] width 17 height 17
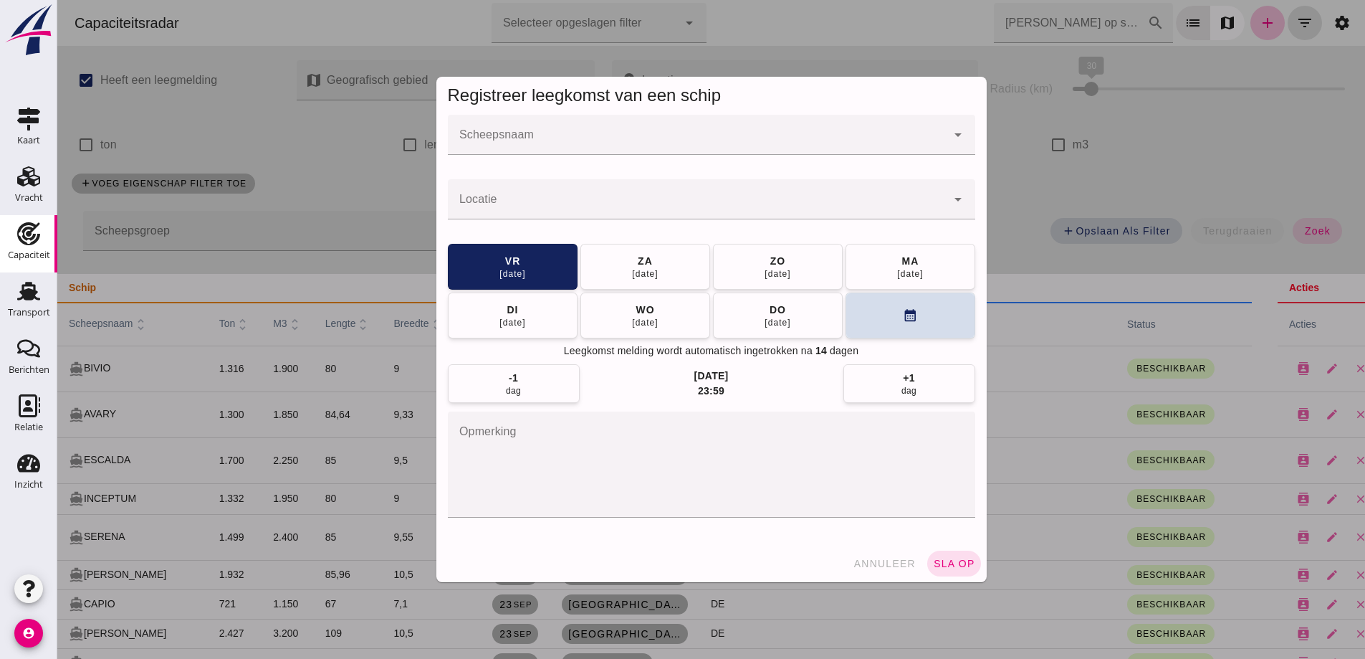
click at [540, 137] on input "Scheepsnaam" at bounding box center [697, 141] width 499 height 17
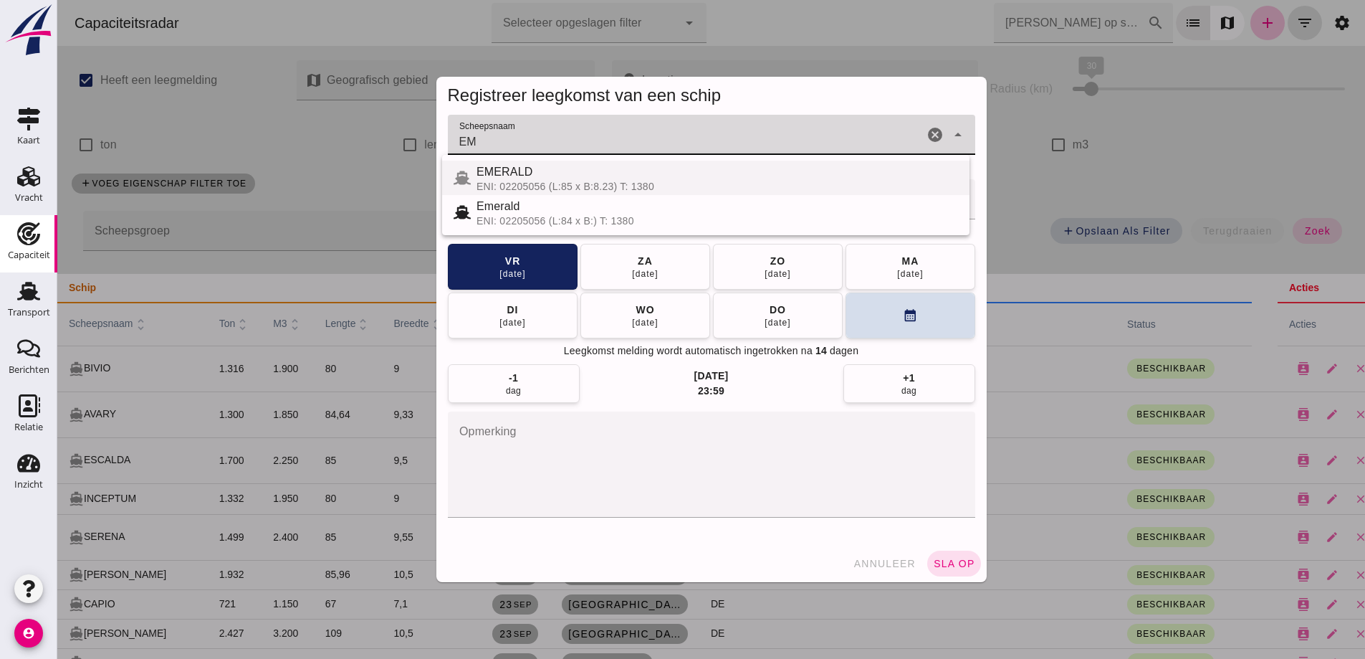
click at [545, 179] on div "EMERALD" at bounding box center [718, 171] width 482 height 17
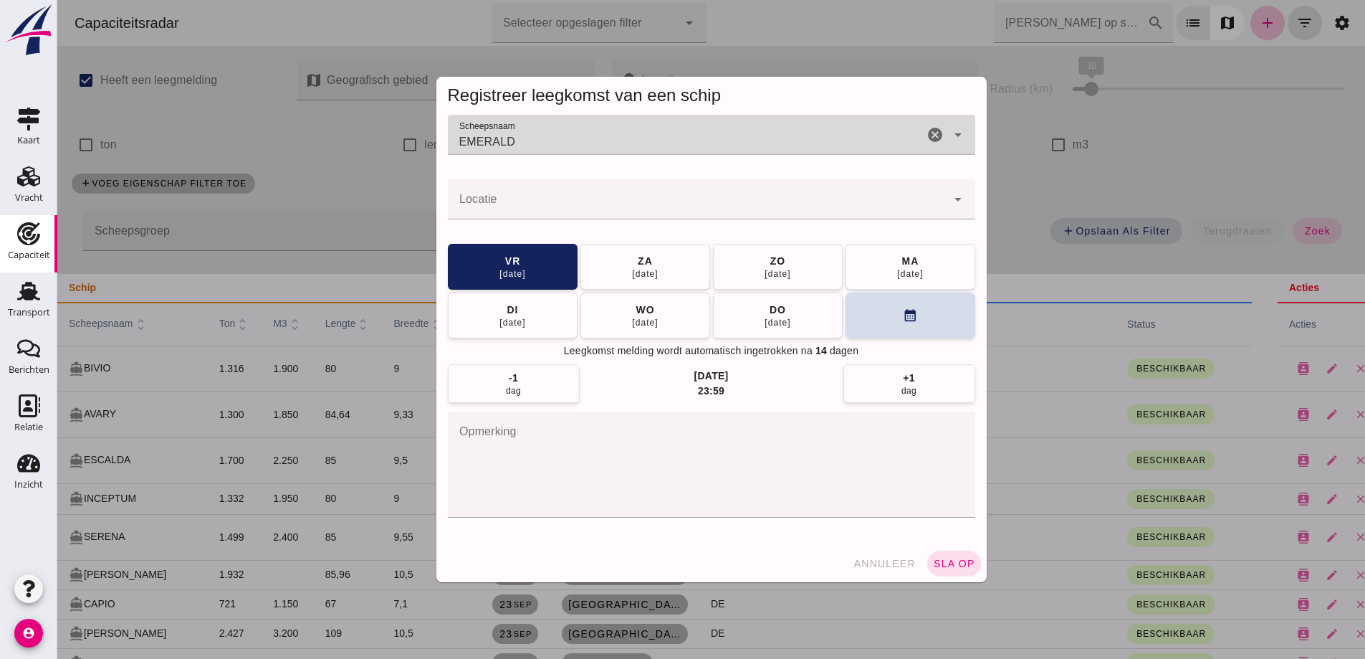
type input "EMERALD"
click at [566, 206] on input "Locatie" at bounding box center [697, 206] width 499 height 17
click at [573, 202] on input "Locatie" at bounding box center [697, 206] width 499 height 17
click at [492, 199] on input "Locatie" at bounding box center [697, 206] width 499 height 17
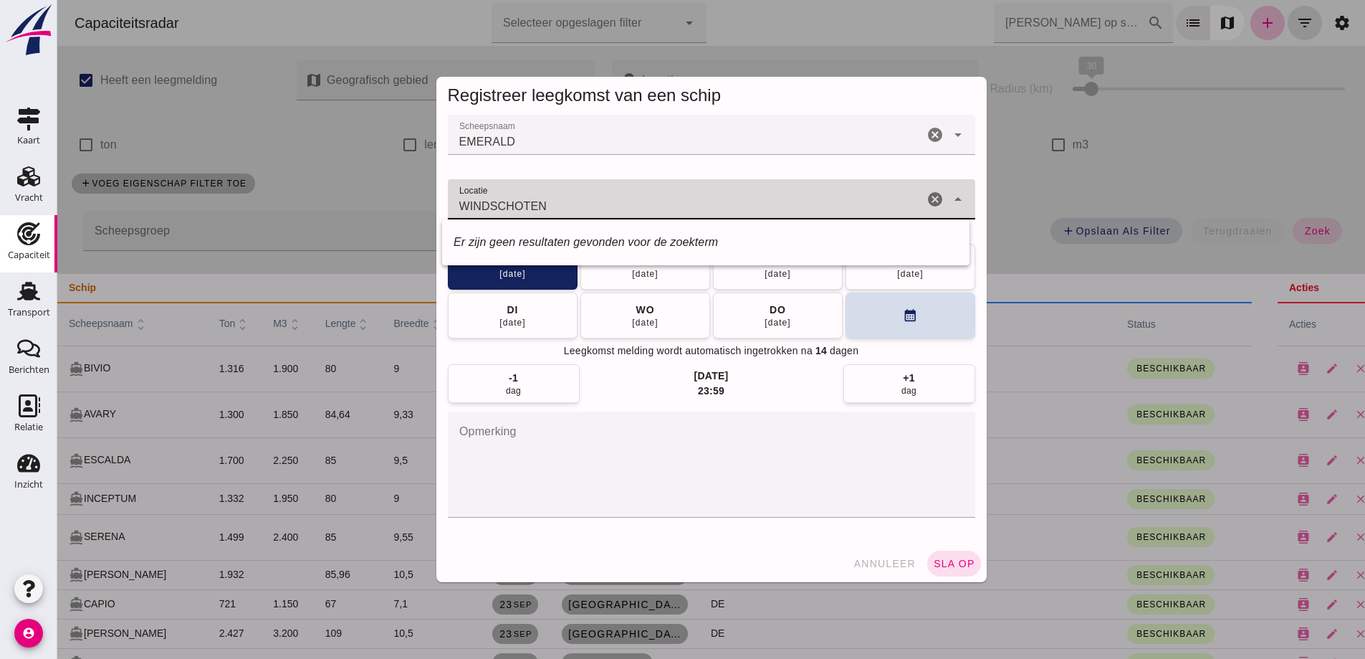
drag, startPoint x: 569, startPoint y: 208, endPoint x: 430, endPoint y: 191, distance: 140.0
click at [436, 192] on div "Scheepsnaam Scheepsnaam EMERALD EMERALD cancel arrow_drop_down Locatie Locatie …" at bounding box center [711, 330] width 550 height 430
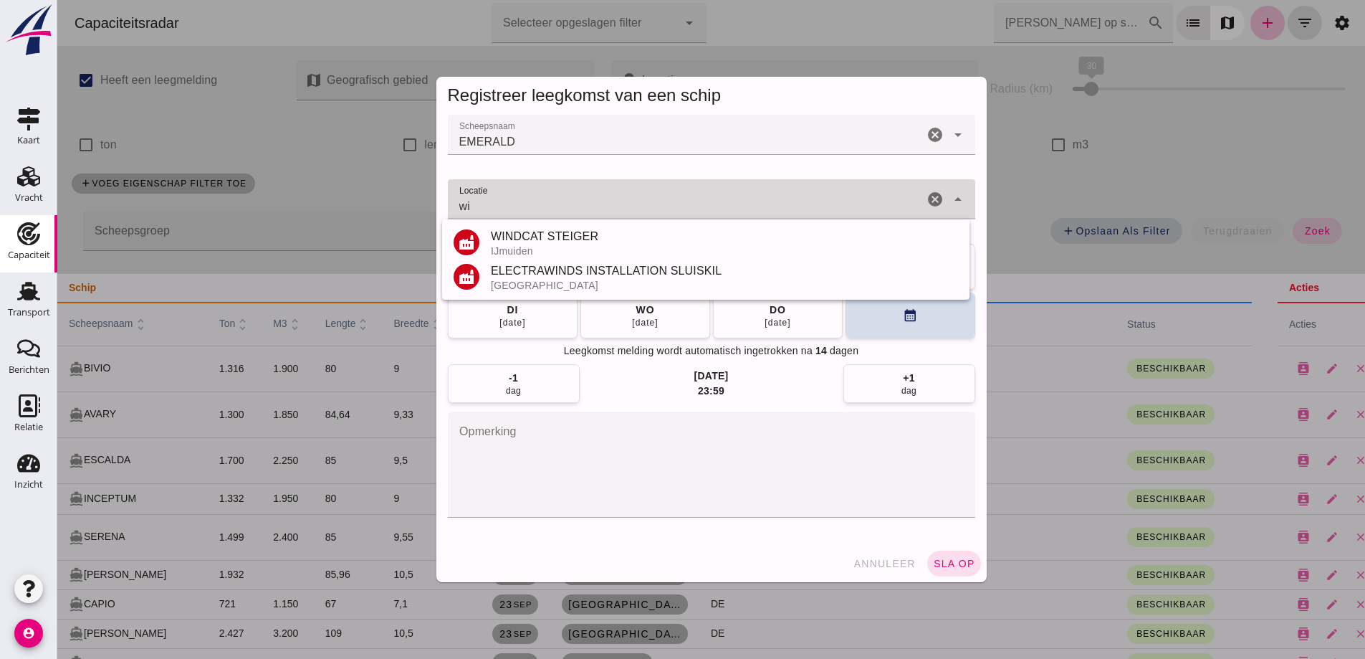
type input "w"
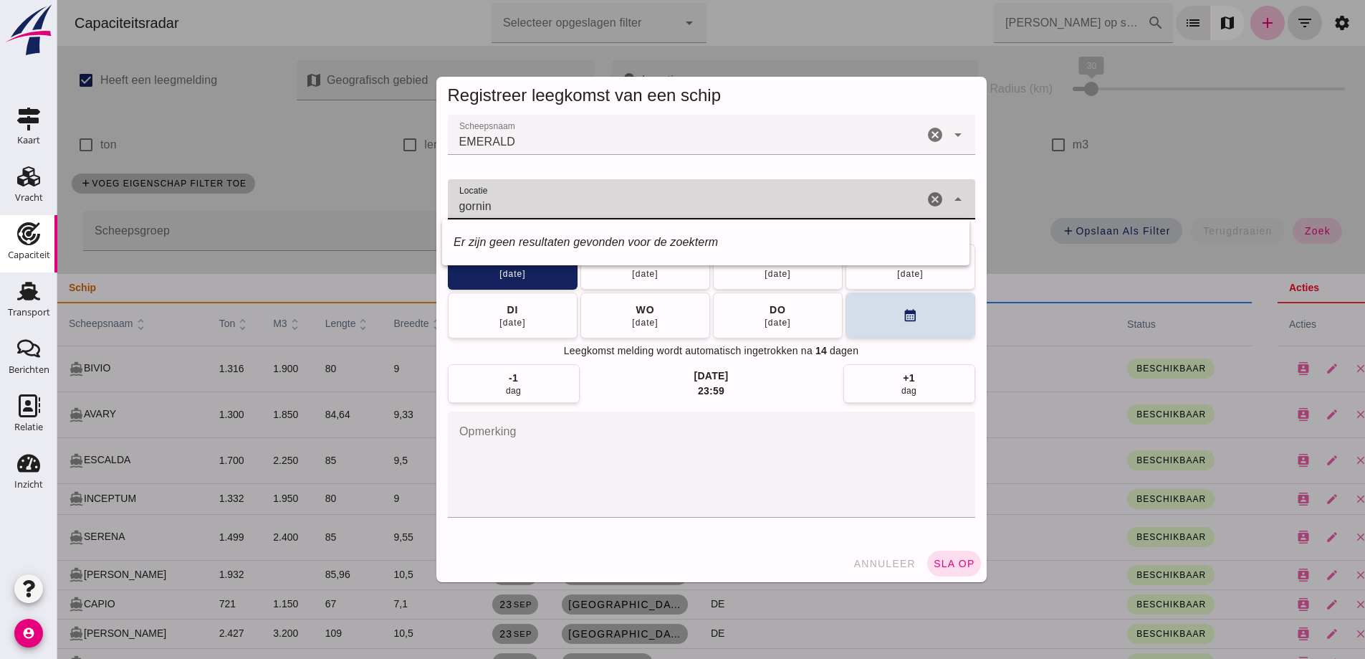
drag, startPoint x: 492, startPoint y: 205, endPoint x: 450, endPoint y: 205, distance: 41.6
click at [450, 205] on input "gornin" at bounding box center [686, 206] width 476 height 17
click at [558, 242] on div "LOSWALLEN Groningen" at bounding box center [724, 236] width 467 height 17
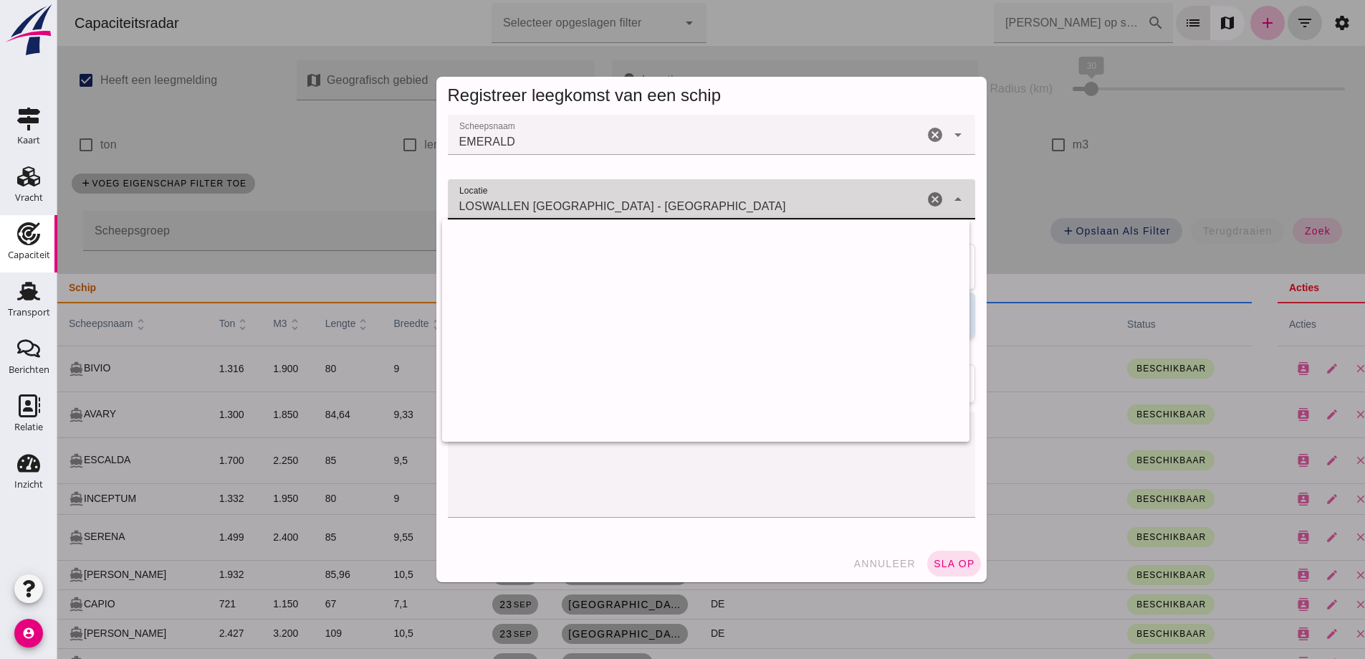
drag, startPoint x: 592, startPoint y: 208, endPoint x: 338, endPoint y: 154, distance: 260.0
click at [338, 154] on div "Registreer leegkomst van een schip Scheepsnaam Scheepsnaam EMERALD EMERALD canc…" at bounding box center [711, 329] width 1308 height 659
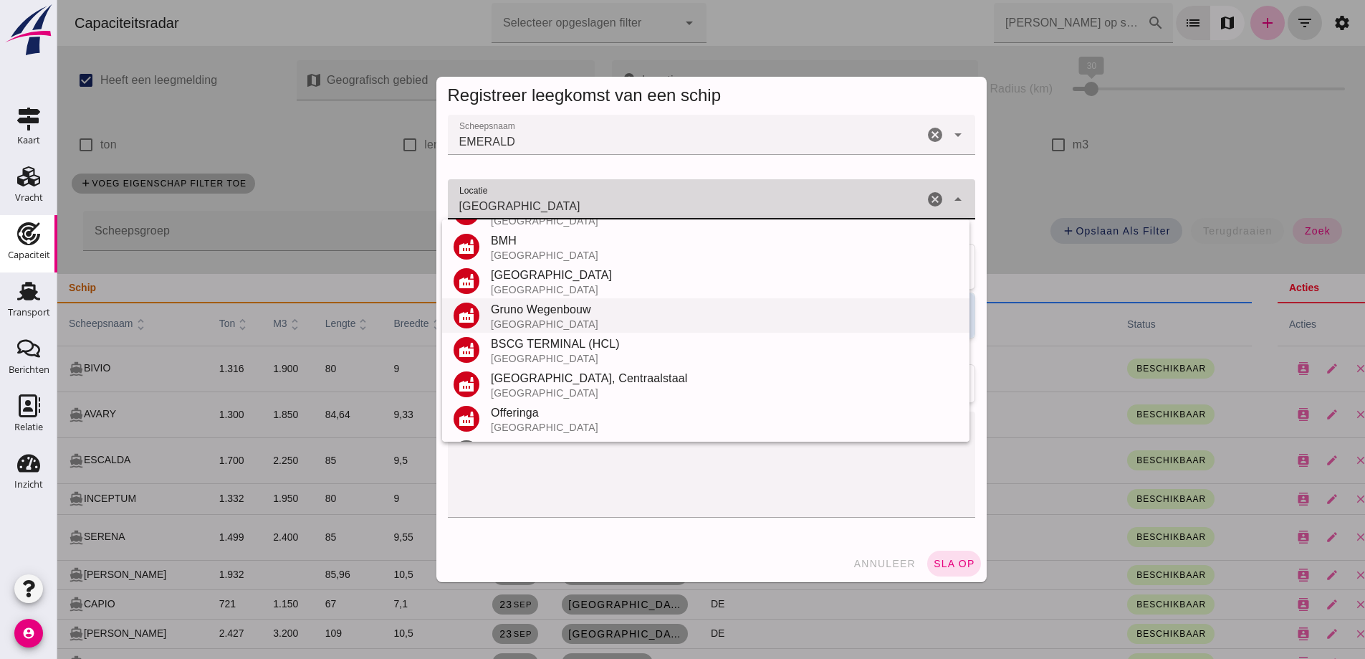
scroll to position [168, 0]
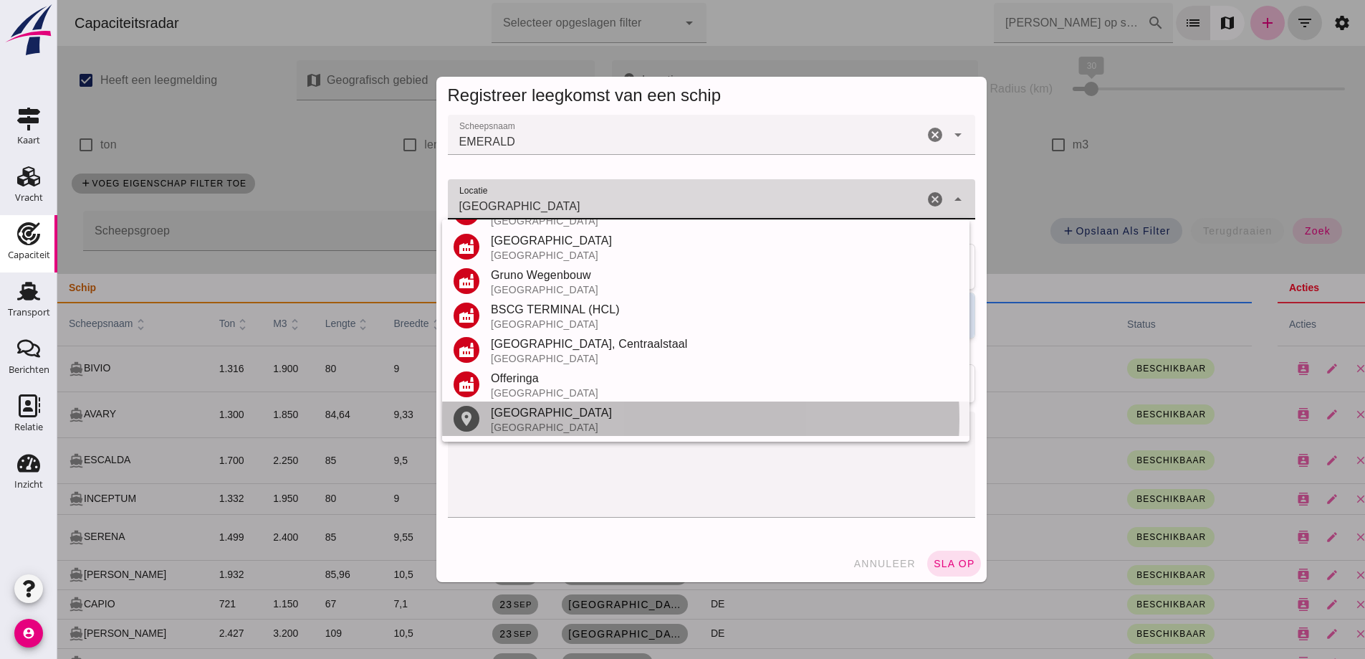
click at [507, 429] on div "Nederland" at bounding box center [724, 426] width 467 height 11
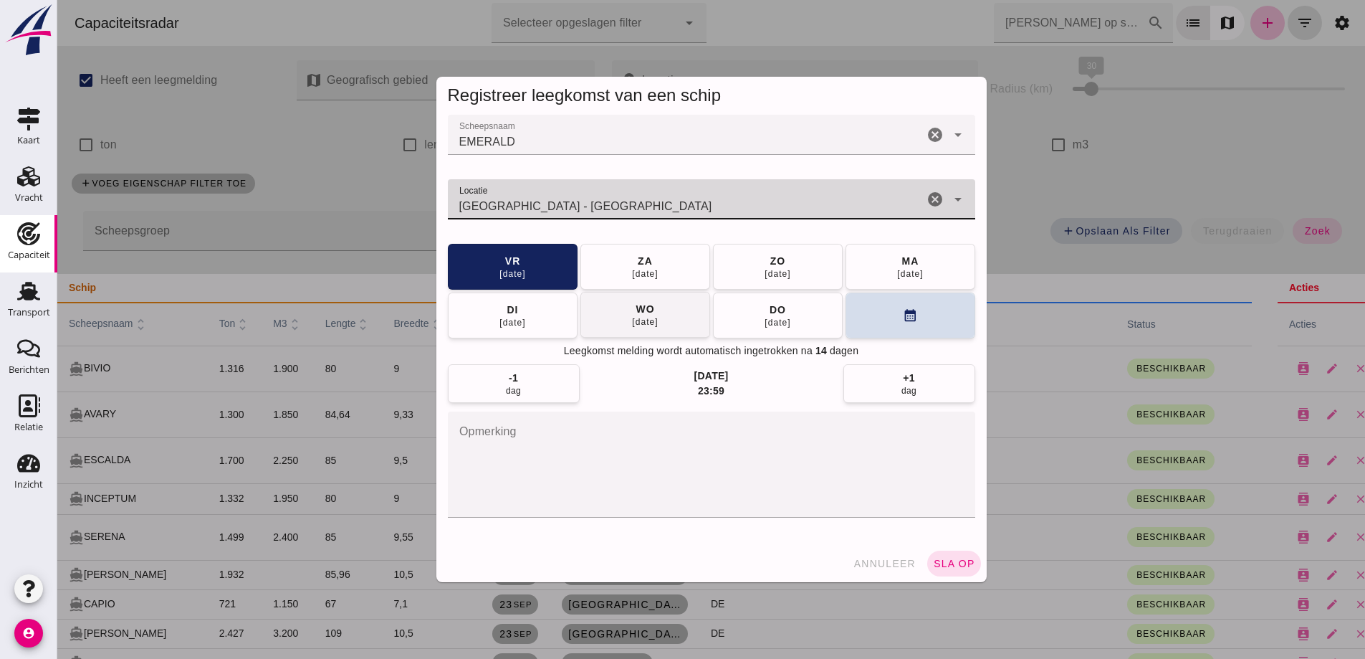
type input "Groningen - Groningen"
drag, startPoint x: 648, startPoint y: 312, endPoint x: 722, endPoint y: 351, distance: 83.3
click at [648, 313] on div "wo" at bounding box center [644, 309] width 19 height 14
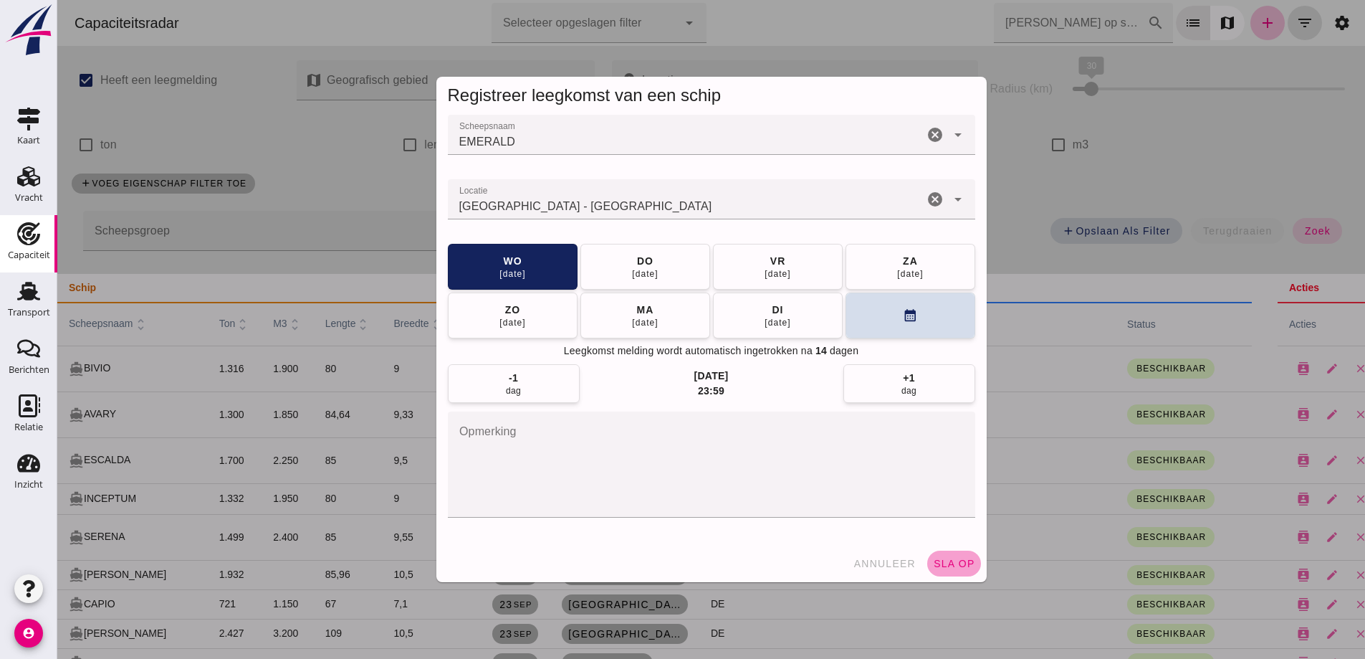
click at [939, 560] on span "sla op" at bounding box center [954, 563] width 42 height 11
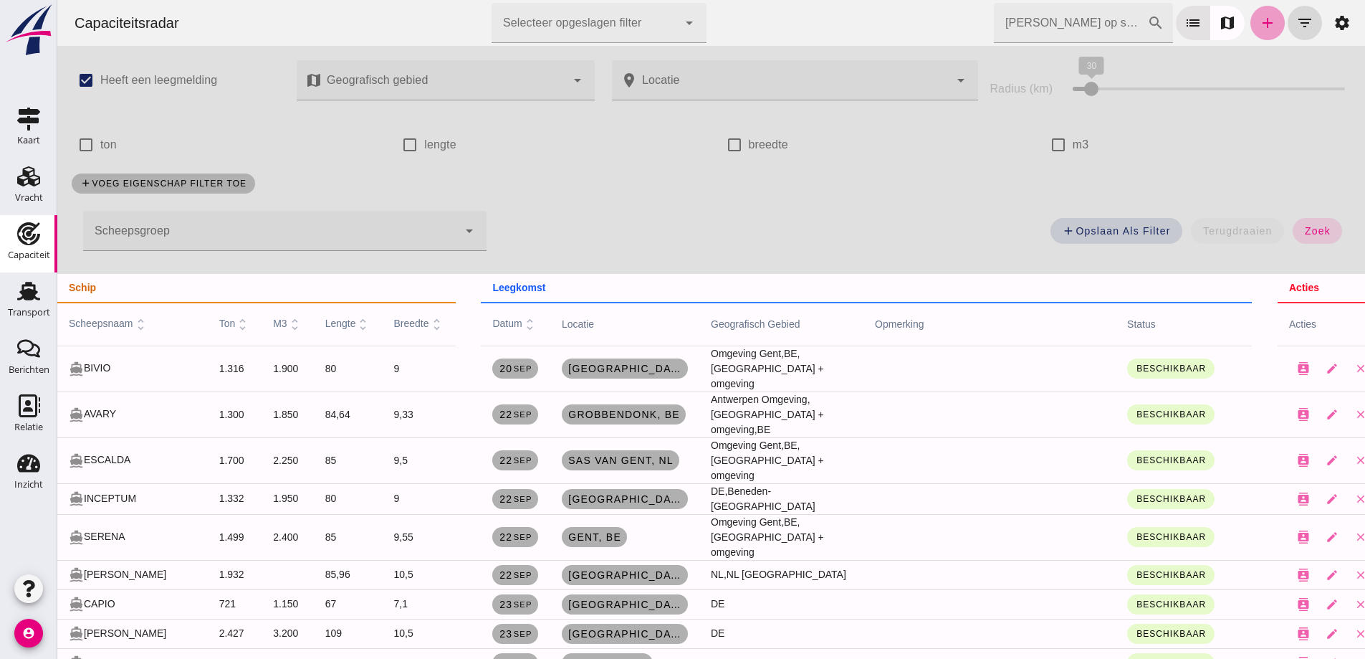
click at [1259, 20] on icon "add" at bounding box center [1267, 22] width 17 height 17
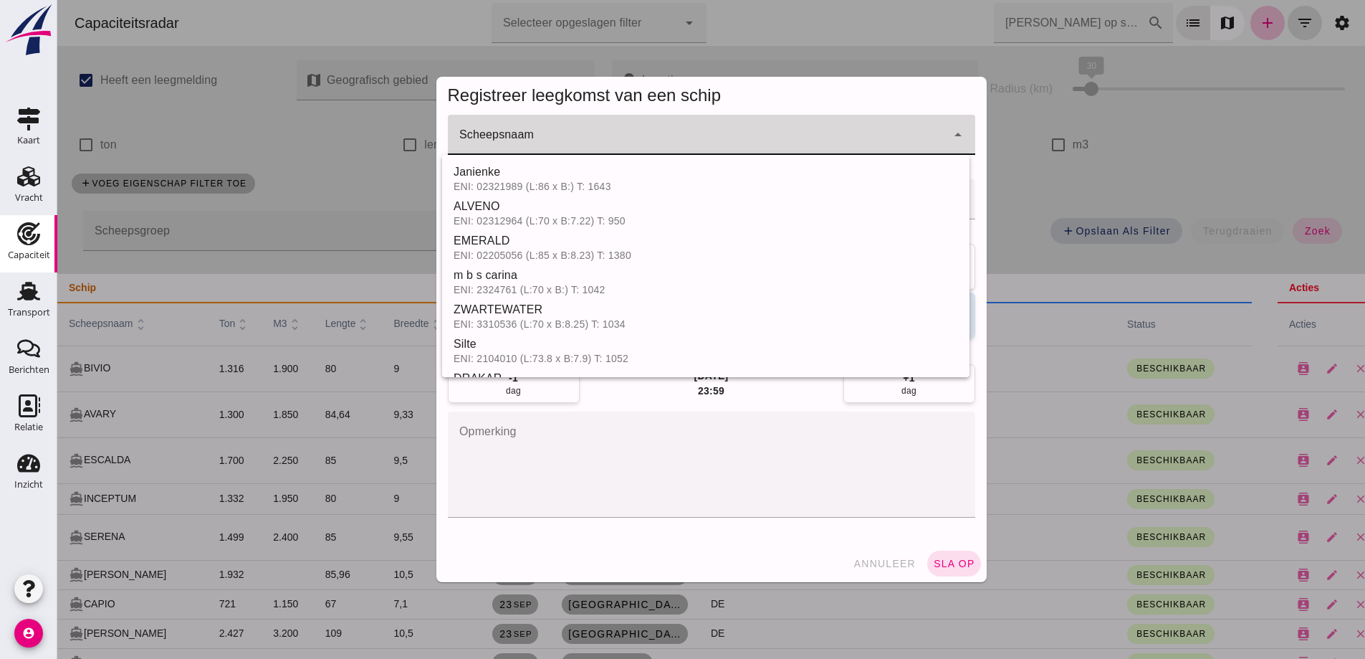
click at [794, 138] on input "Scheepsnaam" at bounding box center [697, 141] width 499 height 17
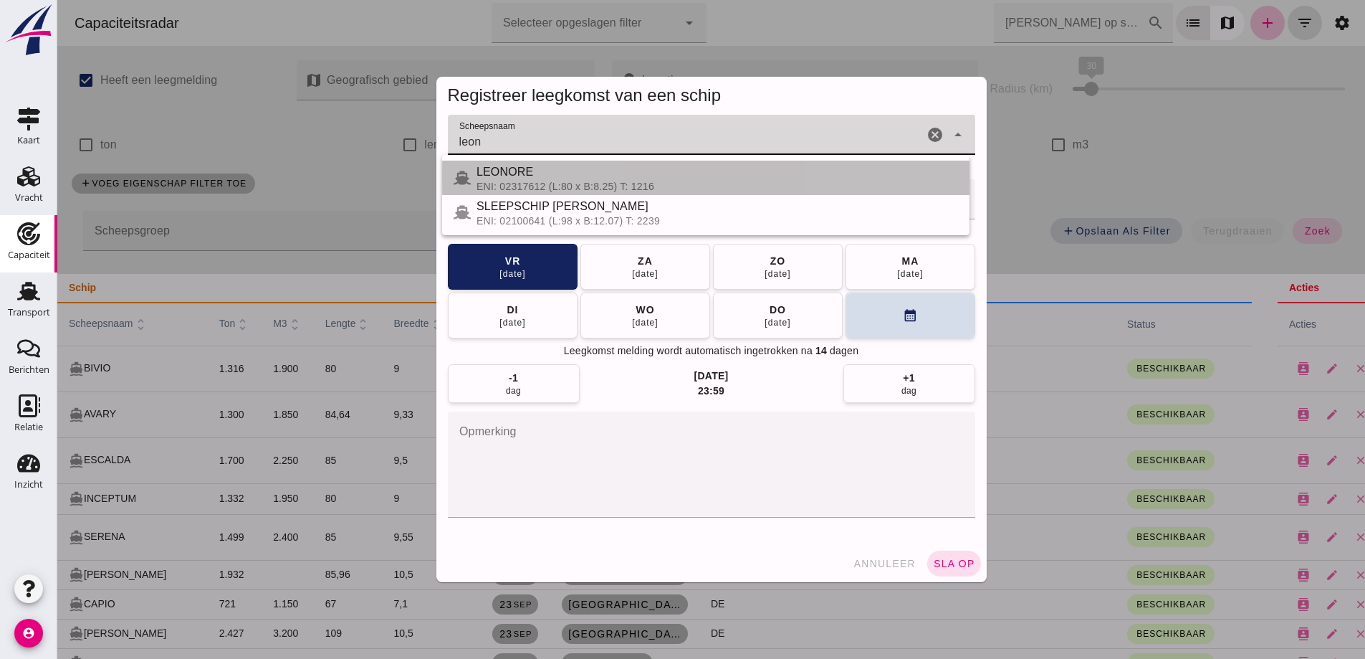
click at [617, 177] on div "LEONORE" at bounding box center [718, 171] width 482 height 17
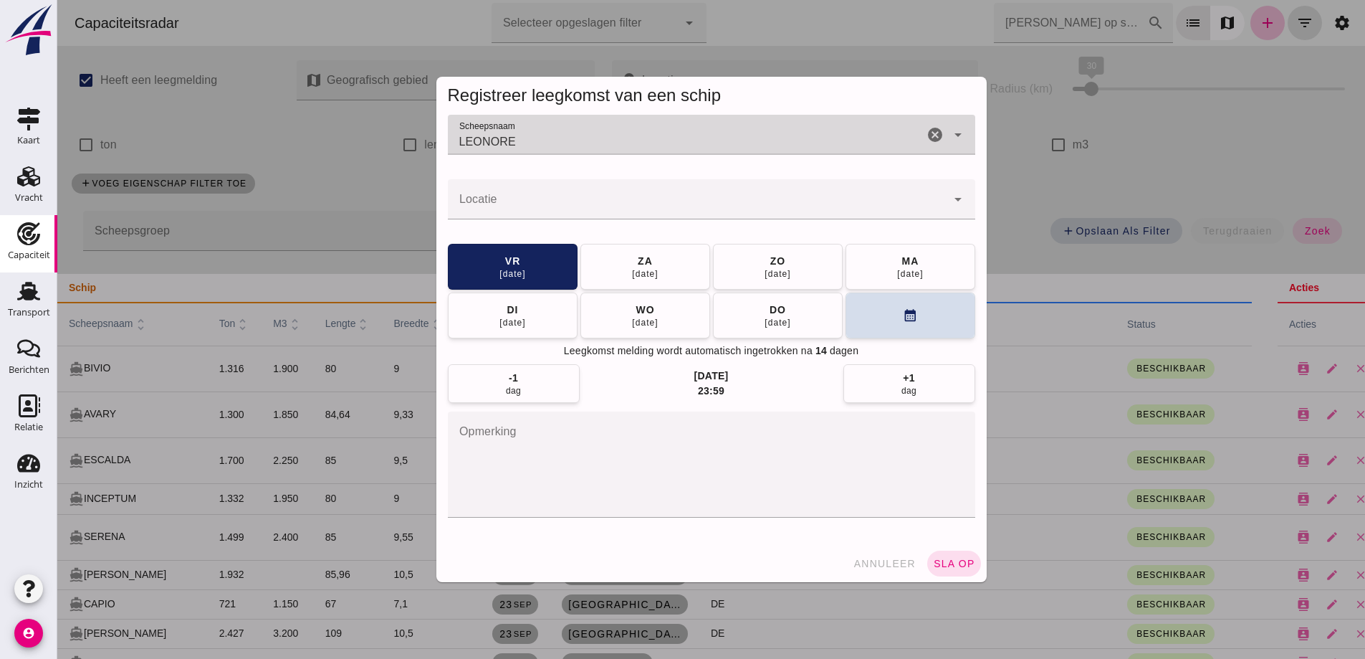
type input "LEONORE"
click at [669, 206] on input "Locatie" at bounding box center [697, 206] width 499 height 17
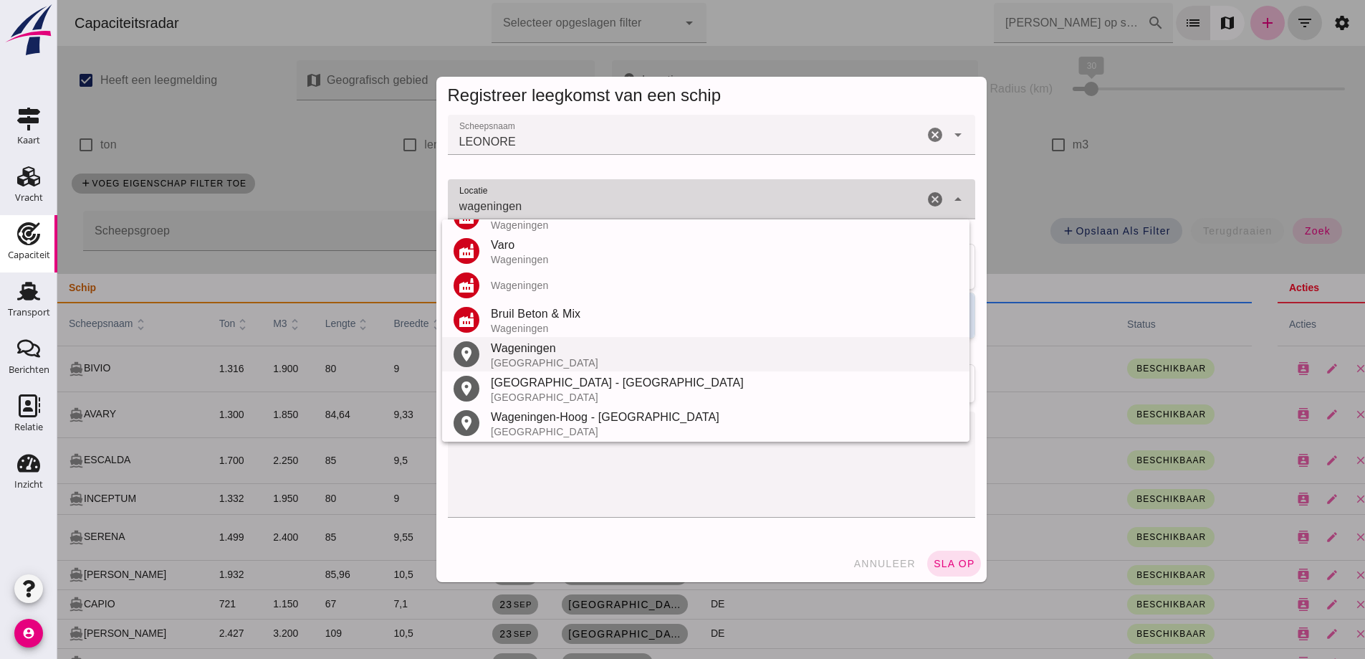
scroll to position [168, 0]
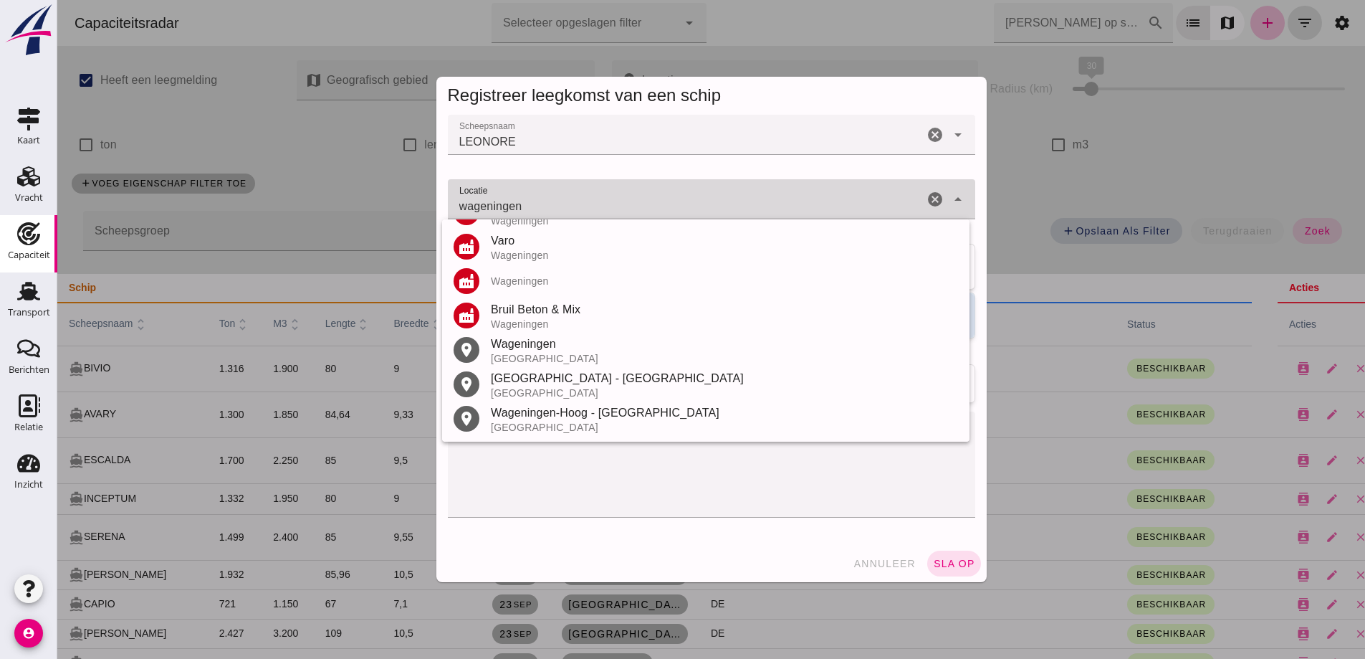
click at [532, 361] on div "Nederland" at bounding box center [724, 358] width 467 height 11
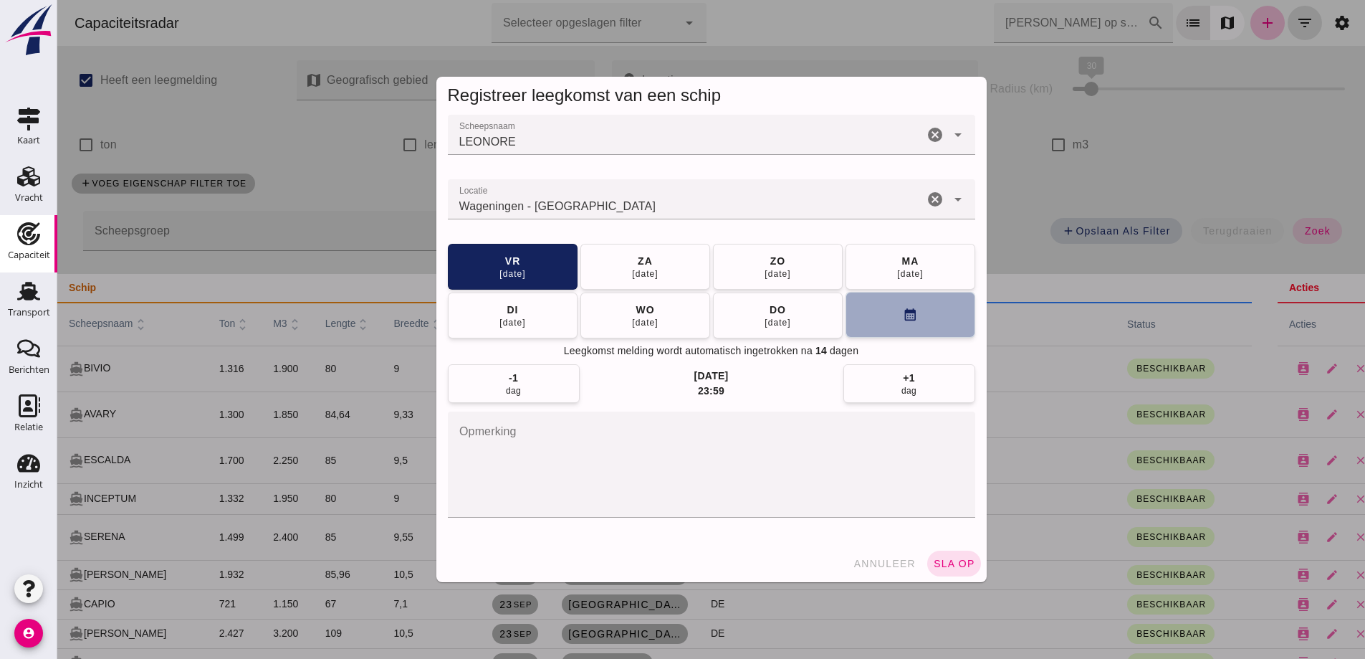
click at [917, 319] on button "calendar_month" at bounding box center [911, 315] width 130 height 46
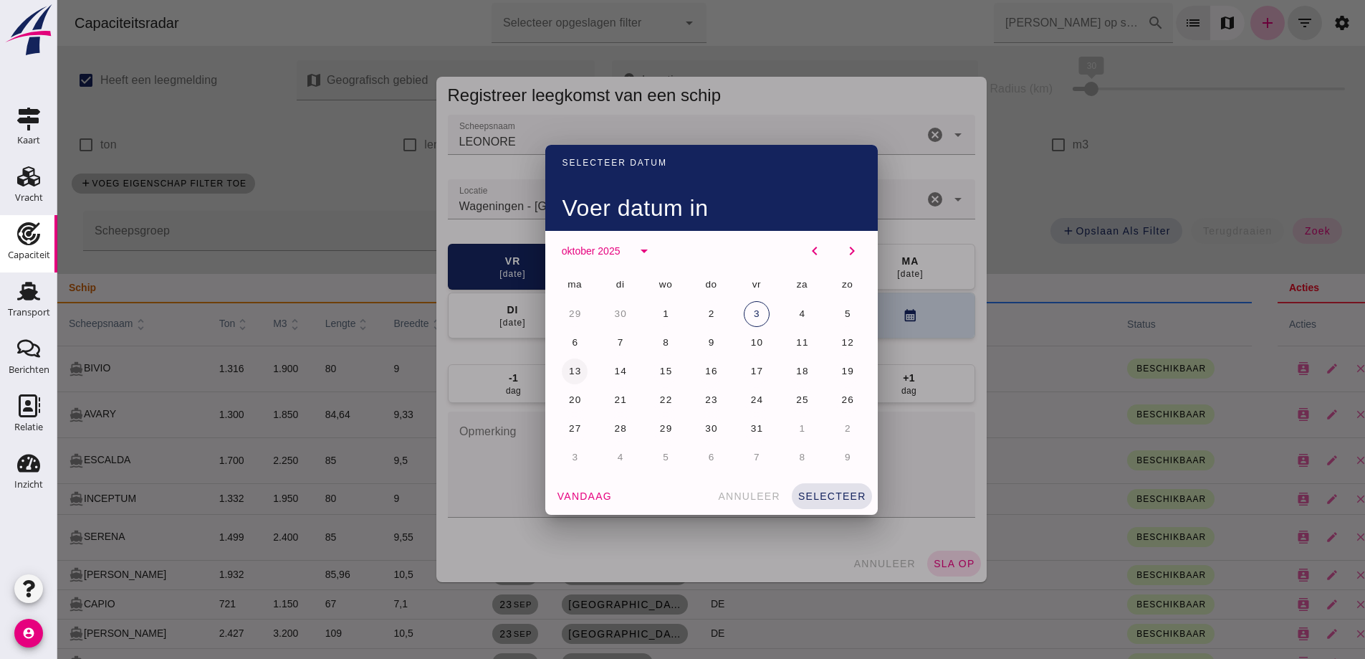
click at [570, 367] on span "13" at bounding box center [575, 370] width 14 height 11
click at [819, 498] on span "selecteer" at bounding box center [832, 495] width 69 height 11
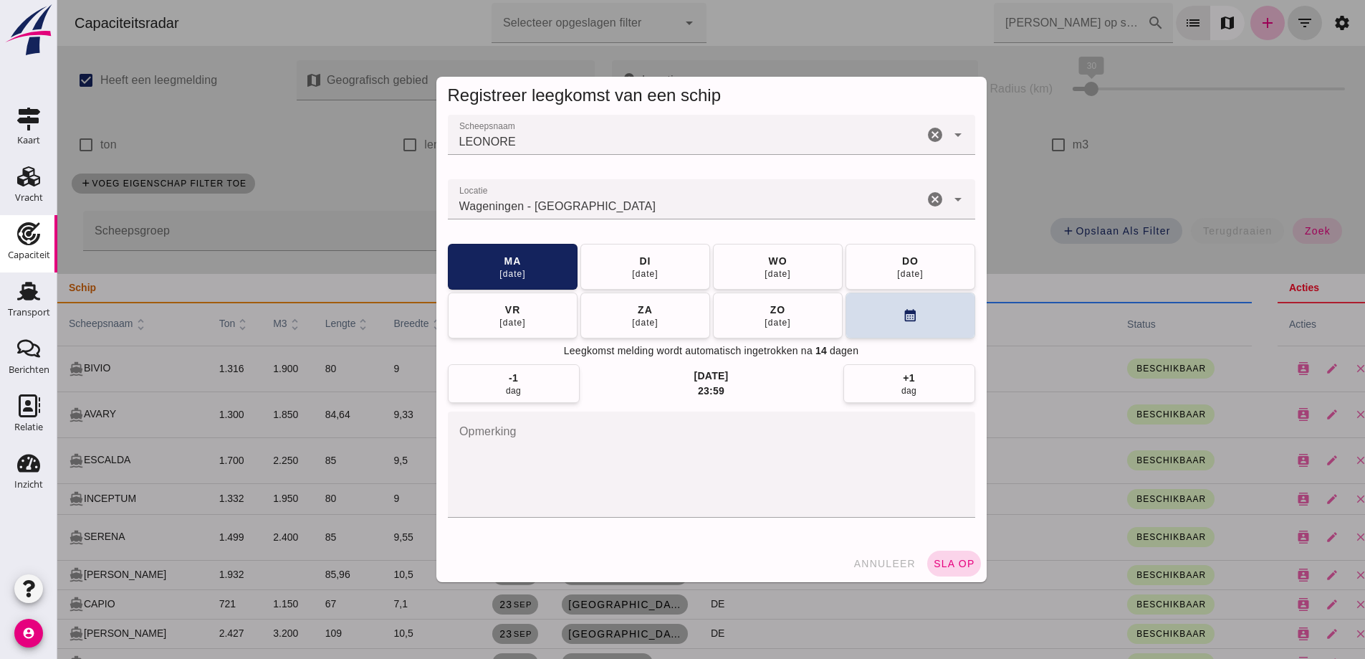
click at [959, 569] on button "sla op" at bounding box center [954, 563] width 54 height 26
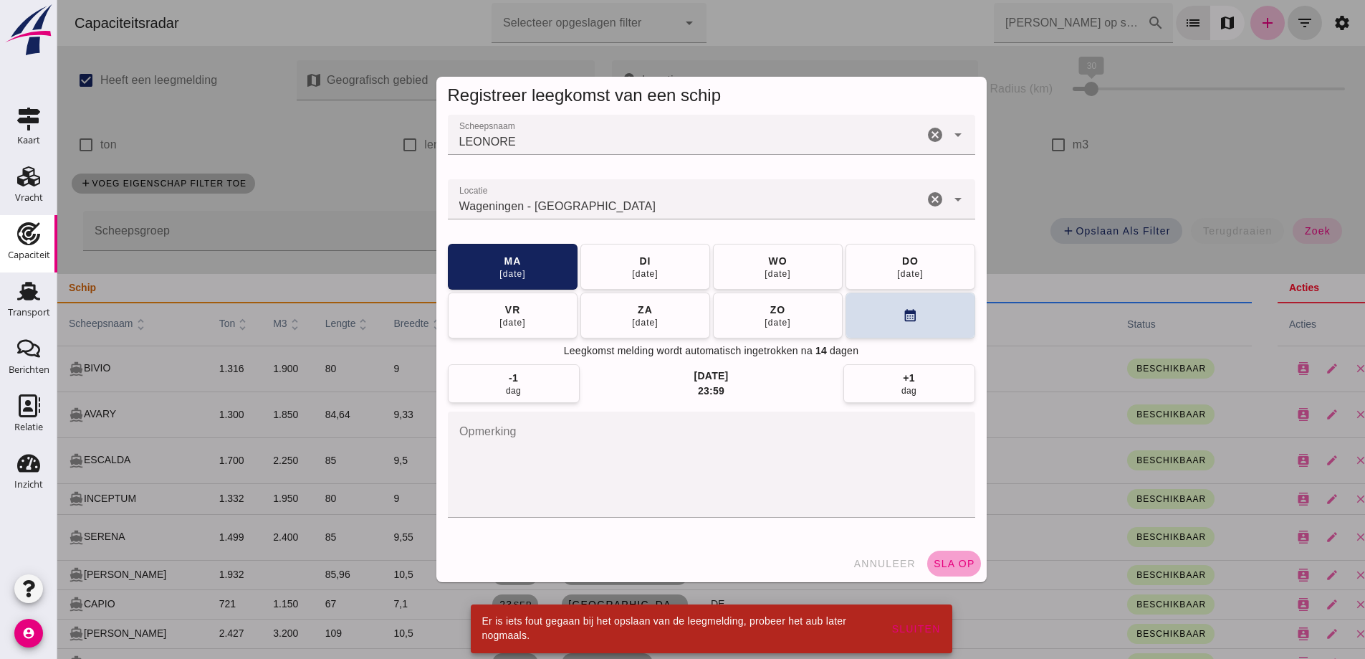
click at [933, 563] on span "sla op" at bounding box center [954, 563] width 42 height 11
click at [573, 203] on input "Wageningen - Gelderland" at bounding box center [686, 206] width 476 height 17
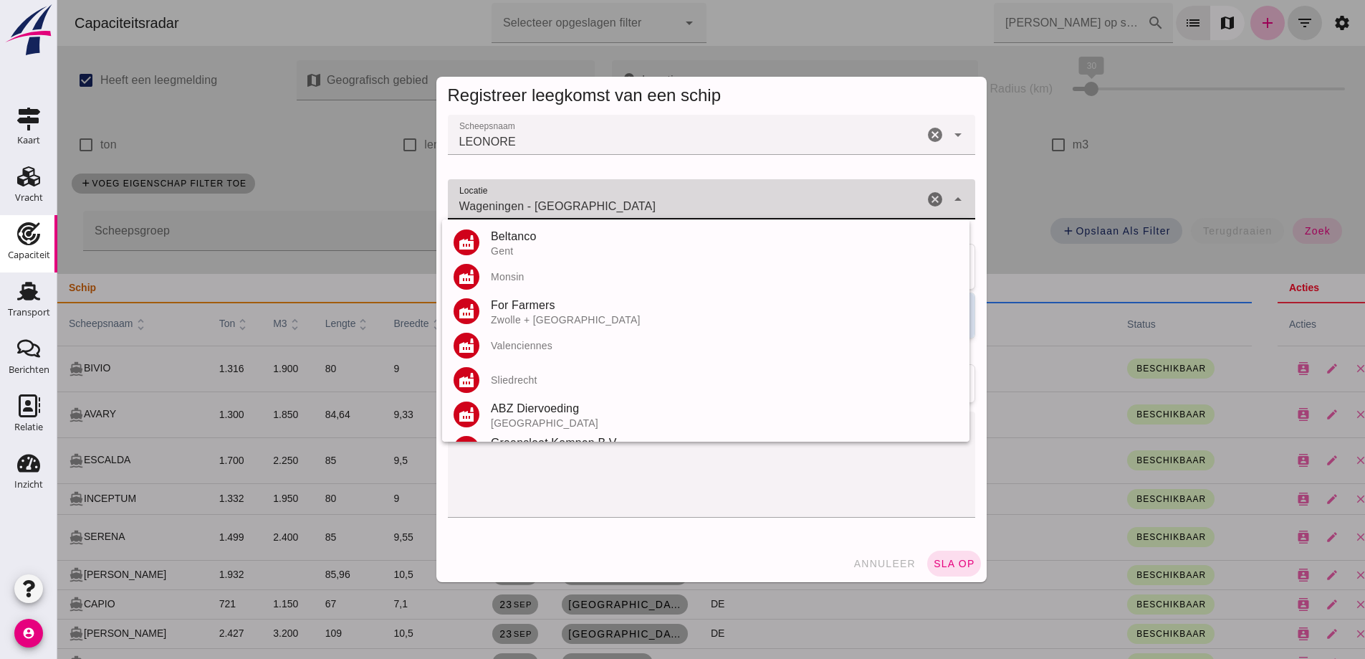
drag, startPoint x: 603, startPoint y: 209, endPoint x: 517, endPoint y: 196, distance: 86.2
click at [517, 196] on div "Wageningen - Gelderland Wageningen - Gelderland" at bounding box center [686, 199] width 476 height 40
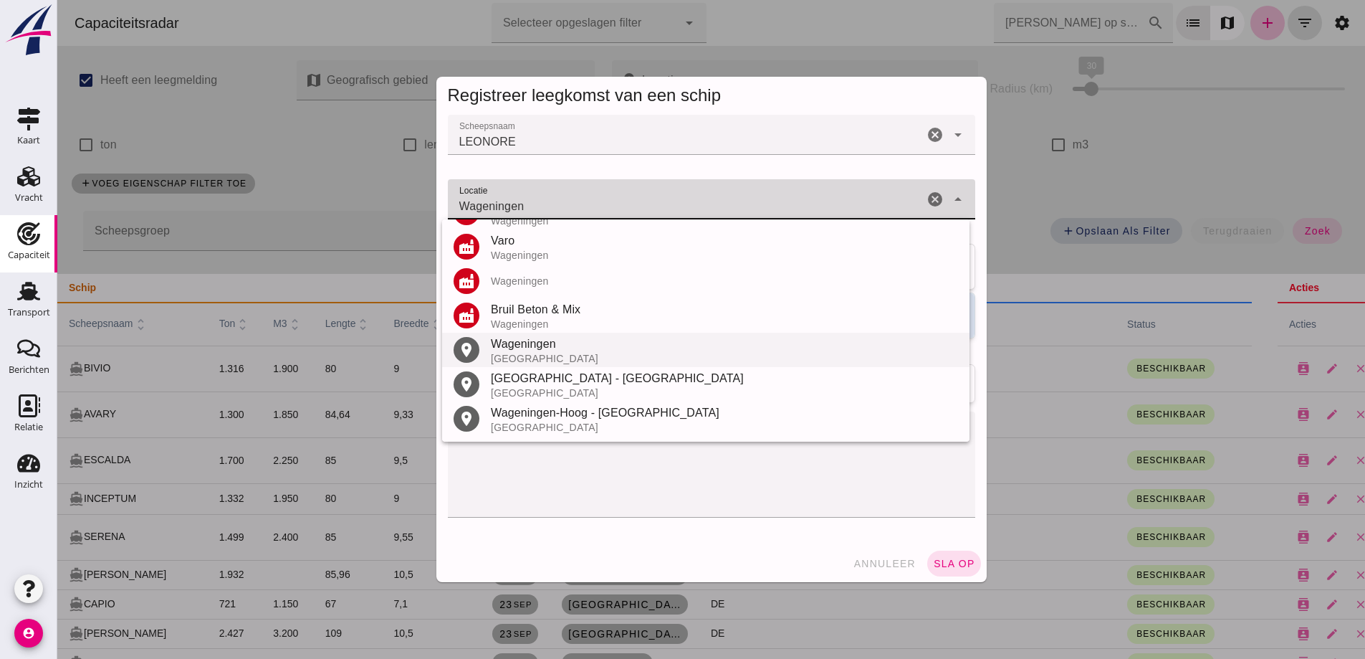
click at [515, 350] on div "Wageningen" at bounding box center [724, 343] width 467 height 17
type input "Wageningen - Gelderland"
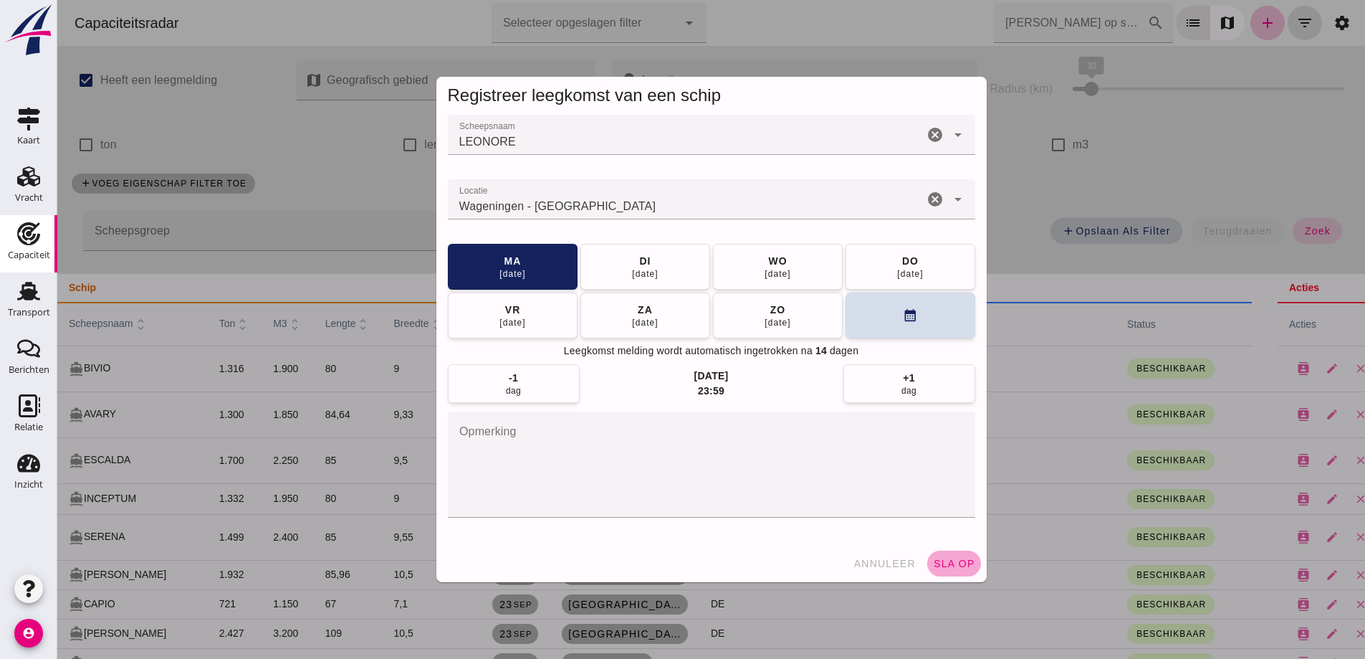
click at [949, 560] on span "sla op" at bounding box center [954, 563] width 42 height 11
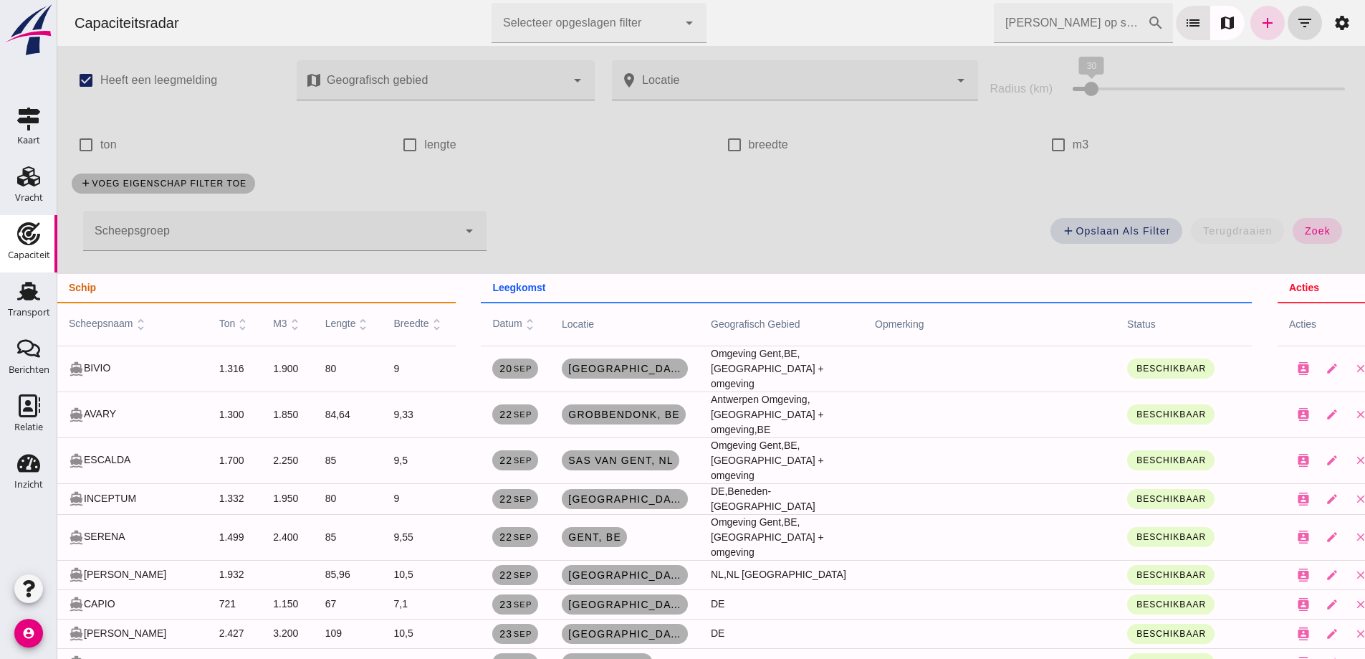
drag, startPoint x: 1253, startPoint y: 28, endPoint x: 1364, endPoint y: 88, distance: 127.0
click at [1259, 28] on icon "add" at bounding box center [1267, 22] width 17 height 17
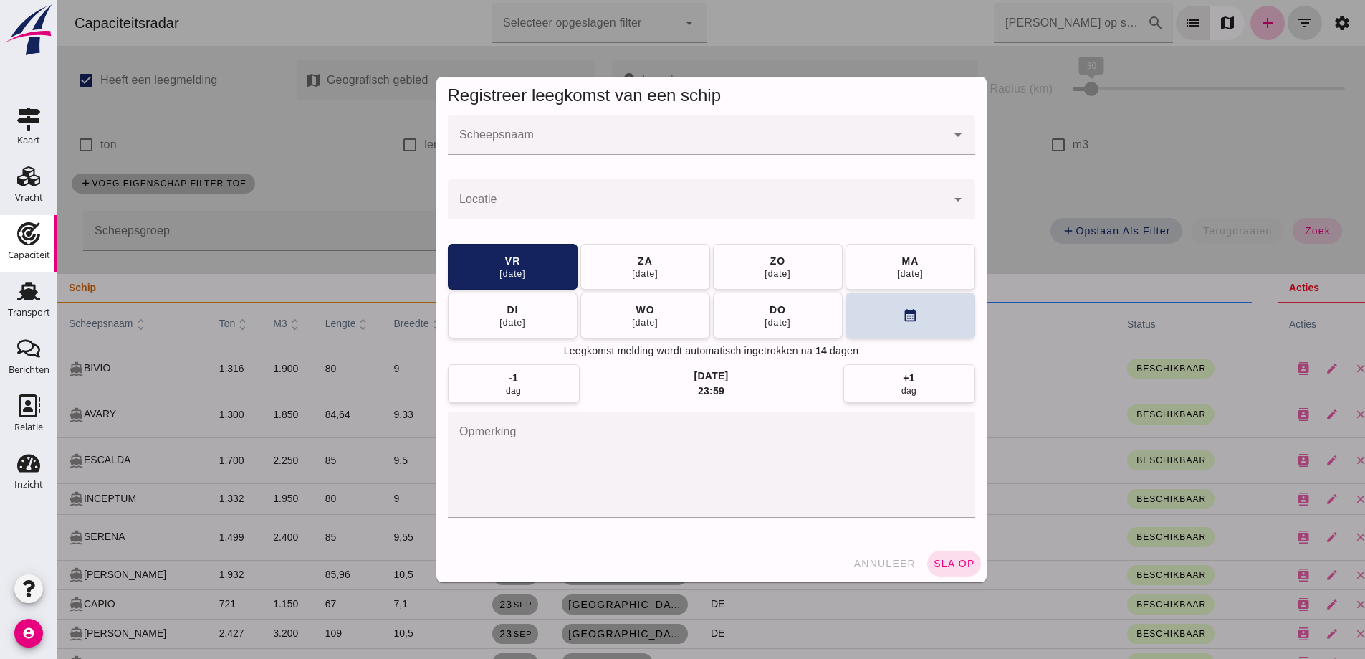
click at [831, 129] on div at bounding box center [697, 135] width 499 height 40
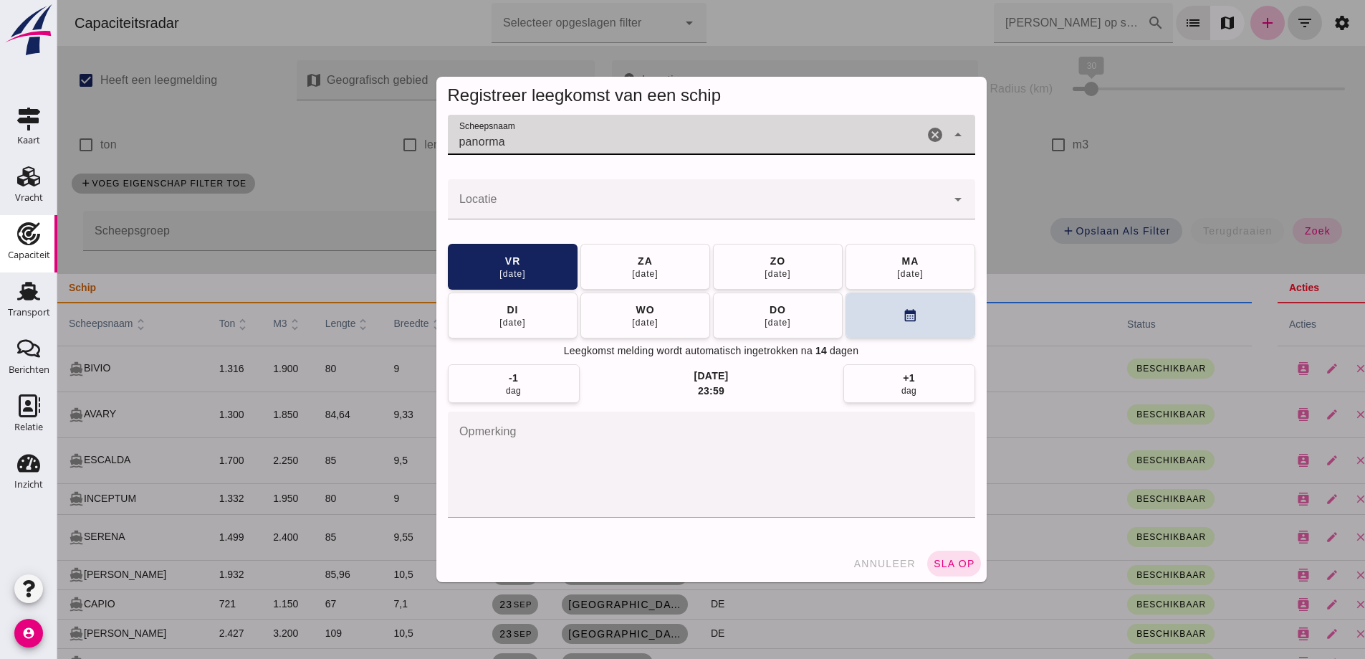
type input "panorma"
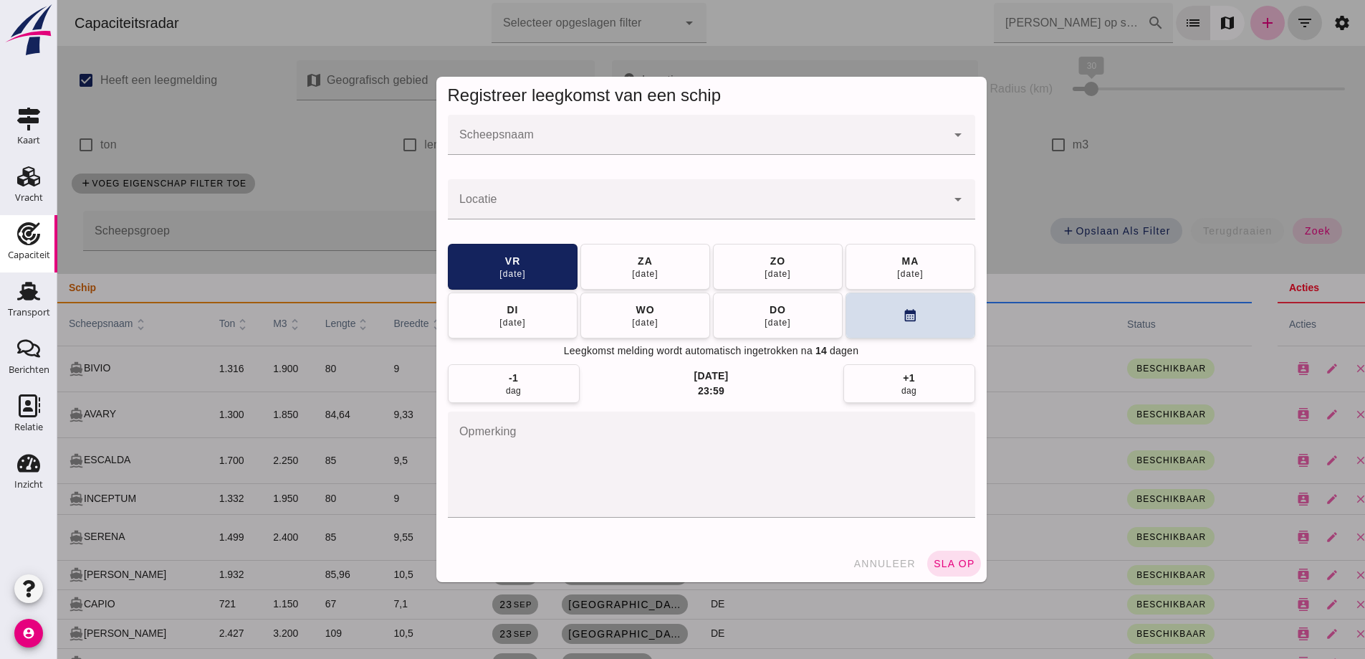
click at [480, 139] on input "Scheepsnaam" at bounding box center [697, 141] width 499 height 17
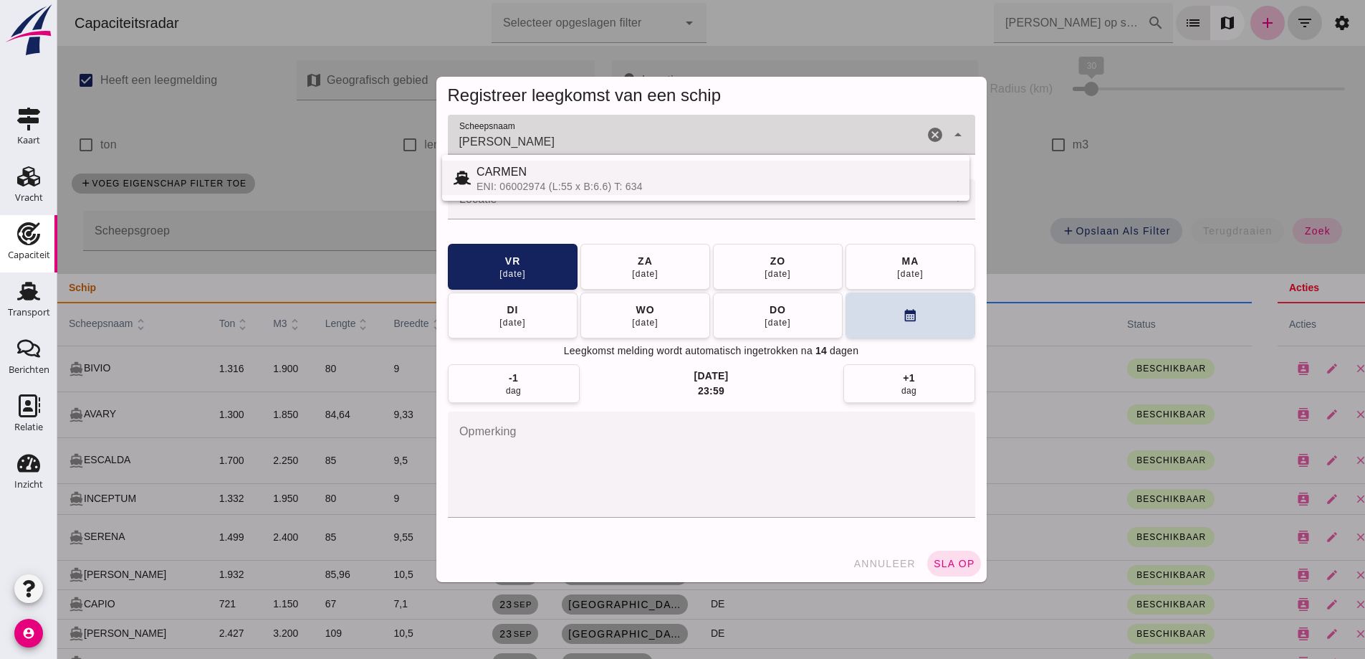
click at [504, 179] on div "CARMEN" at bounding box center [718, 171] width 482 height 17
type input "CARMEN"
click at [523, 212] on input "Locatie" at bounding box center [697, 206] width 499 height 17
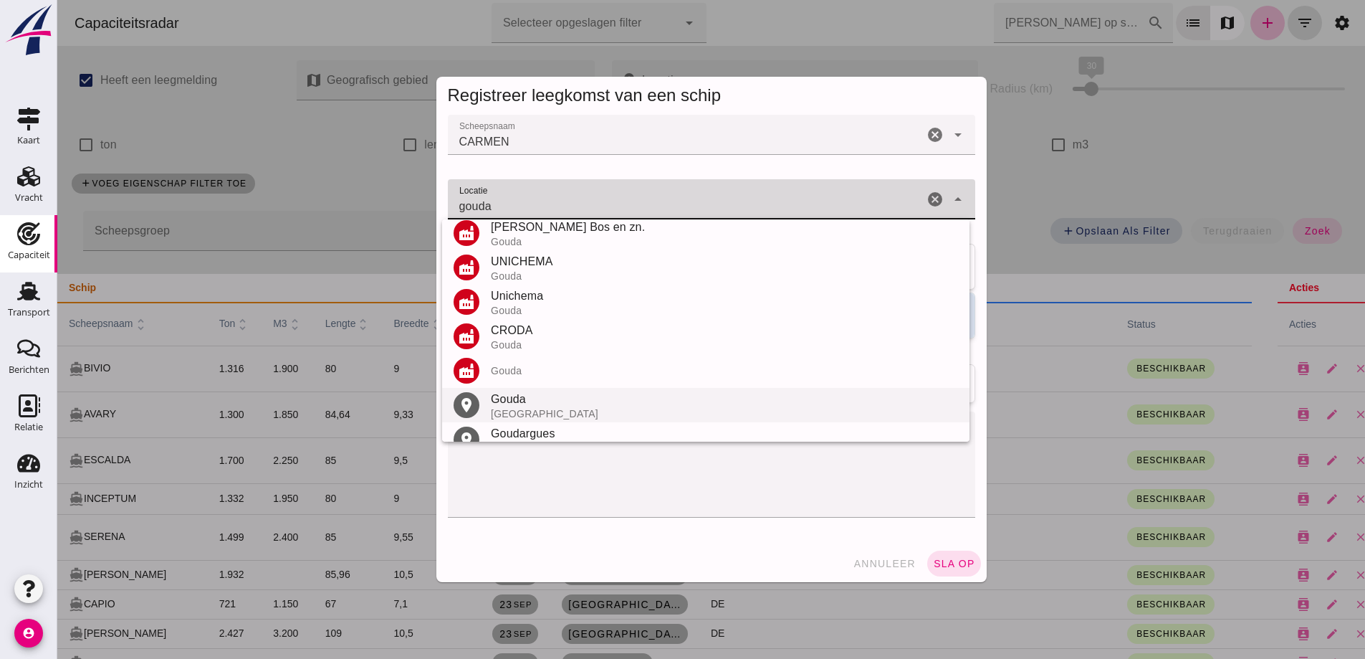
scroll to position [133, 0]
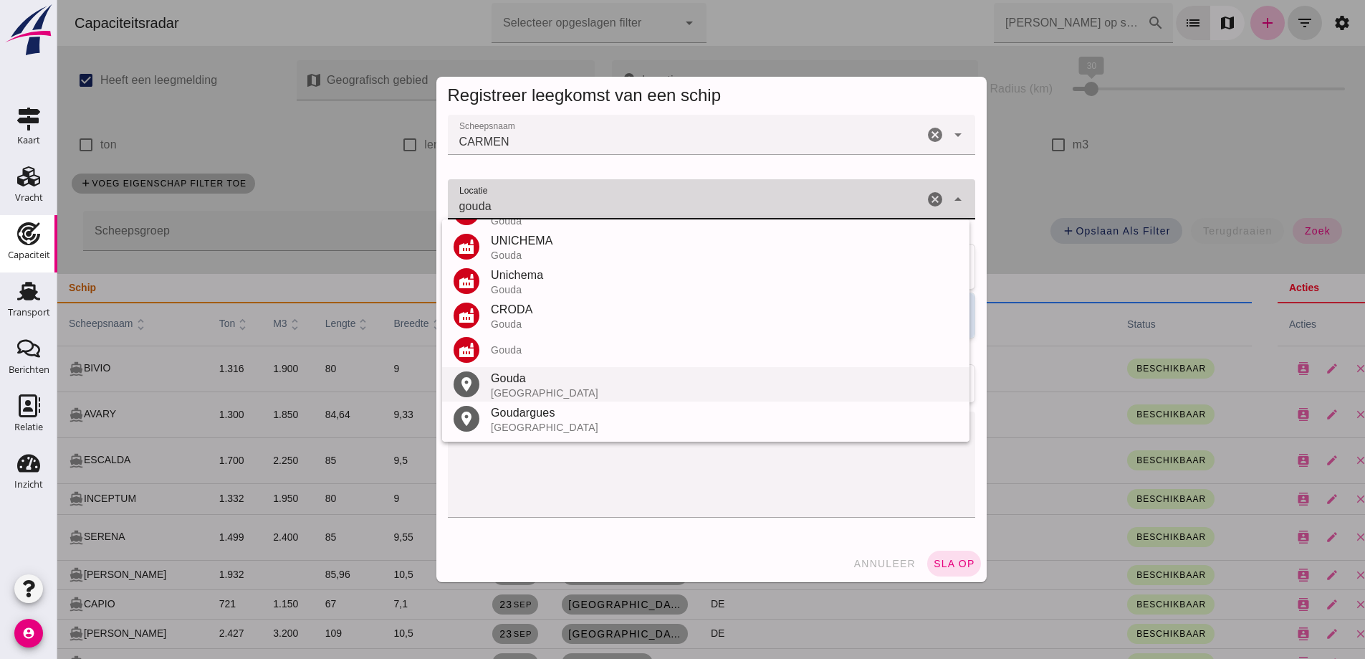
click at [555, 380] on div "Gouda" at bounding box center [724, 378] width 467 height 17
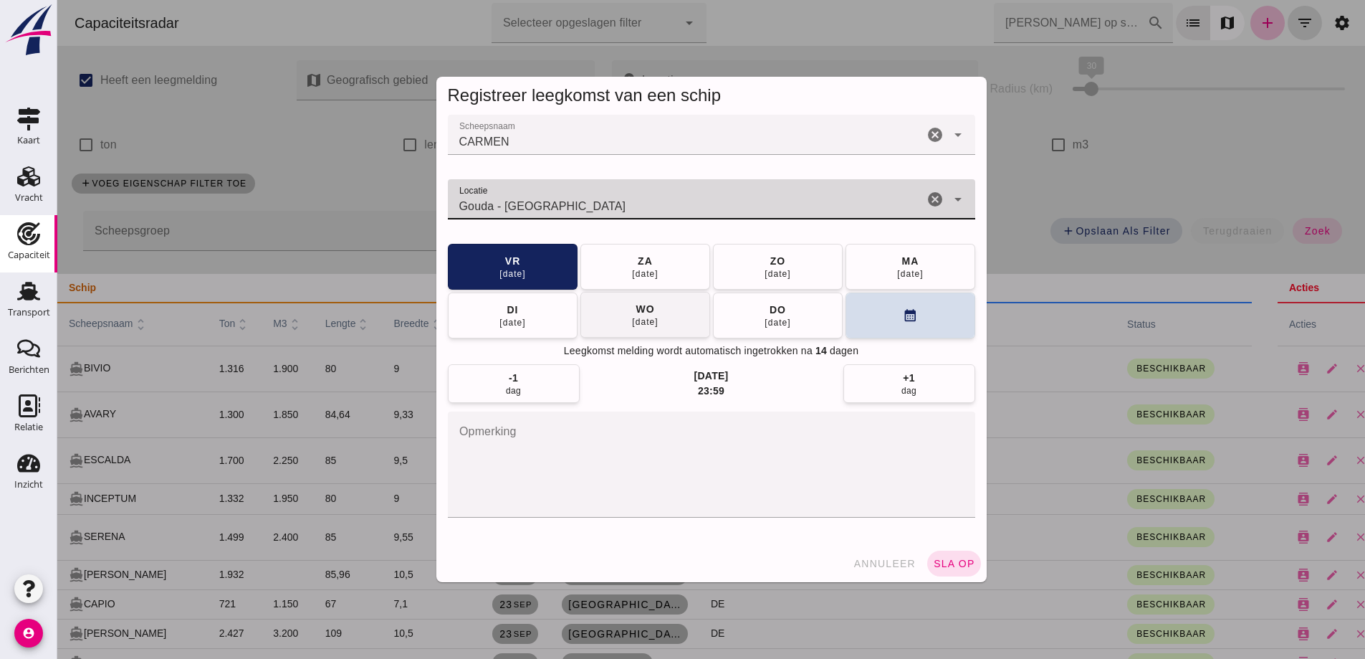
type input "Gouda - Zuid-Holland"
click at [580, 315] on button "wo 08 okt" at bounding box center [645, 315] width 130 height 46
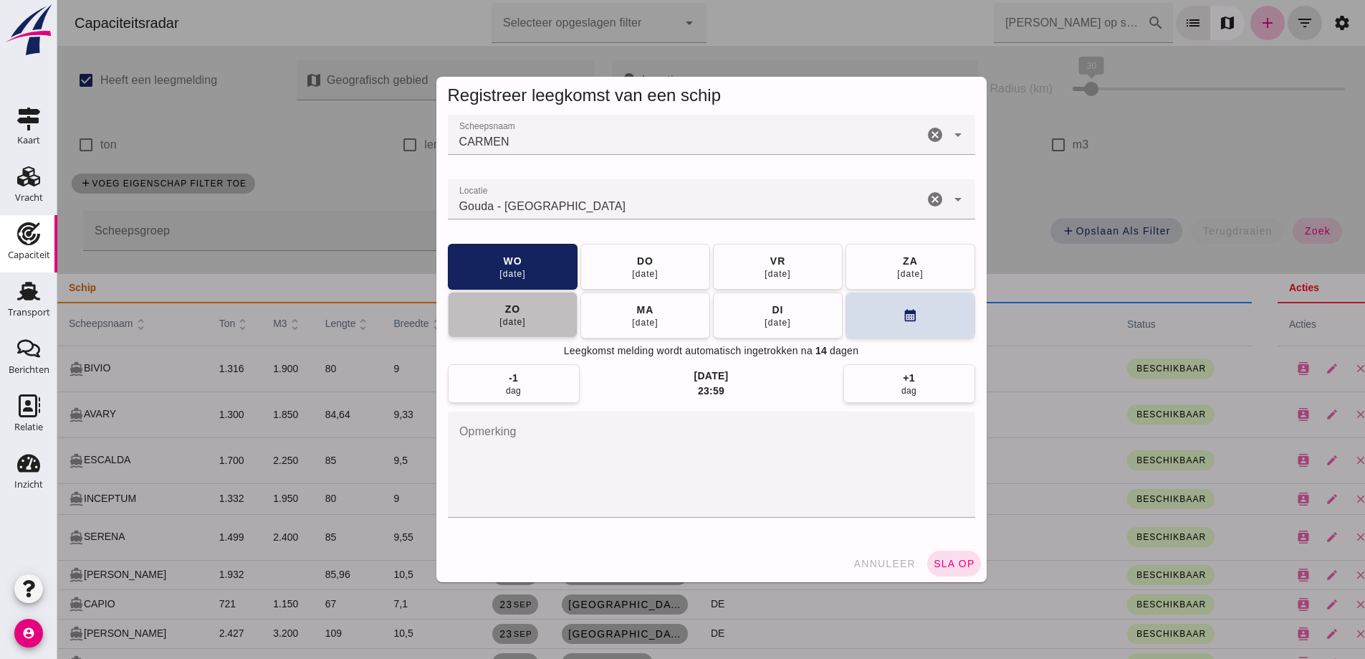
click at [565, 318] on button "zo 12 okt" at bounding box center [513, 315] width 130 height 46
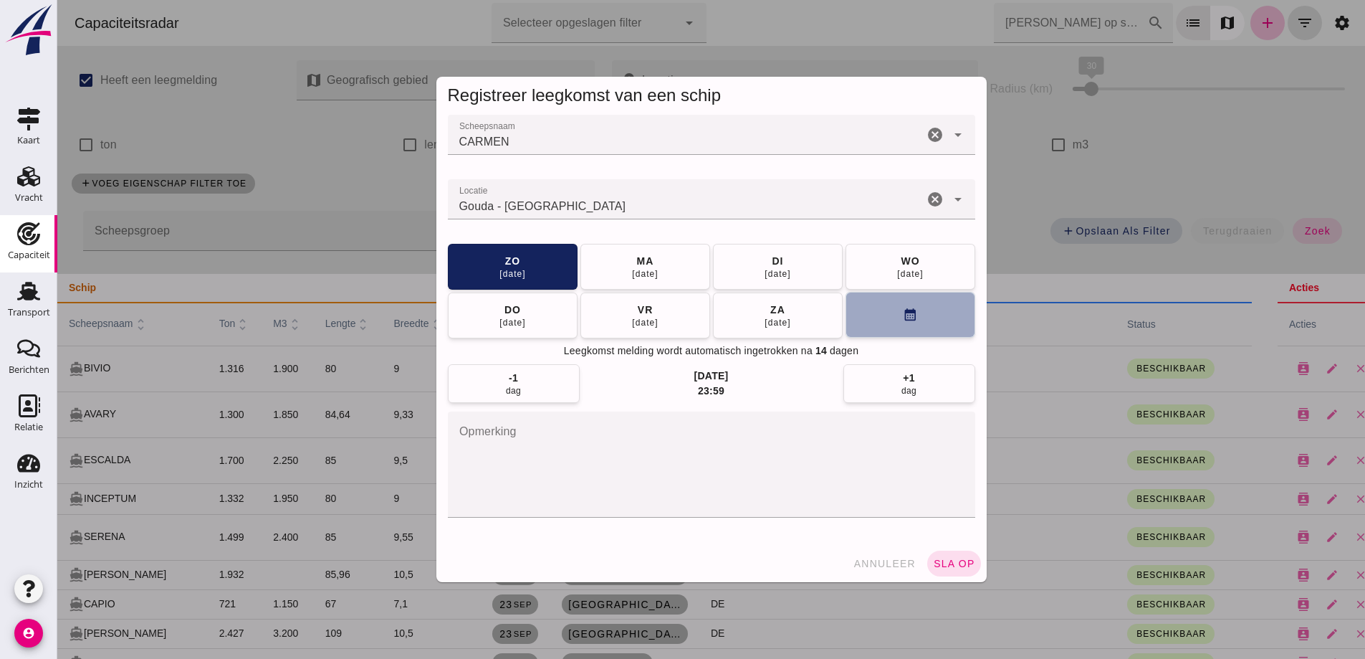
click at [866, 322] on button "calendar_month" at bounding box center [911, 315] width 130 height 46
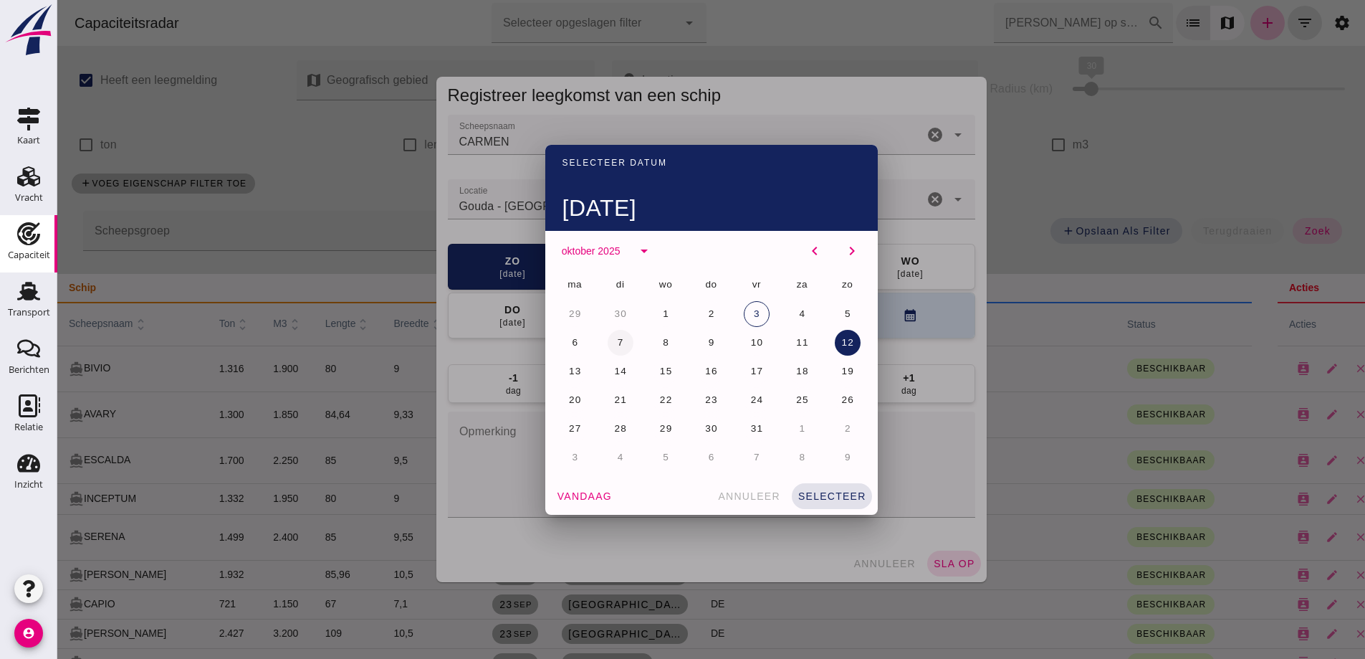
click at [623, 341] on button "7" at bounding box center [621, 343] width 26 height 26
click at [855, 495] on span "selecteer" at bounding box center [832, 495] width 69 height 11
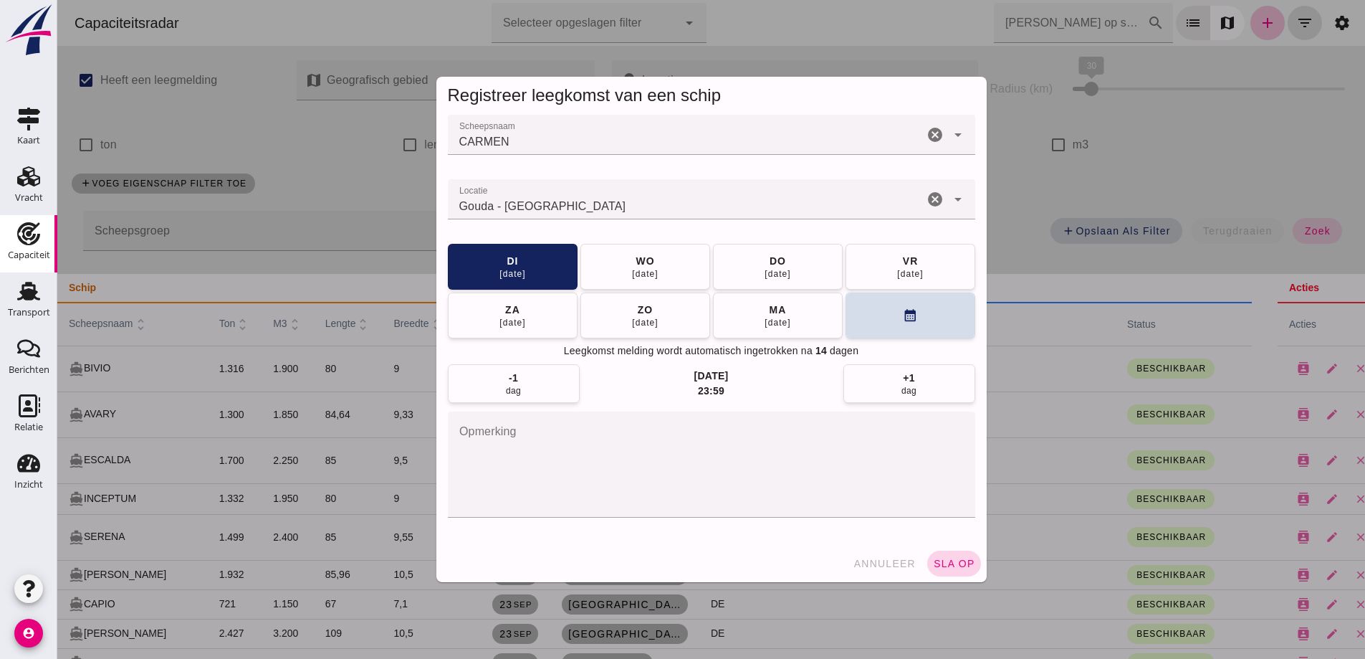
click at [946, 550] on button "sla op" at bounding box center [954, 563] width 54 height 26
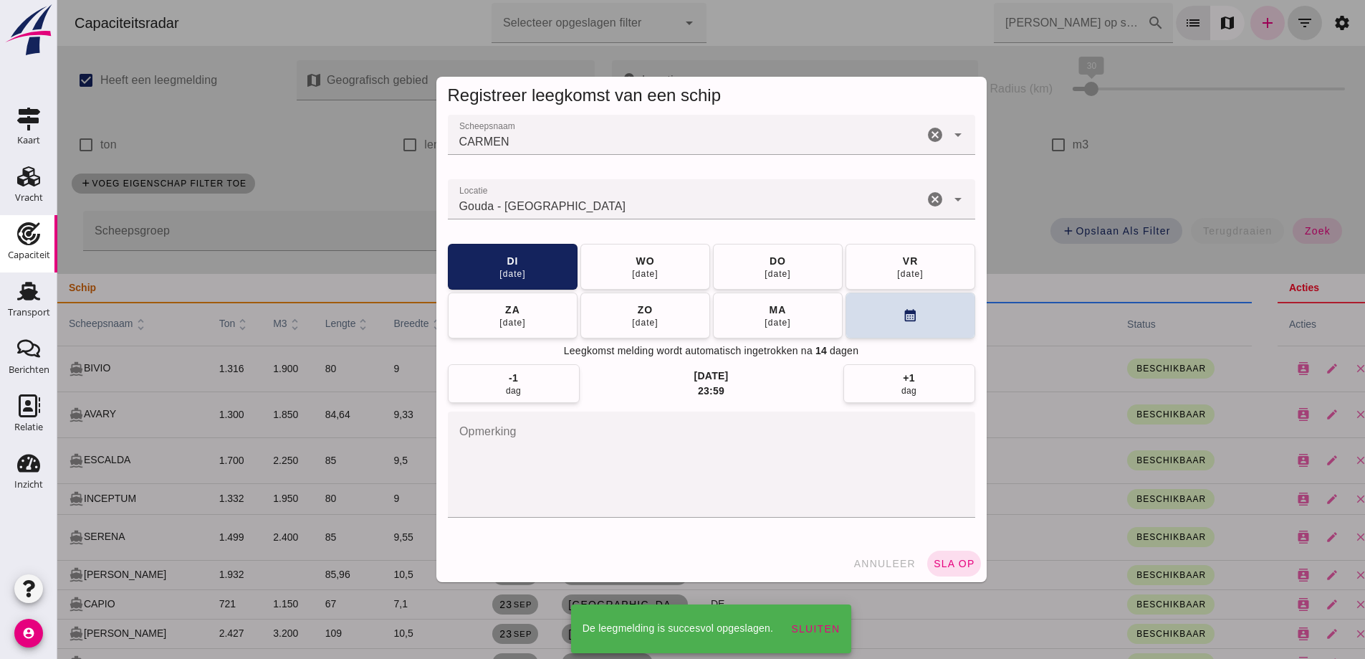
click at [937, 559] on div at bounding box center [711, 329] width 1308 height 659
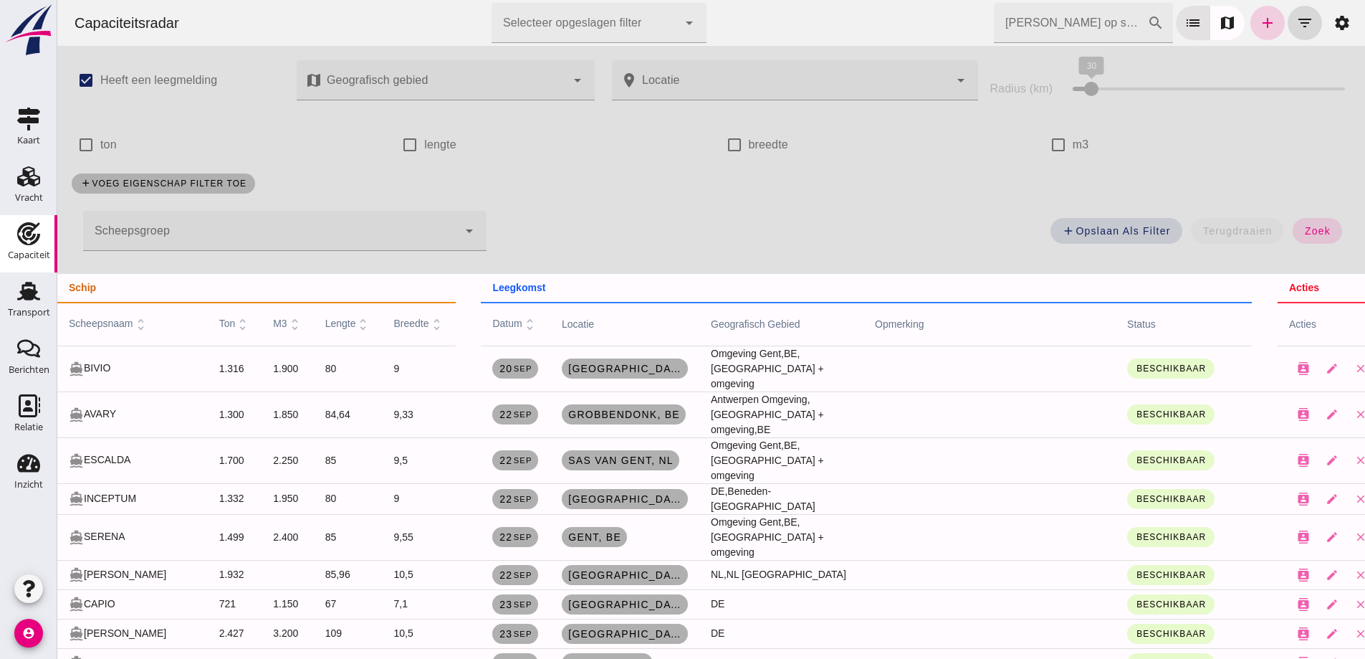
click at [1266, 15] on link "add" at bounding box center [1268, 23] width 34 height 34
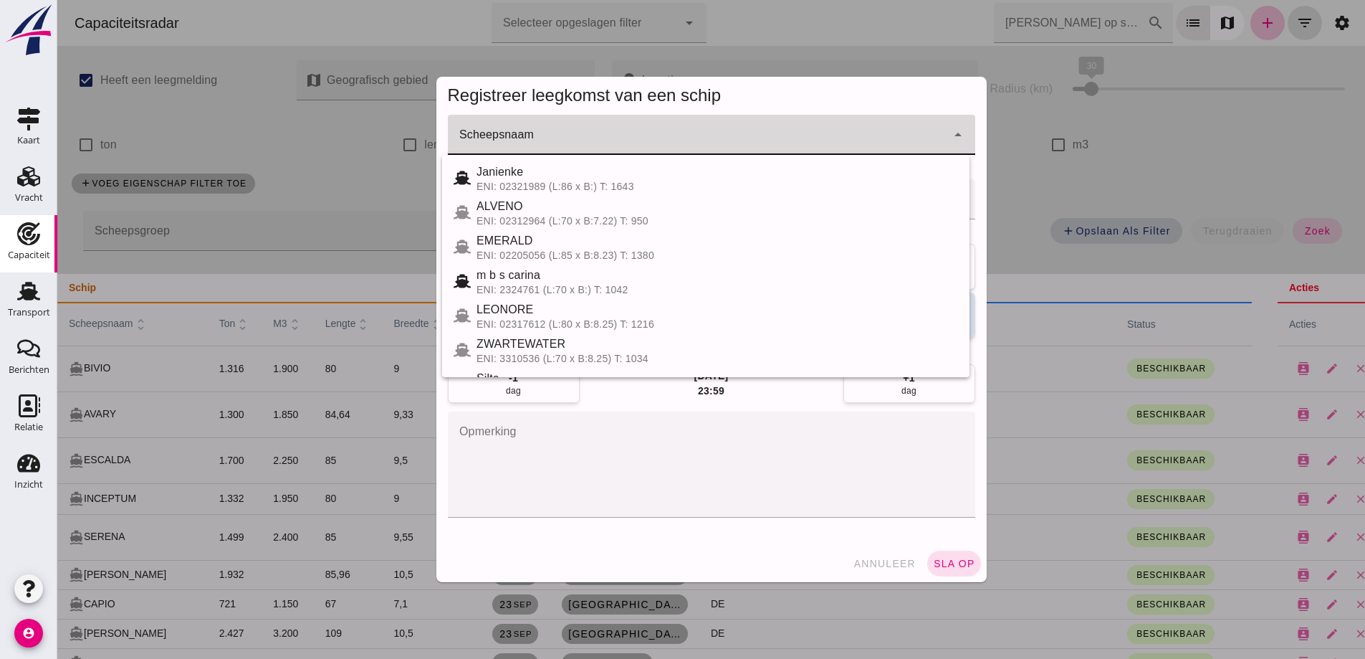
click at [694, 126] on div at bounding box center [697, 135] width 499 height 40
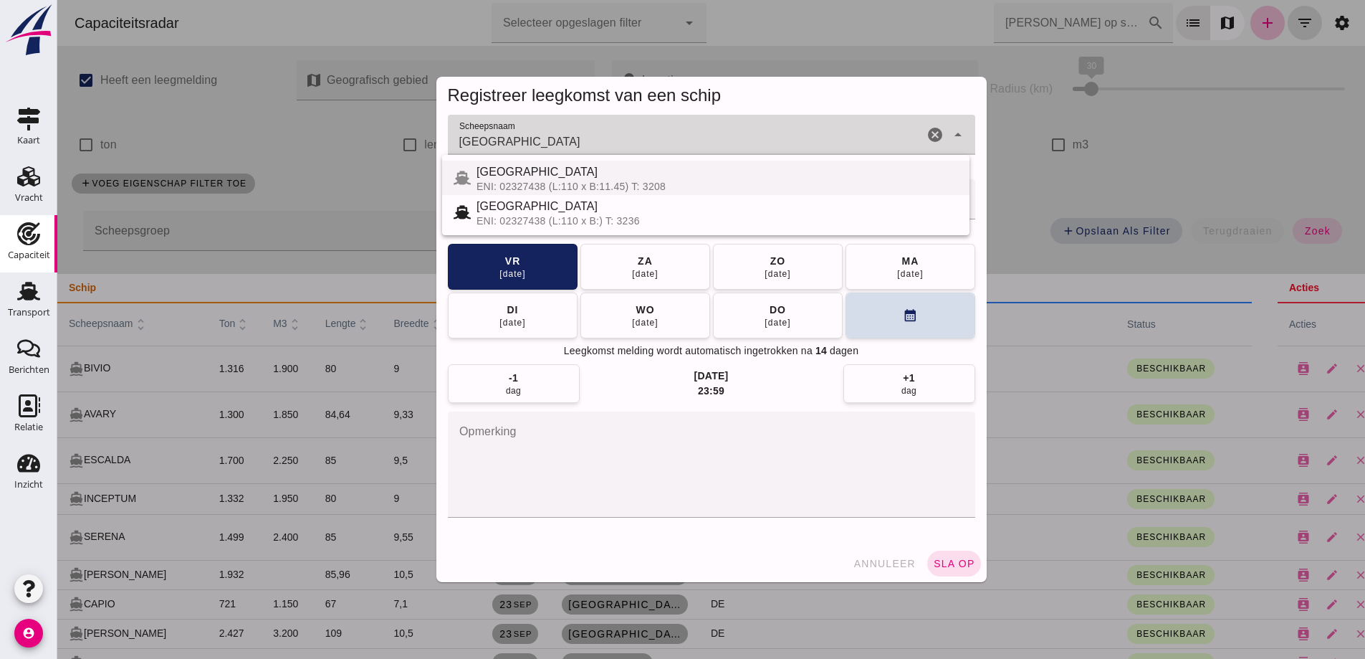
click at [552, 177] on div "BORNEO" at bounding box center [718, 171] width 482 height 17
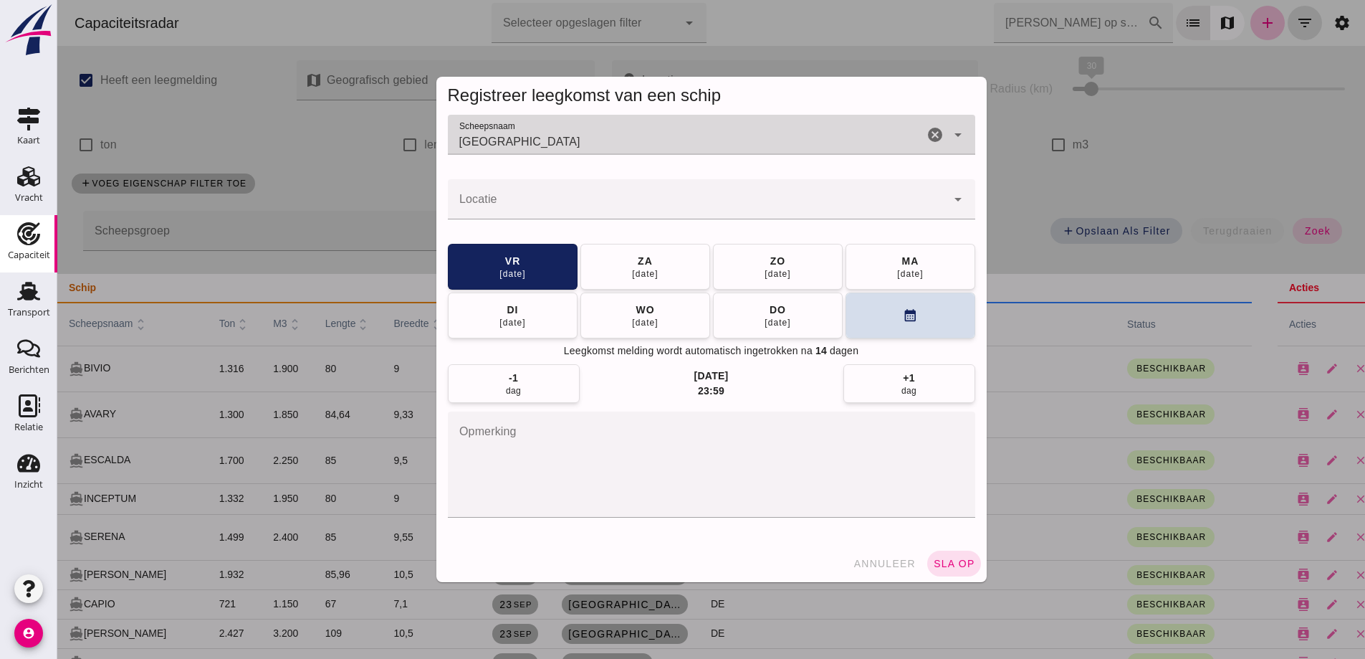
type input "BORNEO"
click at [555, 194] on div at bounding box center [697, 199] width 499 height 40
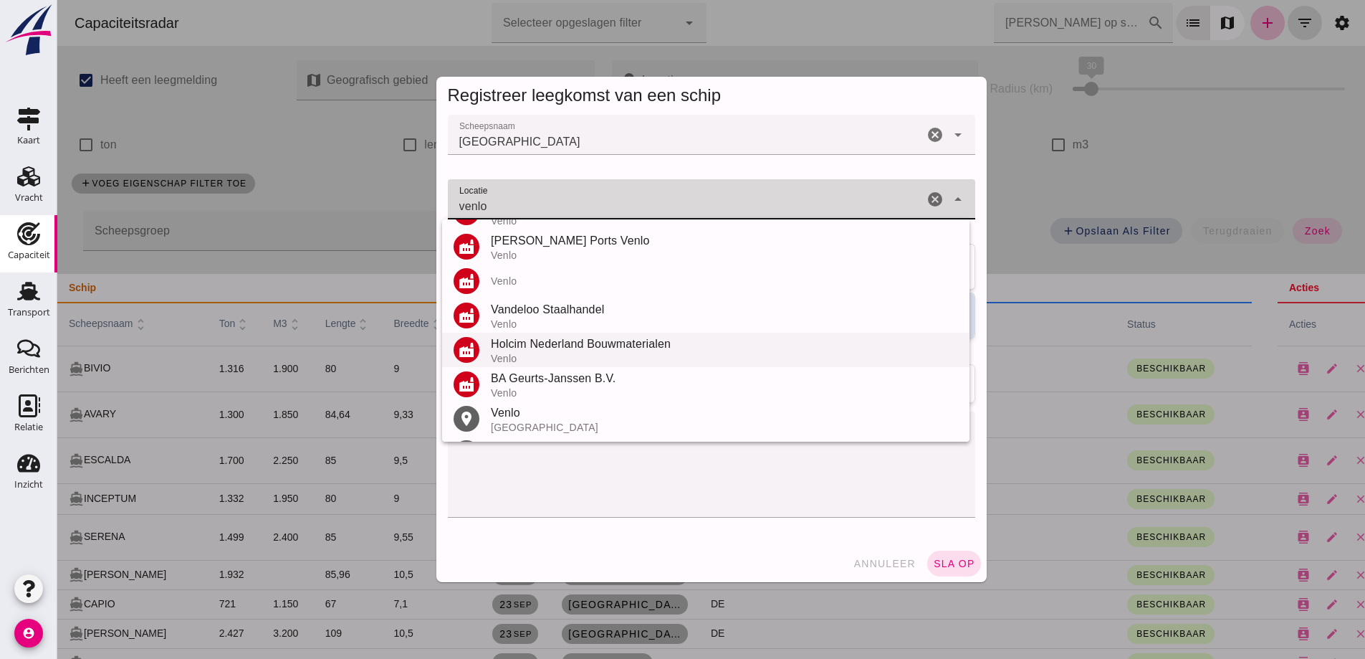
scroll to position [168, 0]
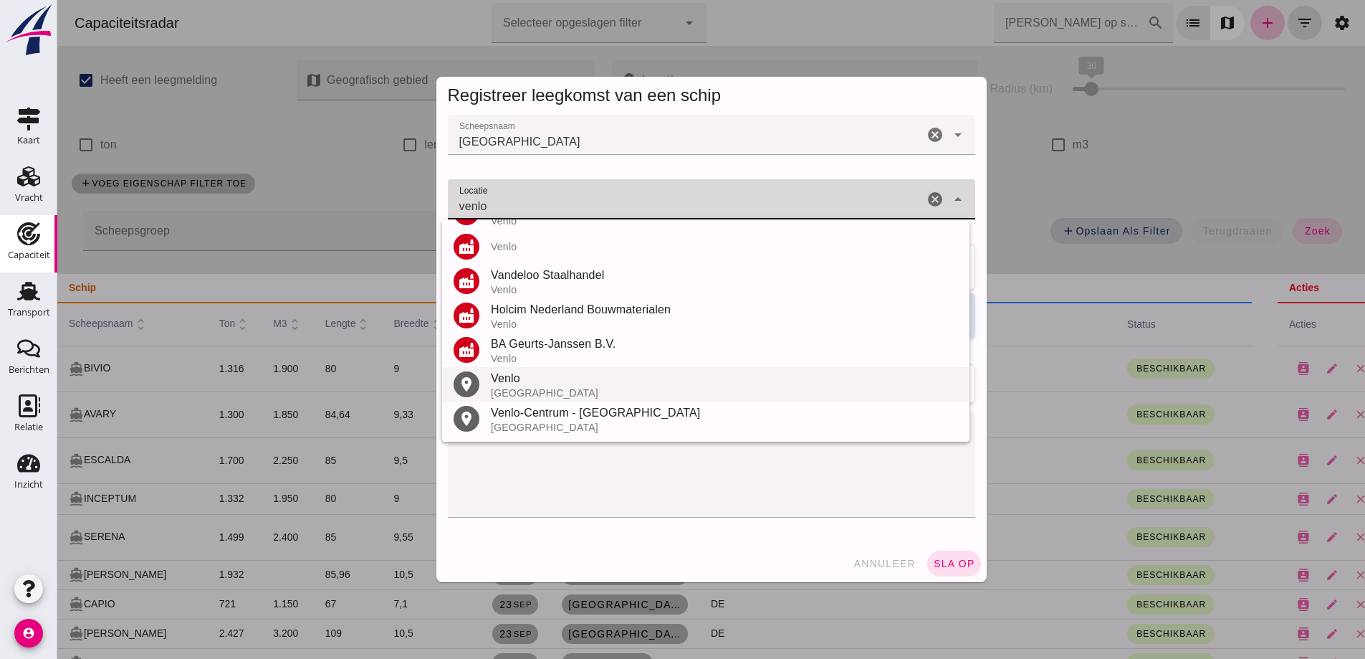
click at [525, 381] on div "Venlo" at bounding box center [724, 378] width 467 height 17
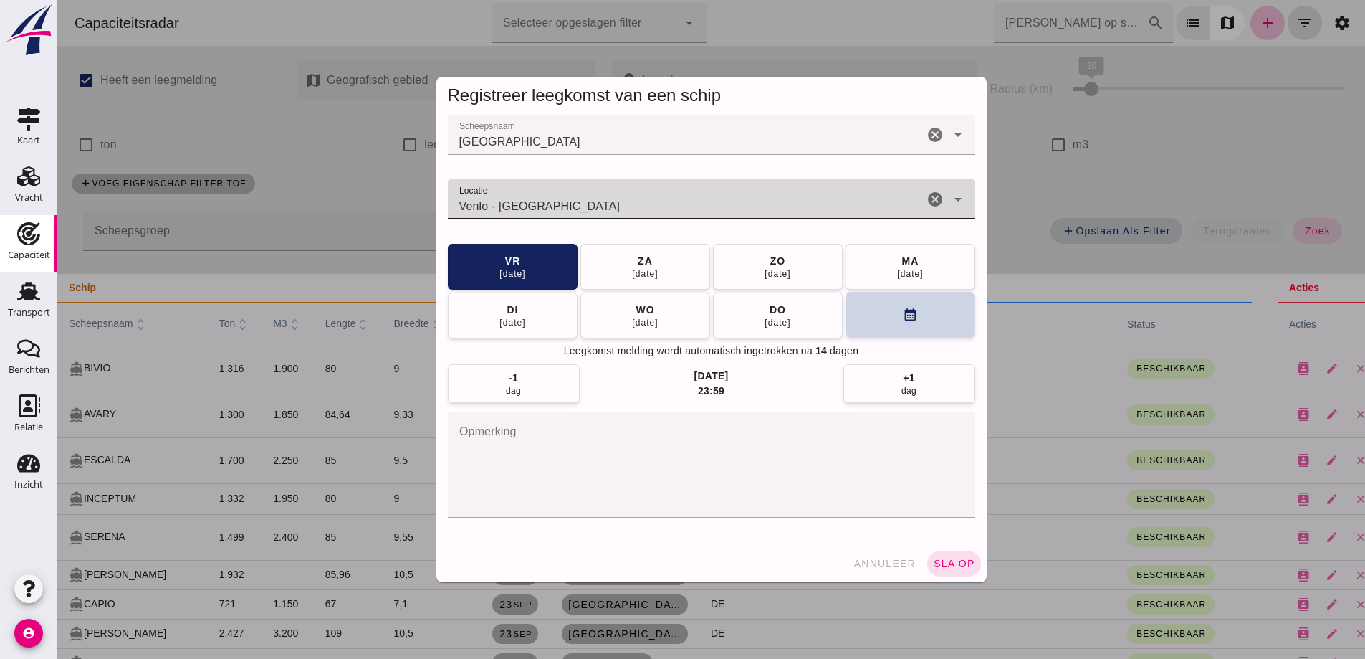
type input "Venlo - Limburg"
click at [923, 319] on button "calendar_month" at bounding box center [911, 315] width 130 height 46
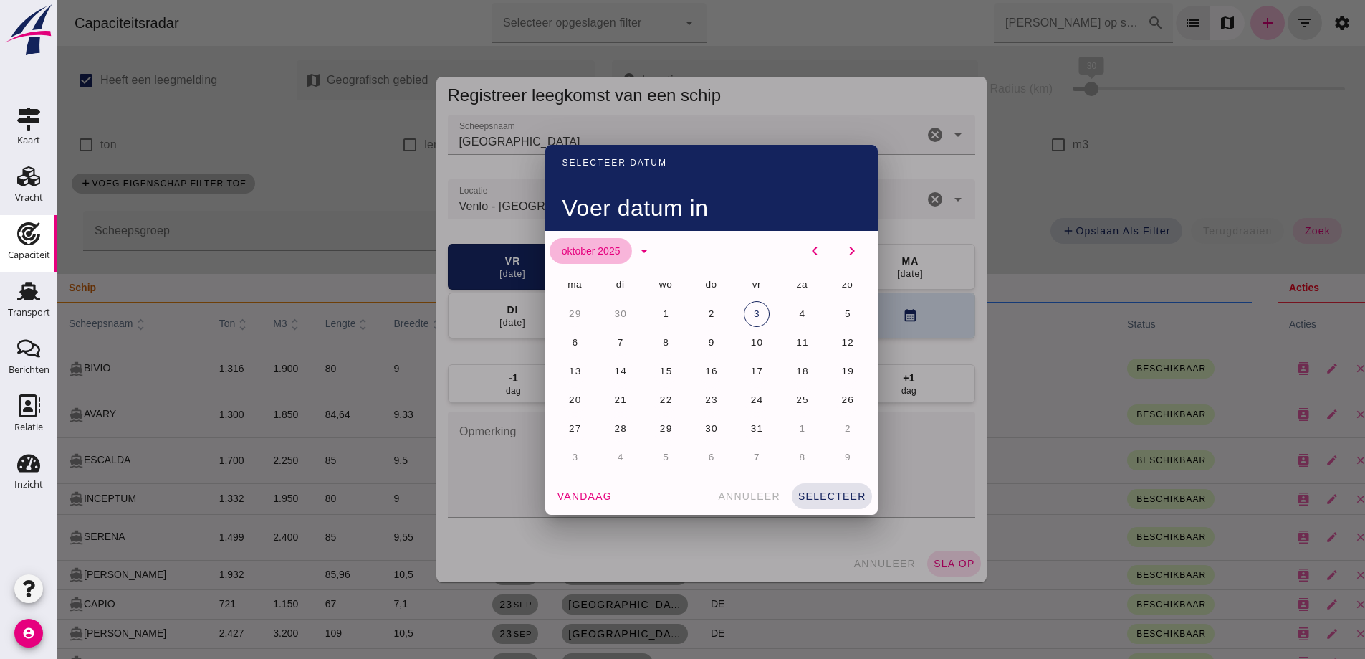
click at [621, 249] on button "oktober 2025" at bounding box center [591, 251] width 82 height 26
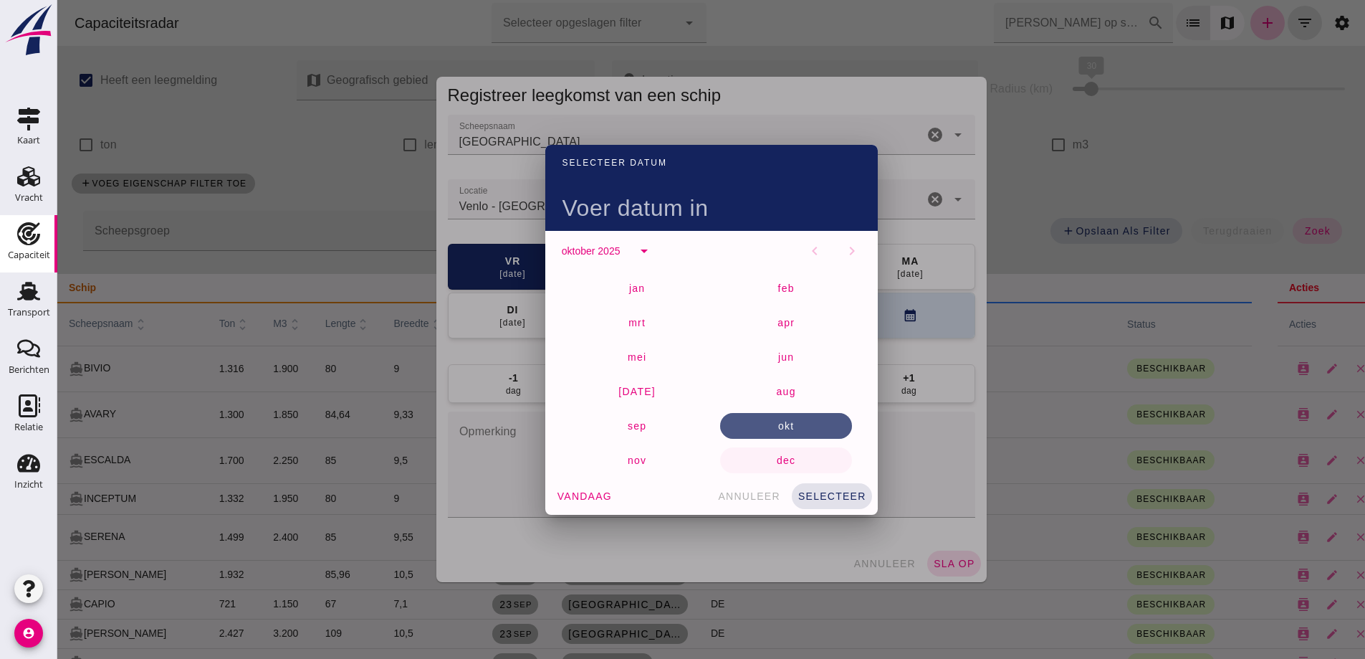
click at [789, 448] on button "dec" at bounding box center [786, 460] width 132 height 26
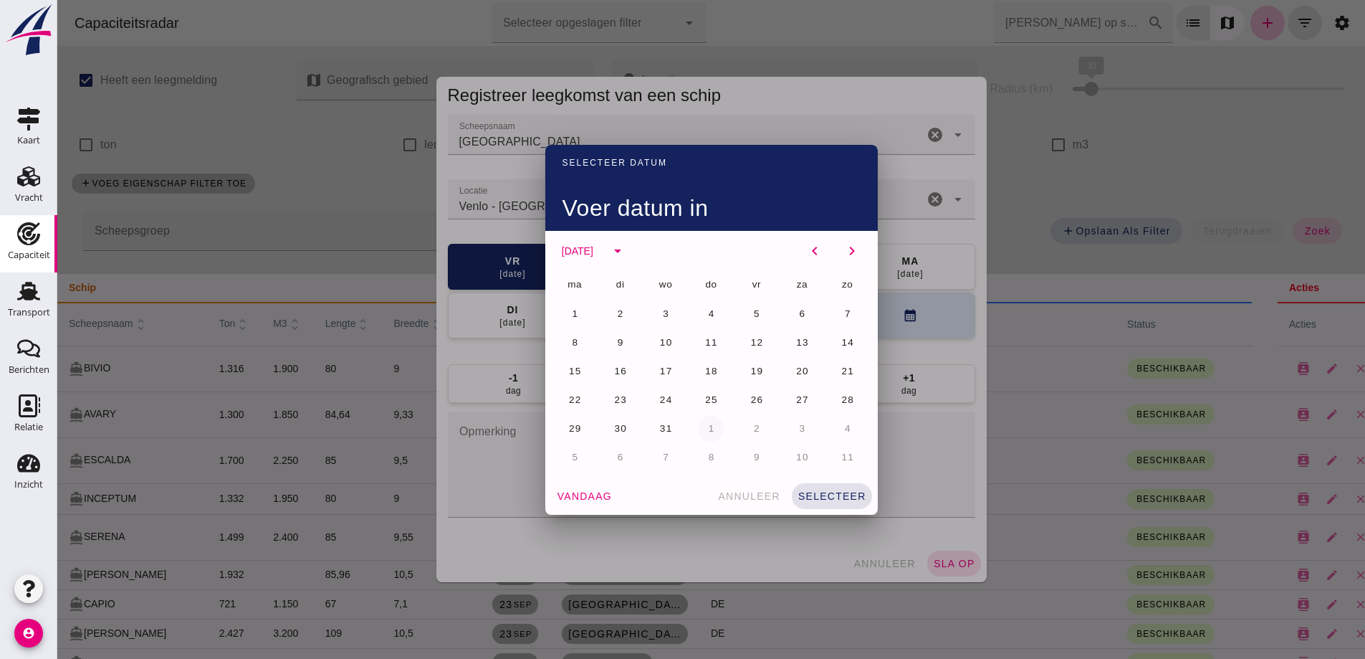
click at [707, 429] on span "1" at bounding box center [710, 428] width 7 height 11
click at [825, 494] on span "selecteer" at bounding box center [832, 495] width 69 height 11
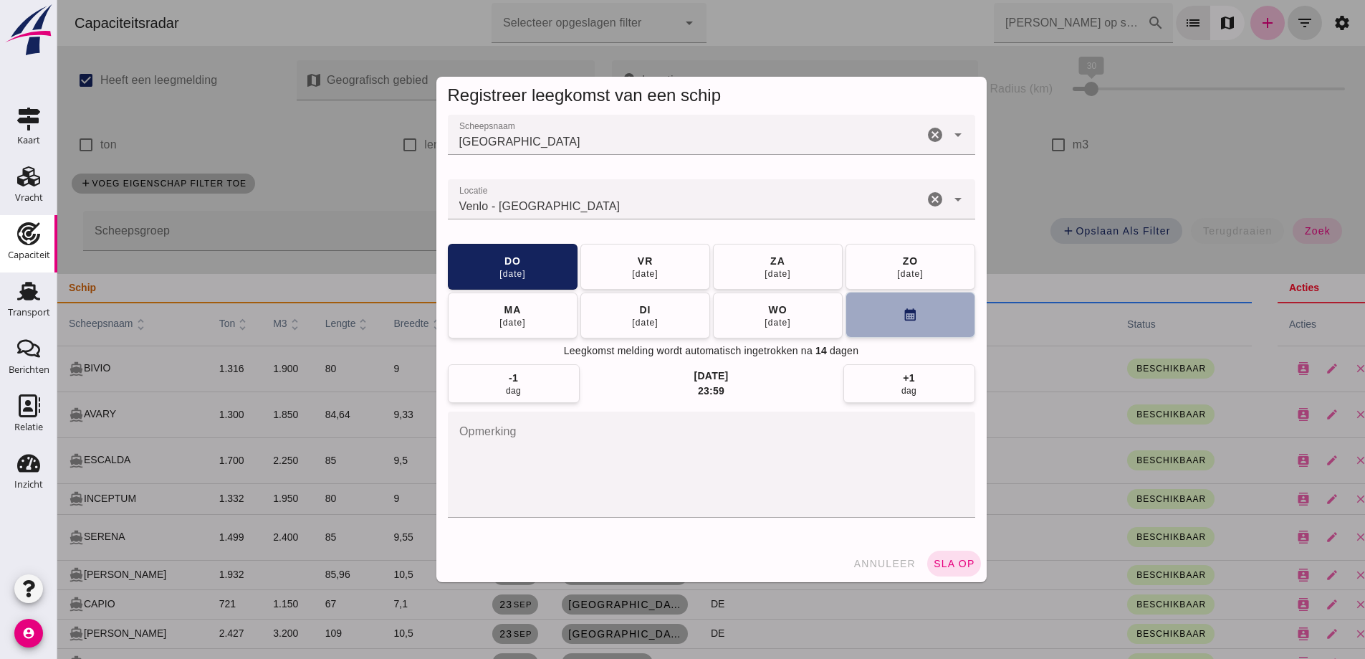
click at [899, 328] on button "calendar_month" at bounding box center [911, 315] width 130 height 46
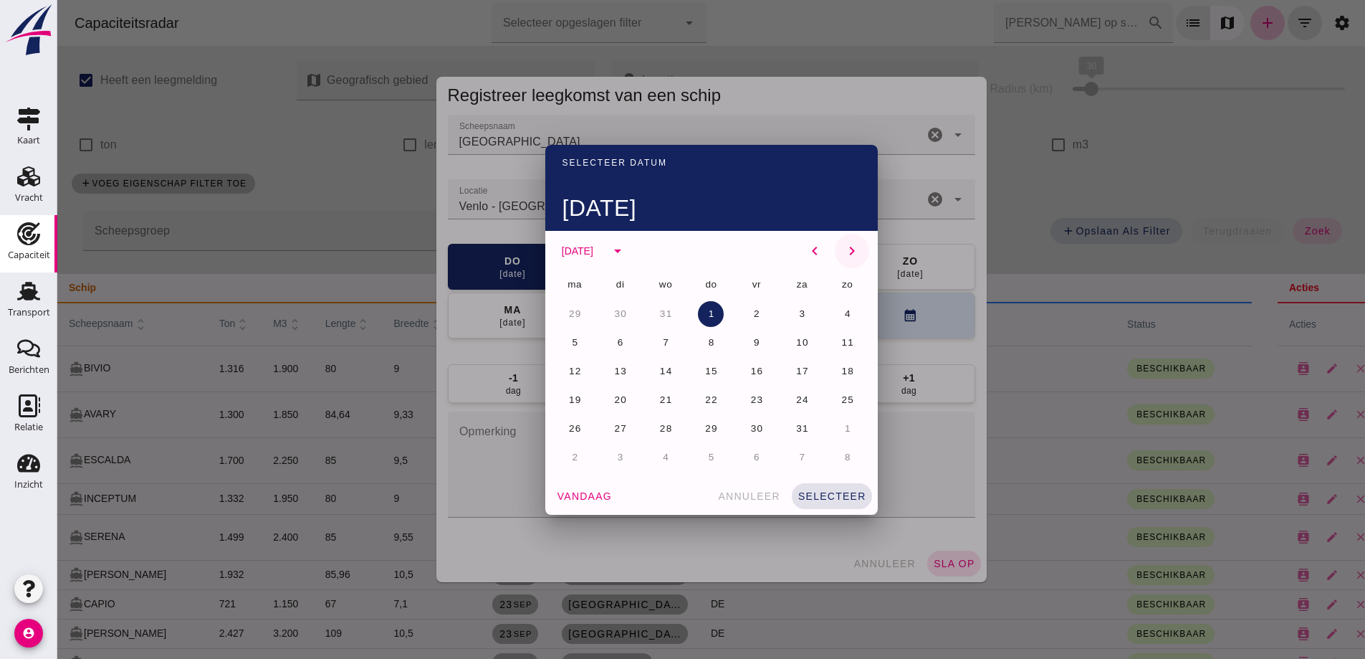
click at [843, 259] on button "chevron_right" at bounding box center [852, 251] width 34 height 34
click at [836, 317] on button "1" at bounding box center [848, 314] width 26 height 26
click at [828, 491] on span "selecteer" at bounding box center [832, 495] width 69 height 11
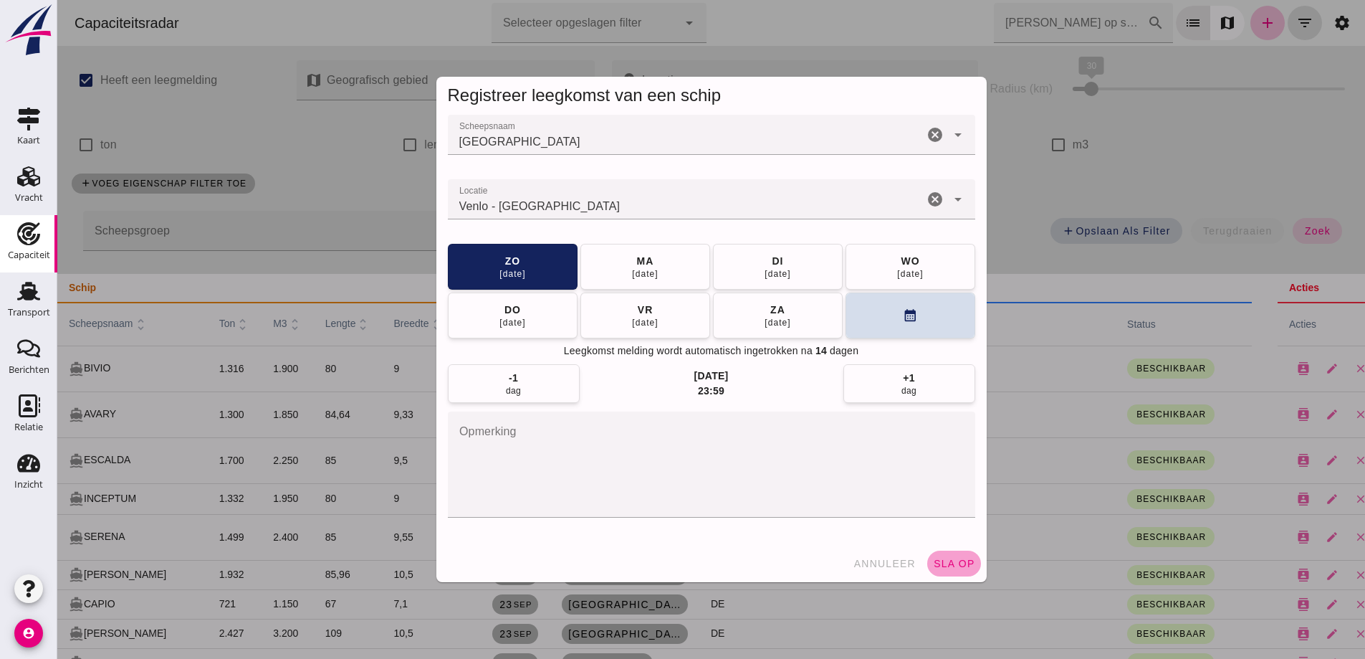
click at [946, 564] on span "sla op" at bounding box center [954, 563] width 42 height 11
click at [968, 565] on span "sla op" at bounding box center [954, 563] width 42 height 11
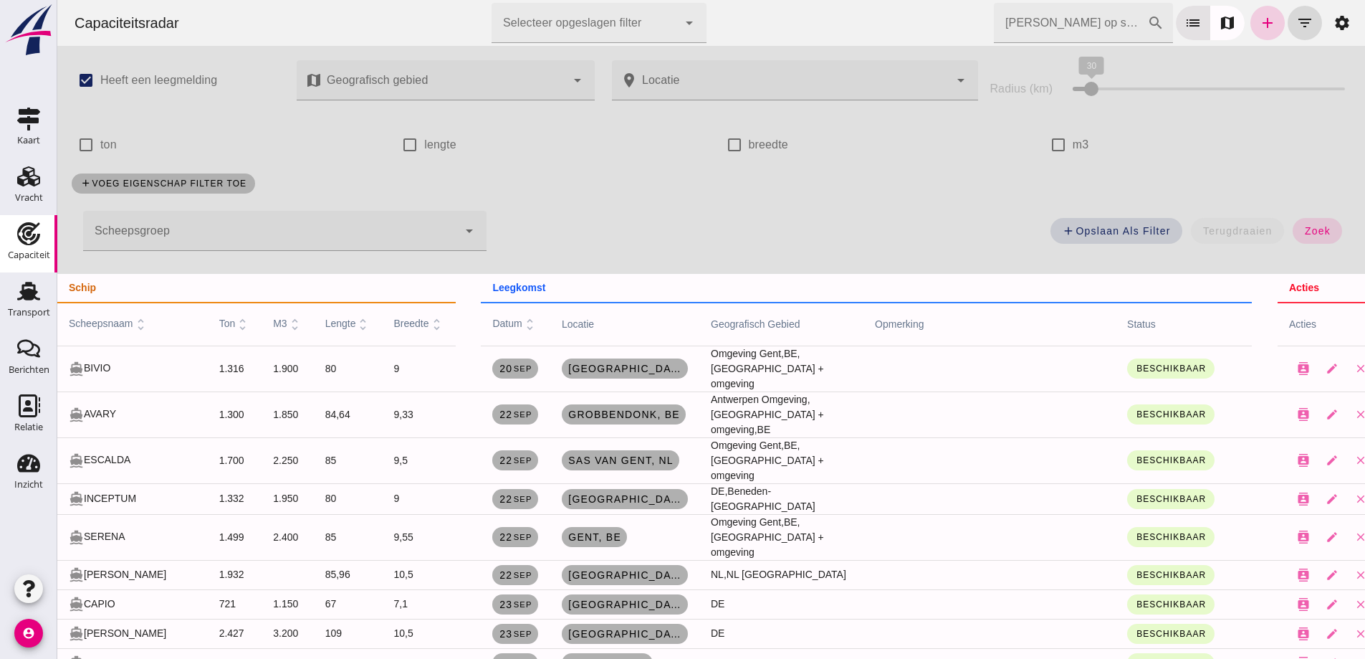
click at [1259, 27] on icon "add" at bounding box center [1267, 22] width 17 height 17
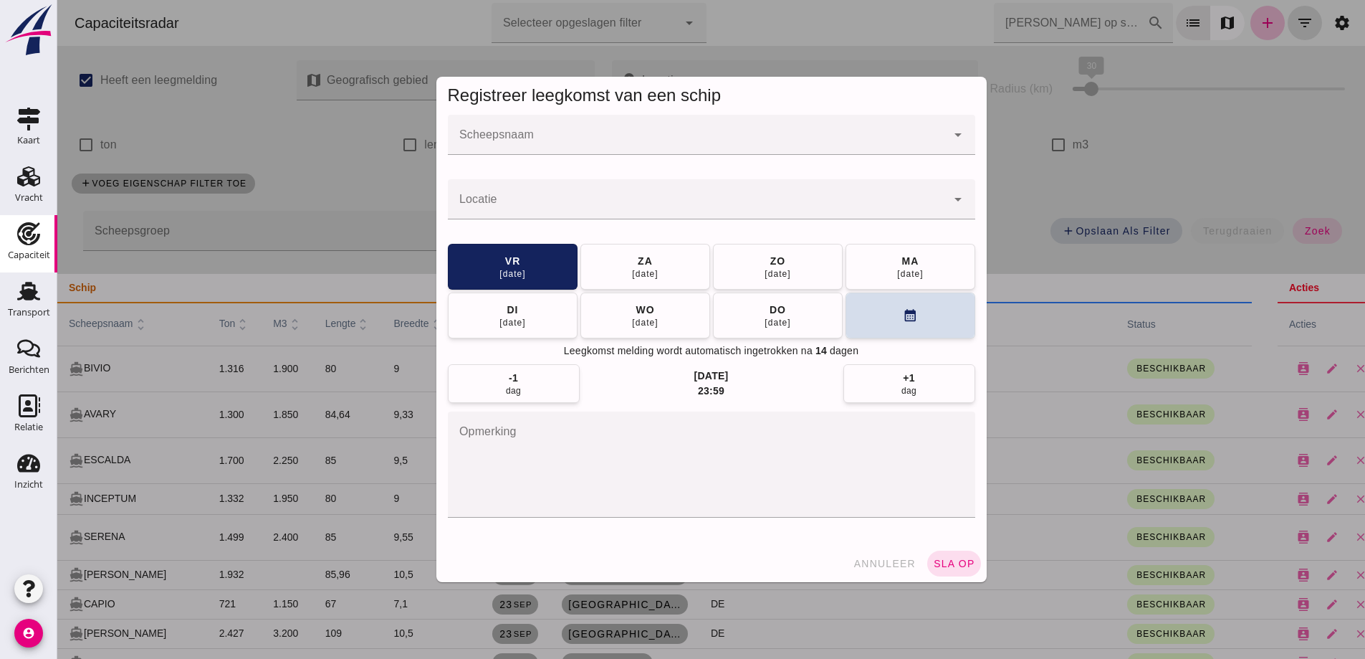
click at [534, 144] on input "Scheepsnaam" at bounding box center [697, 141] width 499 height 17
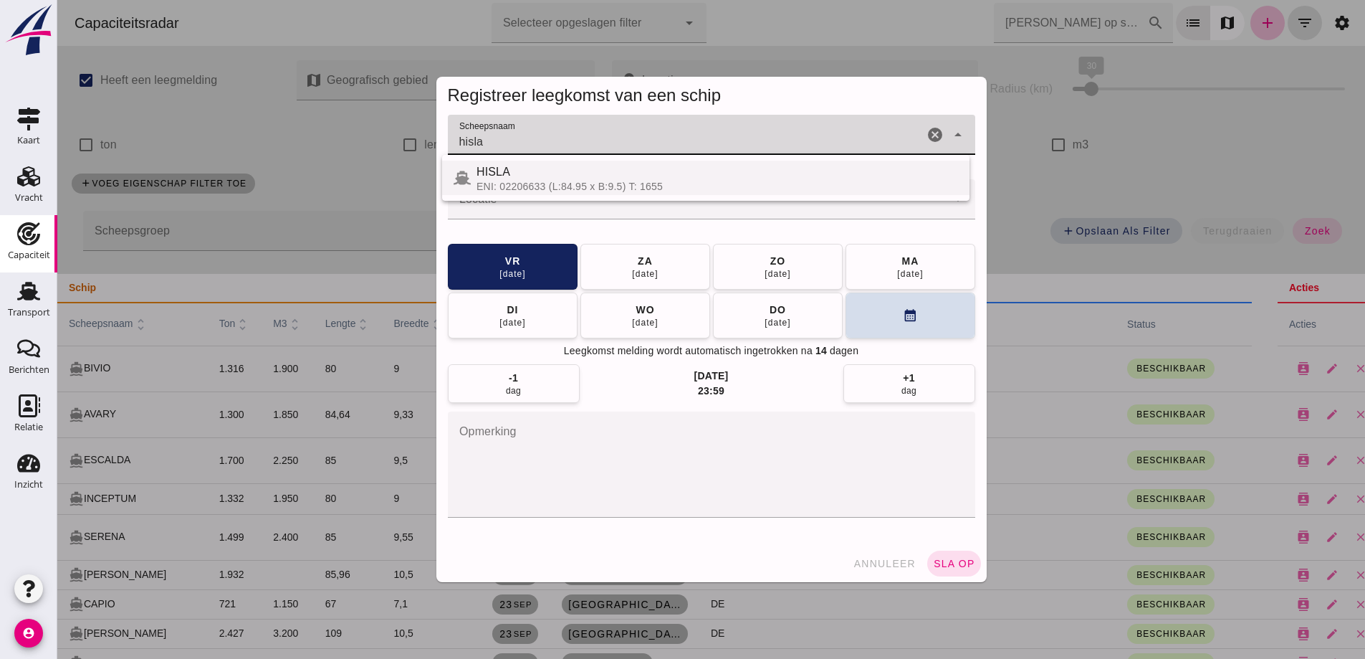
click at [582, 167] on div "HISLA" at bounding box center [718, 171] width 482 height 17
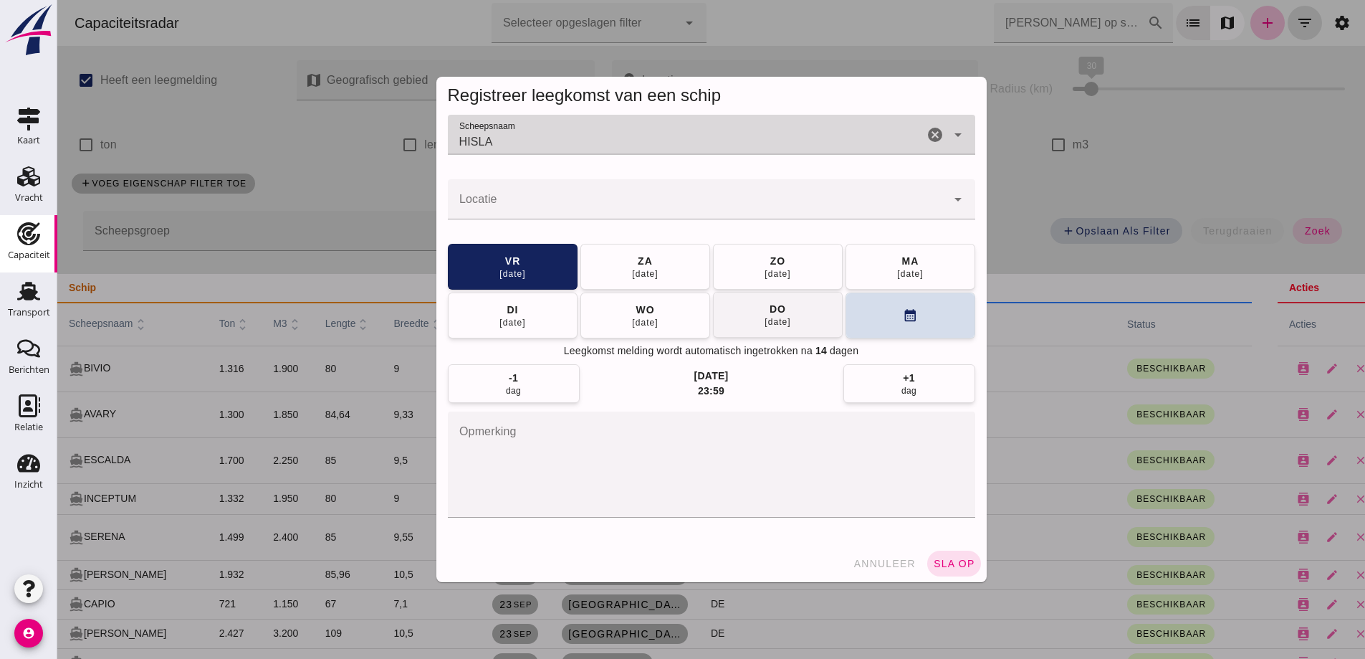
type input "HISLA"
click at [881, 252] on button "ma 06 okt" at bounding box center [911, 267] width 130 height 46
click at [791, 316] on div "09 okt" at bounding box center [777, 321] width 27 height 11
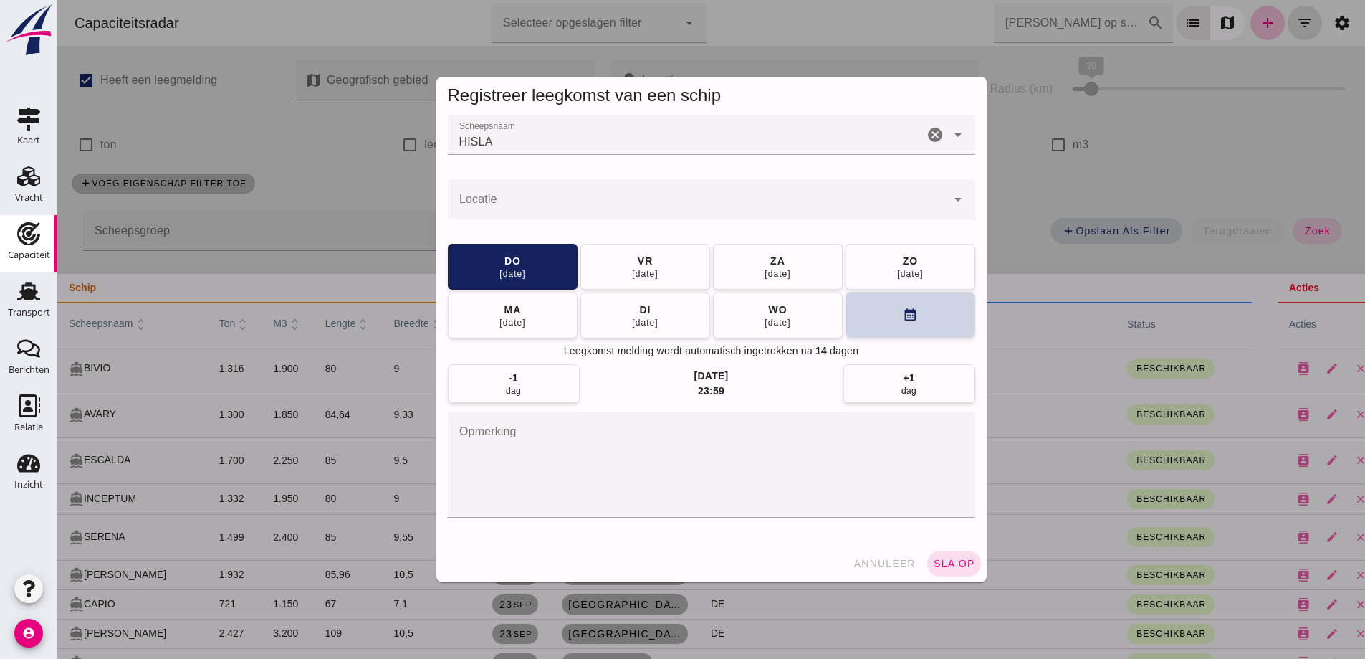
click at [896, 317] on button "calendar_month" at bounding box center [911, 315] width 130 height 46
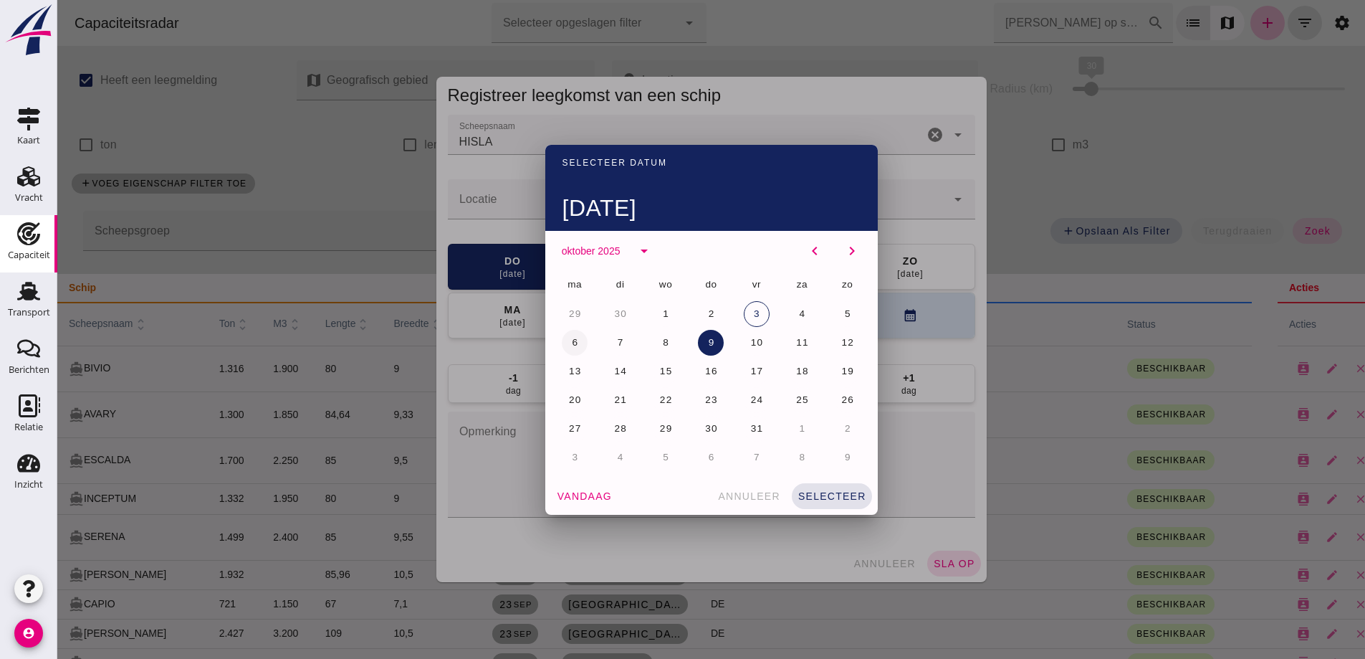
click at [571, 338] on span "6" at bounding box center [574, 342] width 7 height 11
click at [501, 204] on div at bounding box center [711, 329] width 1308 height 659
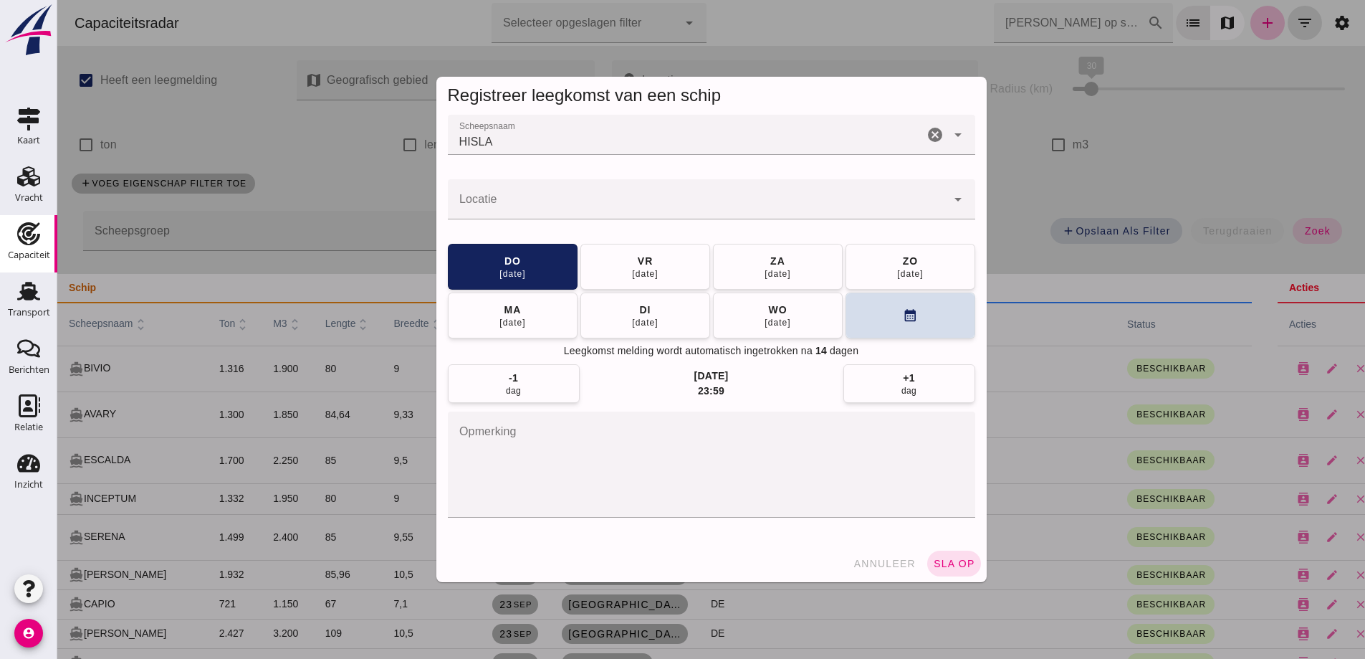
drag, startPoint x: 501, startPoint y: 204, endPoint x: 540, endPoint y: 196, distance: 39.5
click at [505, 206] on input "Locatie" at bounding box center [697, 206] width 499 height 17
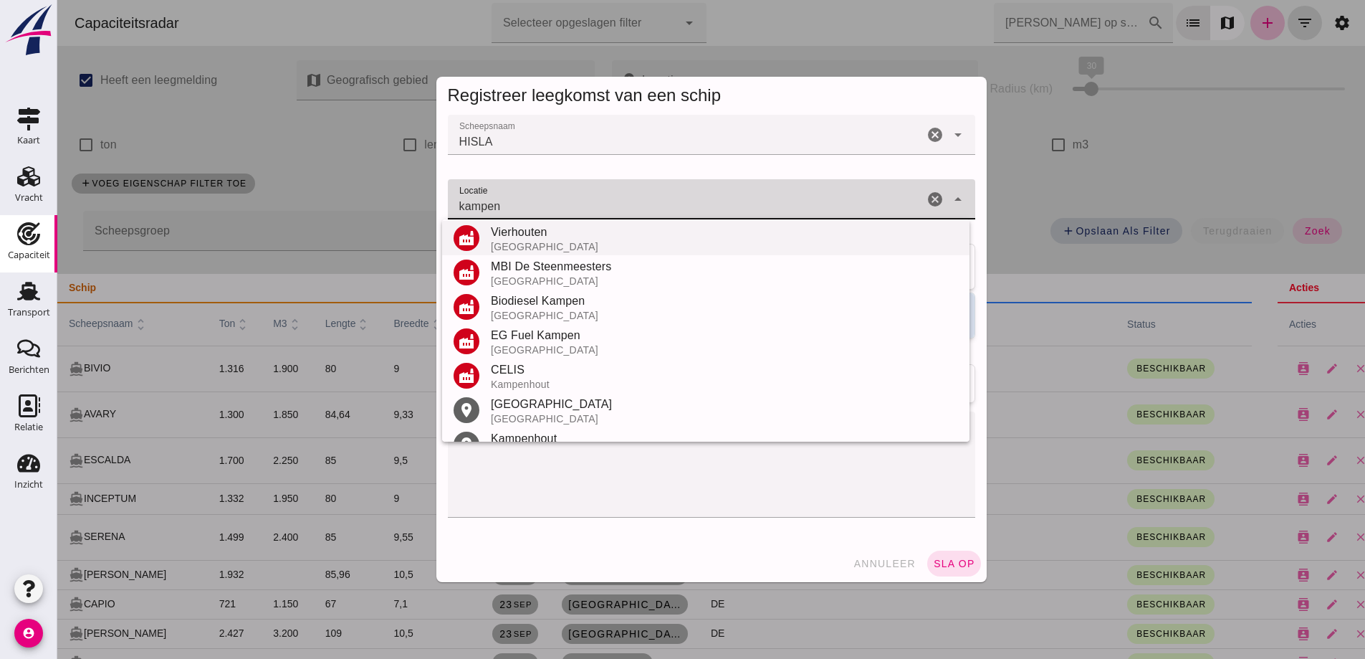
scroll to position [271, 0]
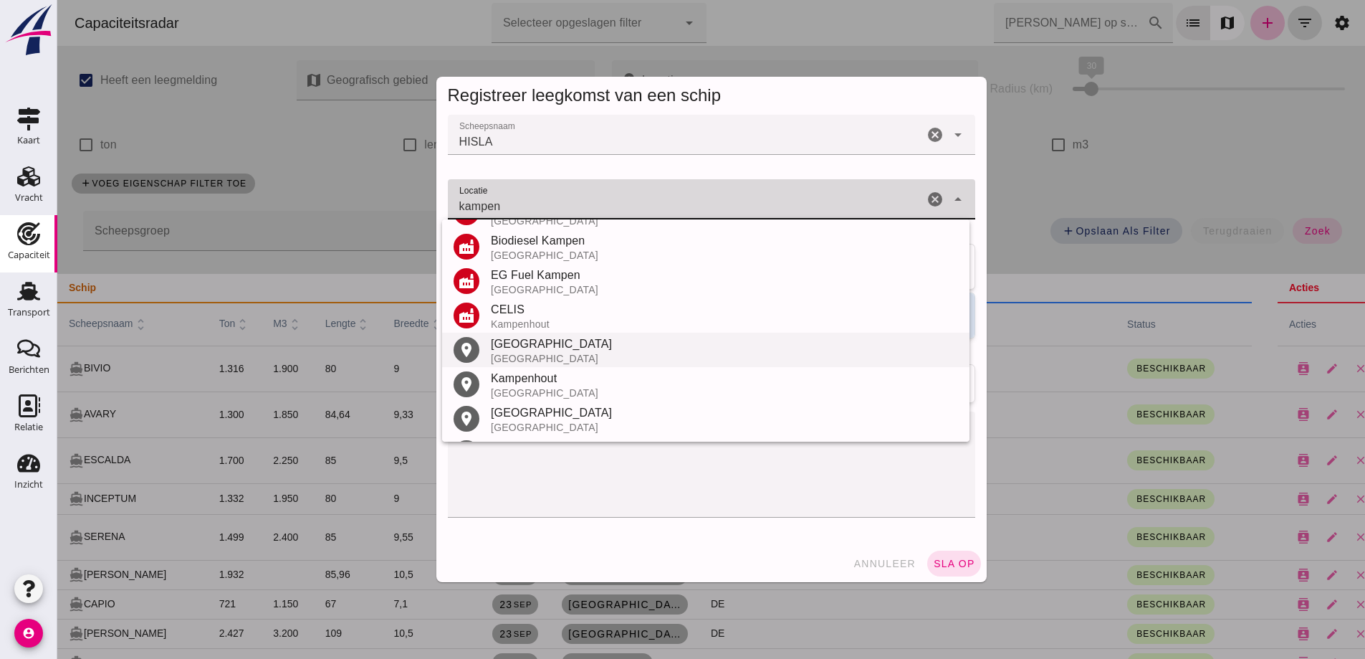
click at [532, 343] on div "Kampen" at bounding box center [724, 343] width 467 height 17
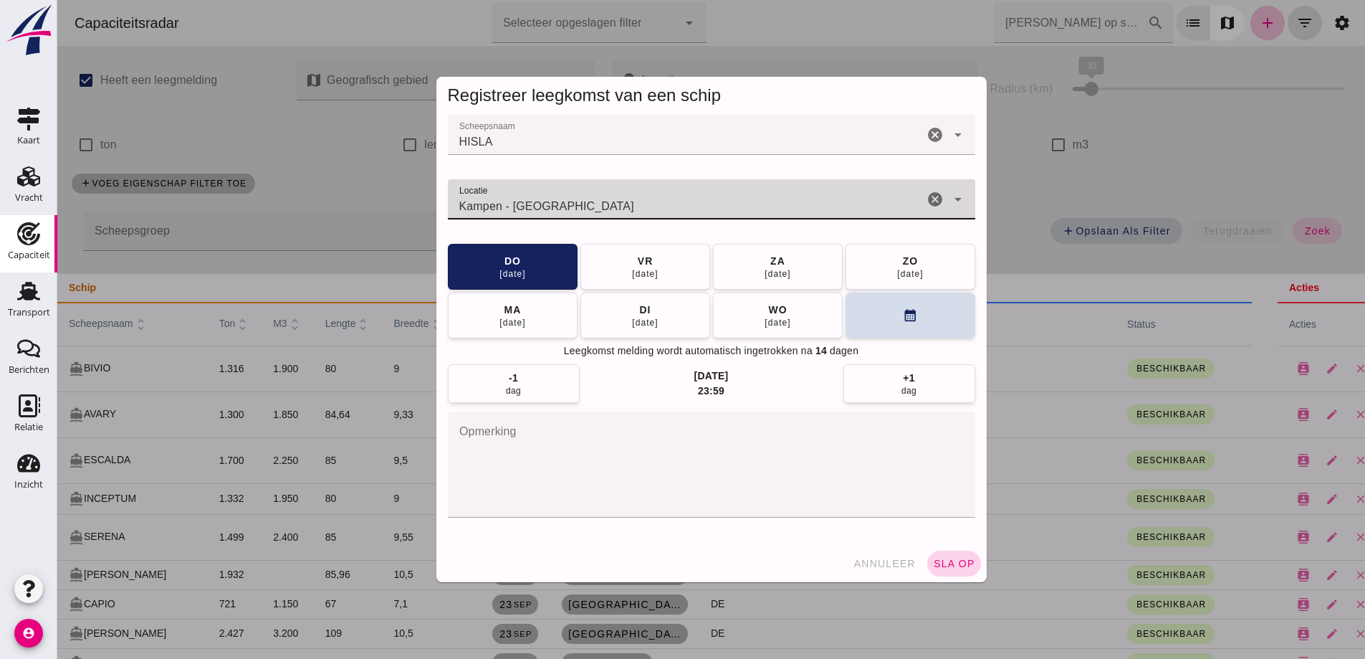
type input "Kampen - Overijssel"
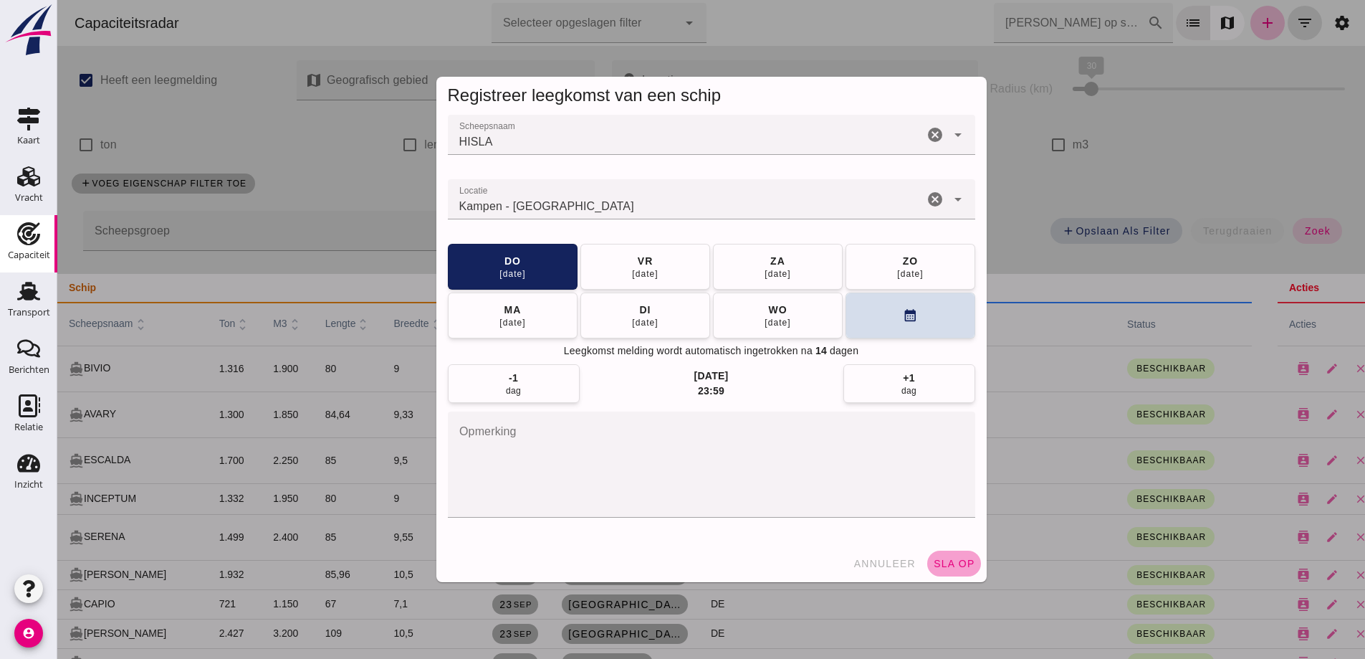
click at [954, 570] on button "sla op" at bounding box center [954, 563] width 54 height 26
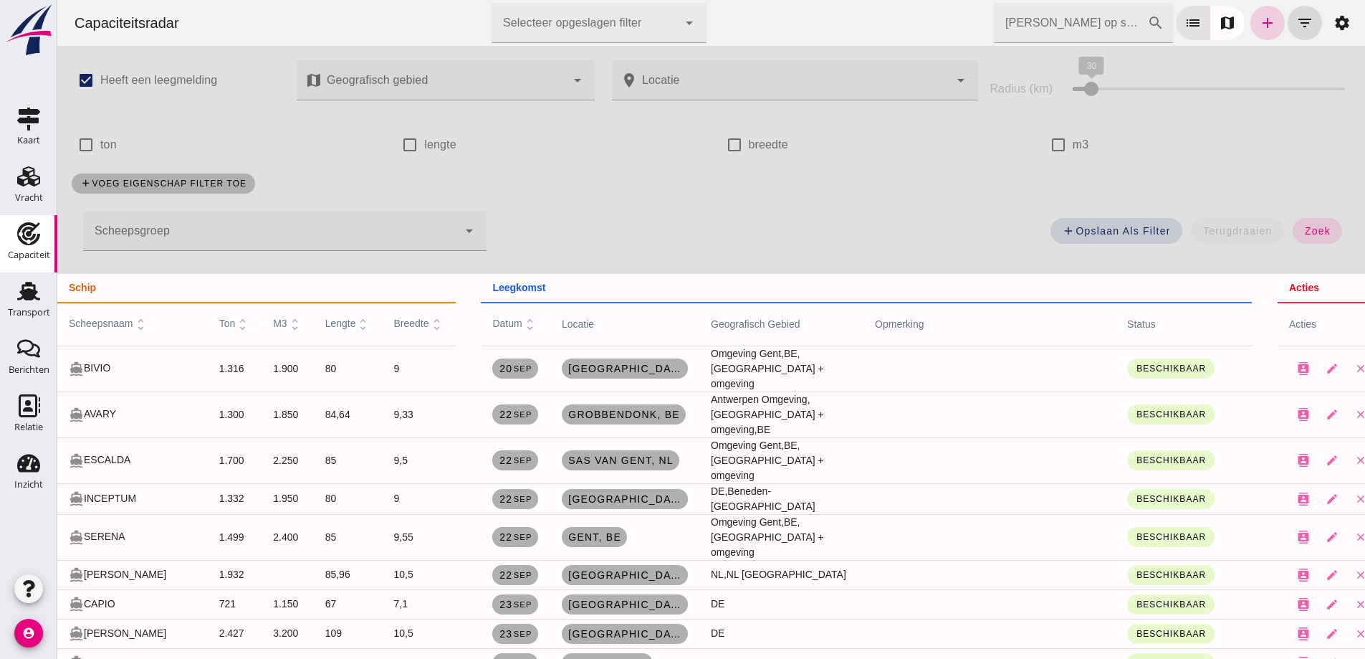
click at [1259, 31] on icon "add" at bounding box center [1267, 22] width 17 height 17
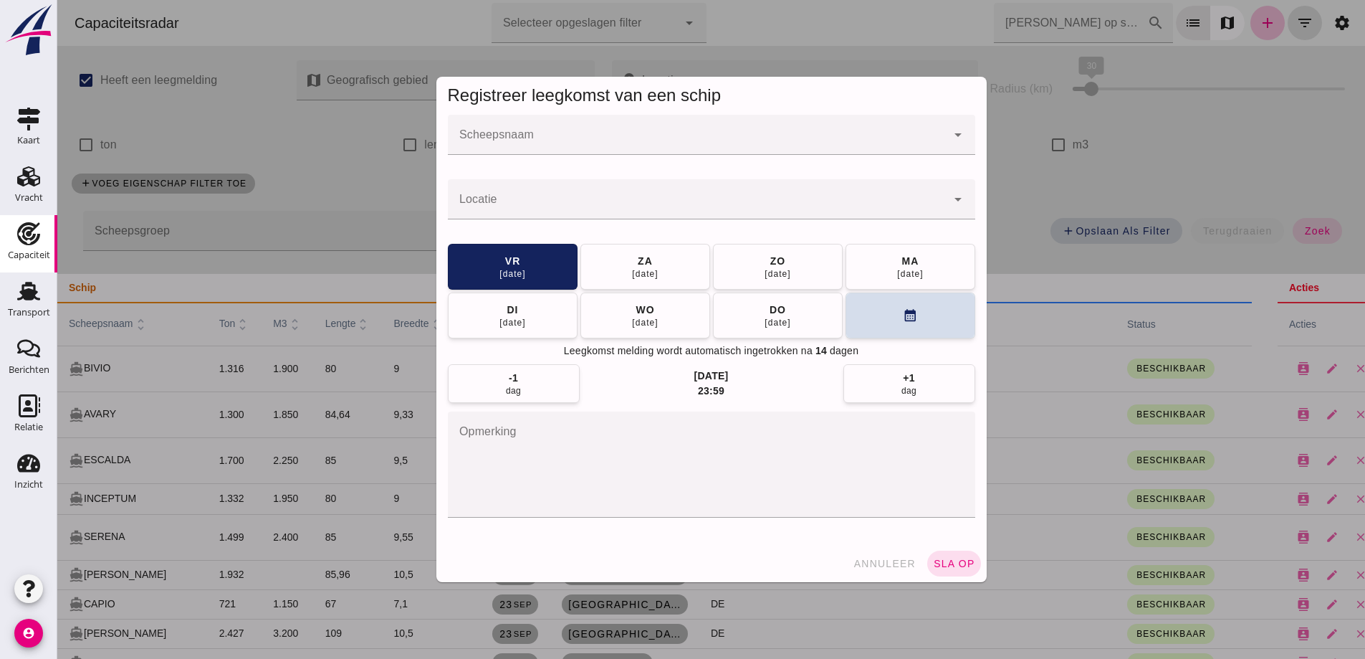
click at [740, 130] on div at bounding box center [697, 135] width 499 height 40
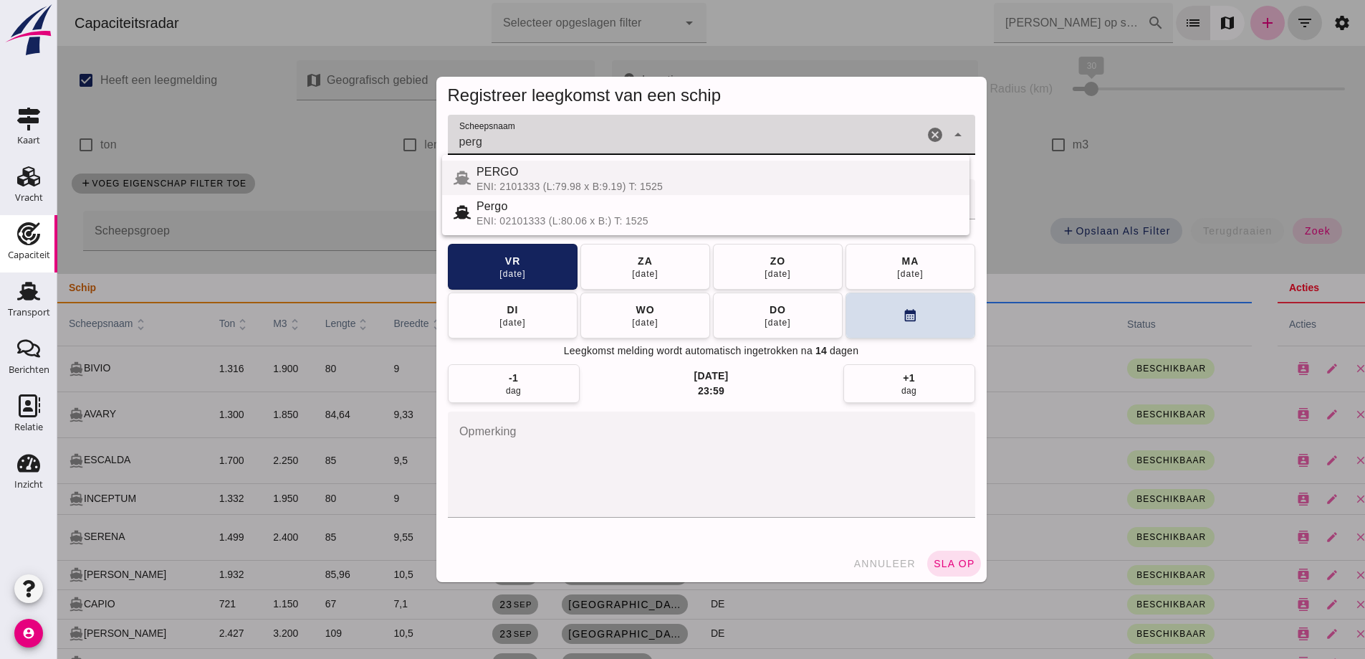
click at [517, 179] on div "PERGO" at bounding box center [718, 171] width 482 height 17
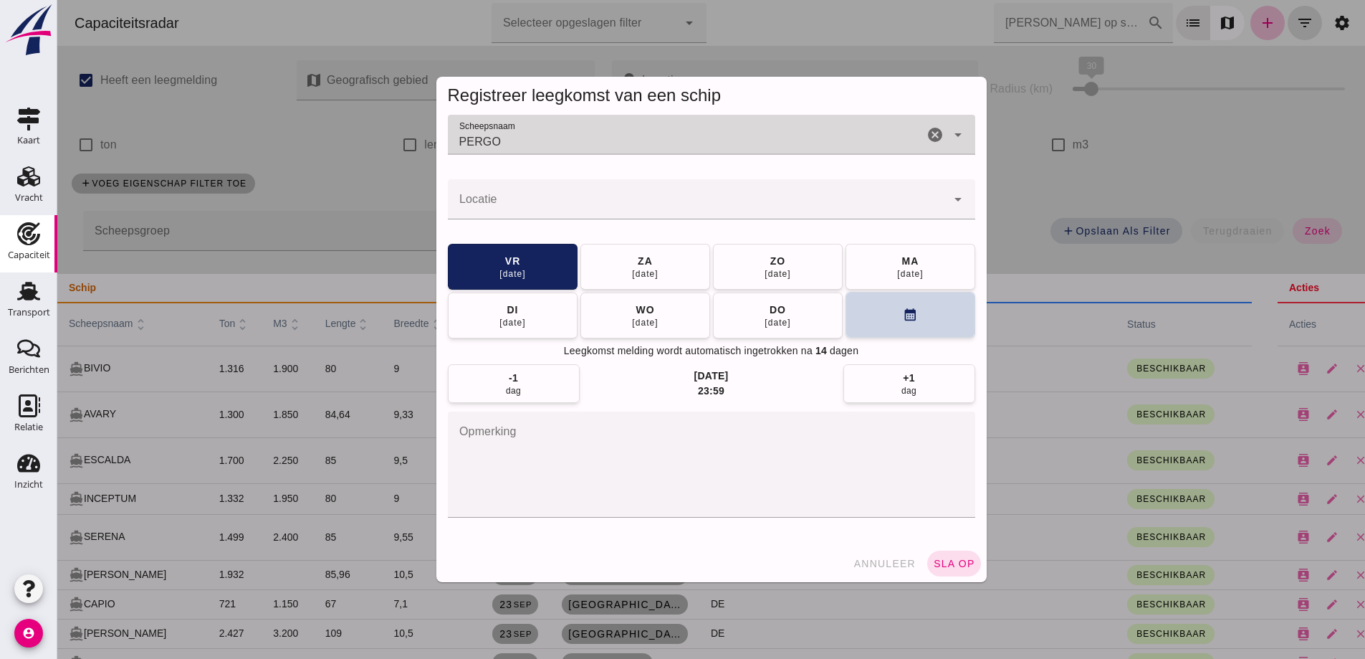
type input "PERGO"
click at [861, 309] on button "calendar_month" at bounding box center [911, 315] width 130 height 46
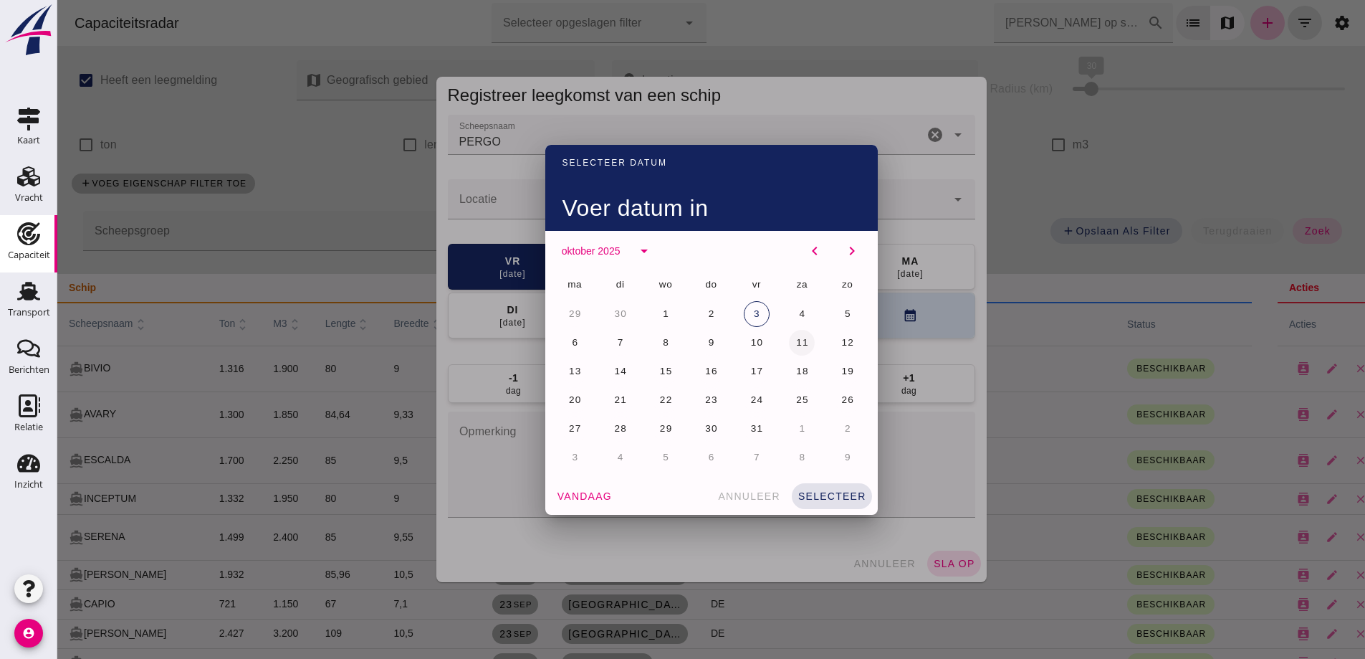
click at [795, 344] on span "11" at bounding box center [802, 342] width 14 height 11
click at [828, 494] on span "selecteer" at bounding box center [832, 495] width 69 height 11
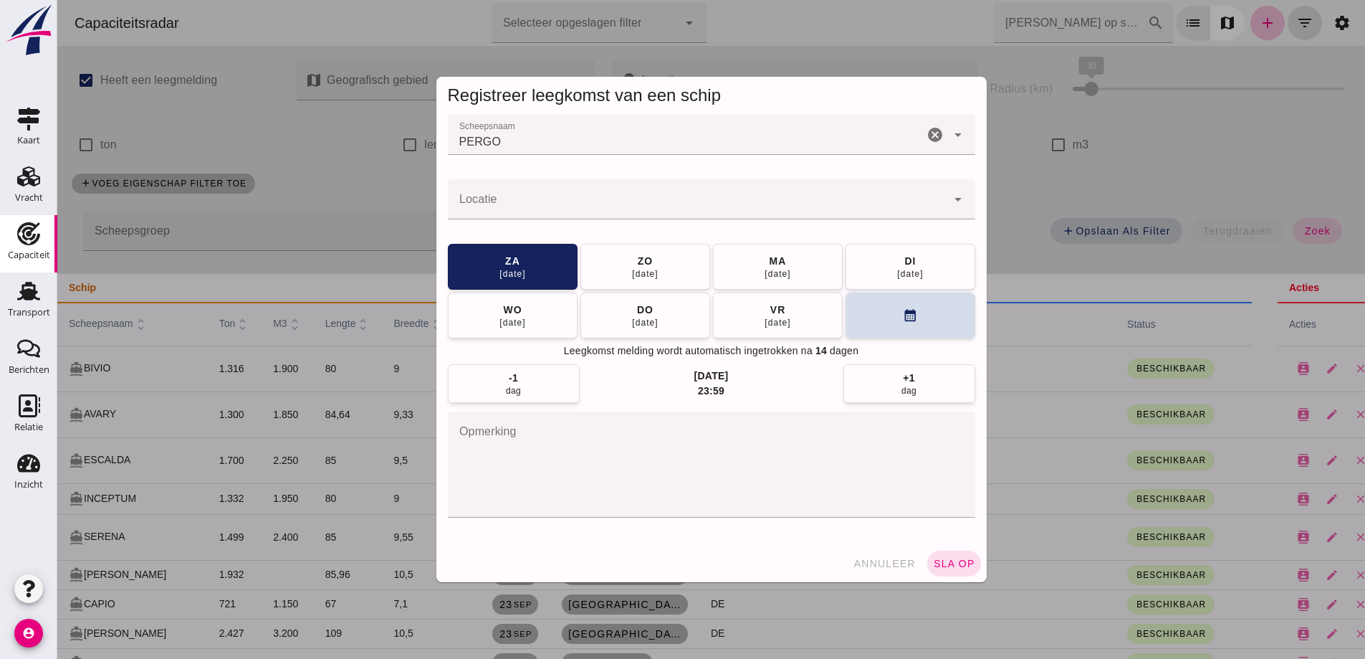
click at [526, 213] on input "Locatie" at bounding box center [697, 206] width 499 height 17
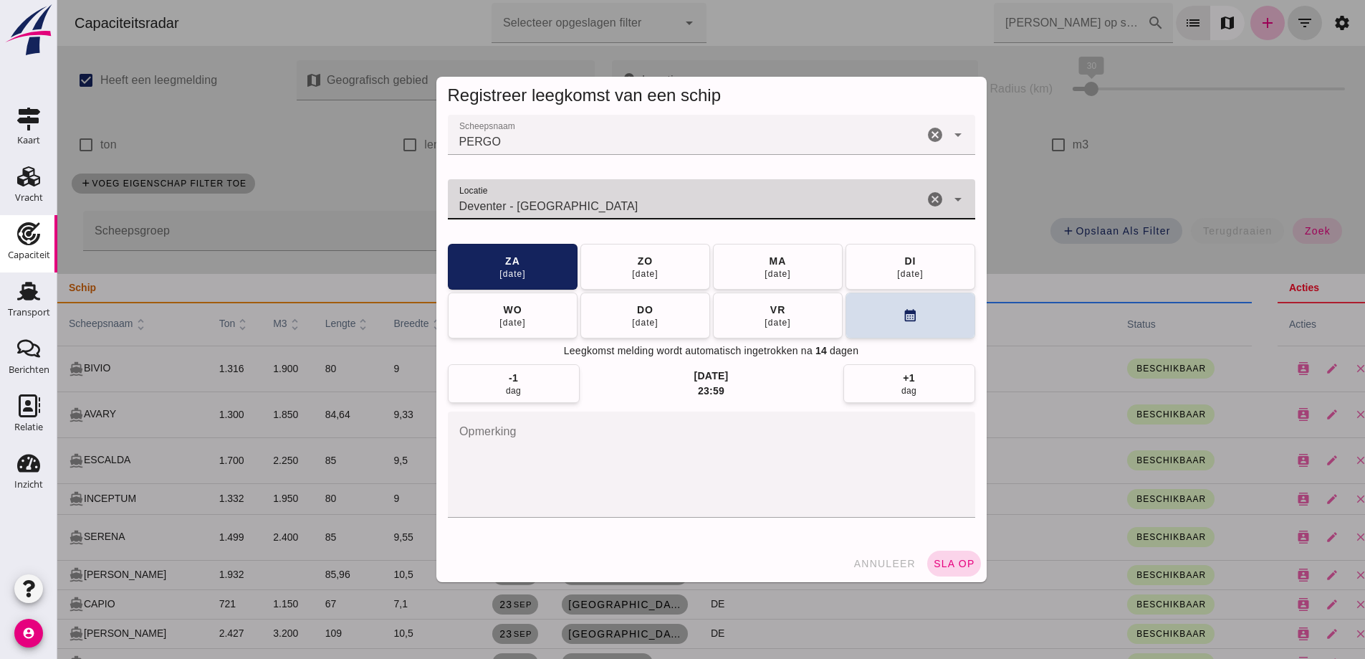
type input "Deventer - Deventer"
click at [965, 558] on span "sla op" at bounding box center [954, 563] width 42 height 11
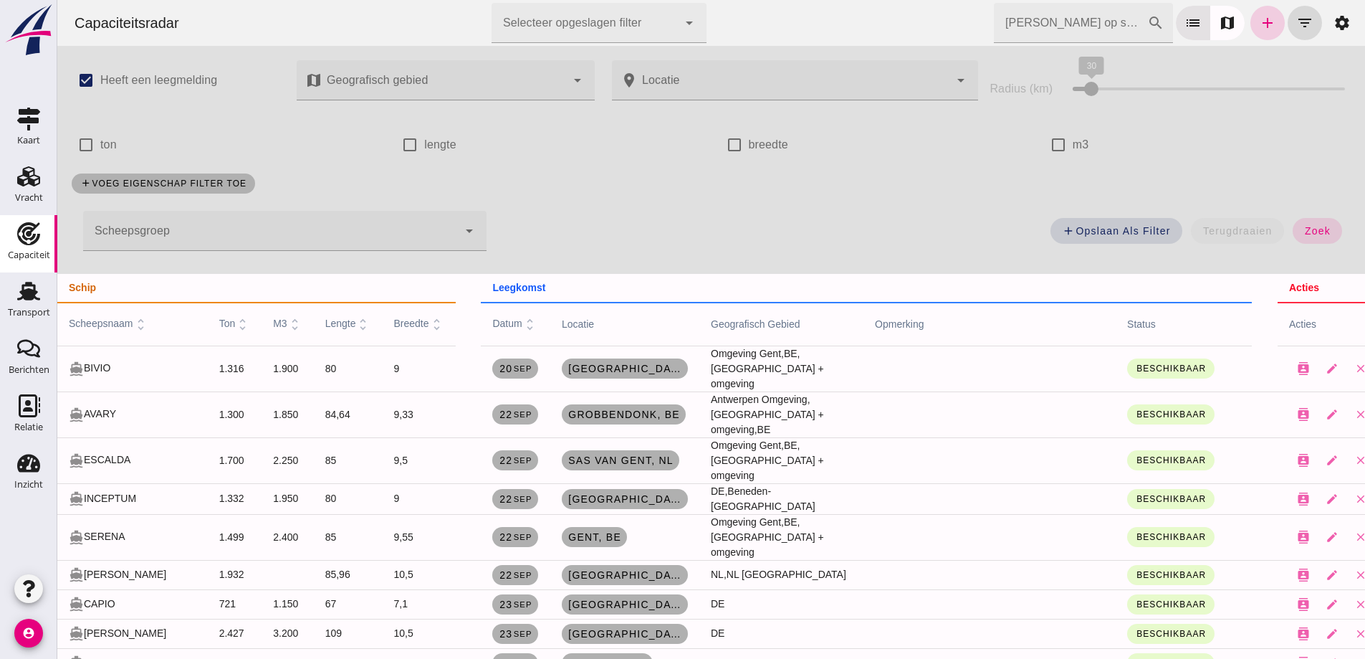
click at [1261, 24] on icon "add" at bounding box center [1267, 22] width 17 height 17
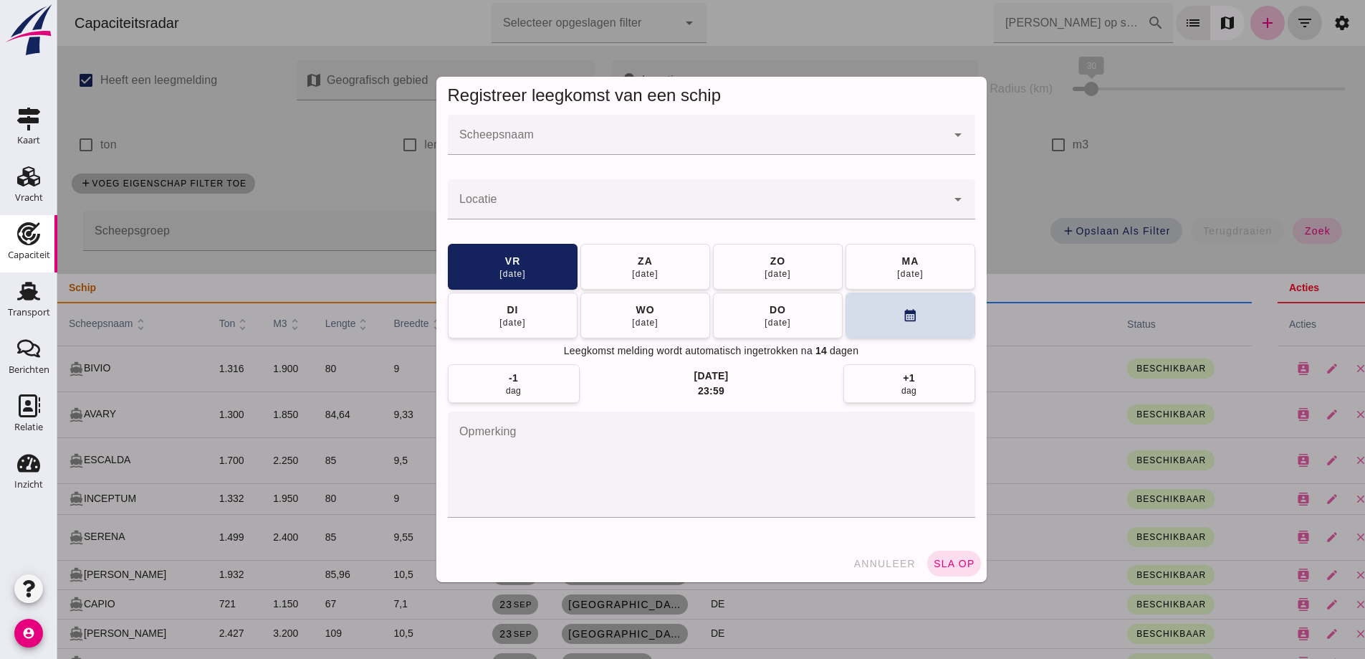
click at [629, 125] on div at bounding box center [697, 135] width 499 height 40
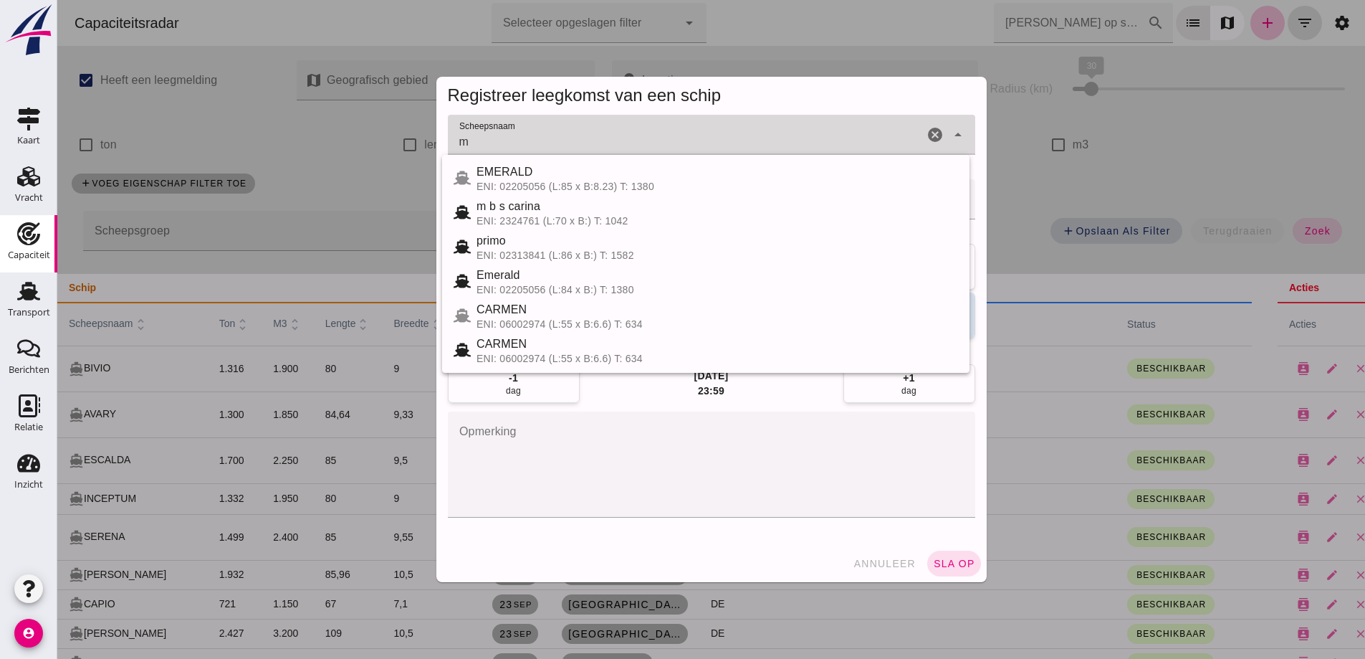
type input "m"
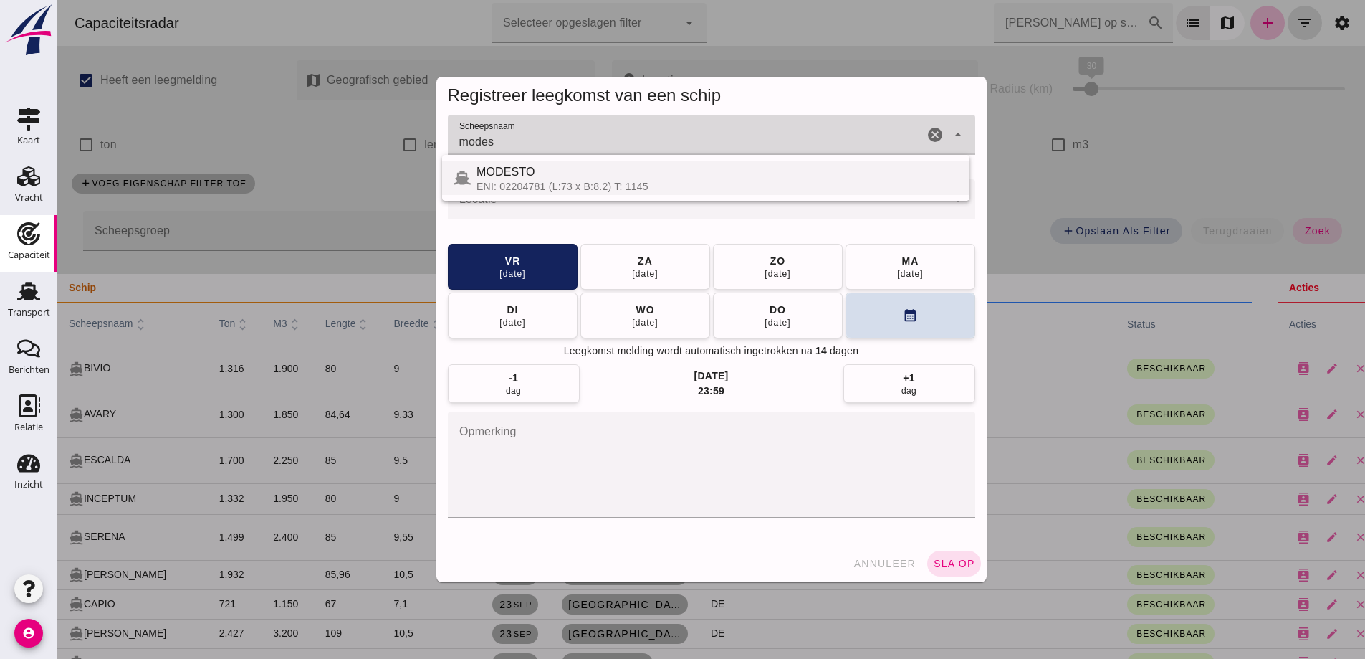
click at [553, 183] on div "ENI: 02204781 (L:73 x B:8.2) T: 1145" at bounding box center [718, 186] width 482 height 11
type input "MODESTO"
click at [533, 205] on input "Locatie" at bounding box center [697, 206] width 499 height 17
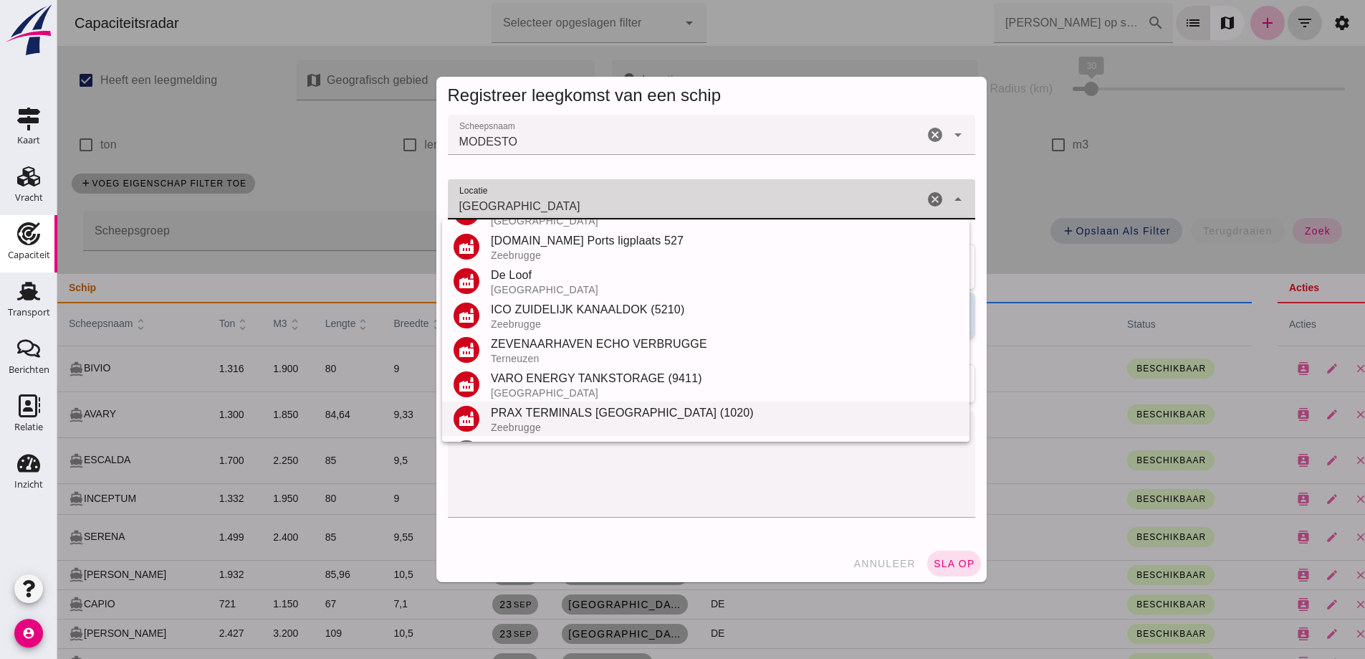
scroll to position [236, 0]
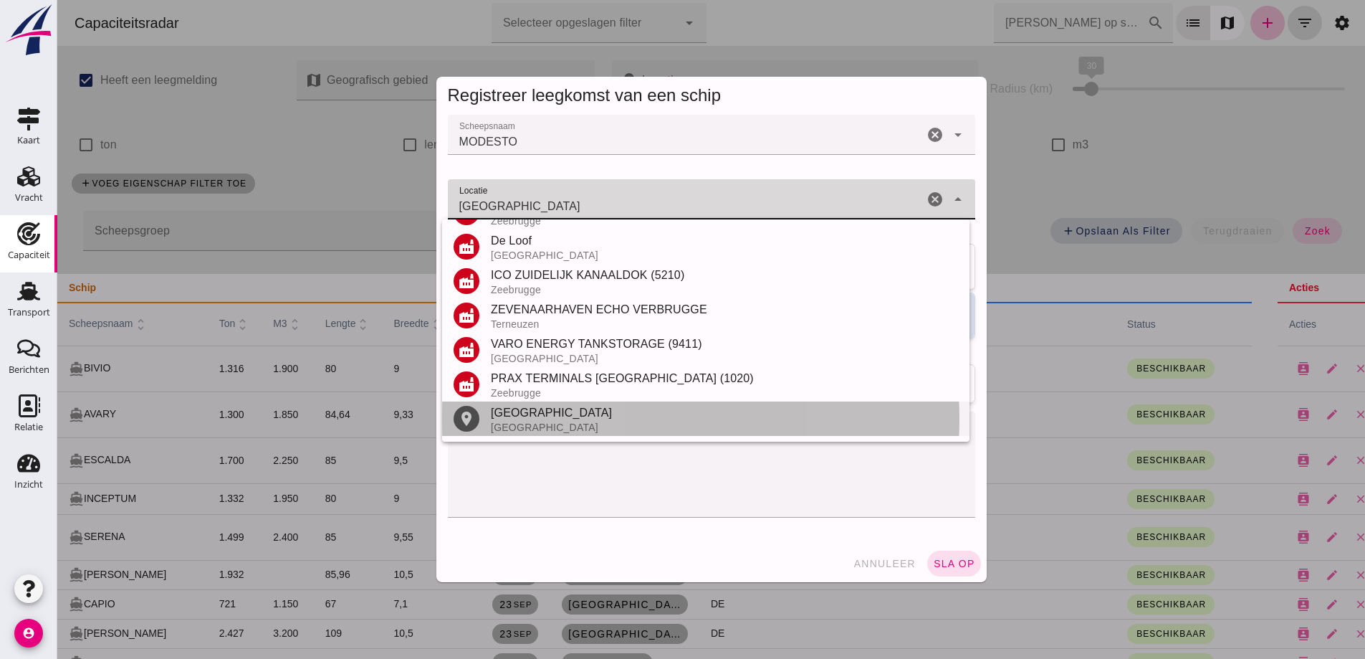
click at [549, 426] on div "België" at bounding box center [724, 426] width 467 height 11
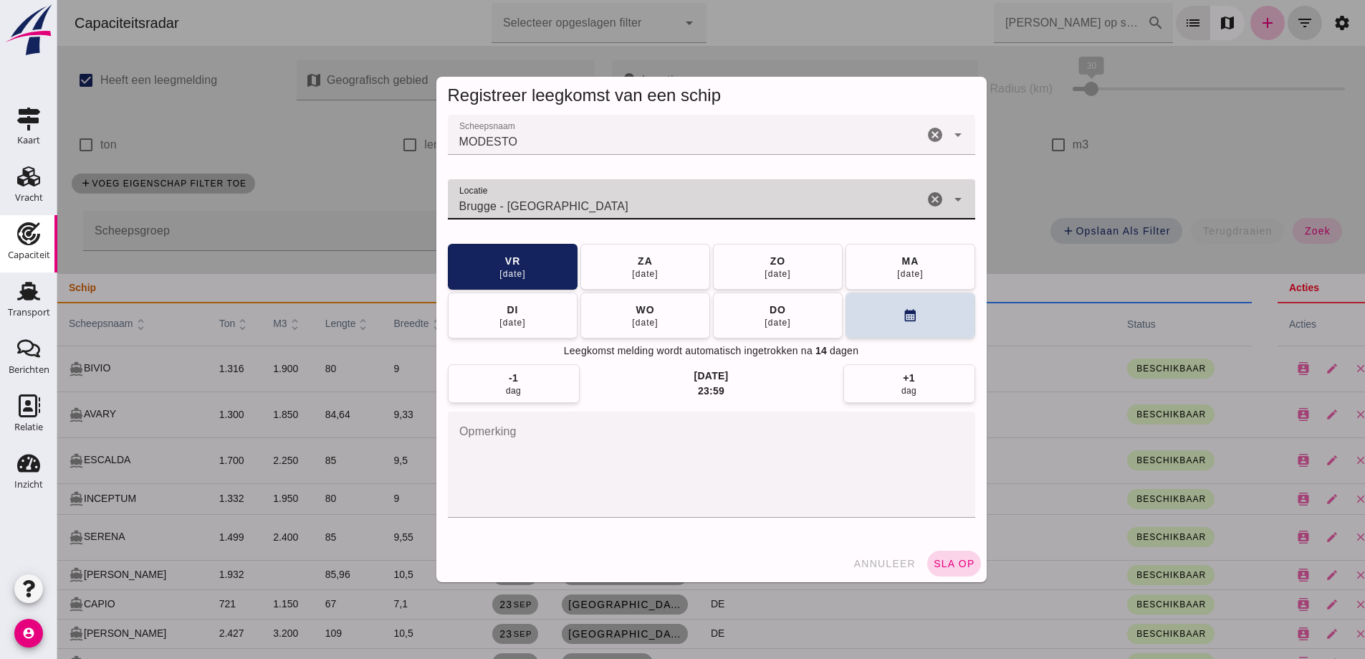
type input "Brugge - West-Vlaanderen"
click at [947, 569] on button "sla op" at bounding box center [954, 563] width 54 height 26
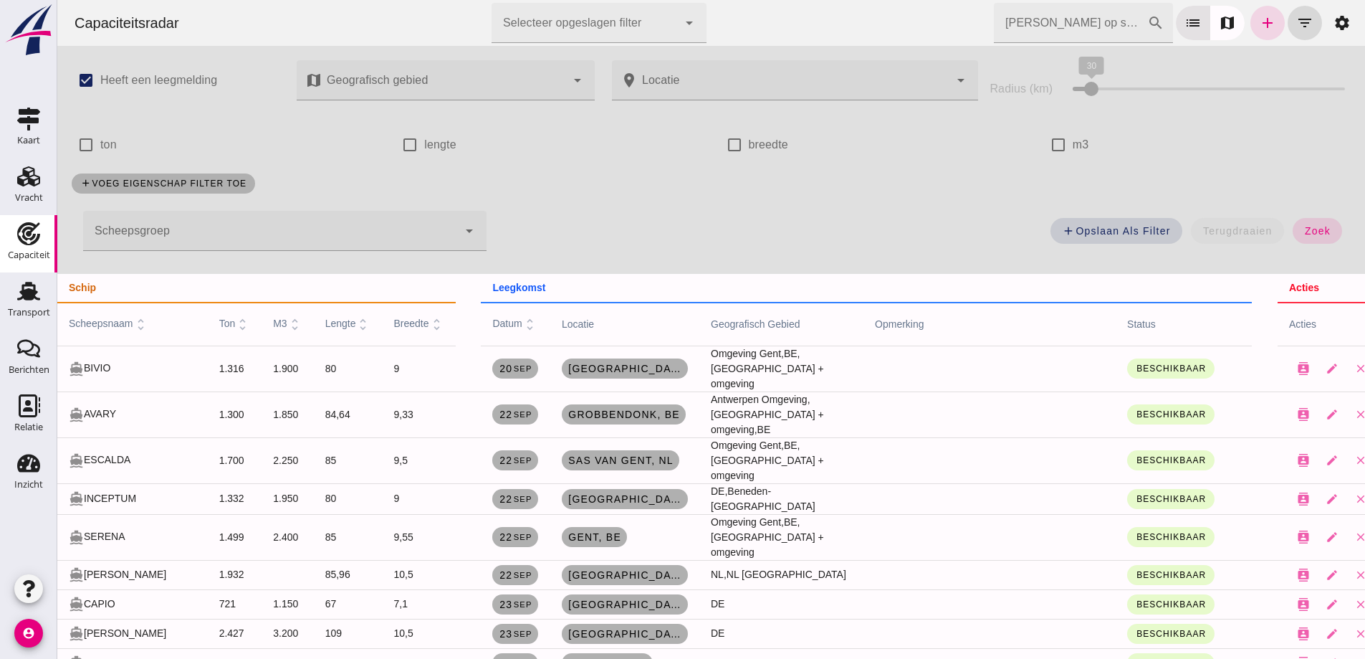
scroll to position [72, 0]
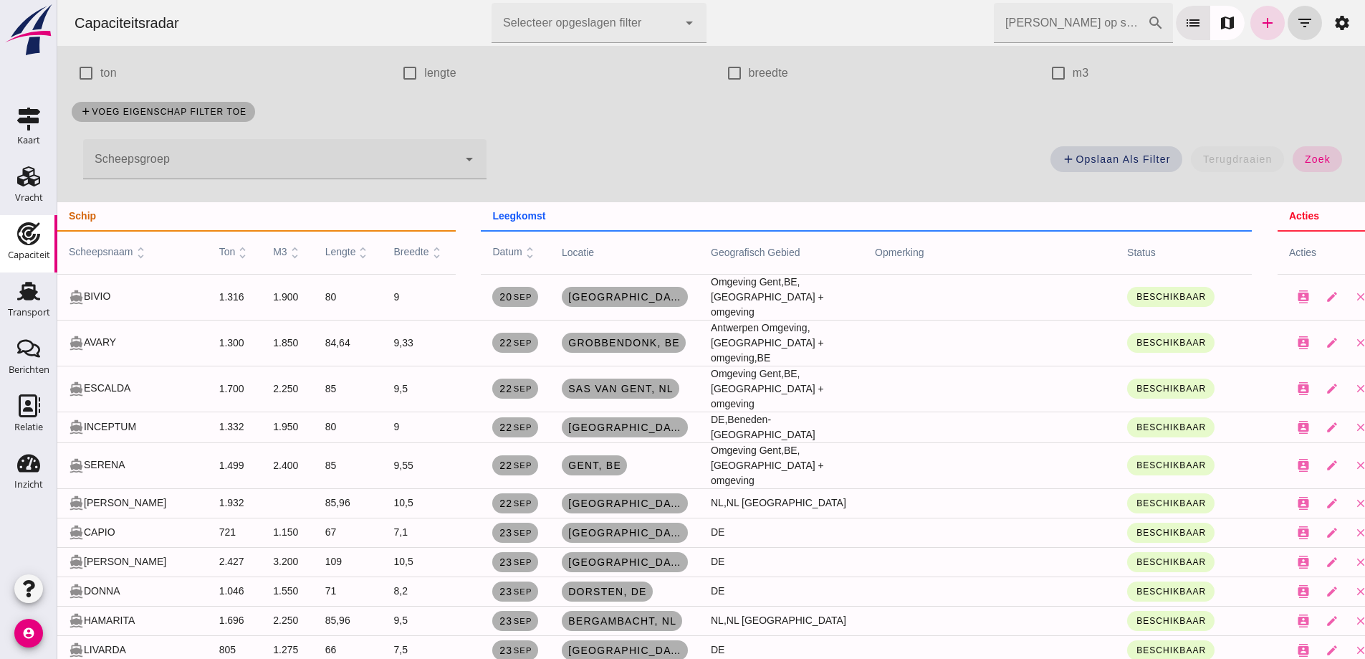
click at [1115, 27] on input "Zoek op scheepsnaam" at bounding box center [1070, 23] width 153 height 40
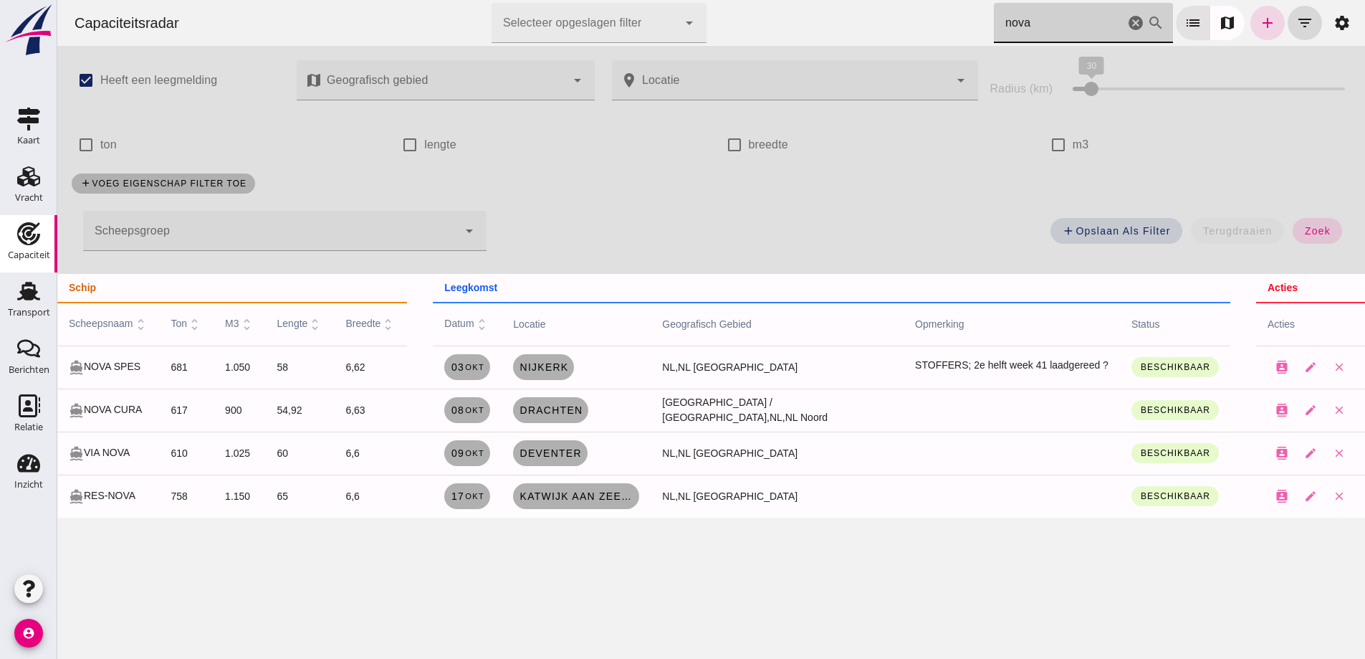
scroll to position [0, 0]
click at [1052, 24] on input "nova" at bounding box center [1059, 23] width 130 height 40
click at [479, 363] on span "03 okt" at bounding box center [468, 366] width 34 height 11
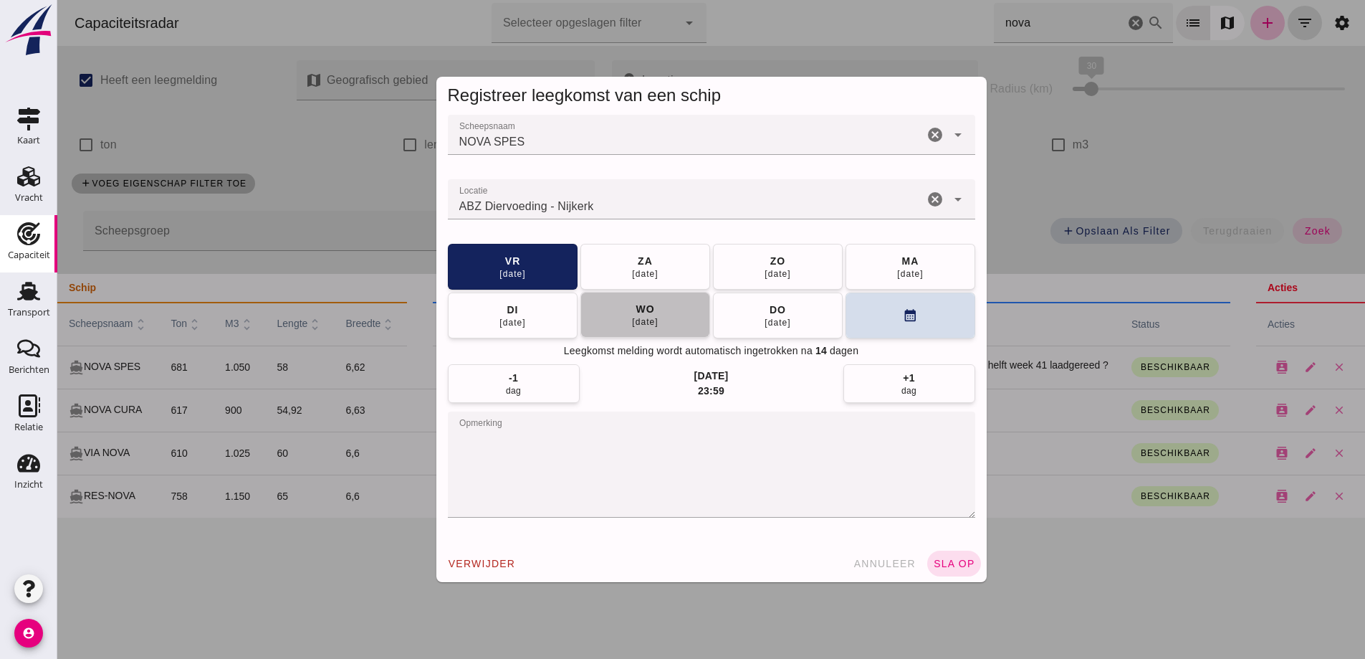
click at [632, 325] on div "08 okt" at bounding box center [644, 321] width 27 height 11
click at [951, 569] on button "sla op" at bounding box center [954, 563] width 54 height 26
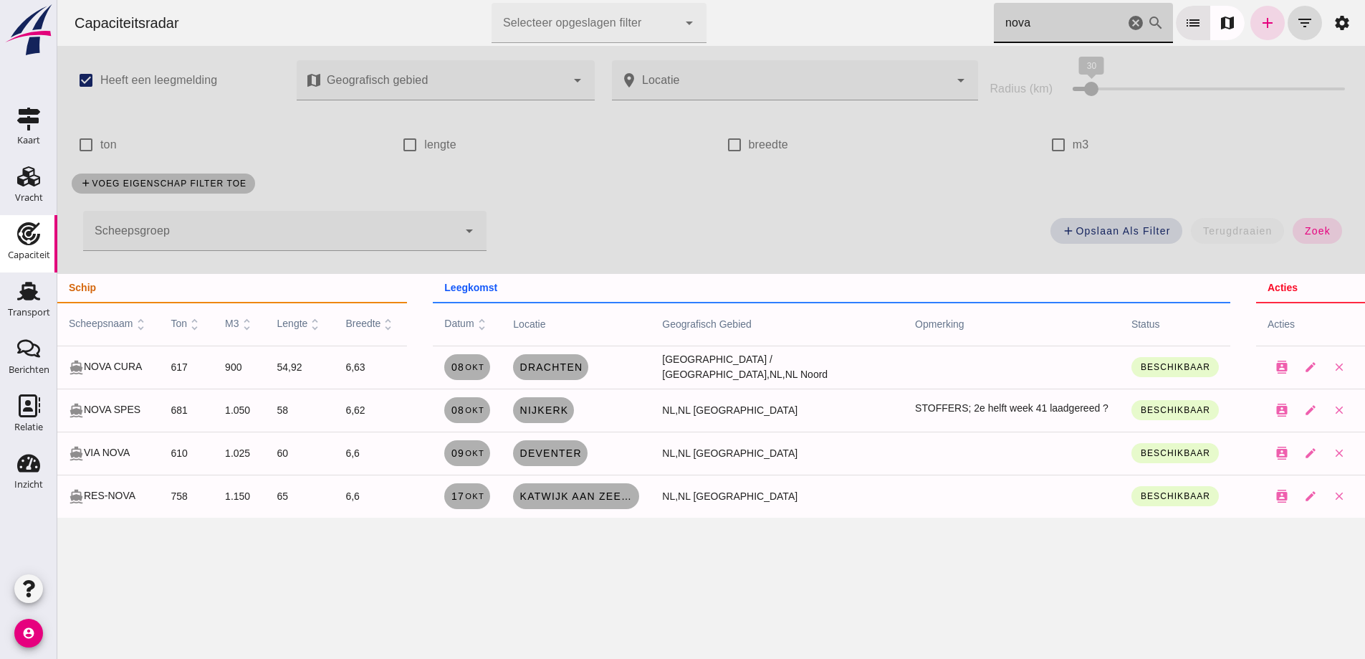
drag, startPoint x: 1055, startPoint y: 29, endPoint x: 942, endPoint y: 23, distance: 112.7
click at [943, 22] on div "Capaciteitsradar Selecteer opgeslagen filter Selecteer opgeslagen filter cancel…" at bounding box center [711, 23] width 1296 height 46
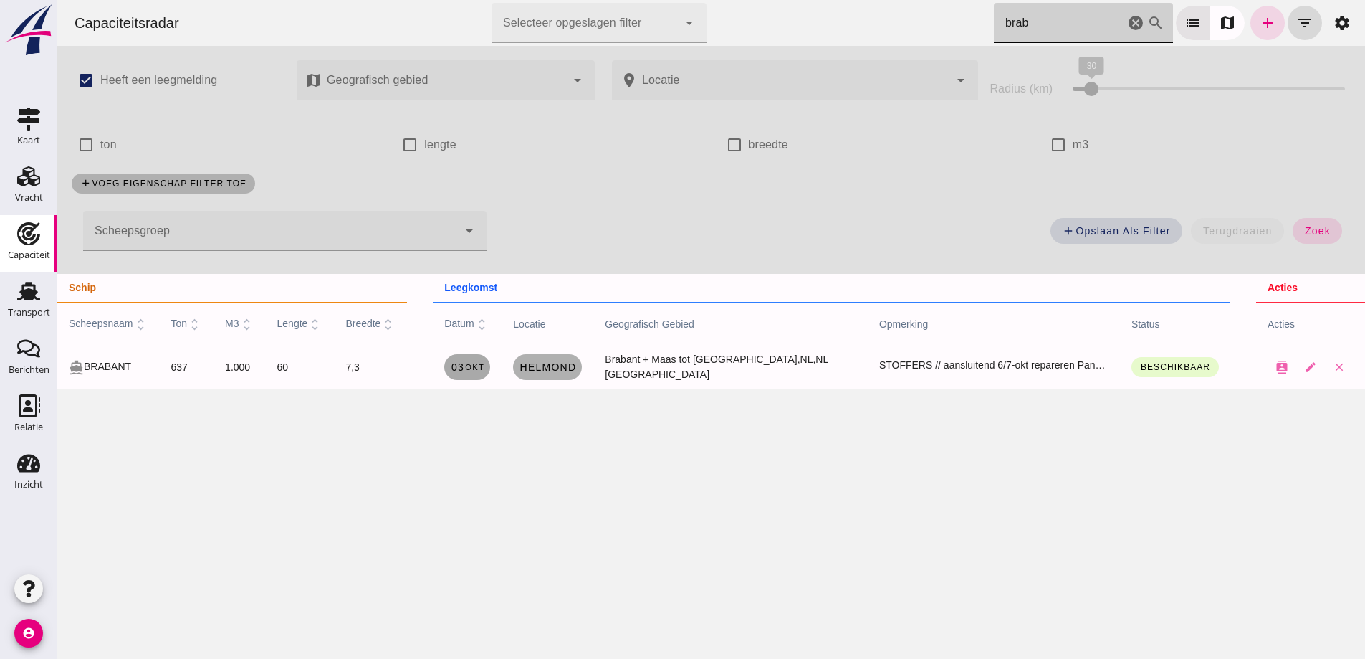
type input "brab"
click at [476, 371] on span "03 okt" at bounding box center [468, 366] width 34 height 11
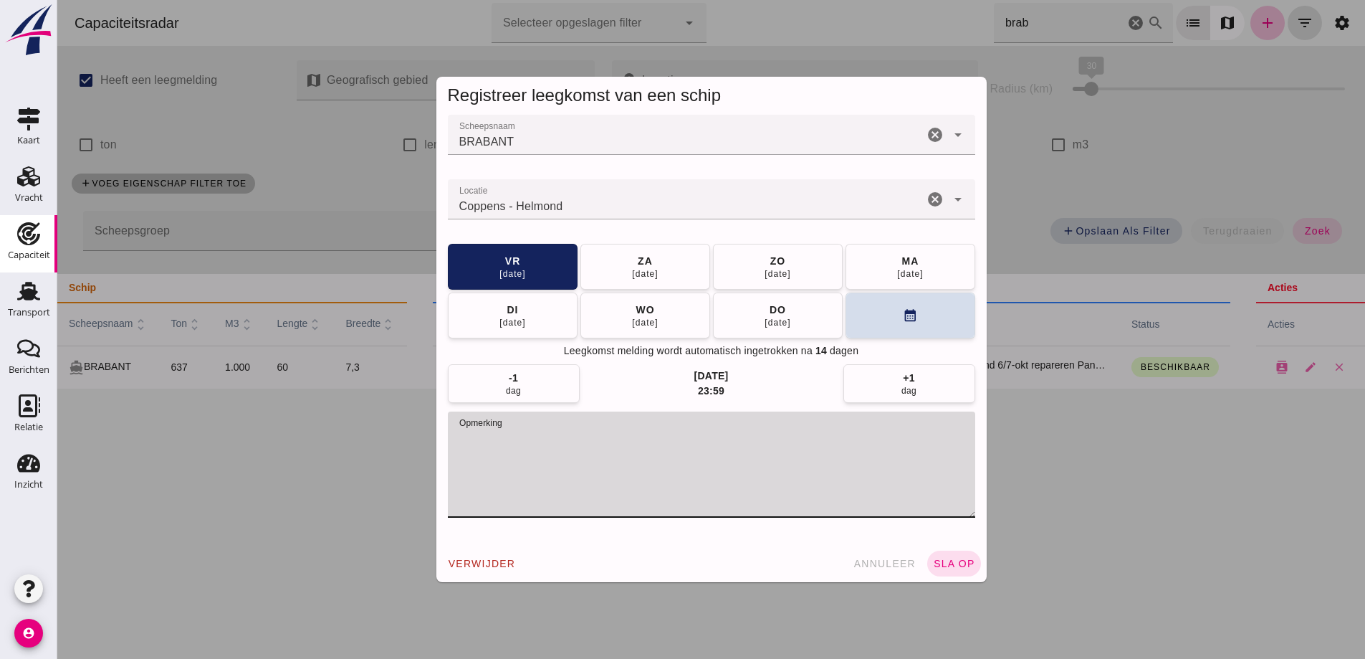
drag, startPoint x: 759, startPoint y: 441, endPoint x: 728, endPoint y: 440, distance: 30.8
click at [730, 441] on textarea "opmerking" at bounding box center [711, 464] width 527 height 106
type textarea "STOFFERS // aansluitend 6/7-okt repareren Panheel"
click at [654, 327] on button "wo 08 okt" at bounding box center [645, 315] width 130 height 46
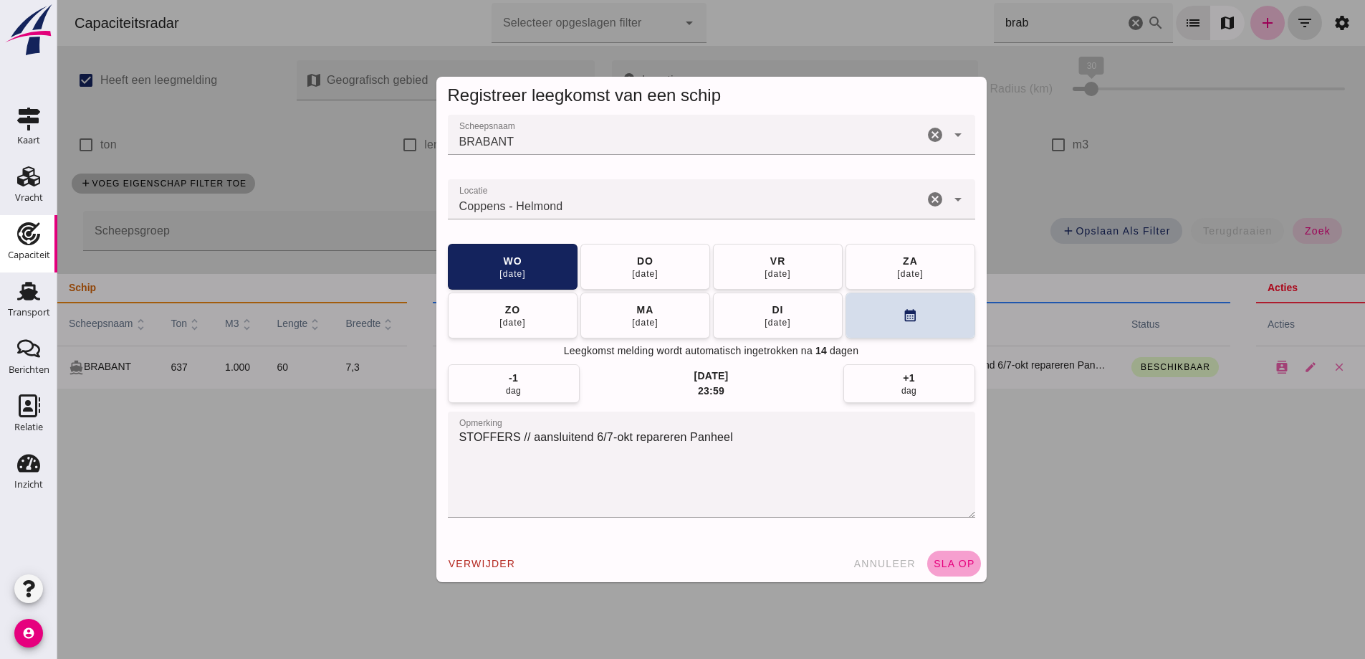
click at [943, 563] on span "sla op" at bounding box center [954, 563] width 42 height 11
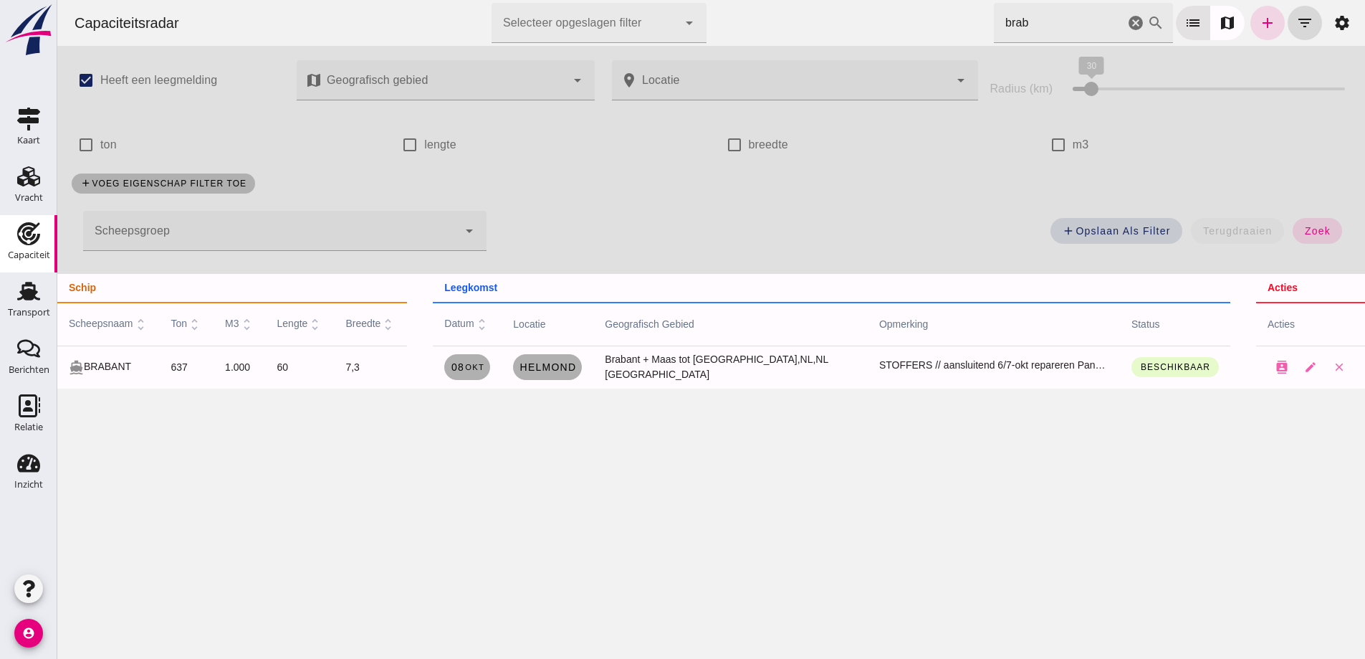
click at [1127, 27] on icon "cancel" at bounding box center [1135, 22] width 17 height 17
click at [1251, 24] on link "add" at bounding box center [1268, 23] width 34 height 34
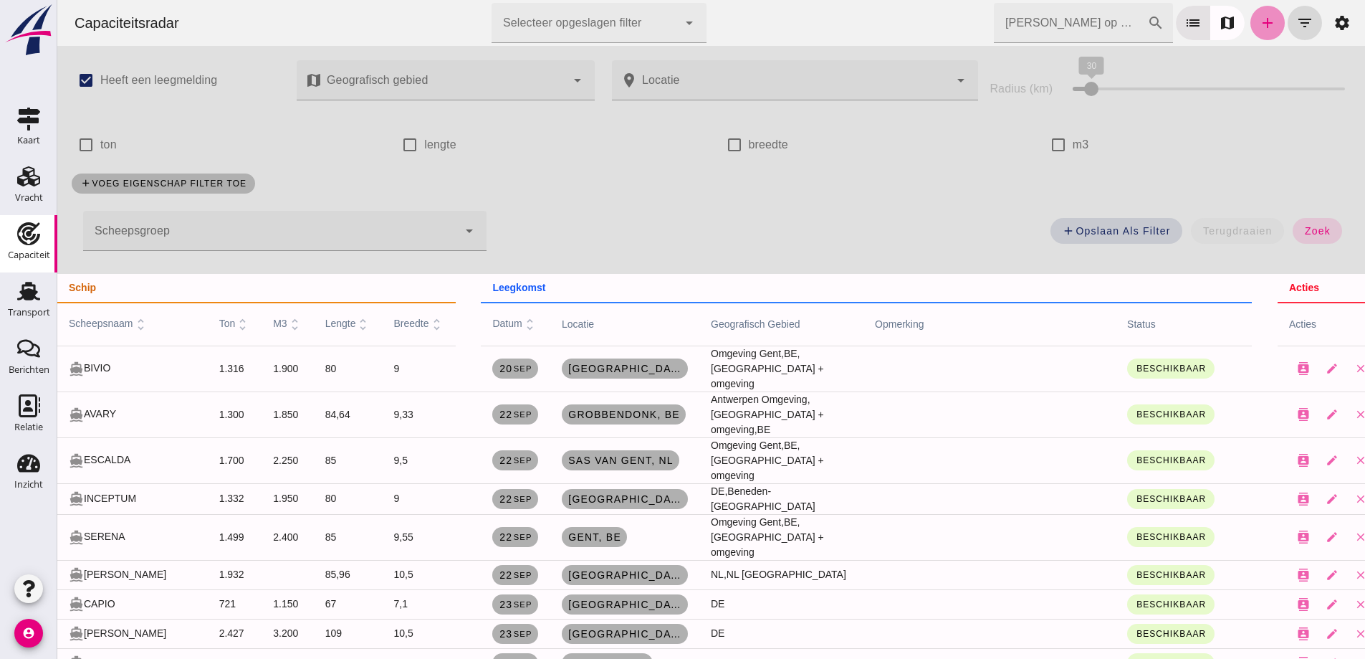
click at [1245, 15] on div at bounding box center [711, 329] width 1308 height 659
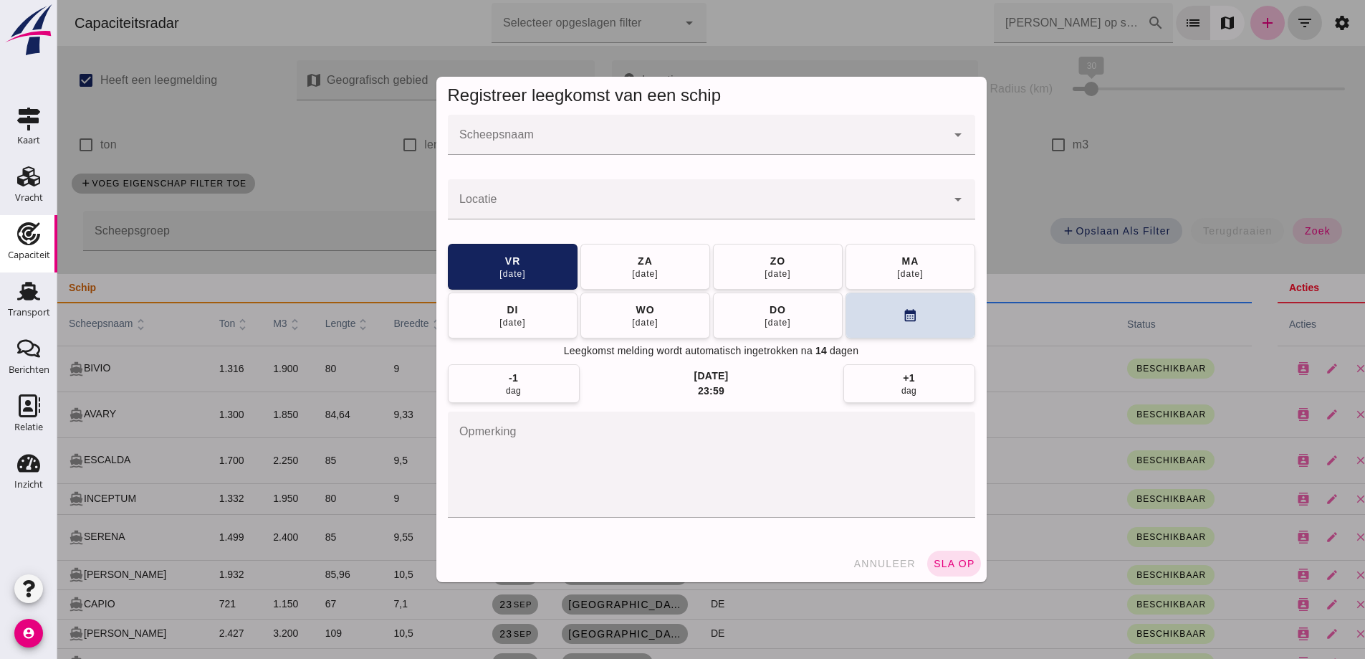
click at [706, 140] on input "Scheepsnaam" at bounding box center [697, 141] width 499 height 17
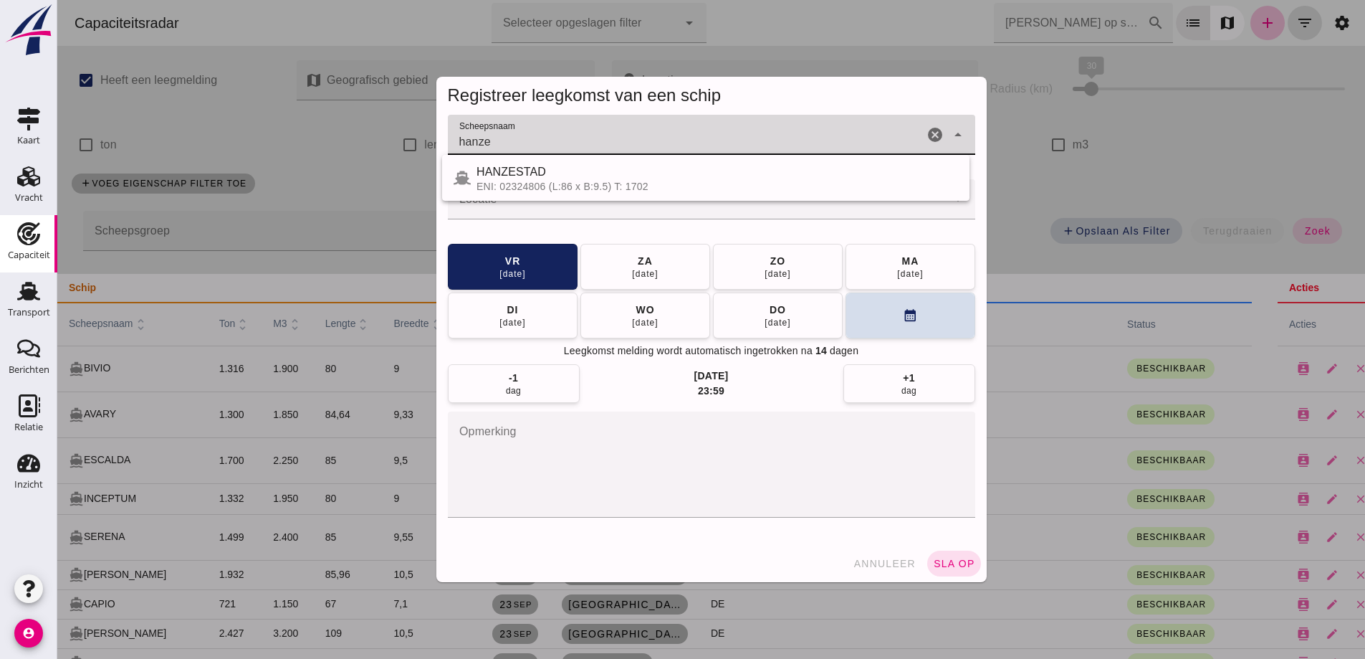
click at [507, 192] on div "HANZESTAD ENI: 02324806 (L:86 x B:9.5) T: 1702" at bounding box center [705, 178] width 527 height 34
type input "HANZESTAD"
click at [506, 204] on input "Locatie" at bounding box center [697, 206] width 499 height 17
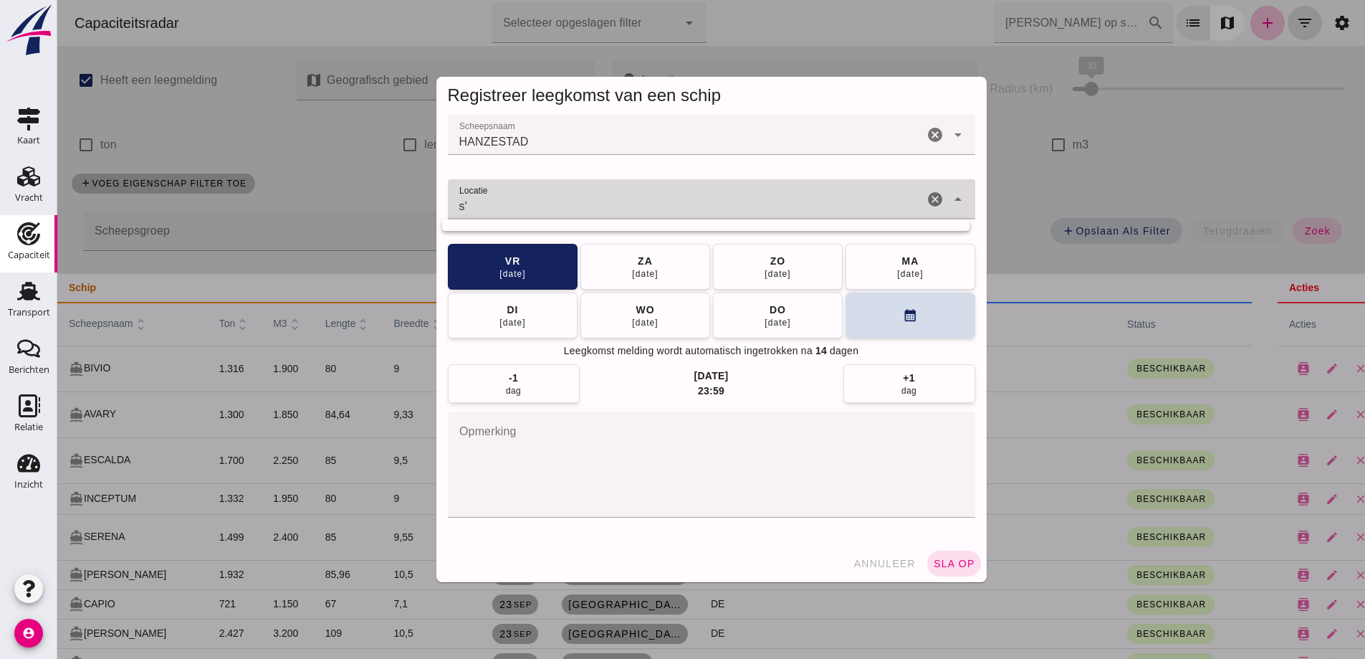
type input "s"
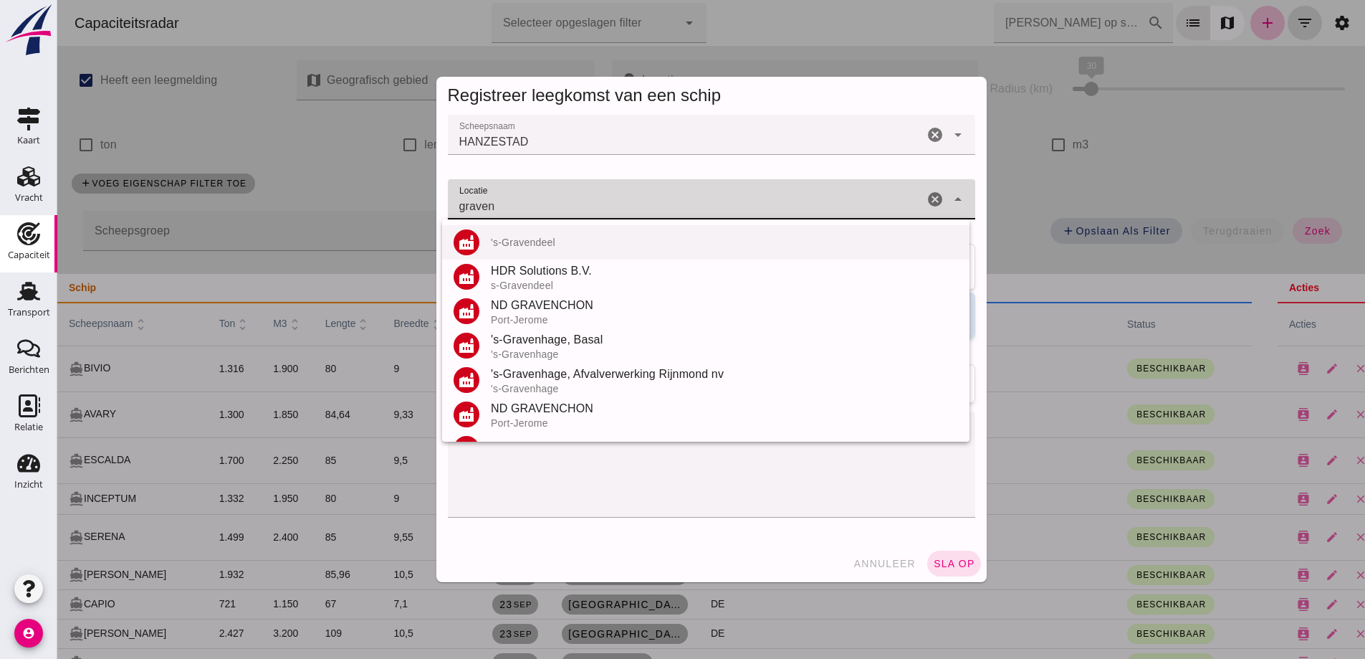
click at [548, 246] on div "'s-Gravendeel" at bounding box center [724, 241] width 467 height 11
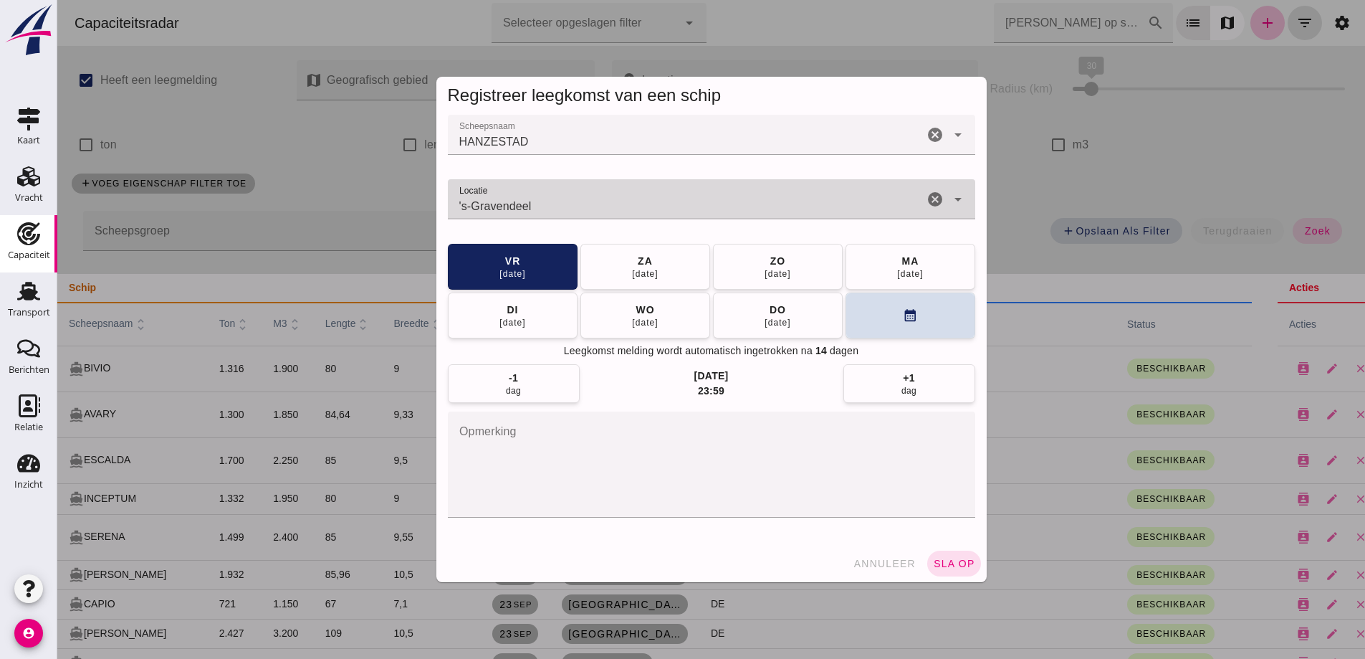
type input "'s-Gravendeel"
click at [510, 278] on div "03 okt" at bounding box center [512, 273] width 27 height 11
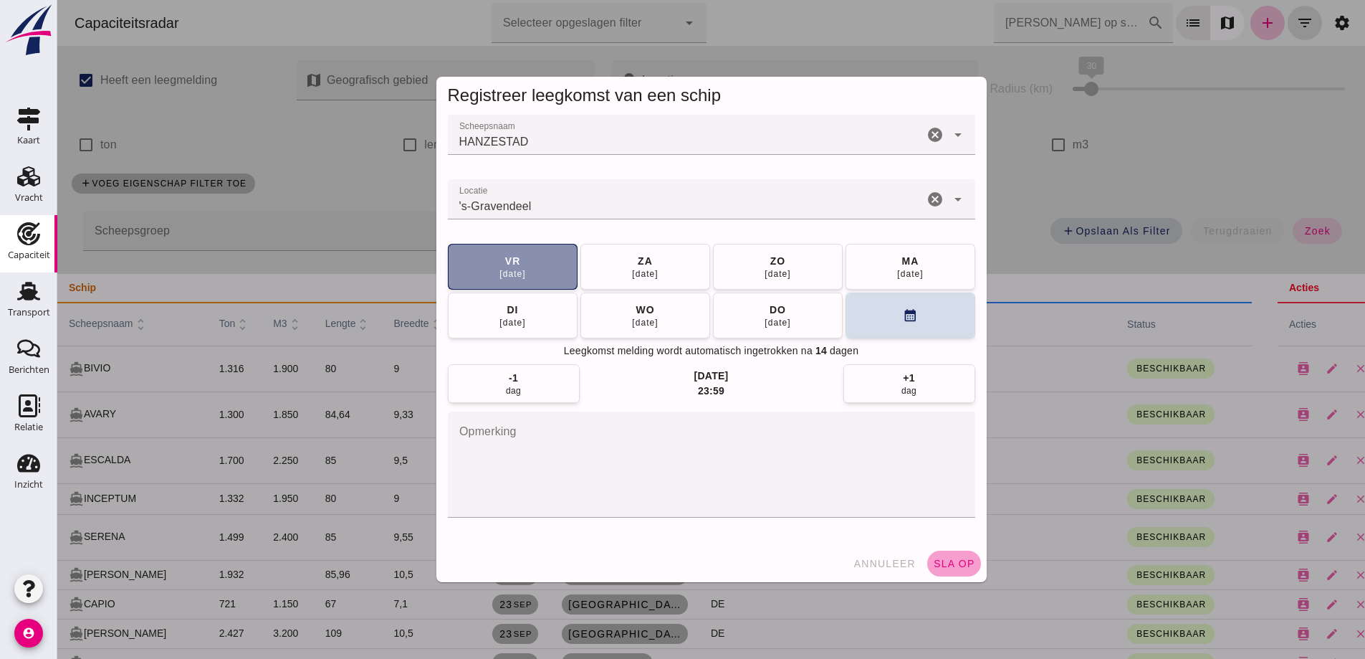
click at [935, 555] on button "sla op" at bounding box center [954, 563] width 54 height 26
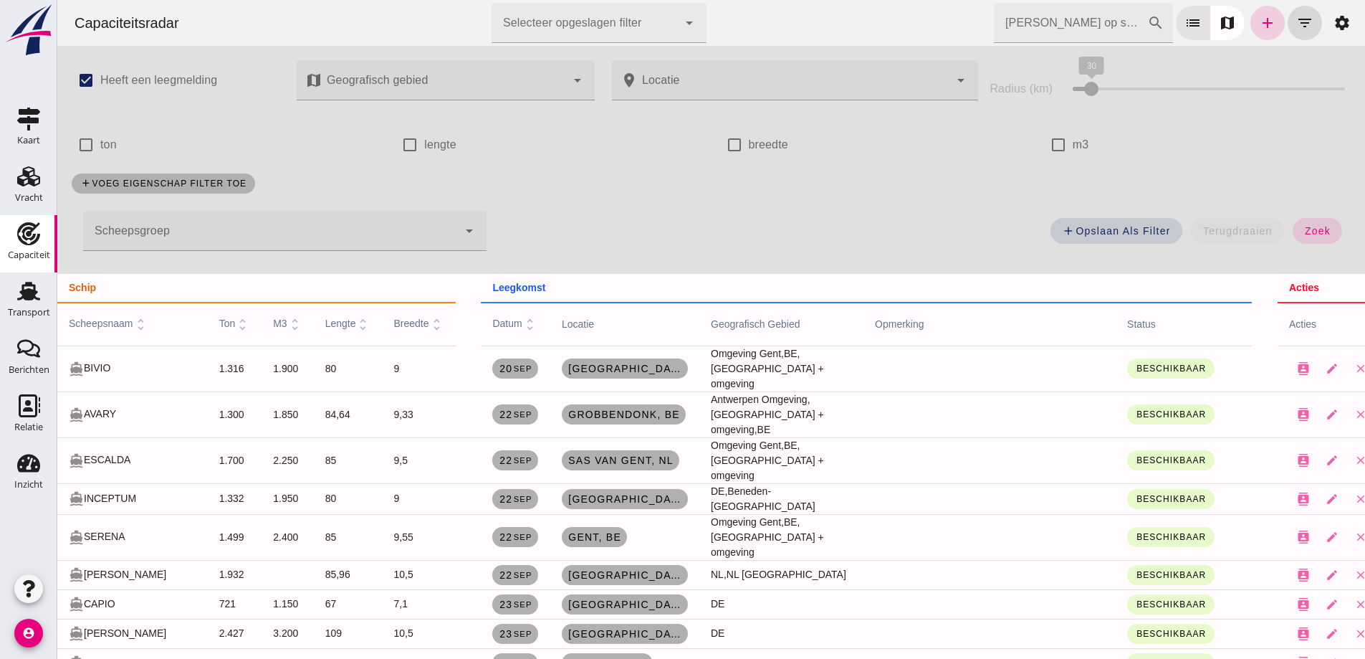
click at [1246, 37] on div "Zoek op scheepsnaam cancel search list map add filter_list settings" at bounding box center [1176, 23] width 365 height 40
click at [1259, 17] on icon "add" at bounding box center [1267, 22] width 17 height 17
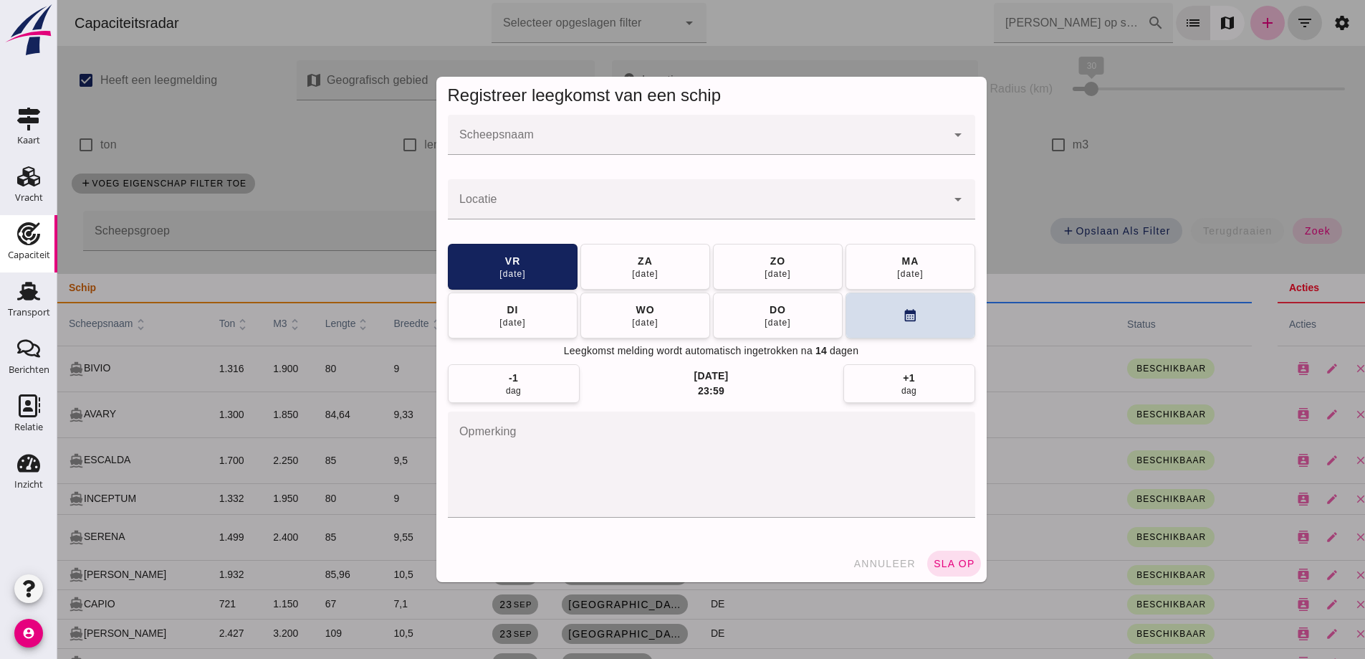
click at [610, 132] on div at bounding box center [697, 135] width 499 height 40
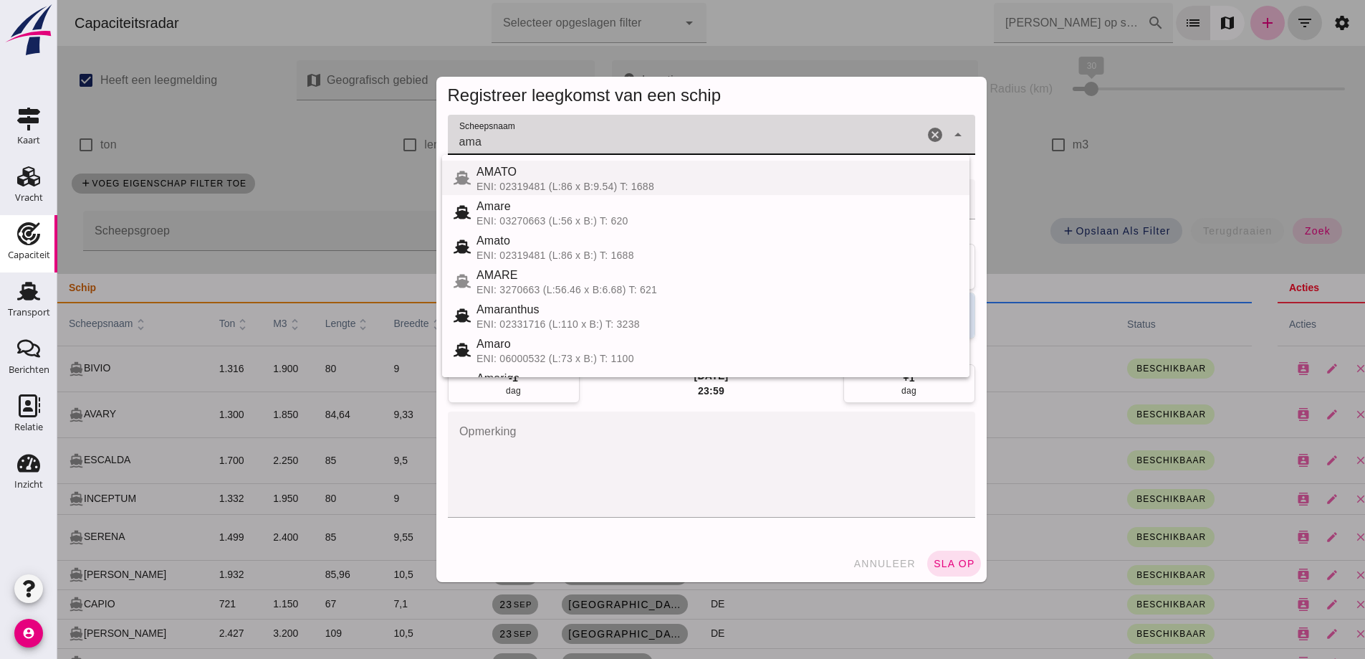
click at [570, 186] on div "ENI: 02319481 (L:86 x B:9.54) T: 1688" at bounding box center [718, 186] width 482 height 11
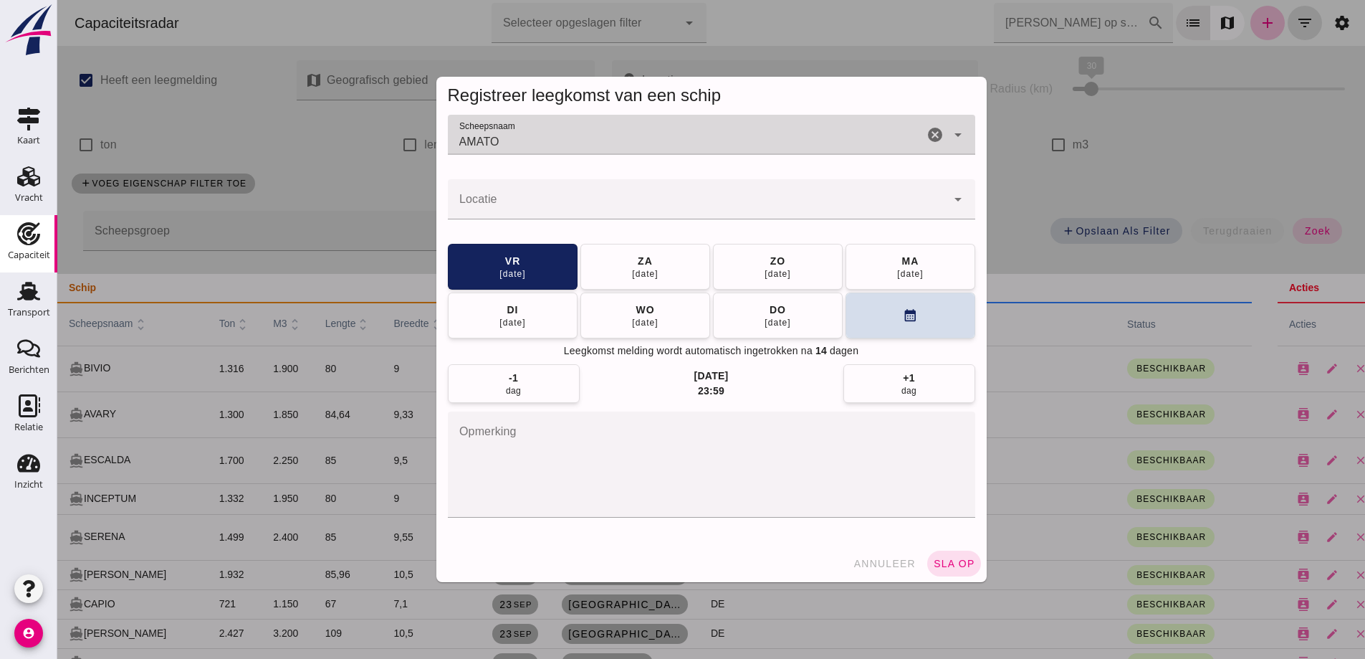
type input "AMATO"
click at [570, 204] on input "Locatie" at bounding box center [697, 206] width 499 height 17
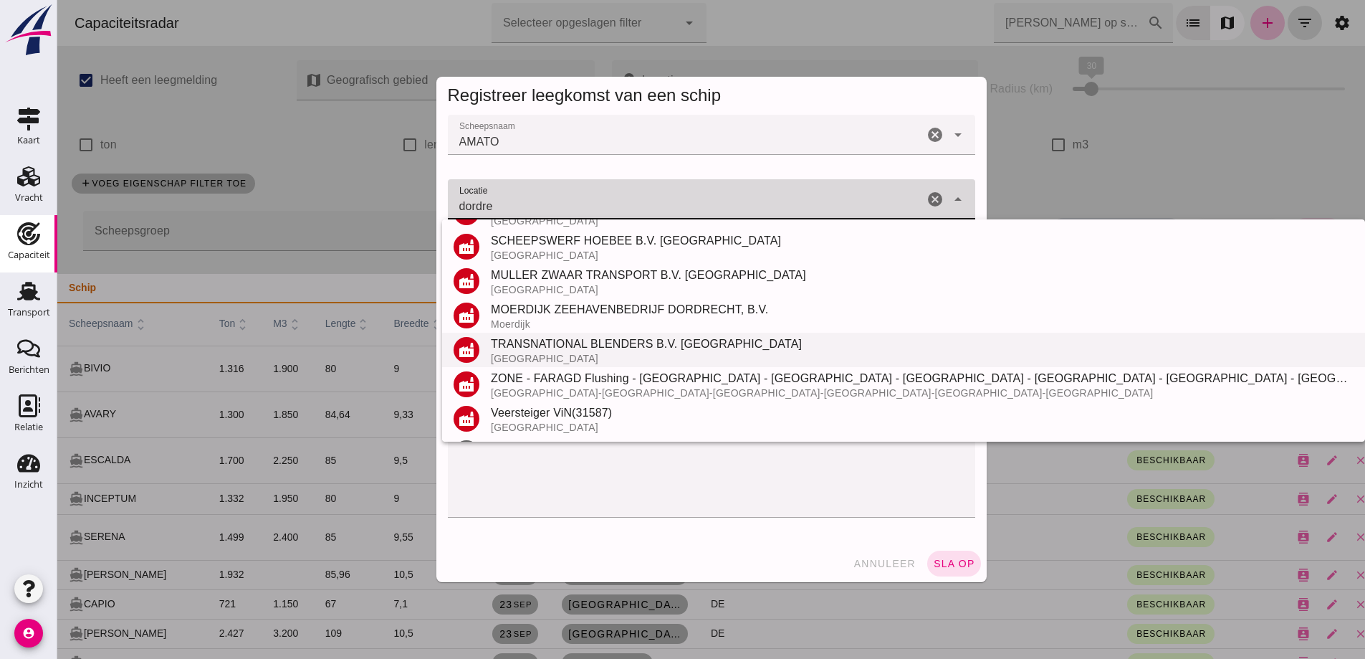
scroll to position [168, 0]
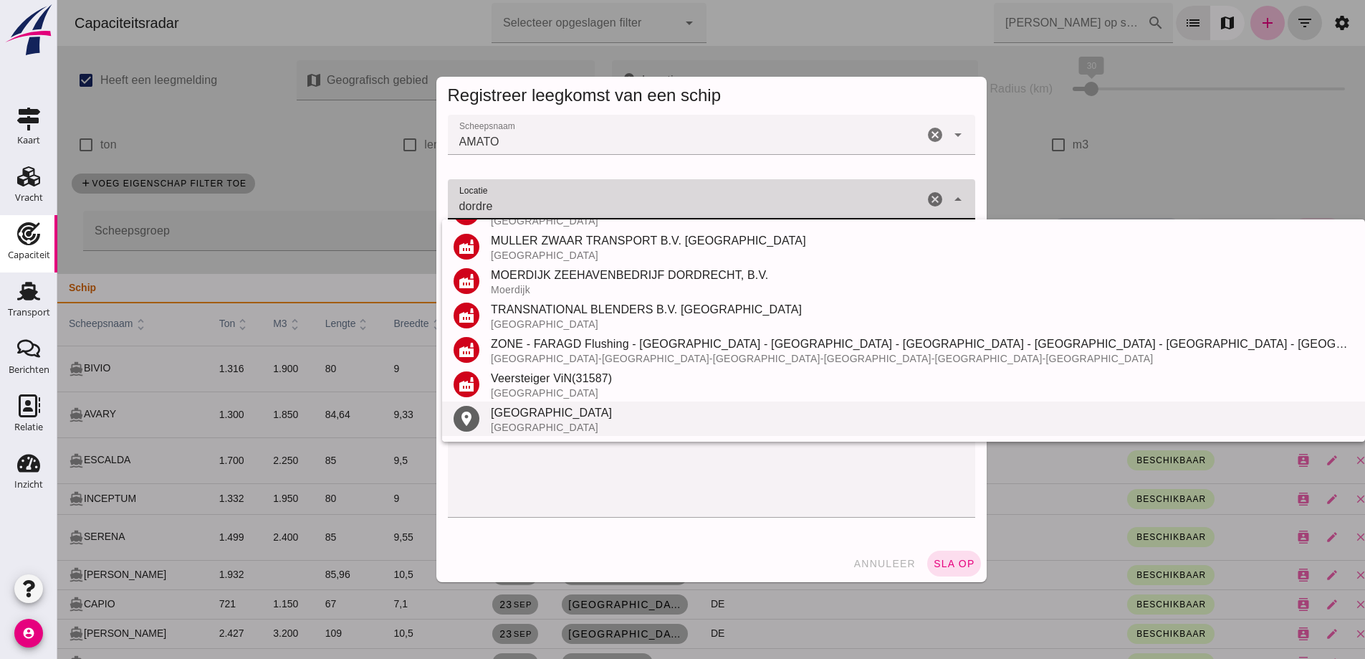
click at [558, 418] on div "Dordrecht" at bounding box center [922, 412] width 863 height 17
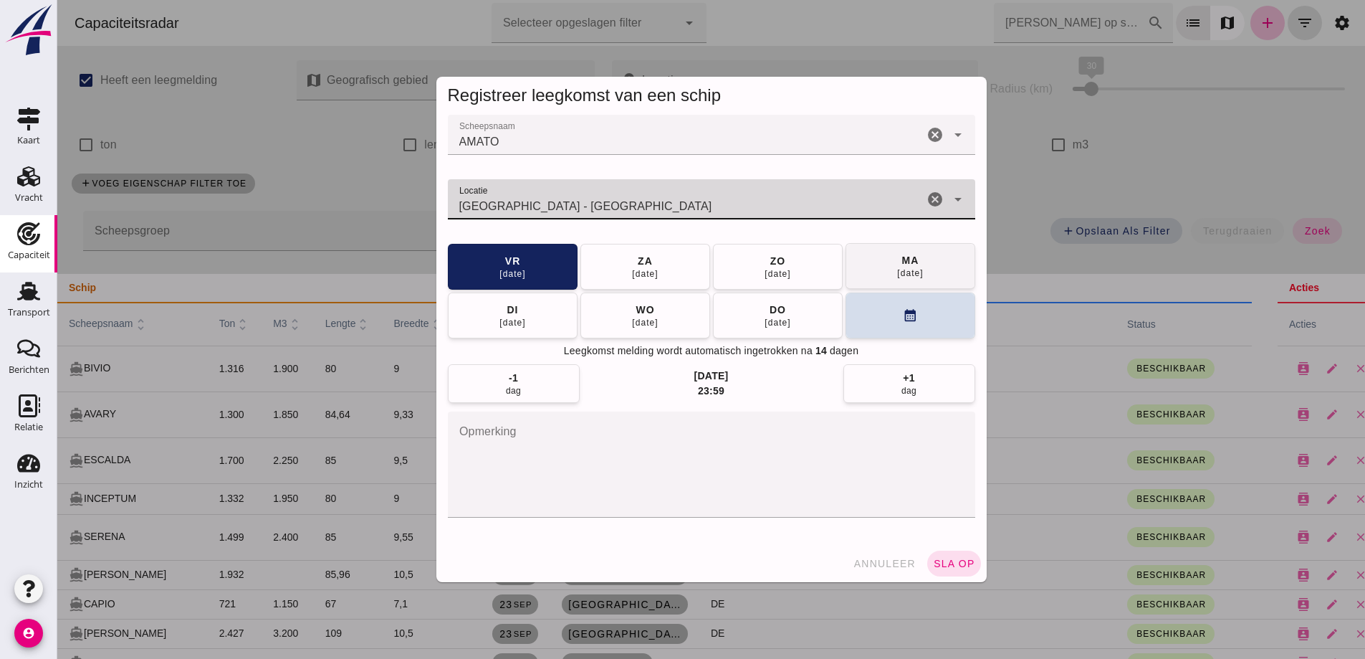
type input "Dordrecht - Zuid-Holland"
click at [890, 252] on button "ma 06 okt" at bounding box center [911, 266] width 130 height 46
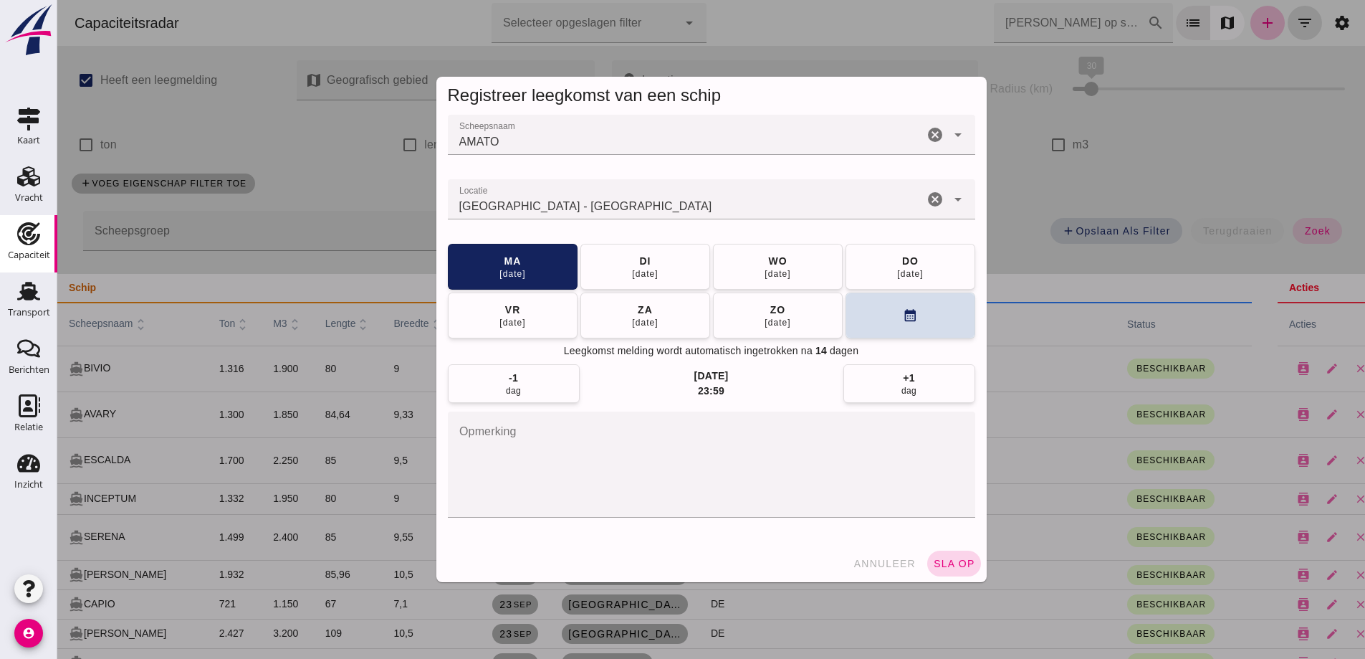
drag, startPoint x: 959, startPoint y: 576, endPoint x: 958, endPoint y: 565, distance: 11.5
click at [958, 575] on div "annuleer sla op" at bounding box center [711, 563] width 550 height 37
click at [958, 563] on span "sla op" at bounding box center [954, 563] width 42 height 11
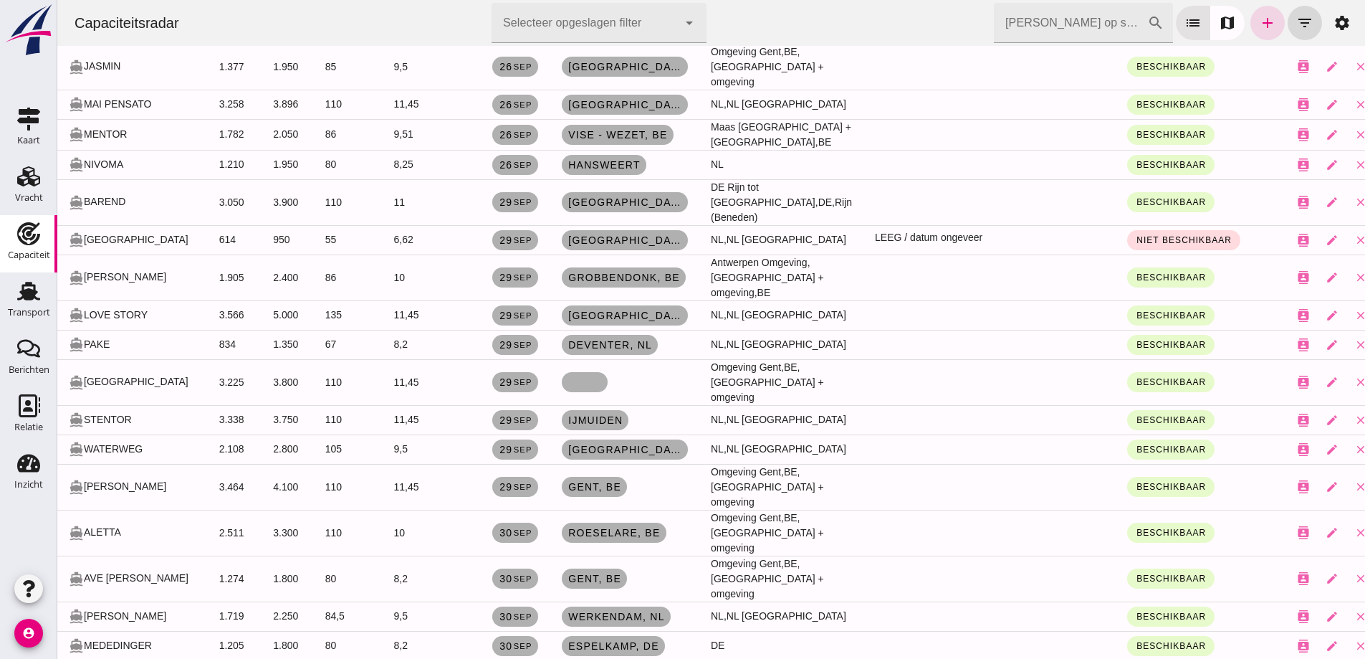
scroll to position [1218, 0]
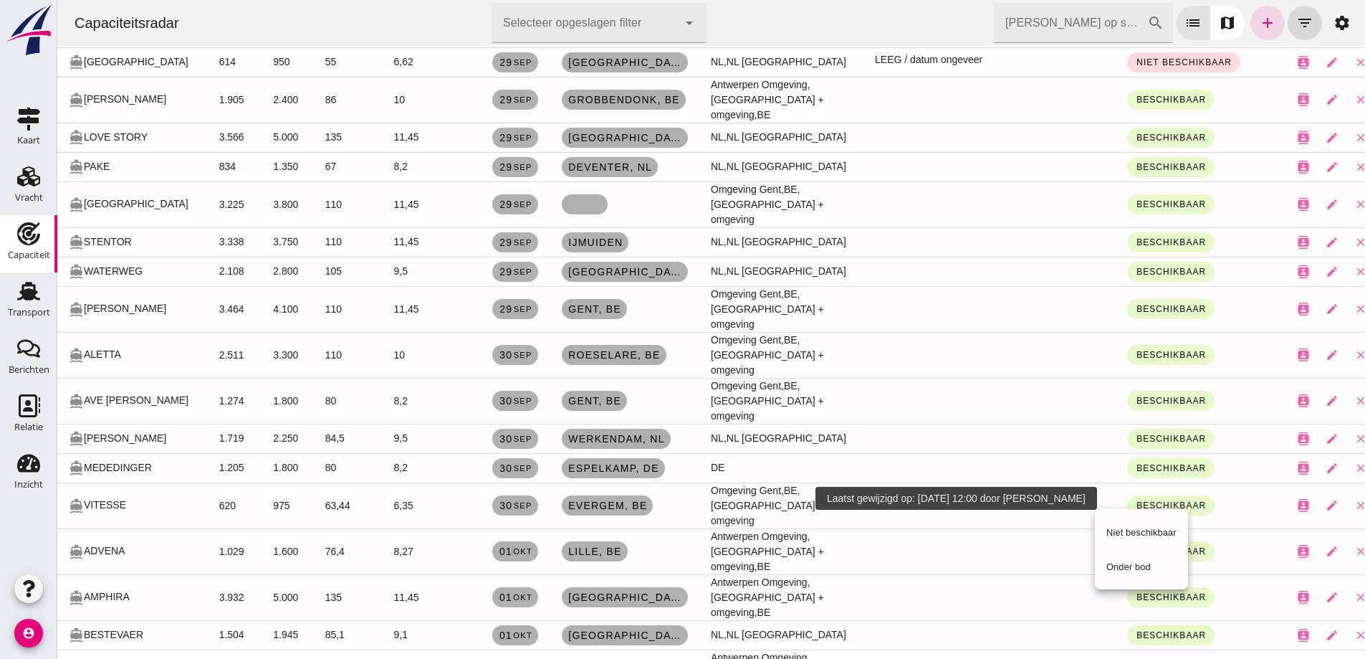
click at [1004, 574] on td at bounding box center [990, 597] width 252 height 46
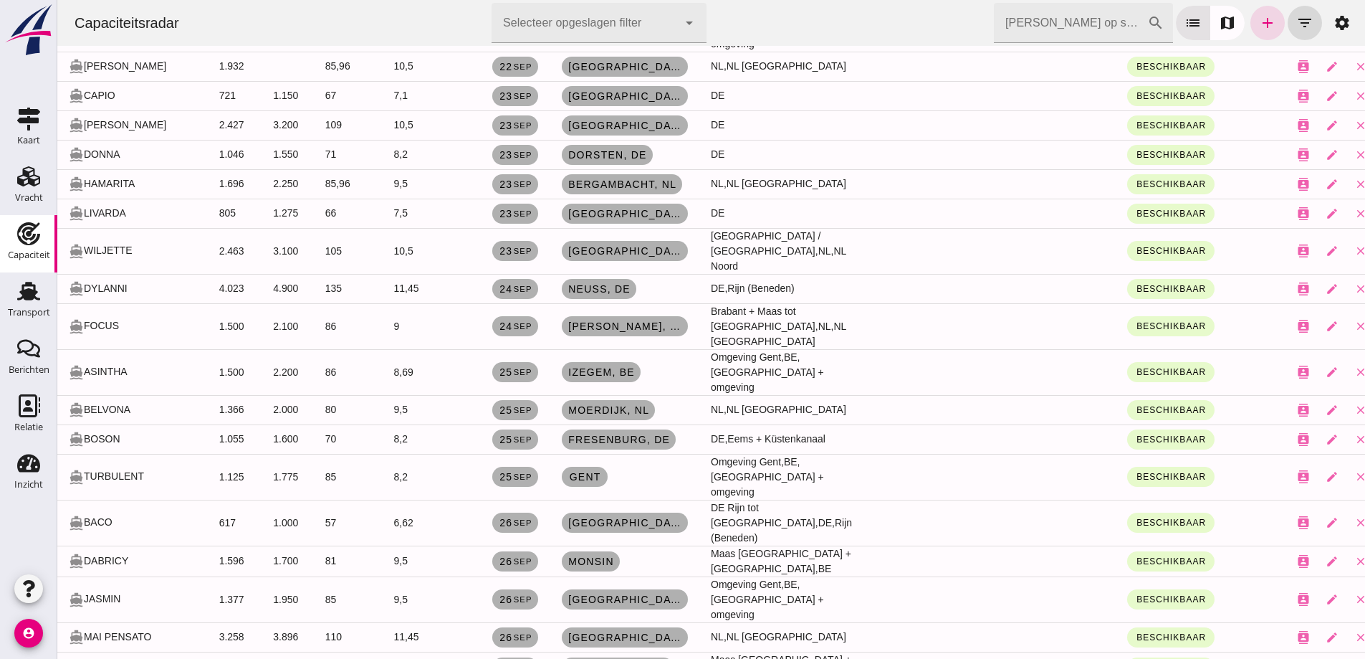
scroll to position [502, 0]
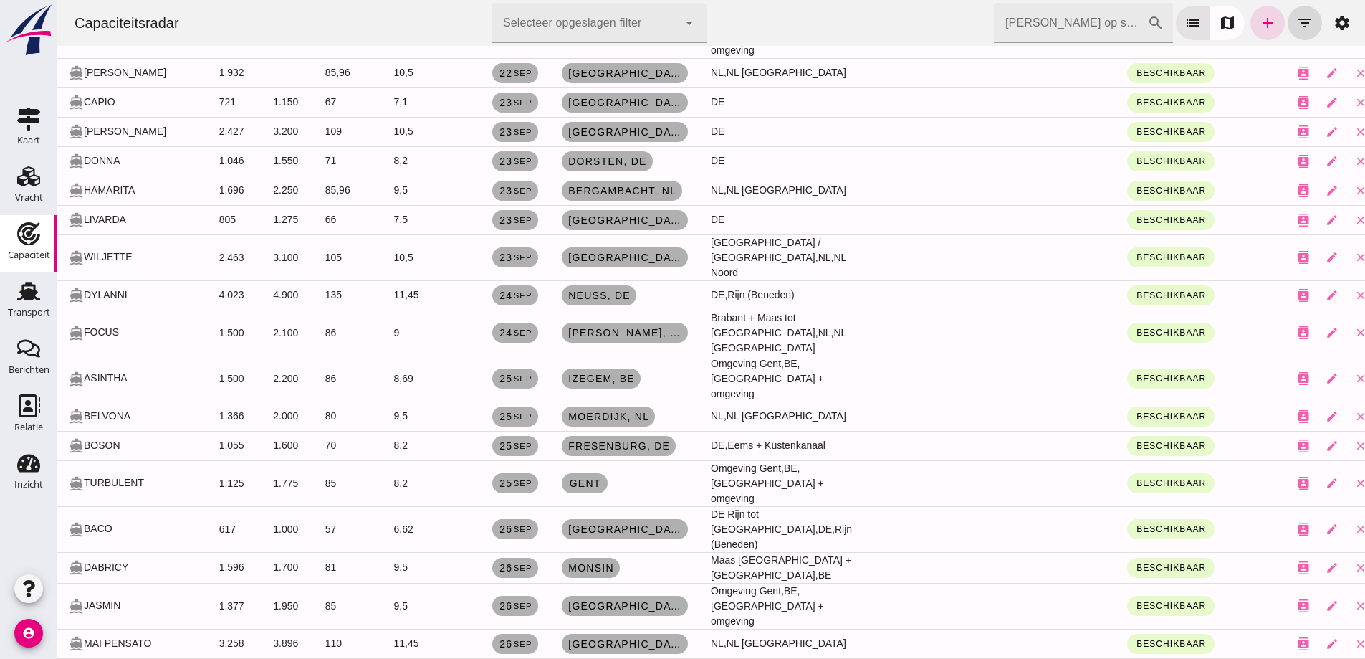
click at [1058, 30] on input "Zoek op scheepsnaam" at bounding box center [1070, 23] width 153 height 40
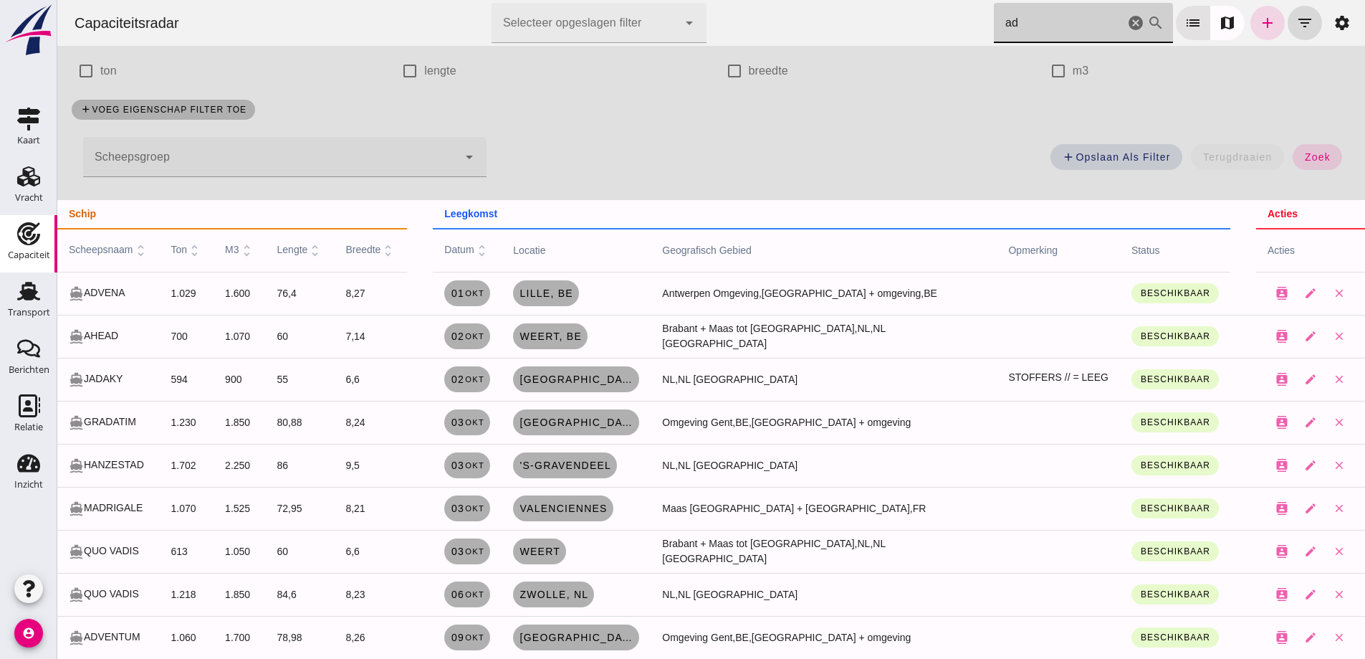
type input "a"
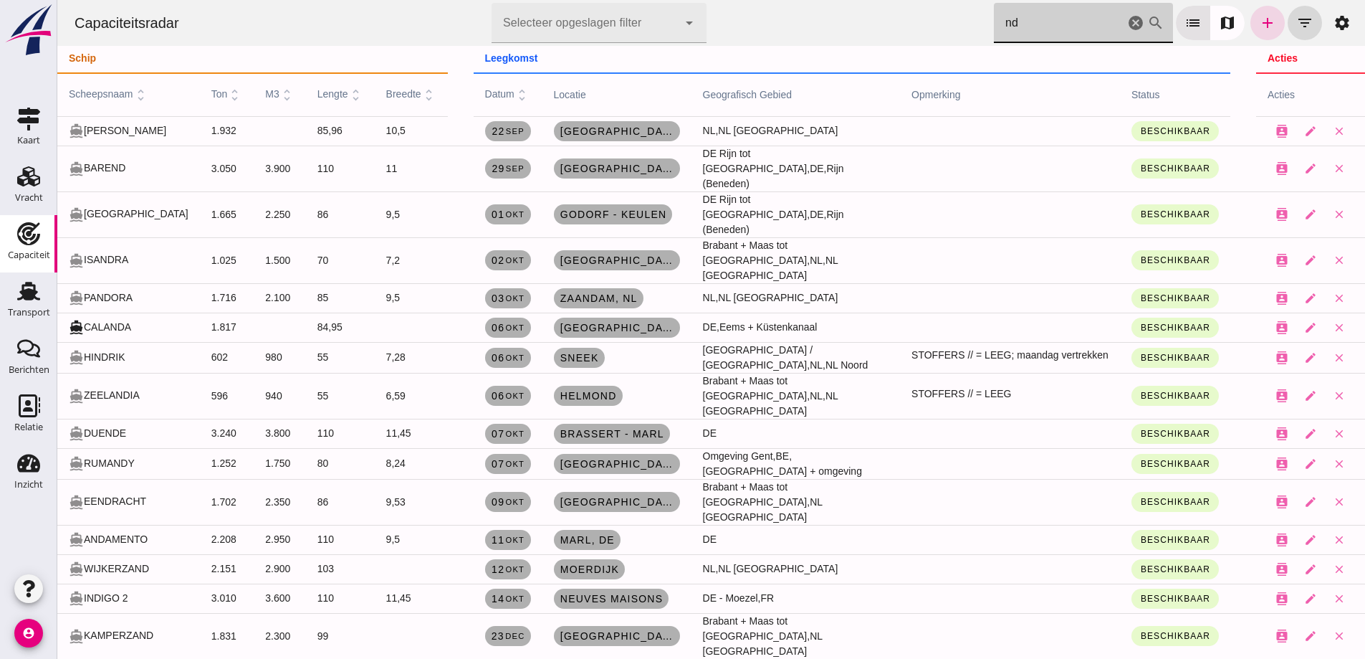
scroll to position [130, 0]
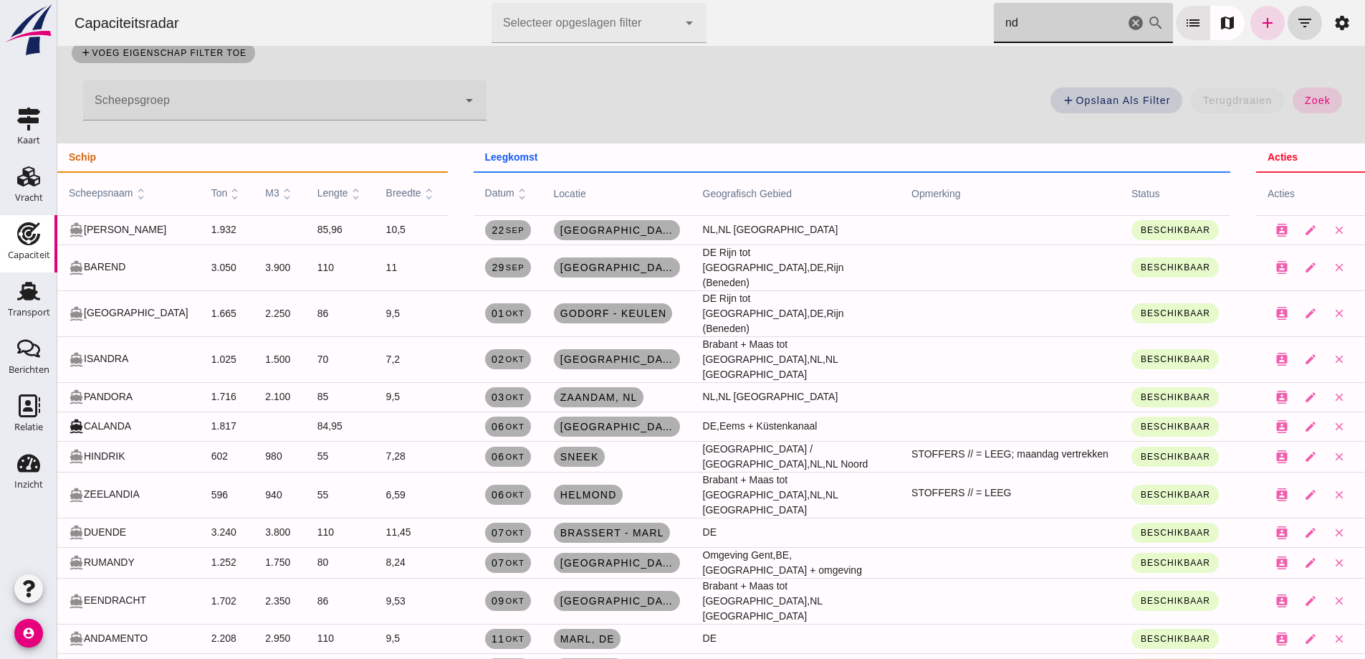
type input "n"
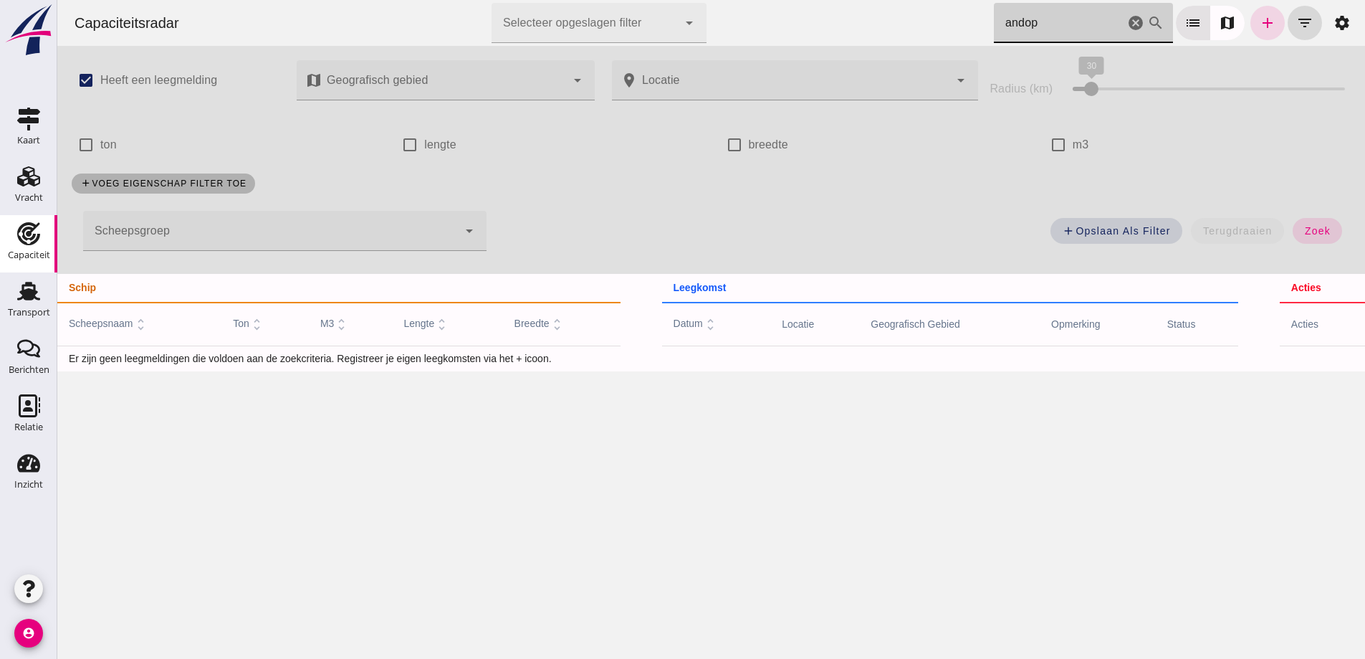
scroll to position [0, 0]
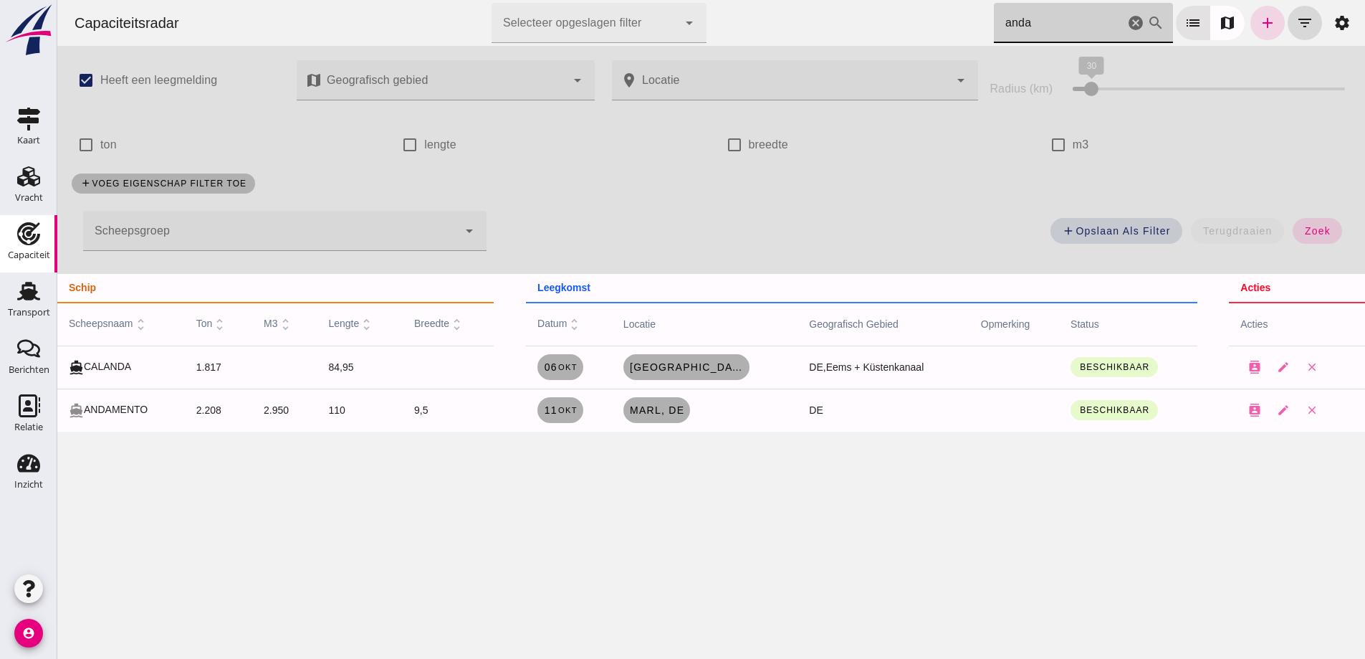
drag, startPoint x: 1039, startPoint y: 19, endPoint x: 927, endPoint y: 27, distance: 112.1
click at [927, 27] on div "Capaciteitsradar Selecteer opgeslagen filter Selecteer opgeslagen filter cancel…" at bounding box center [711, 23] width 1296 height 46
type input "r"
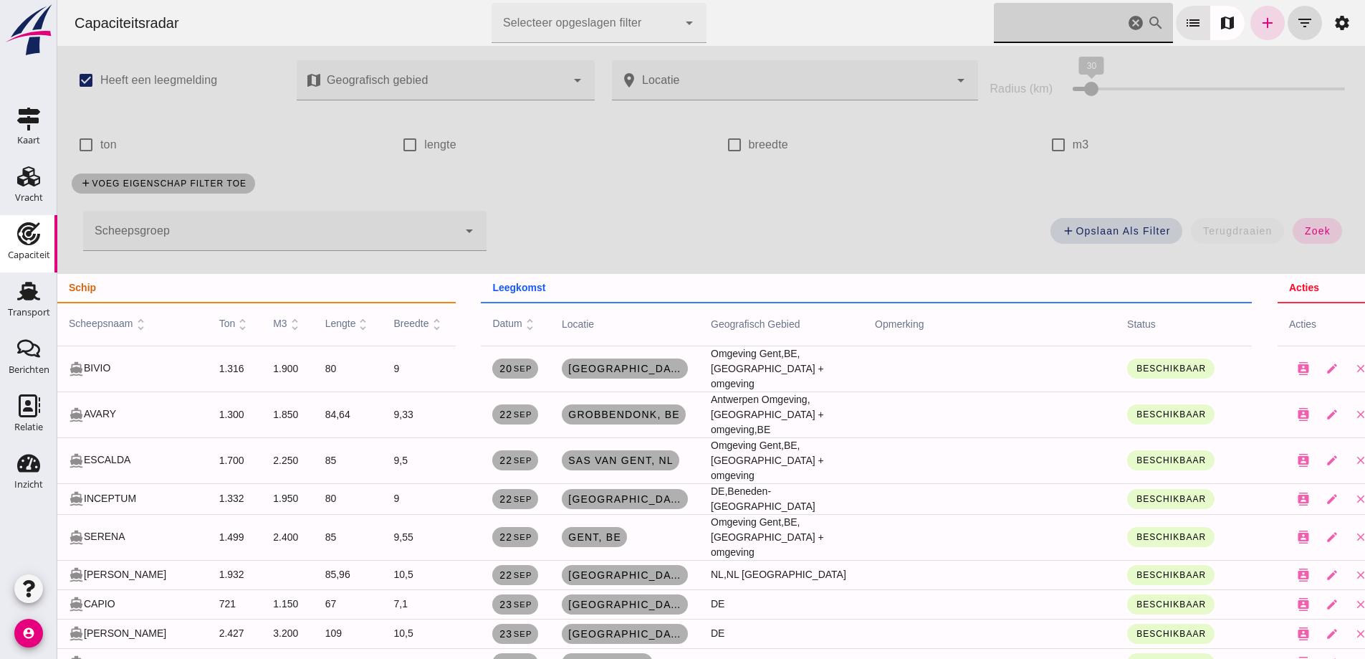
click at [1033, 15] on input "Zoek op scheepsnaam" at bounding box center [1059, 23] width 130 height 40
click at [1038, 20] on input "Zoek op scheepsnaam" at bounding box center [1070, 23] width 153 height 40
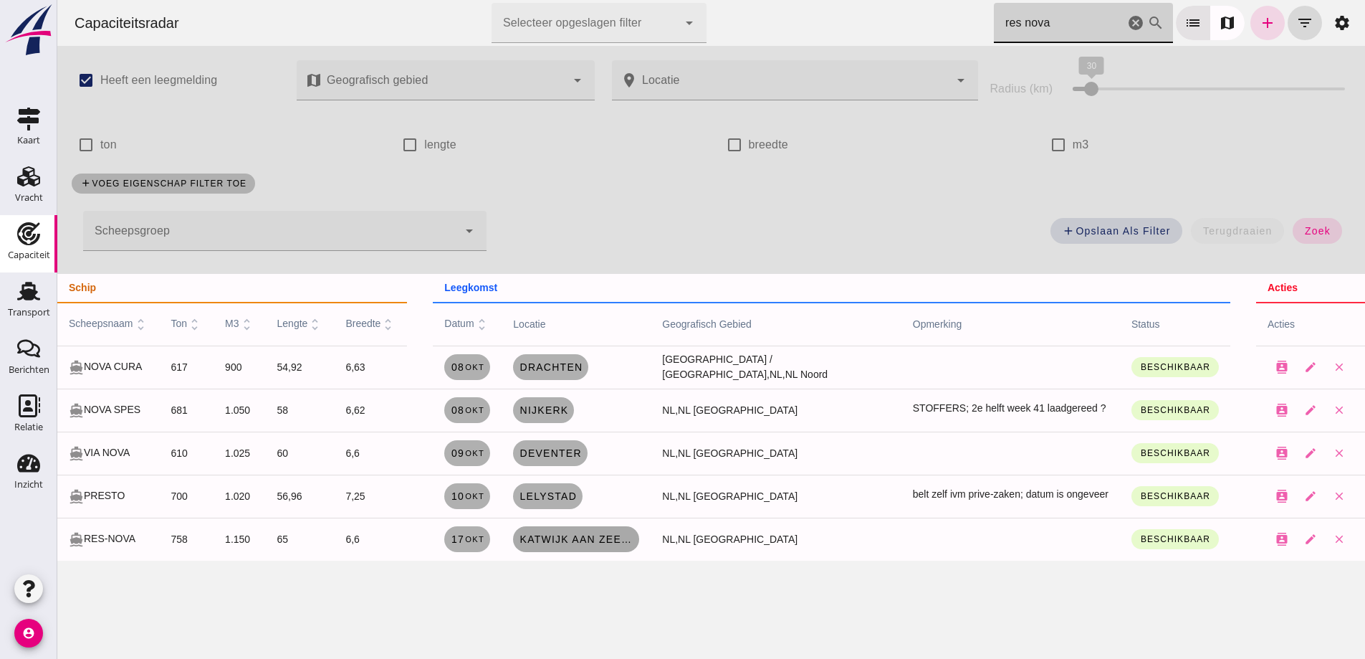
type input "res nova"
click at [594, 535] on span "Katwijk aan Zee - Katwijk , nl" at bounding box center [576, 538] width 115 height 11
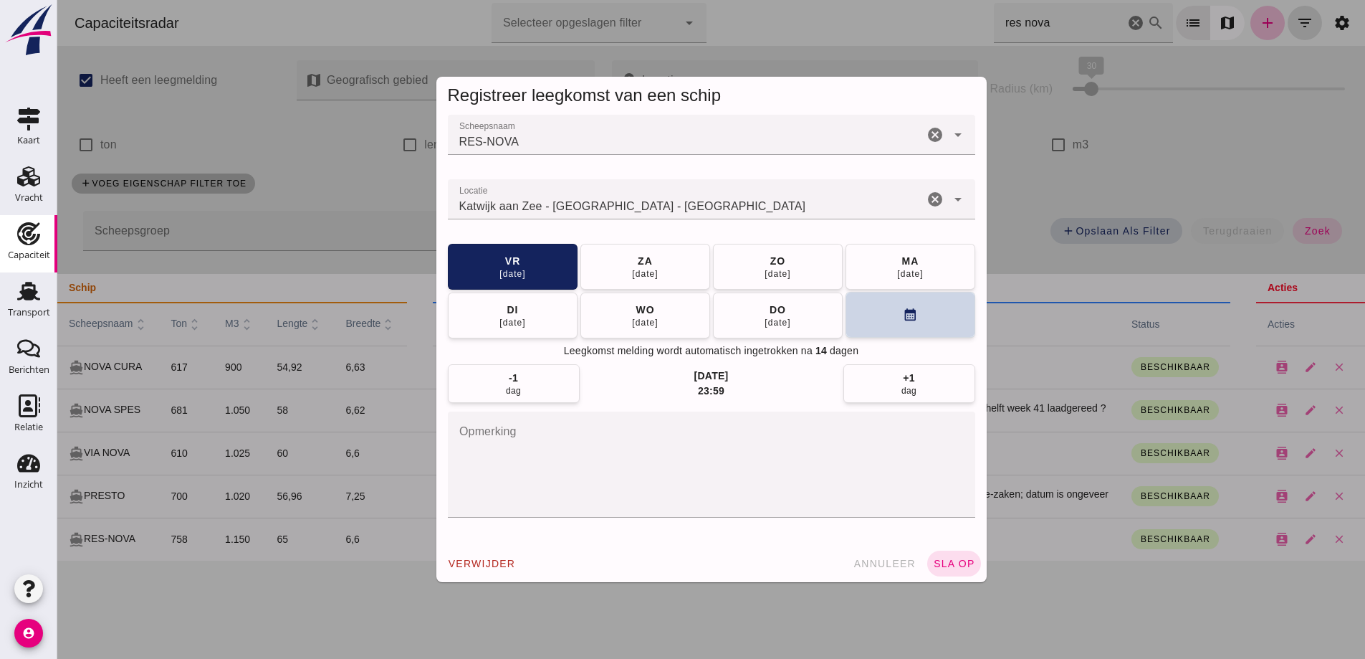
click at [897, 328] on button "calendar_month" at bounding box center [911, 315] width 130 height 46
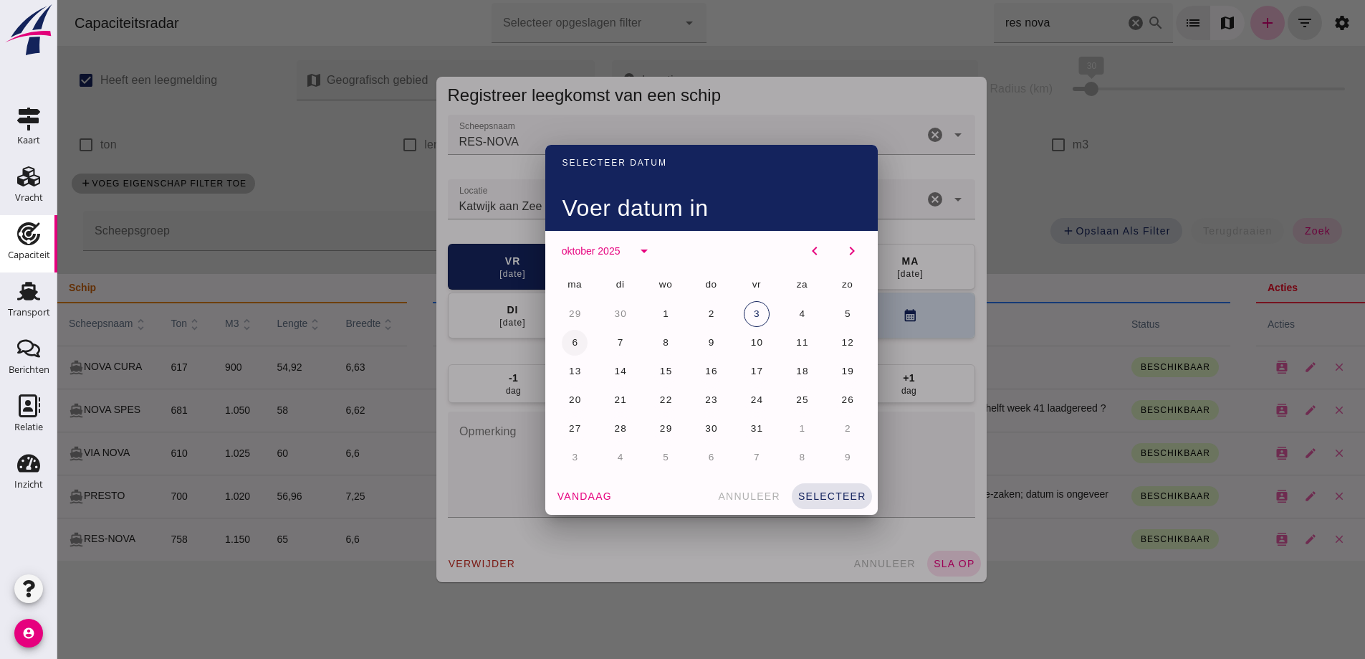
click at [565, 335] on button "6" at bounding box center [575, 343] width 26 height 26
click at [500, 192] on div at bounding box center [711, 329] width 1308 height 659
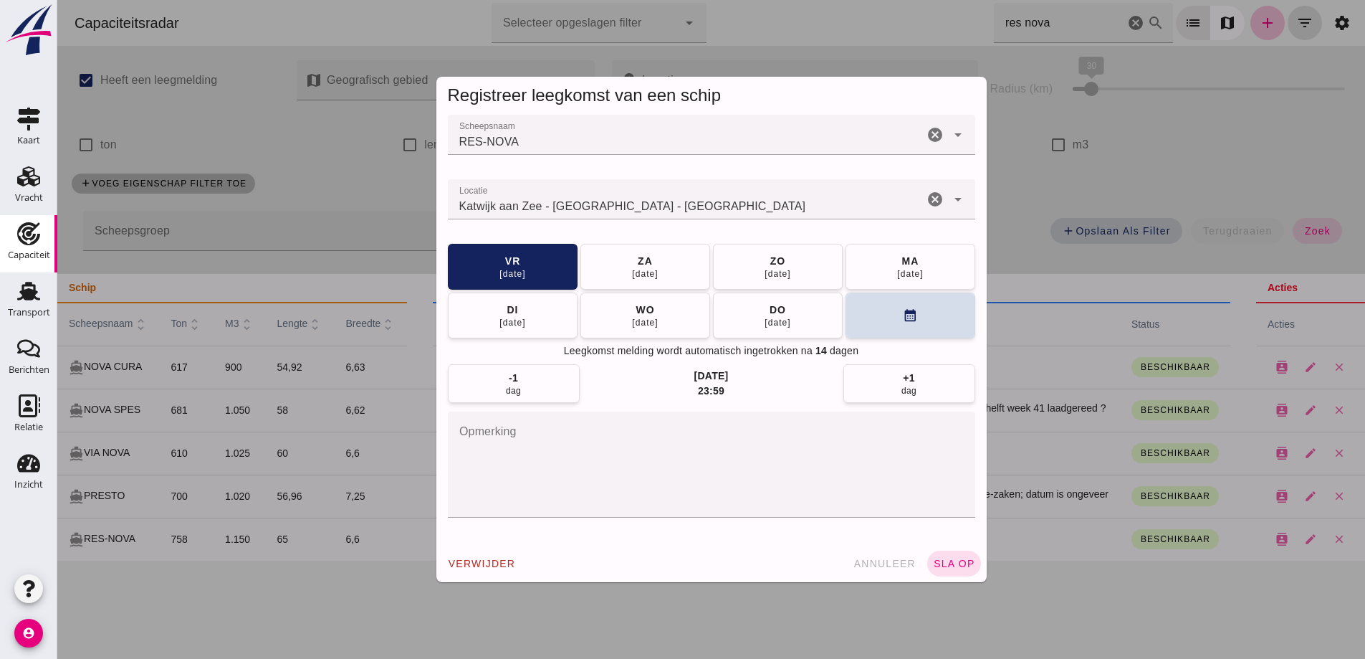
click at [506, 204] on input "Locatie" at bounding box center [686, 206] width 476 height 17
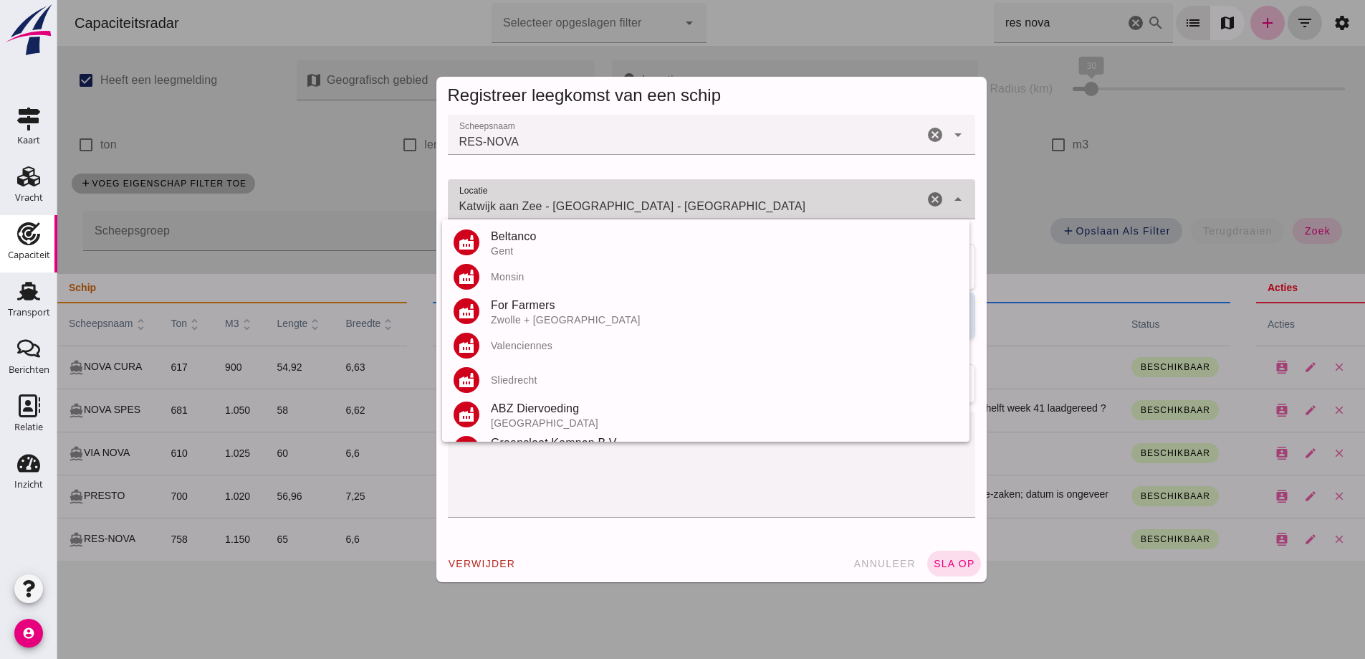
click at [506, 205] on input "Katwijk aan Zee - Katwijk - Zuid-Holland" at bounding box center [686, 206] width 476 height 17
click at [506, 204] on input "Katwijk aan Zee - Katwijk - Zuid-Holland" at bounding box center [686, 206] width 476 height 17
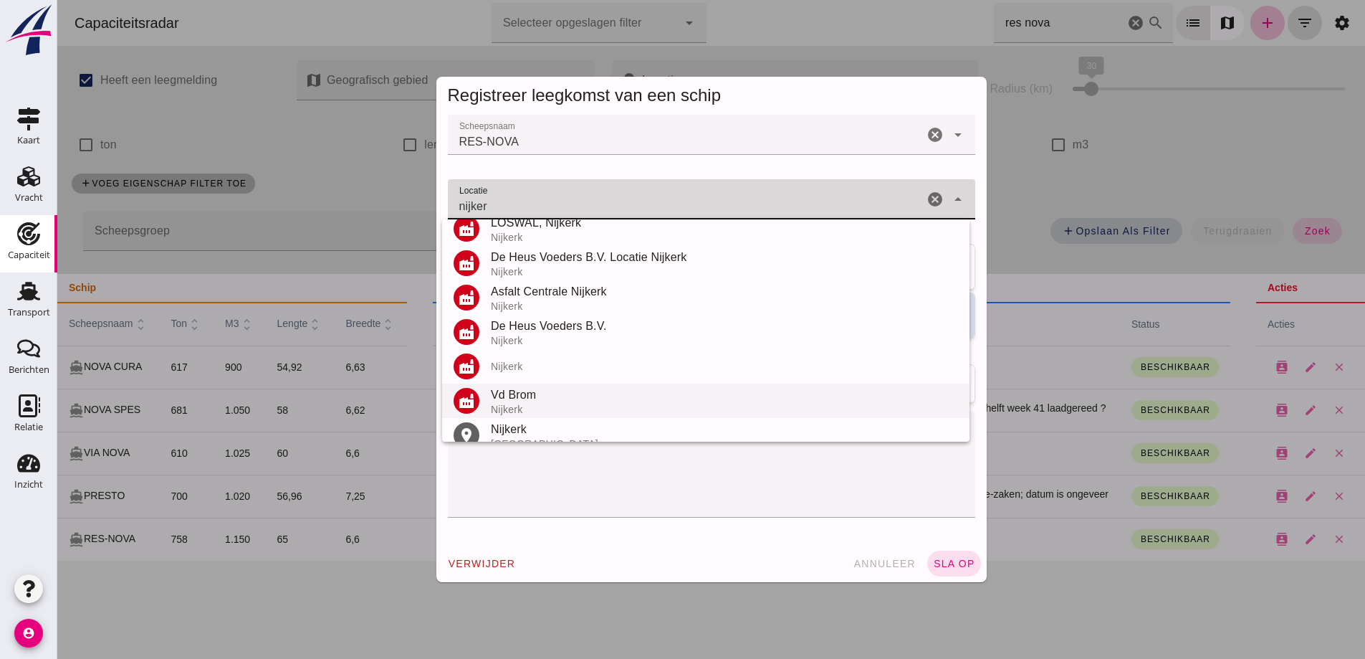
scroll to position [99, 0]
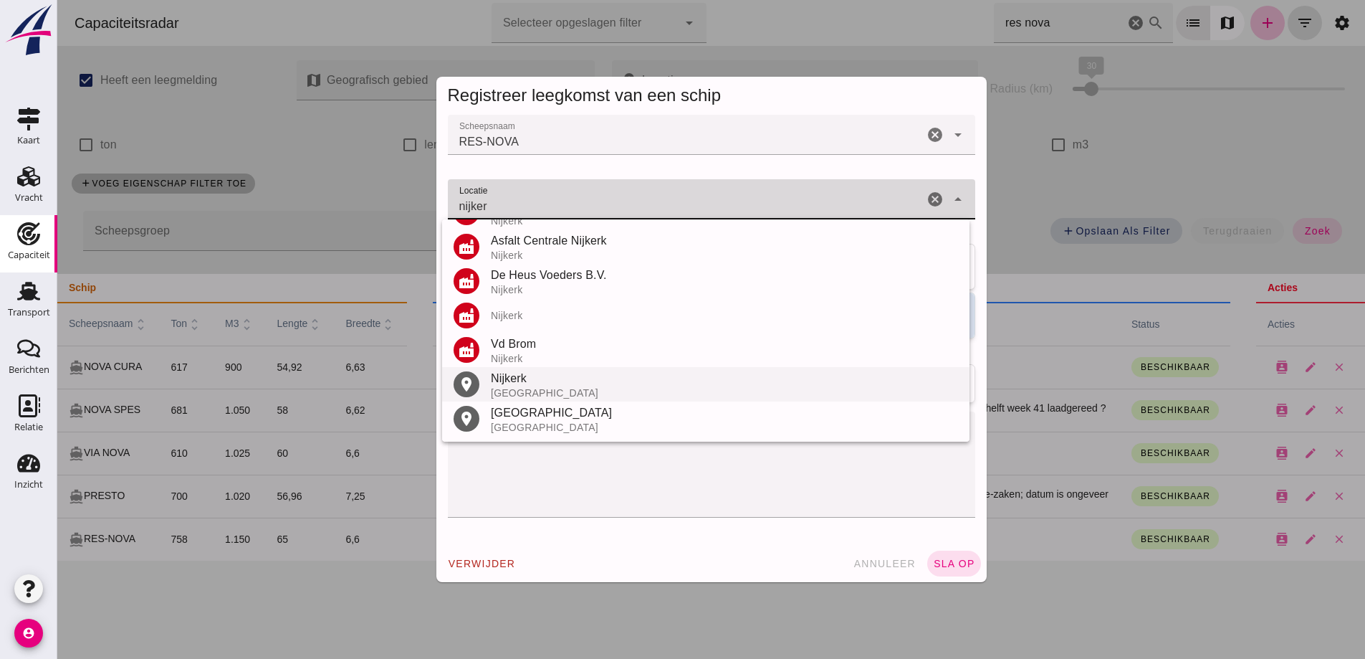
click at [512, 381] on div "Nijkerk" at bounding box center [724, 378] width 467 height 17
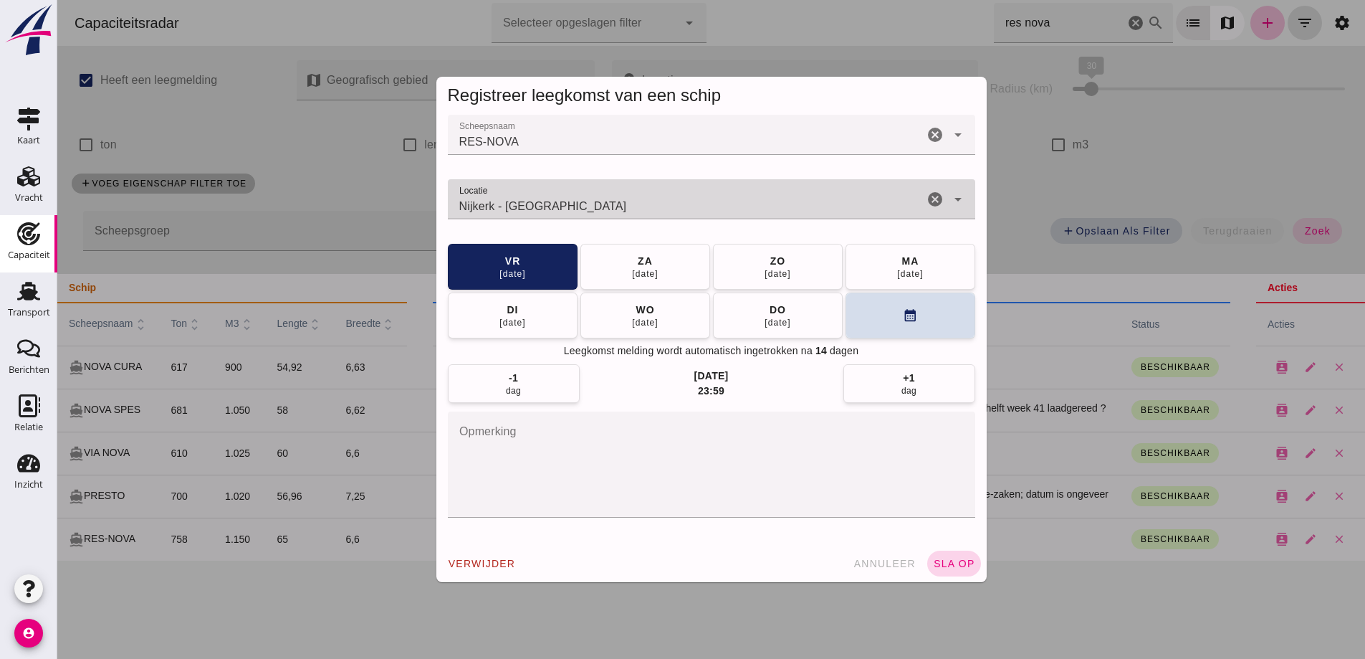
type input "Nijkerk - Gelderland"
click at [942, 558] on span "sla op" at bounding box center [954, 563] width 42 height 11
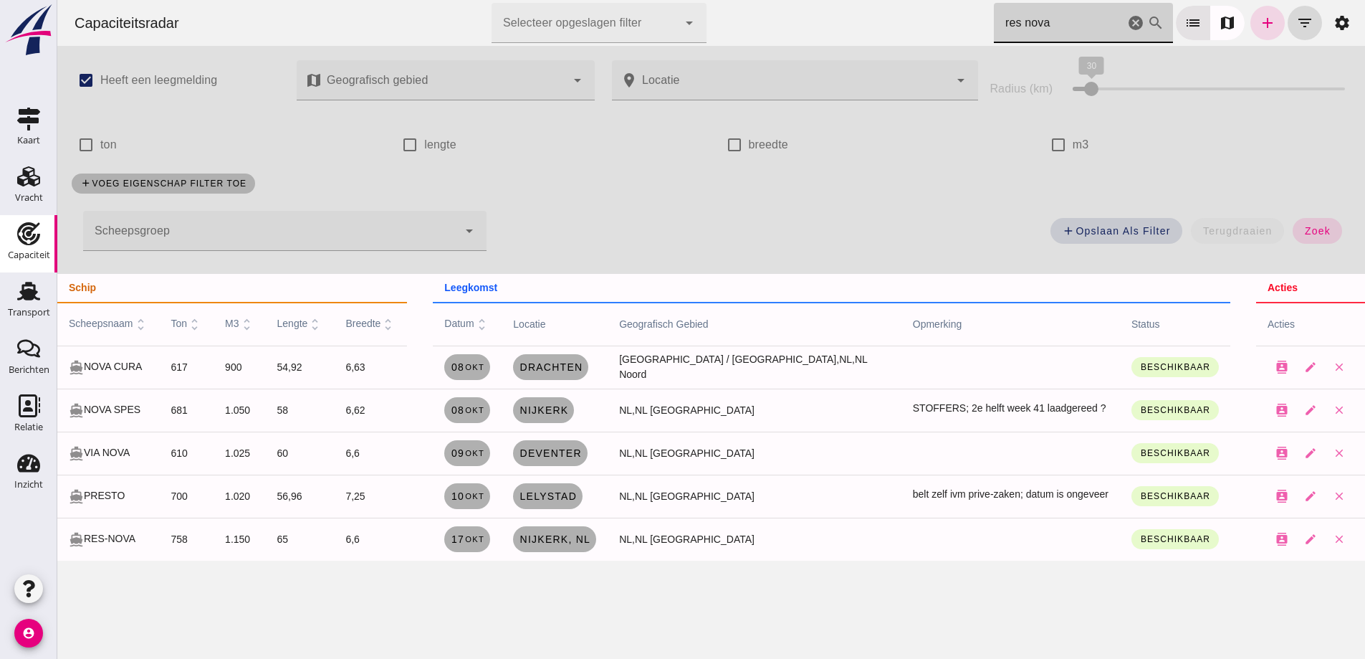
drag, startPoint x: 1068, startPoint y: 25, endPoint x: 872, endPoint y: 30, distance: 195.7
click at [871, 30] on div "Capaciteitsradar Selecteer opgeslagen filter Selecteer opgeslagen filter cancel…" at bounding box center [711, 23] width 1296 height 46
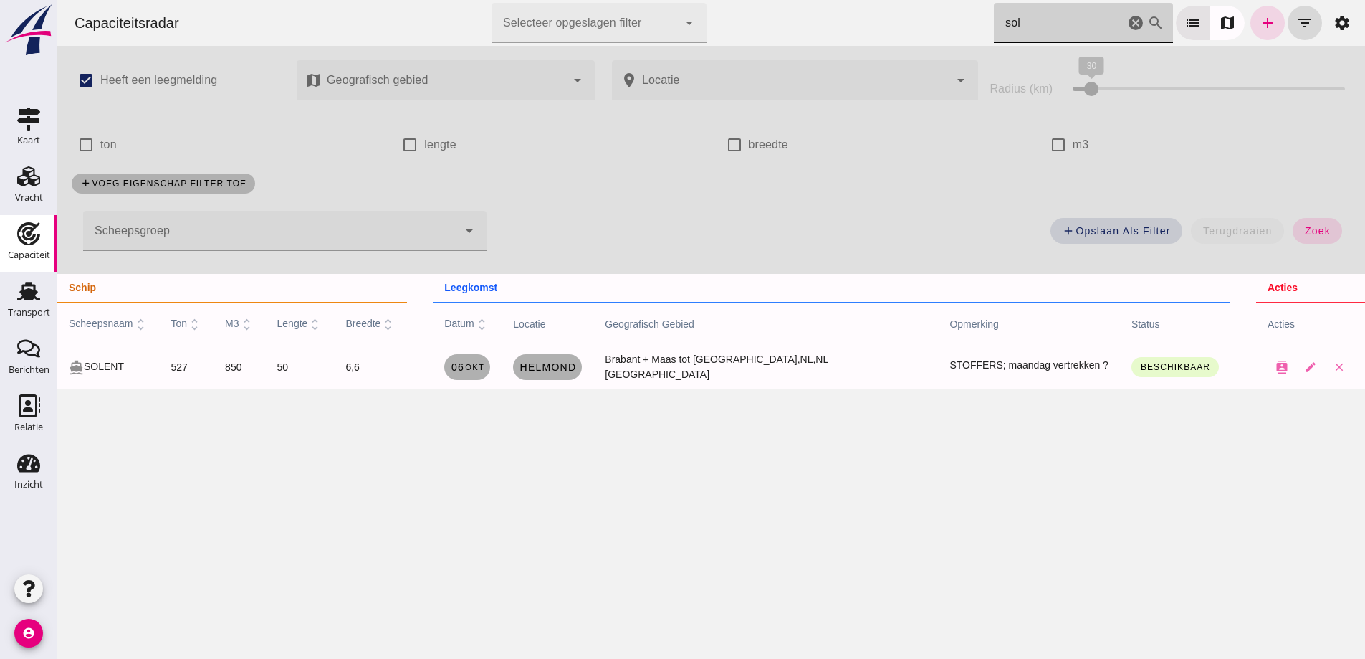
type input "sol"
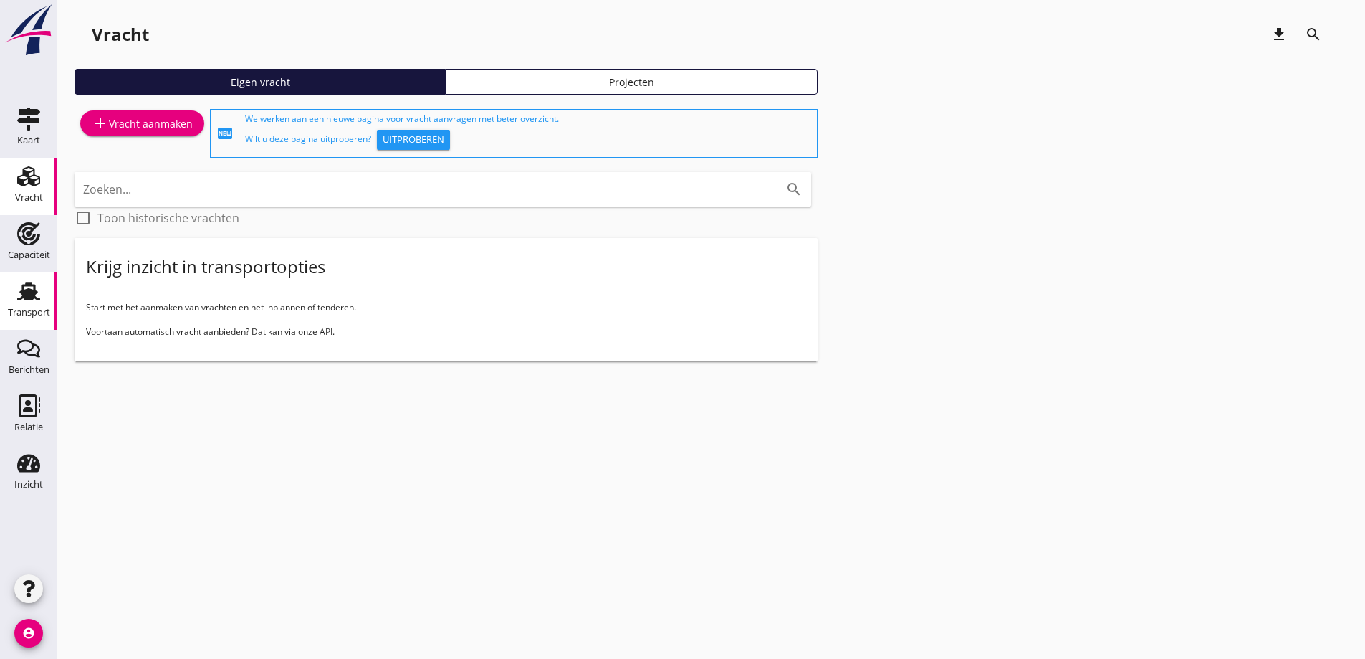
click at [31, 301] on icon "Transport" at bounding box center [28, 290] width 23 height 23
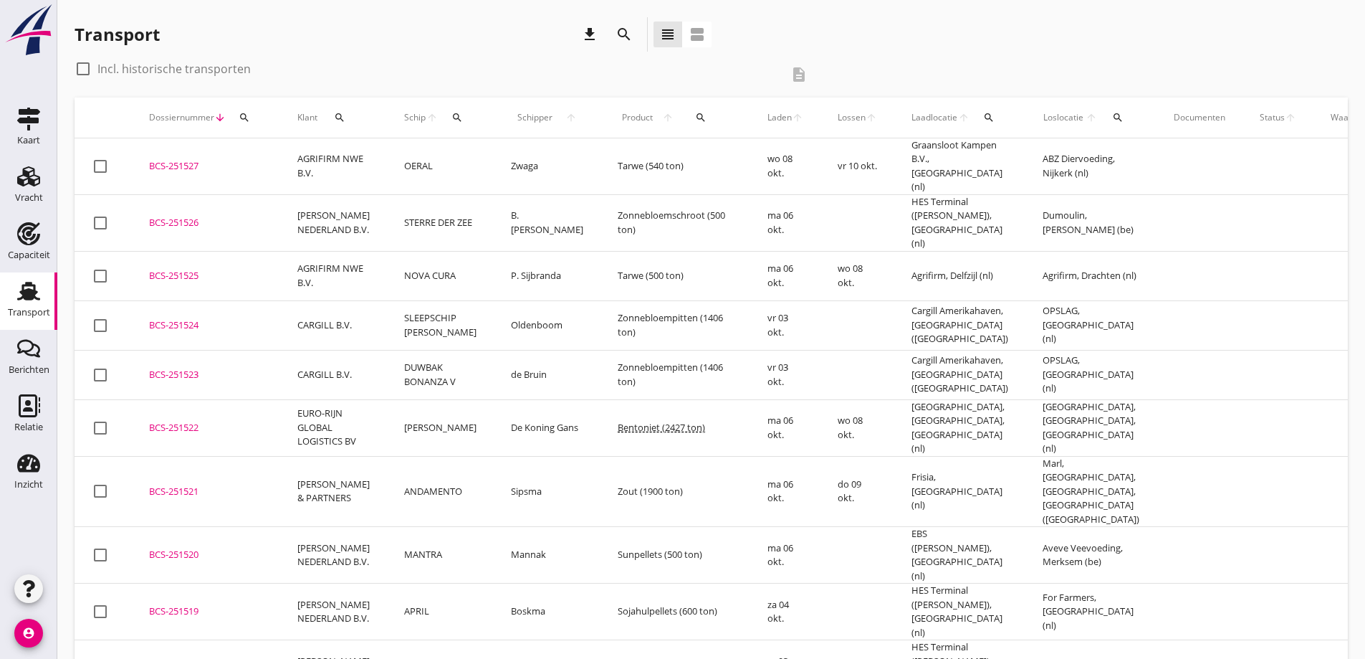
click at [207, 216] on div "BCS-251526" at bounding box center [206, 223] width 114 height 14
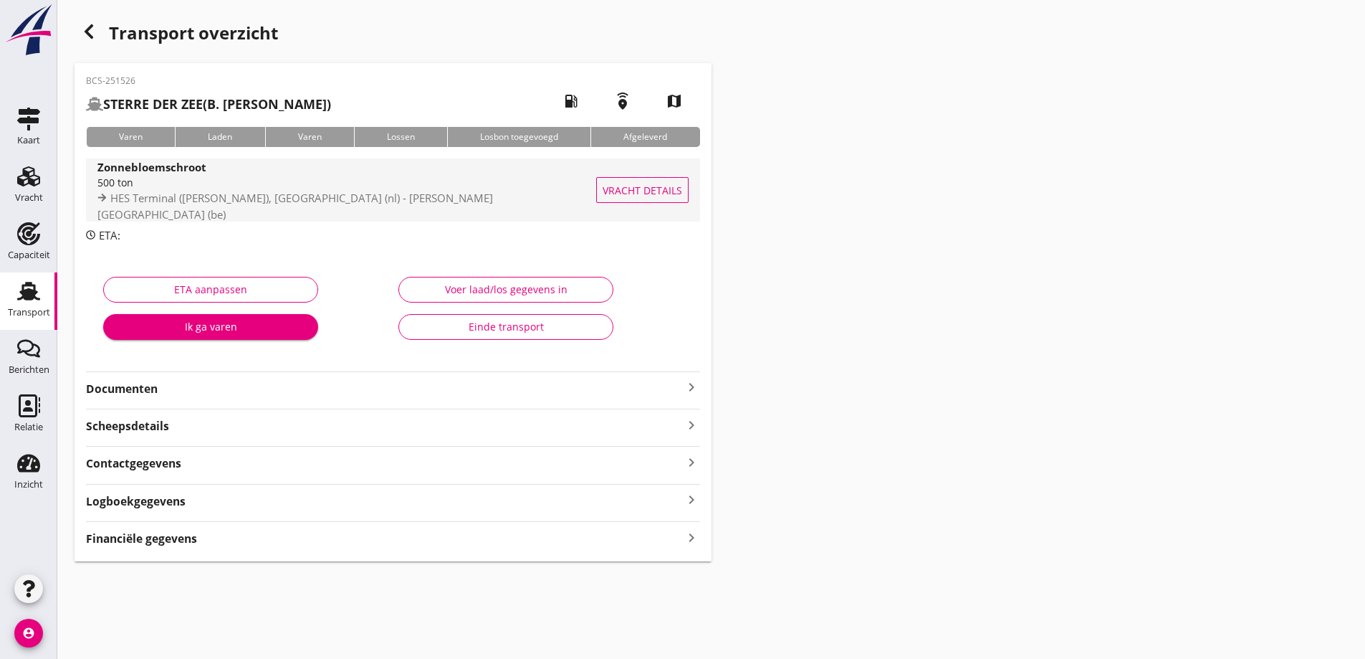
click at [661, 196] on span "Vracht details" at bounding box center [643, 190] width 80 height 15
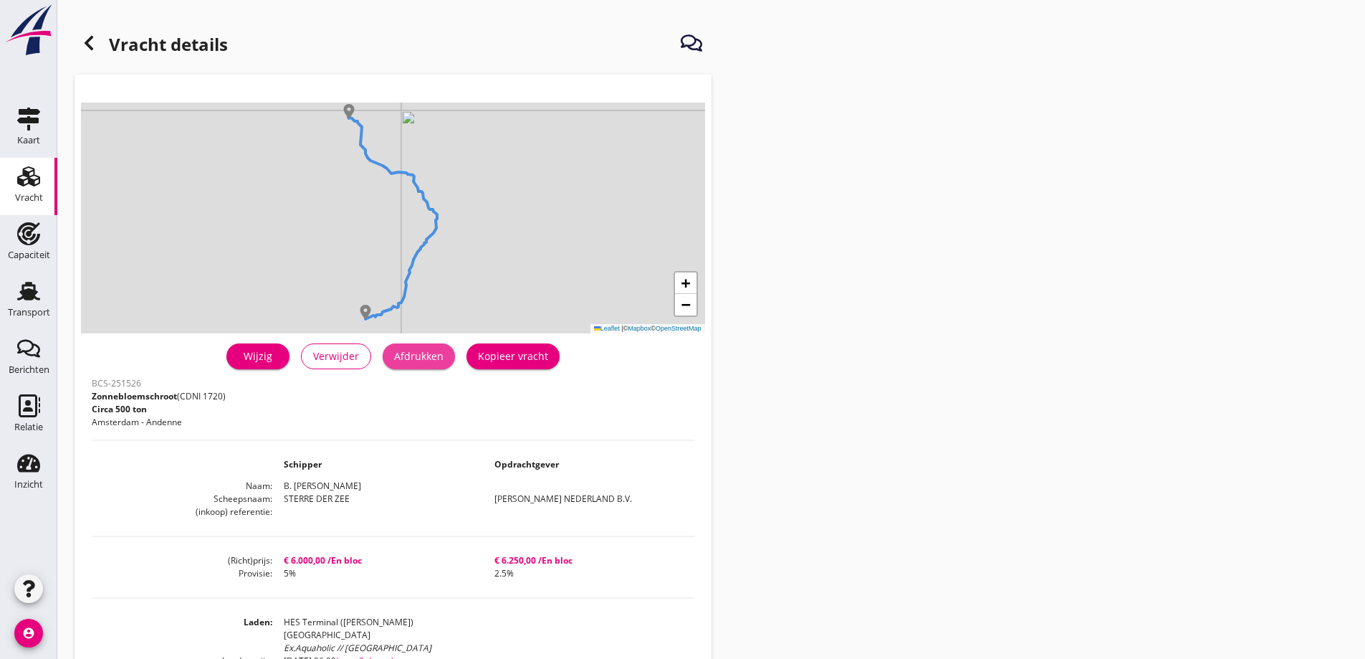
click at [442, 363] on div "Afdrukken" at bounding box center [418, 355] width 49 height 15
click at [97, 56] on h1 "Vracht details" at bounding box center [151, 46] width 153 height 34
click at [97, 49] on icon at bounding box center [88, 42] width 17 height 17
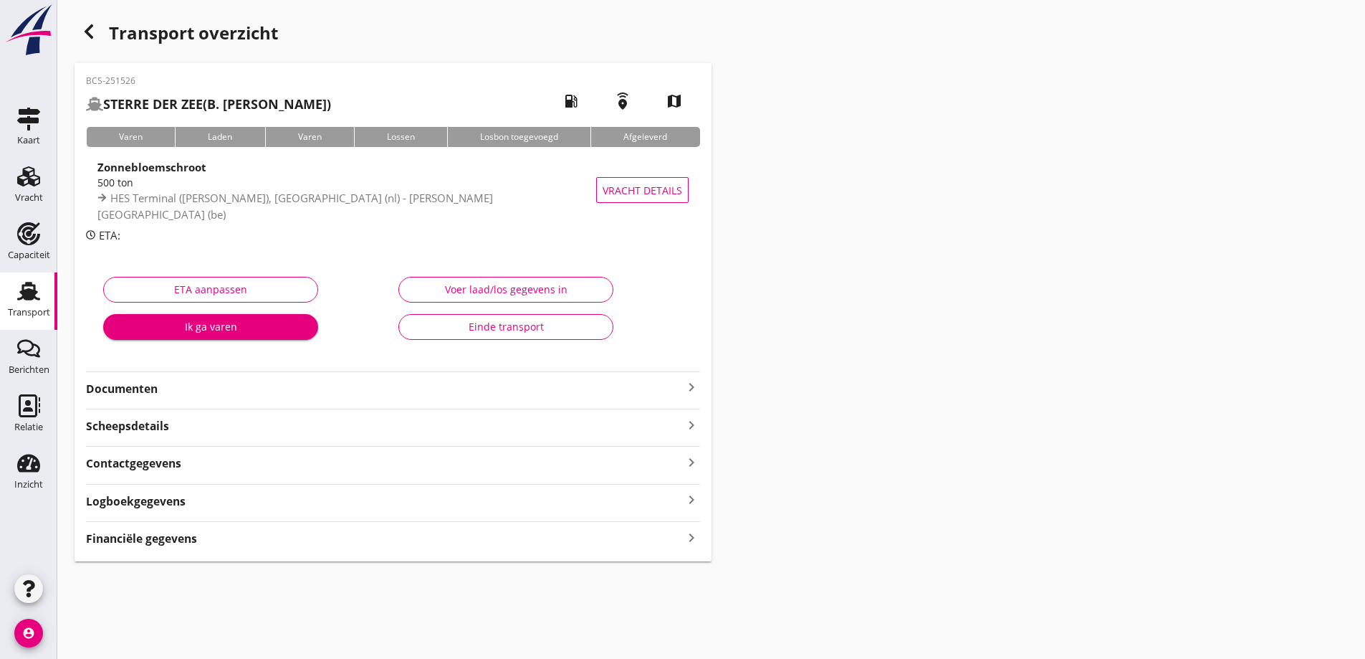
click at [316, 394] on strong "Documenten" at bounding box center [384, 389] width 597 height 16
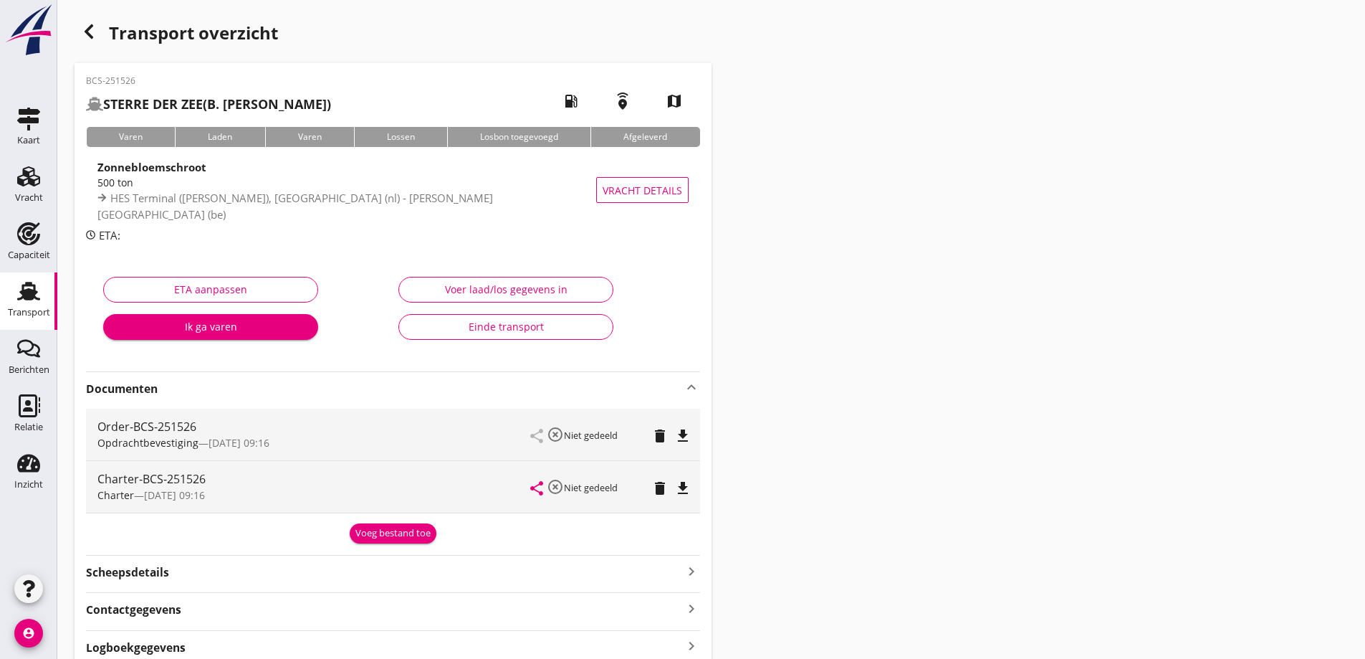
click at [678, 434] on icon "file_download" at bounding box center [682, 435] width 17 height 17
click at [688, 489] on icon "file_download" at bounding box center [682, 487] width 17 height 17
click at [51, 299] on link "Transport Transport" at bounding box center [28, 300] width 57 height 57
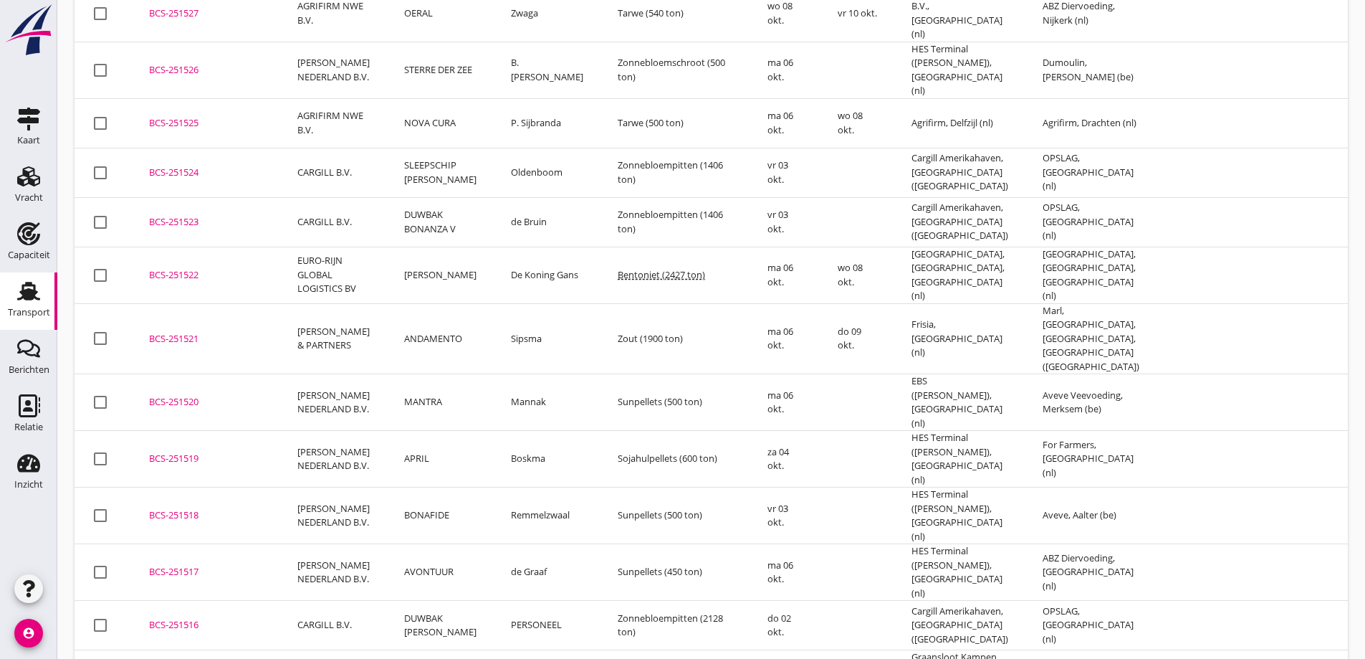
scroll to position [64, 0]
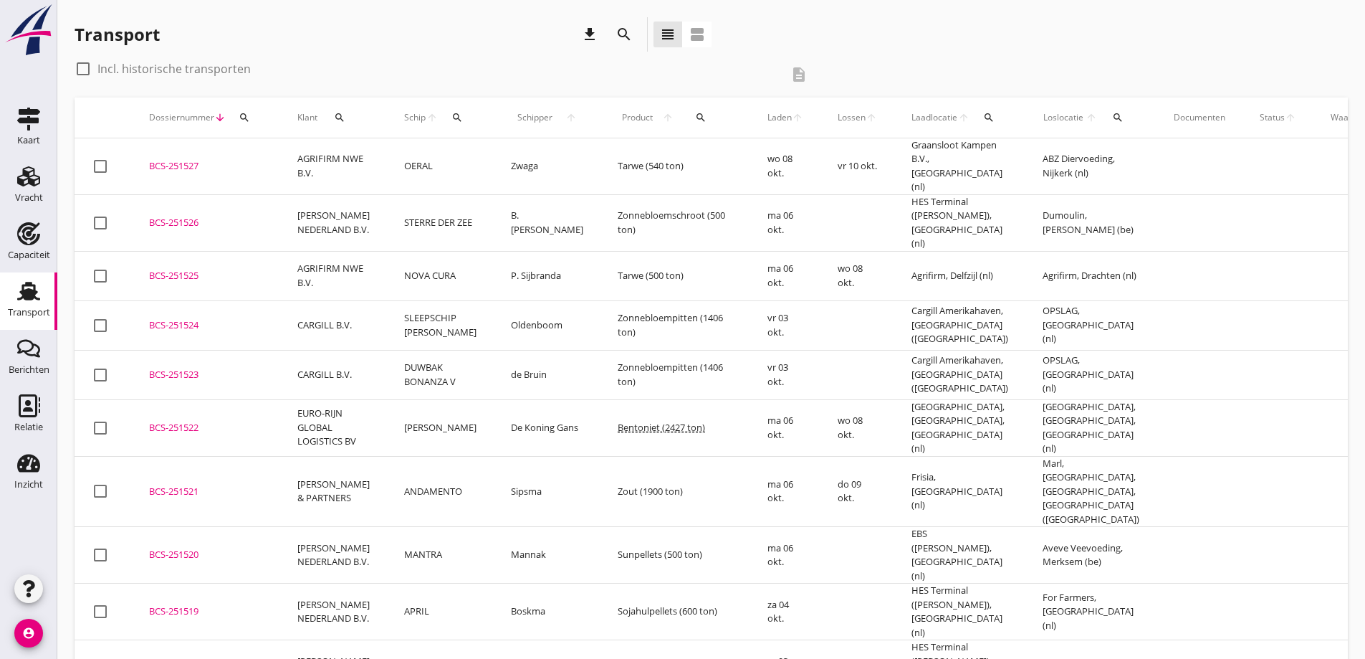
scroll to position [64, 0]
